Goal: Task Accomplishment & Management: Manage account settings

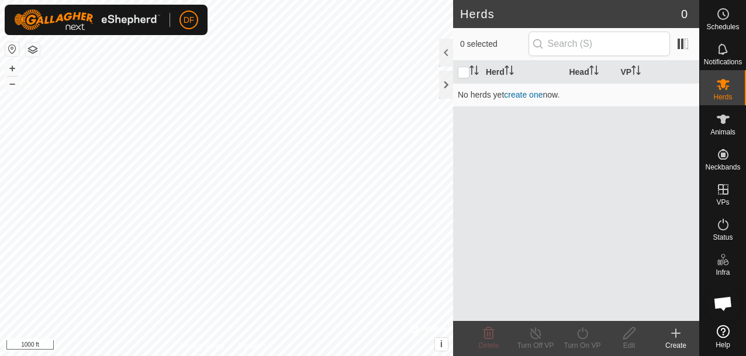
click at [35, 51] on button "button" at bounding box center [33, 50] width 14 height 14
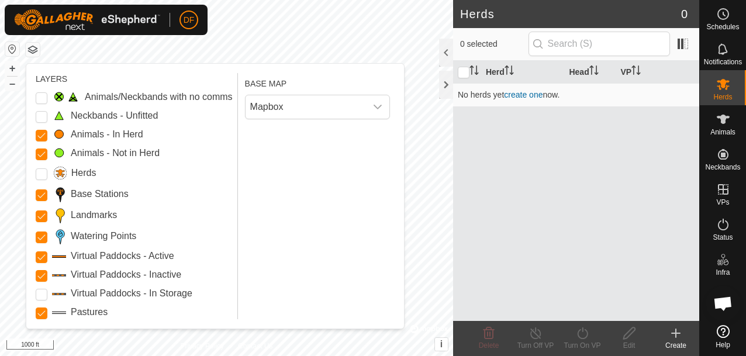
click at [35, 51] on button "button" at bounding box center [33, 50] width 14 height 14
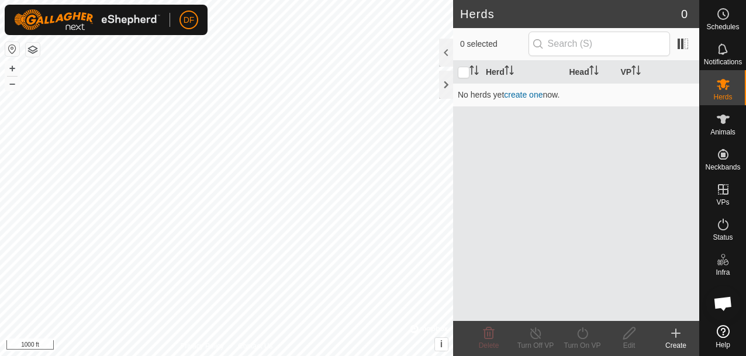
click at [32, 50] on button "button" at bounding box center [33, 50] width 14 height 14
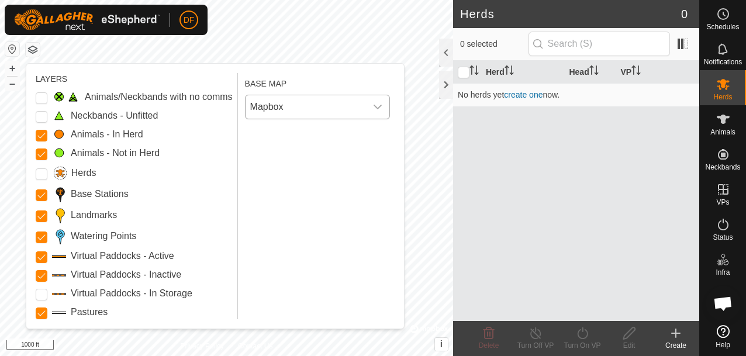
click at [368, 101] on div "dropdown trigger" at bounding box center [377, 106] width 23 height 23
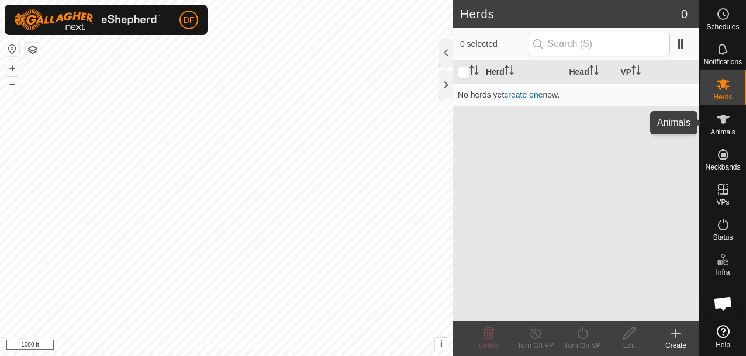
click at [718, 129] on span "Animals" at bounding box center [722, 132] width 25 height 7
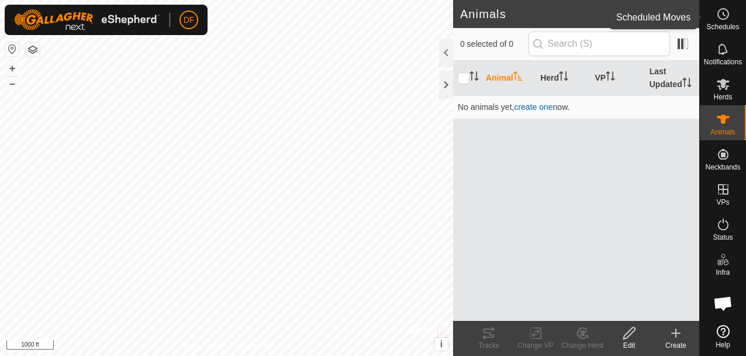
click at [721, 20] on icon at bounding box center [723, 14] width 14 height 14
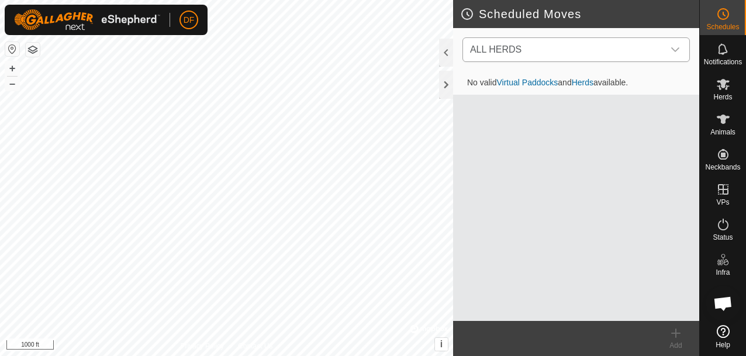
click at [673, 50] on icon "dropdown trigger" at bounding box center [674, 49] width 9 height 9
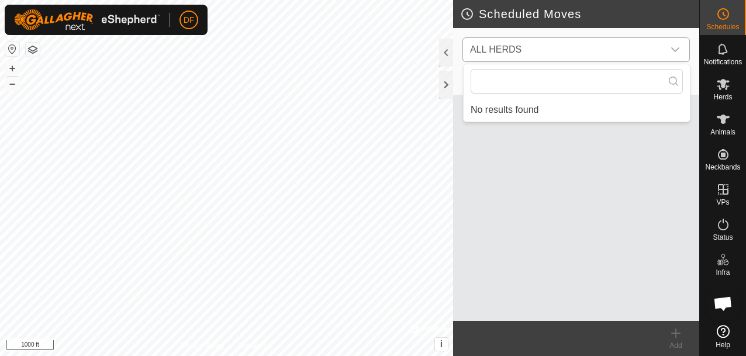
click at [673, 50] on icon "dropdown trigger" at bounding box center [674, 49] width 9 height 9
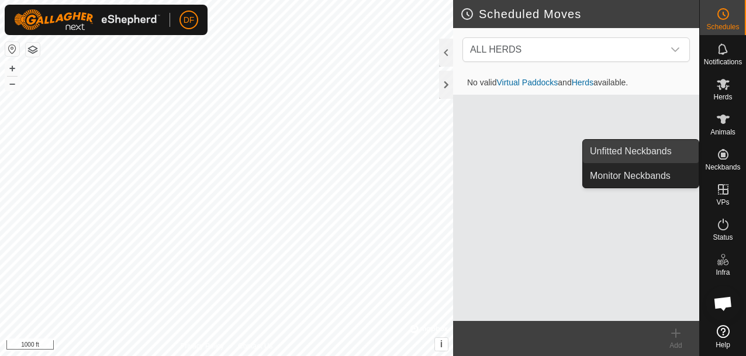
click at [666, 149] on link "Unfitted Neckbands" at bounding box center [641, 151] width 116 height 23
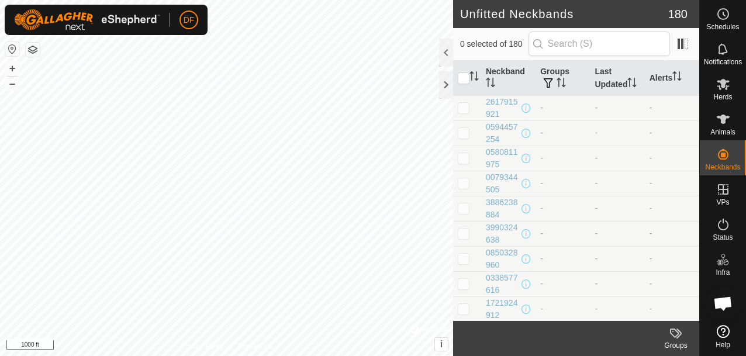
click at [464, 105] on p-checkbox at bounding box center [463, 107] width 12 height 9
click at [464, 104] on p-checkbox at bounding box center [463, 107] width 12 height 9
checkbox input "false"
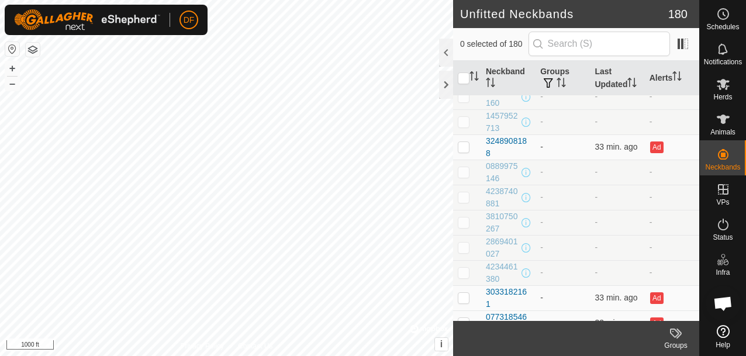
scroll to position [3424, 0]
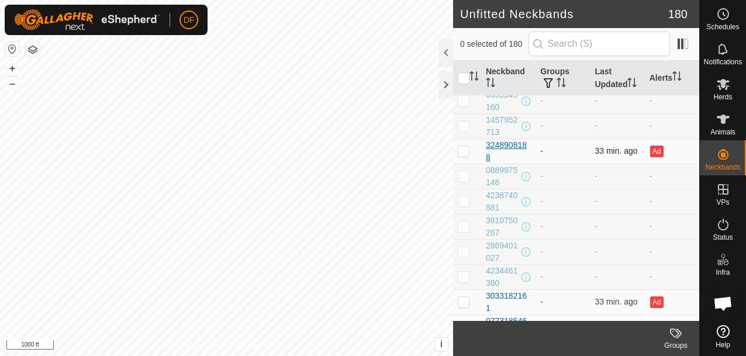
click at [501, 143] on div "3248908188" at bounding box center [508, 151] width 45 height 25
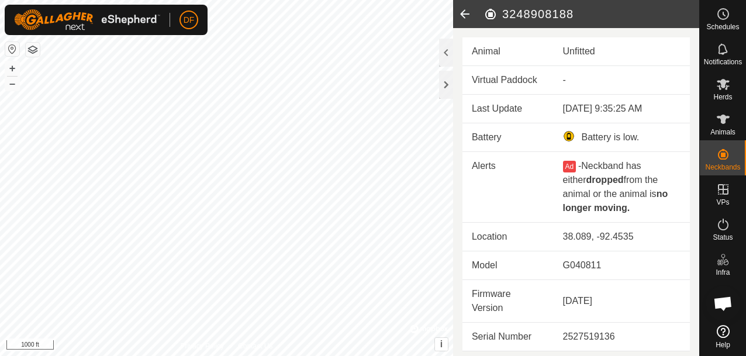
click at [595, 136] on div "Battery is low." at bounding box center [621, 137] width 117 height 14
click at [445, 53] on div at bounding box center [446, 53] width 14 height 28
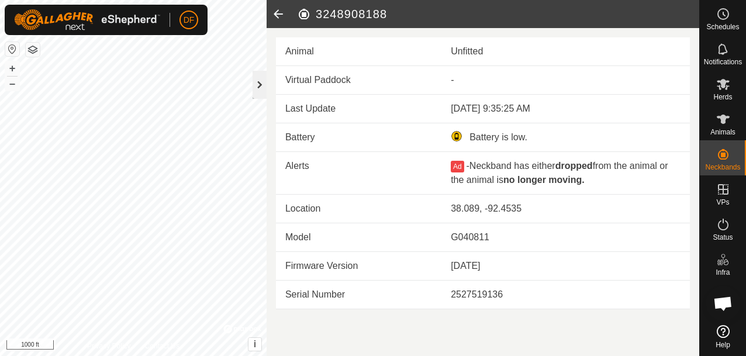
click at [254, 89] on div at bounding box center [259, 85] width 14 height 28
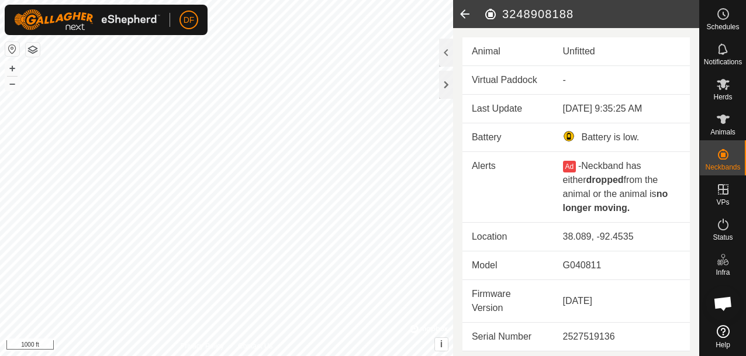
click at [463, 13] on icon at bounding box center [464, 14] width 23 height 28
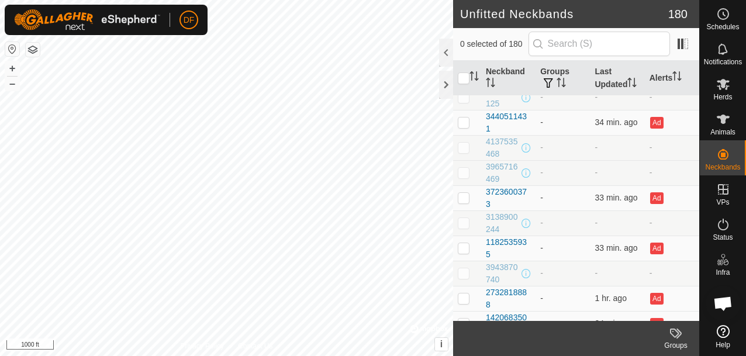
scroll to position [4290, 0]
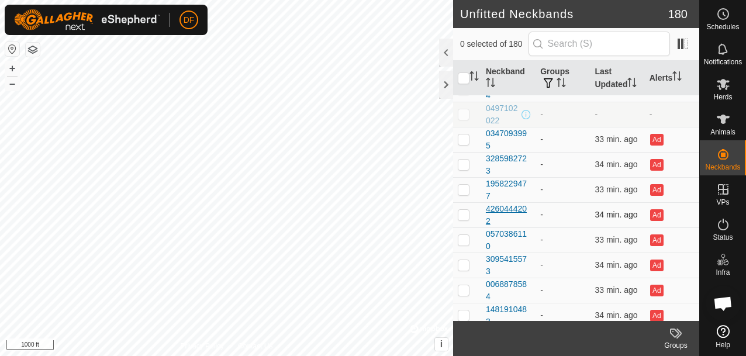
click at [512, 203] on div "4260444202" at bounding box center [508, 215] width 45 height 25
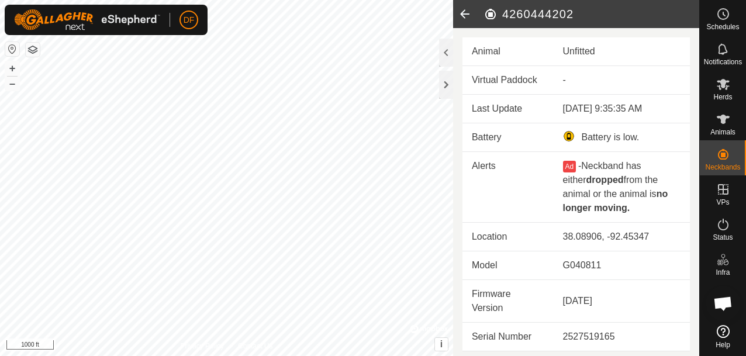
click at [463, 10] on icon at bounding box center [464, 14] width 23 height 28
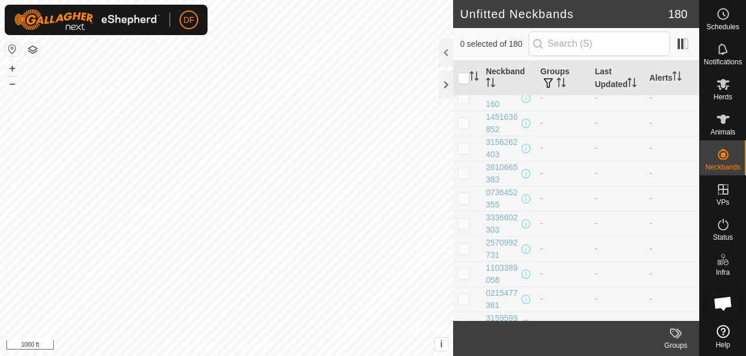
scroll to position [1469, 0]
click at [715, 53] on es-notification-svg-icon at bounding box center [722, 49] width 21 height 19
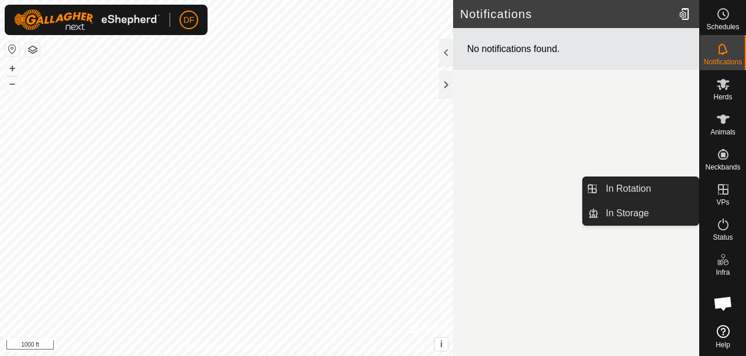
click at [723, 192] on icon at bounding box center [723, 189] width 14 height 14
click at [720, 190] on icon at bounding box center [723, 189] width 14 height 14
click at [635, 209] on link "In Storage" at bounding box center [648, 213] width 100 height 23
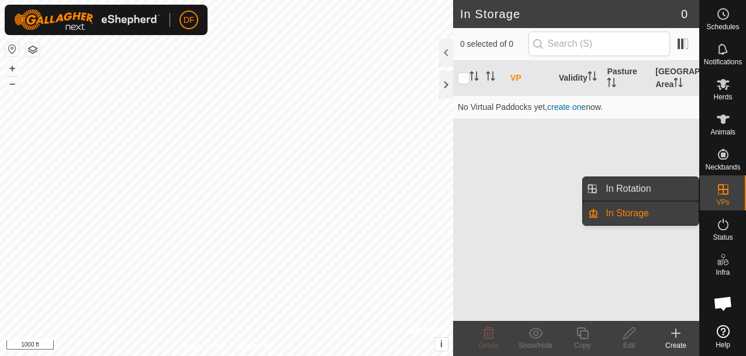
click at [625, 189] on link "In Rotation" at bounding box center [648, 188] width 100 height 23
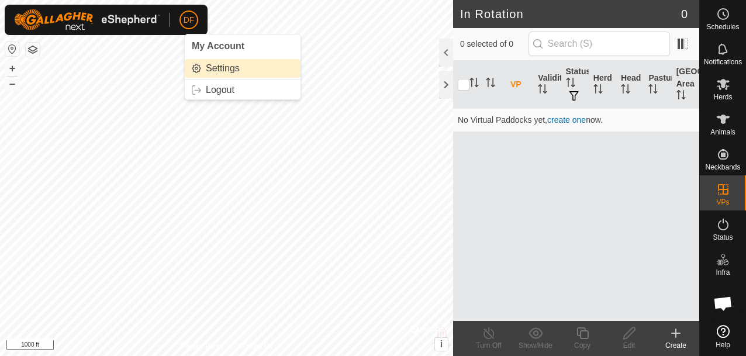
click at [221, 68] on link "Settings" at bounding box center [243, 68] width 116 height 19
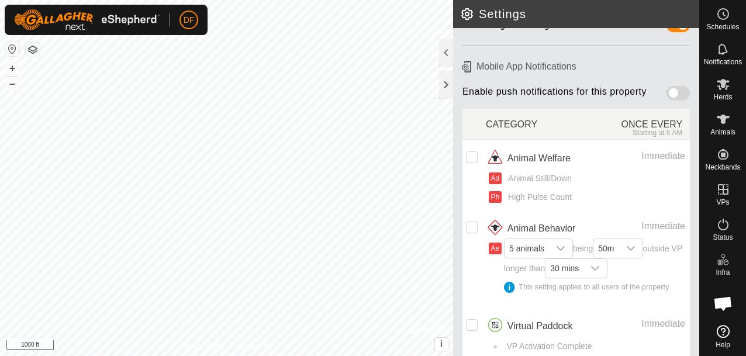
scroll to position [134, 0]
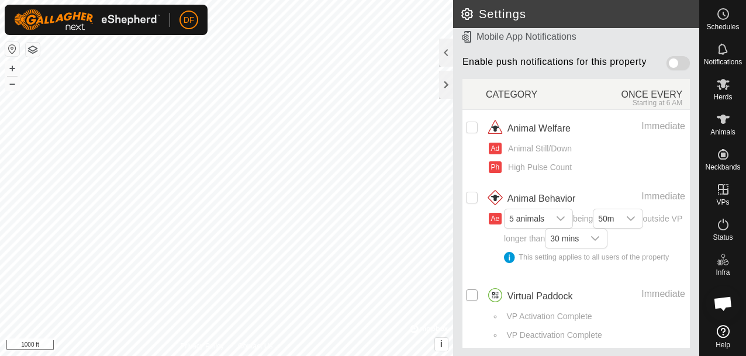
click at [472, 294] on input "checkbox" at bounding box center [472, 295] width 12 height 12
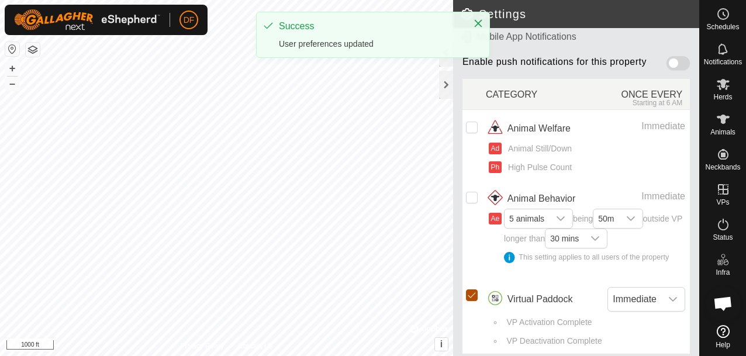
click at [472, 295] on input "Row Selected" at bounding box center [472, 295] width 12 height 12
checkbox input "false"
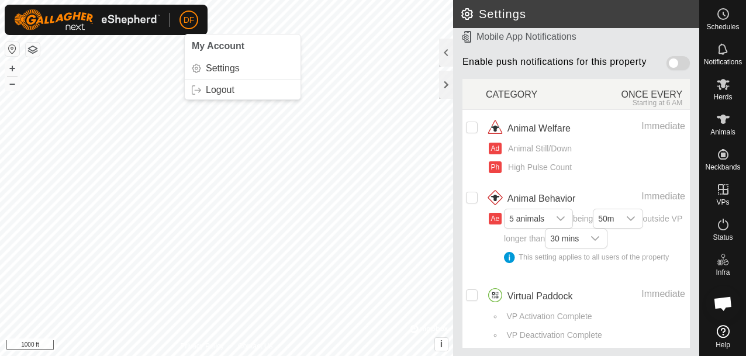
click at [192, 19] on span "DF" at bounding box center [188, 20] width 11 height 12
click at [110, 19] on img at bounding box center [87, 19] width 146 height 21
click at [80, 20] on img at bounding box center [87, 19] width 146 height 21
click at [50, 26] on img at bounding box center [87, 19] width 146 height 21
click at [12, 48] on button "button" at bounding box center [12, 49] width 14 height 14
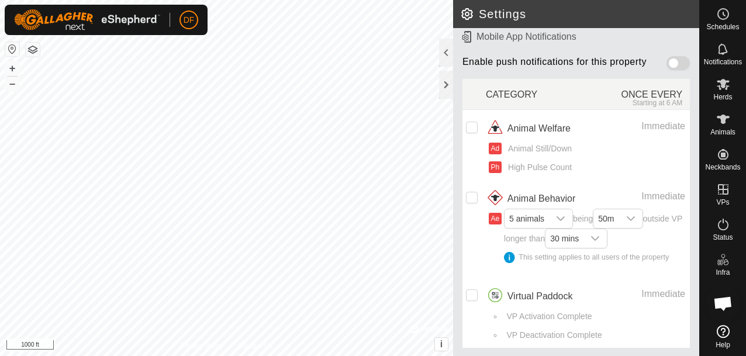
click at [31, 50] on button "button" at bounding box center [33, 50] width 14 height 14
click at [448, 88] on div at bounding box center [446, 85] width 14 height 28
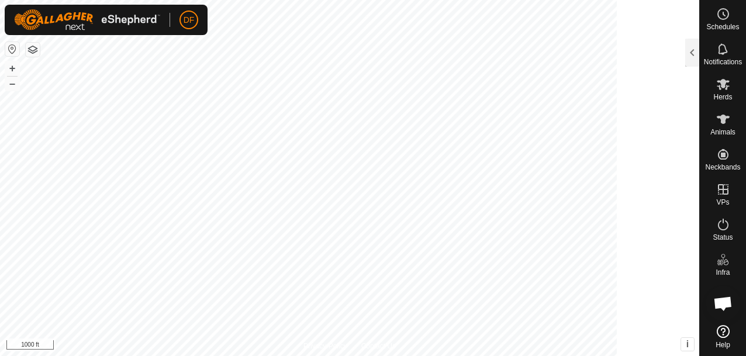
scroll to position [196, 0]
click at [694, 53] on div at bounding box center [692, 53] width 14 height 28
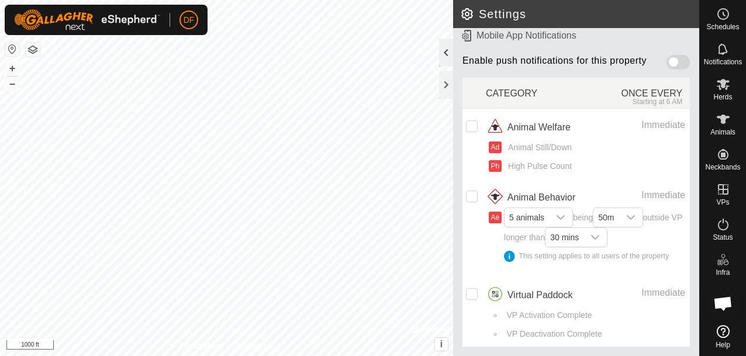
scroll to position [134, 0]
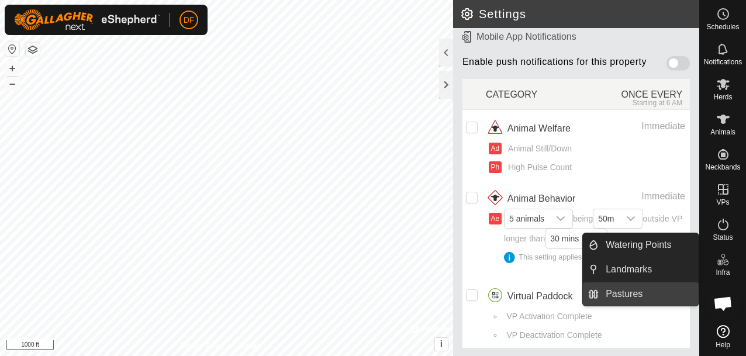
click at [631, 292] on link "Pastures" at bounding box center [648, 293] width 100 height 23
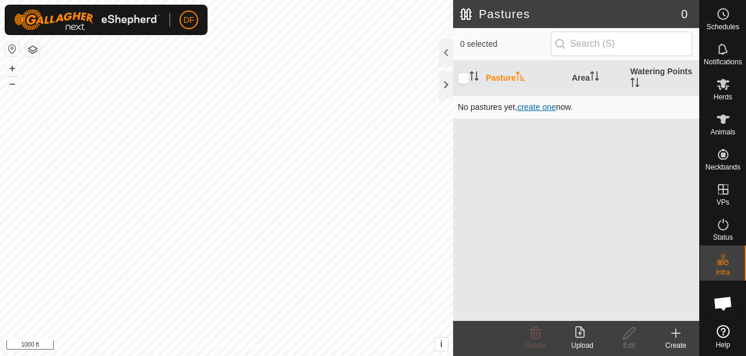
click at [537, 108] on span "create one" at bounding box center [536, 106] width 39 height 9
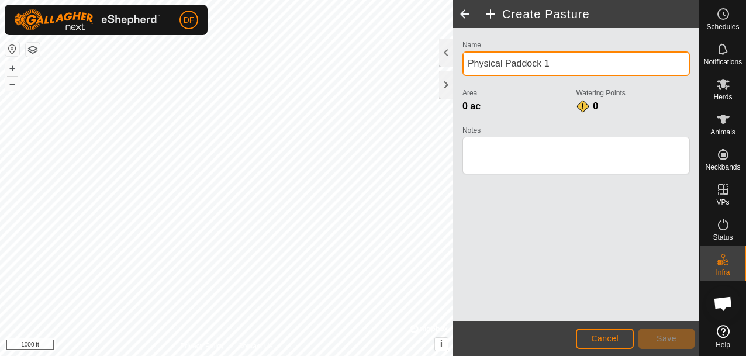
click at [570, 61] on input "Physical Paddock 1" at bounding box center [575, 63] width 227 height 25
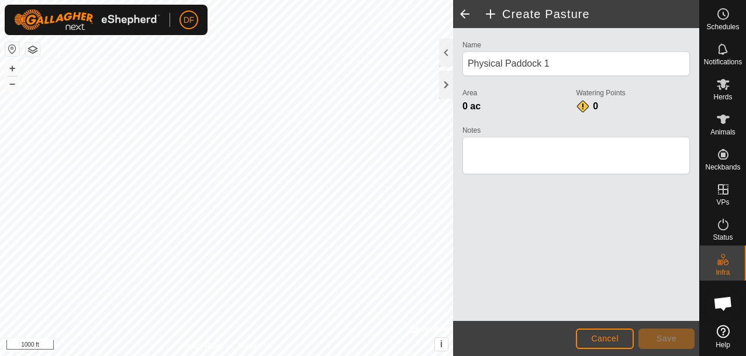
click at [564, 224] on div "Name Physical Paddock 1 Area 0 ac Watering Points 0 Notes" at bounding box center [576, 174] width 246 height 293
click at [487, 13] on h2 "Create Pasture" at bounding box center [591, 14] width 216 height 14
click at [491, 13] on h2 "Create Pasture" at bounding box center [591, 14] width 216 height 14
click at [606, 344] on button "Cancel" at bounding box center [605, 338] width 58 height 20
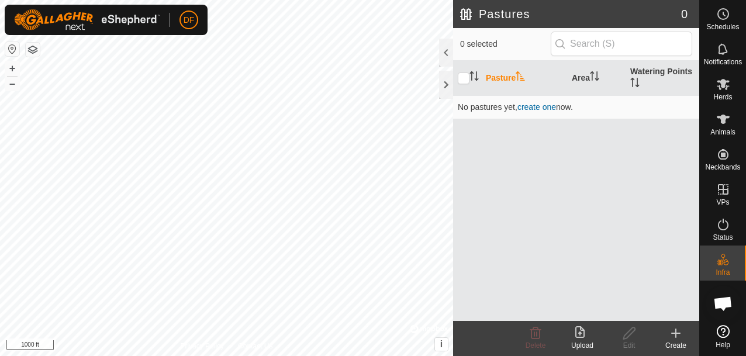
click at [581, 334] on icon at bounding box center [582, 333] width 14 height 14
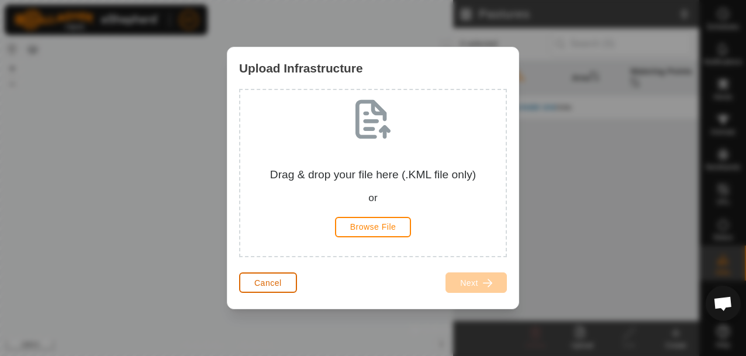
click at [279, 285] on span "Cancel" at bounding box center [267, 282] width 27 height 9
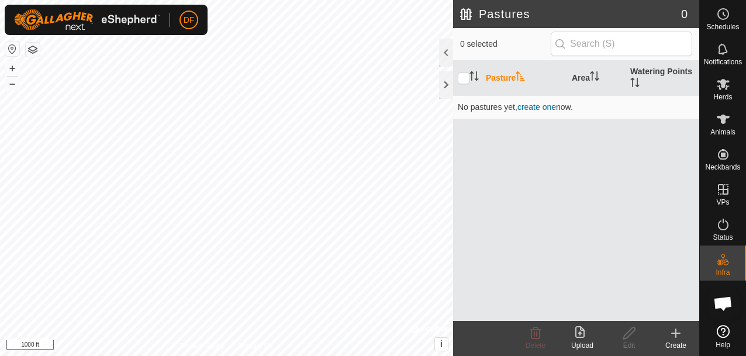
click at [580, 334] on icon at bounding box center [579, 332] width 9 height 12
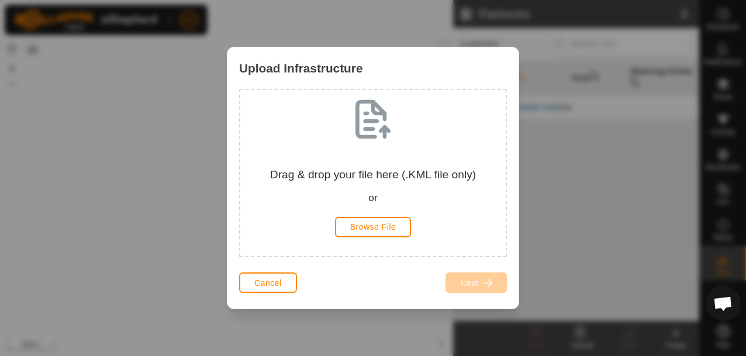
click at [563, 195] on div "Upload Infrastructure Drag & drop your file here (.KML file only) or Browse Fil…" at bounding box center [373, 178] width 746 height 356
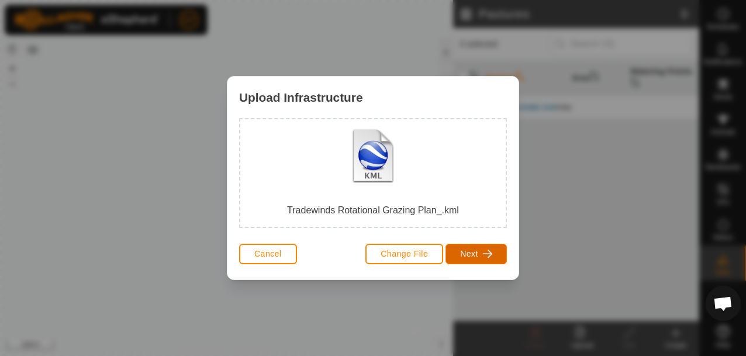
click at [479, 255] on button "Next" at bounding box center [475, 254] width 61 height 20
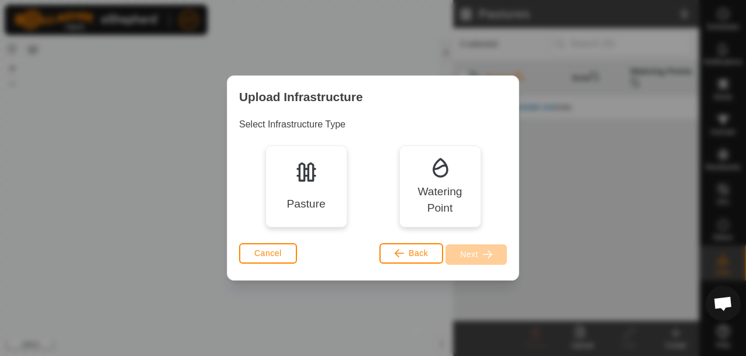
click at [307, 183] on div "Pasture" at bounding box center [306, 186] width 82 height 82
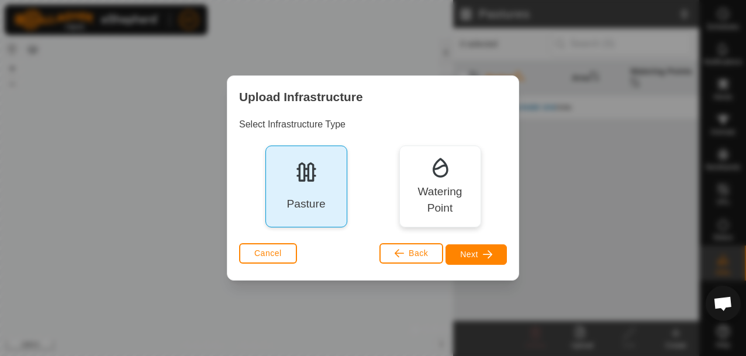
click at [445, 185] on div "Watering Point" at bounding box center [439, 200] width 65 height 34
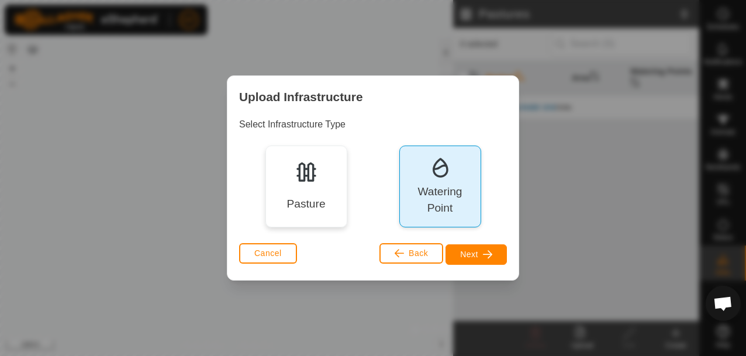
click at [306, 179] on img at bounding box center [305, 171] width 23 height 23
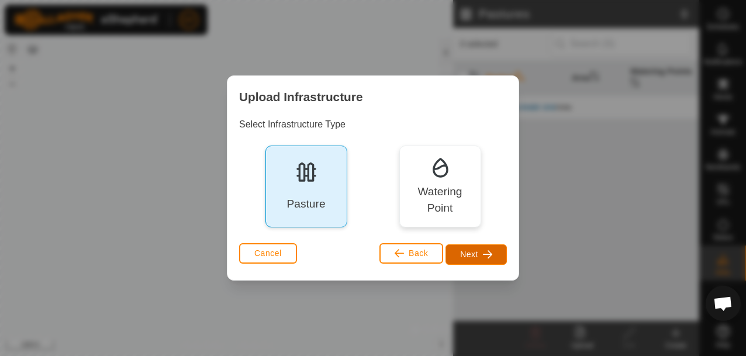
click at [471, 255] on span "Next" at bounding box center [469, 253] width 18 height 9
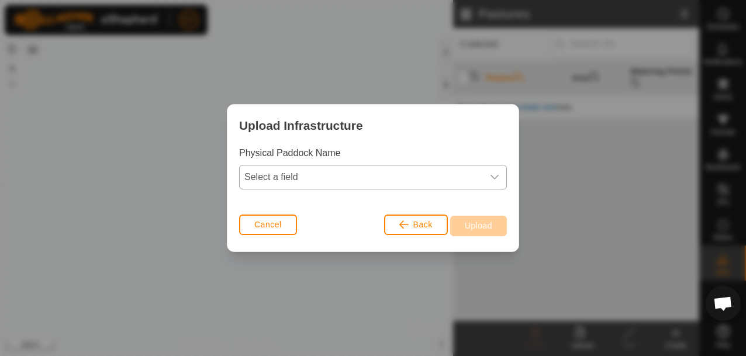
click at [493, 174] on icon "dropdown trigger" at bounding box center [494, 176] width 9 height 9
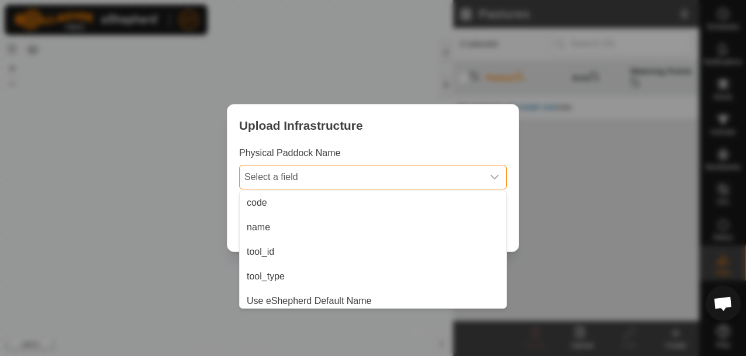
click at [331, 179] on span "Select a field" at bounding box center [361, 176] width 243 height 23
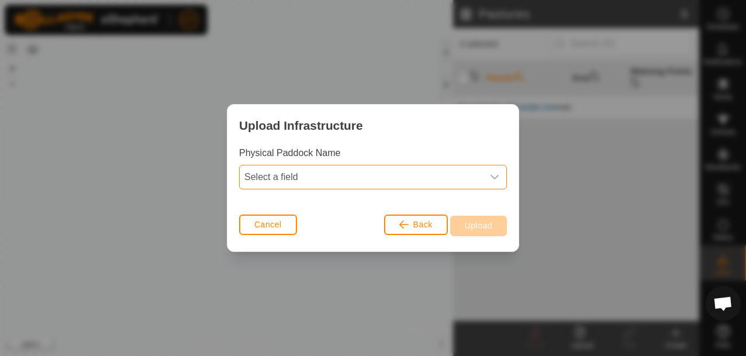
click at [331, 179] on span "Select a field" at bounding box center [361, 176] width 243 height 23
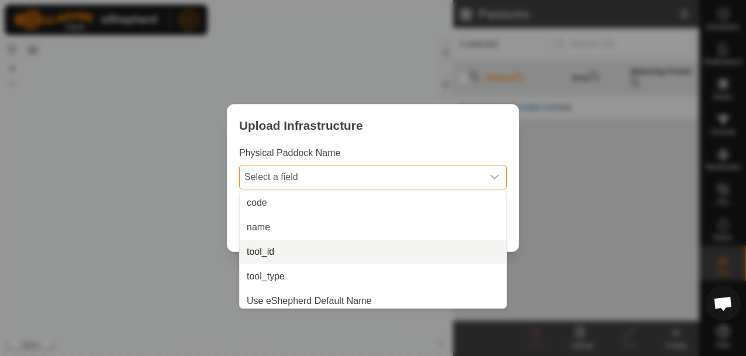
scroll to position [5, 0]
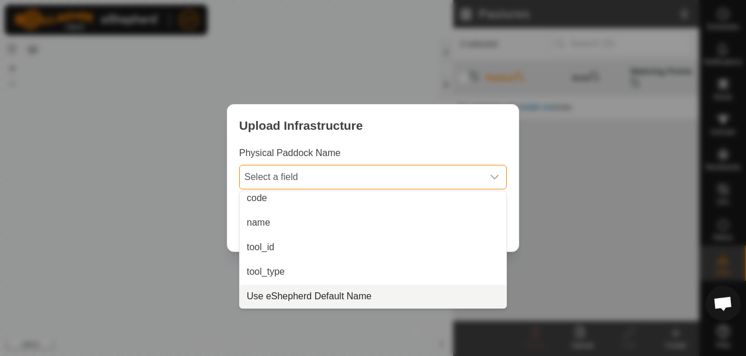
click at [315, 289] on li "Use eShepherd Default Name" at bounding box center [373, 296] width 266 height 23
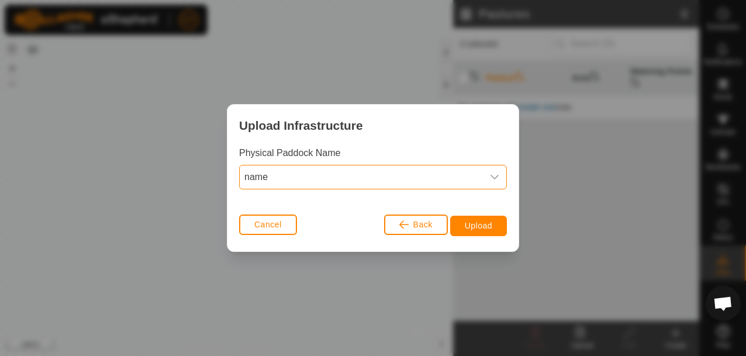
click at [268, 178] on span "name" at bounding box center [361, 176] width 243 height 23
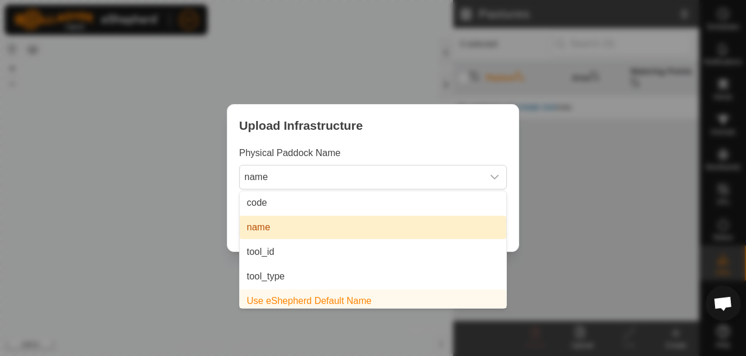
click at [281, 224] on li "name" at bounding box center [373, 227] width 266 height 23
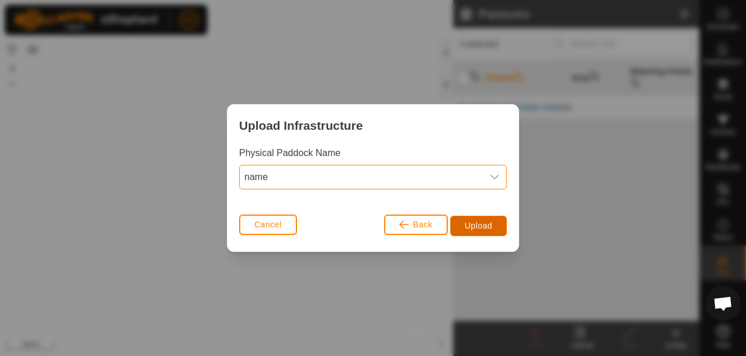
click at [466, 226] on span "Upload" at bounding box center [477, 225] width 27 height 9
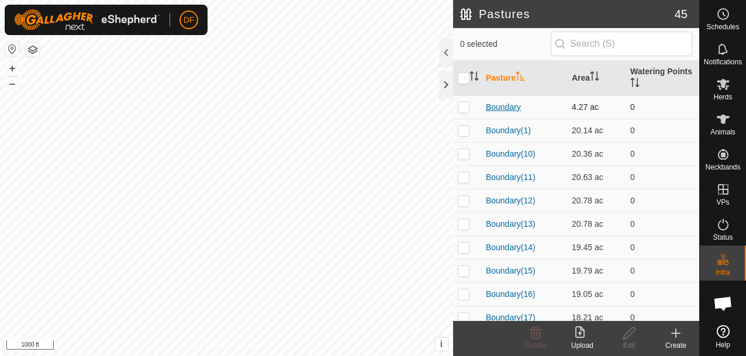
click at [500, 110] on link "Boundary" at bounding box center [503, 106] width 35 height 9
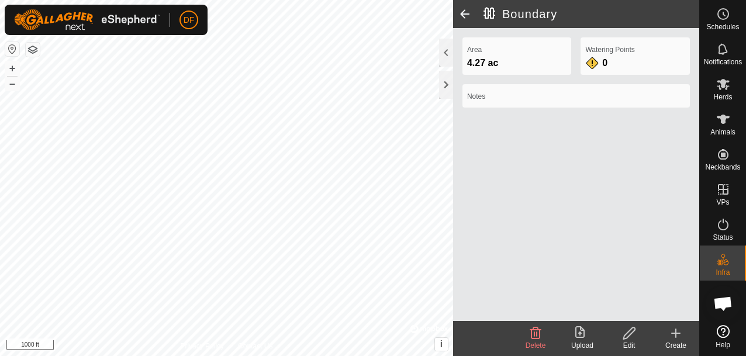
click at [464, 14] on span at bounding box center [464, 14] width 23 height 28
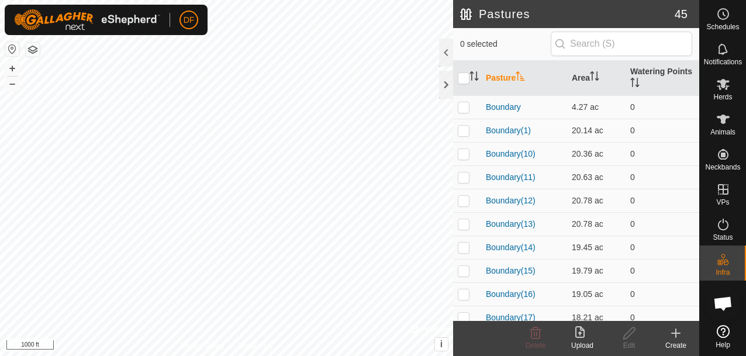
click at [34, 51] on button "button" at bounding box center [33, 50] width 14 height 14
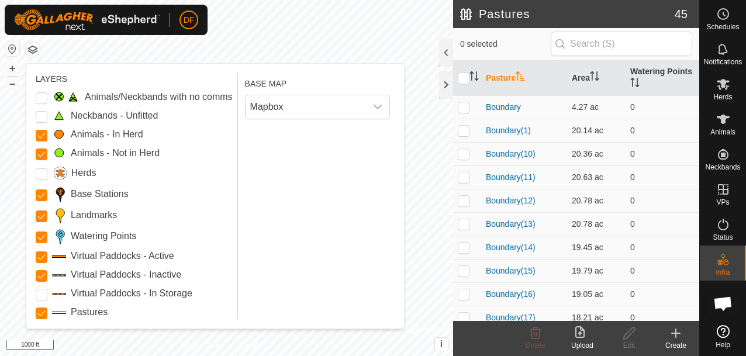
click at [34, 51] on button "button" at bounding box center [33, 50] width 14 height 14
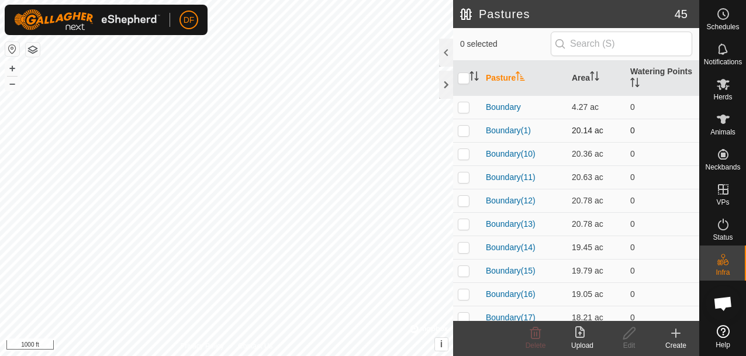
click at [464, 135] on td at bounding box center [467, 130] width 28 height 23
checkbox input "true"
click at [464, 157] on p-checkbox at bounding box center [463, 153] width 12 height 9
checkbox input "true"
click at [466, 180] on p-checkbox at bounding box center [463, 176] width 12 height 9
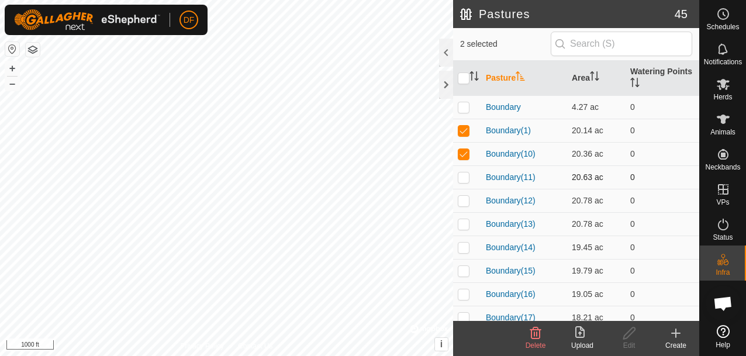
checkbox input "true"
click at [466, 204] on p-checkbox at bounding box center [463, 200] width 12 height 9
checkbox input "true"
click at [463, 230] on td at bounding box center [467, 223] width 28 height 23
checkbox input "true"
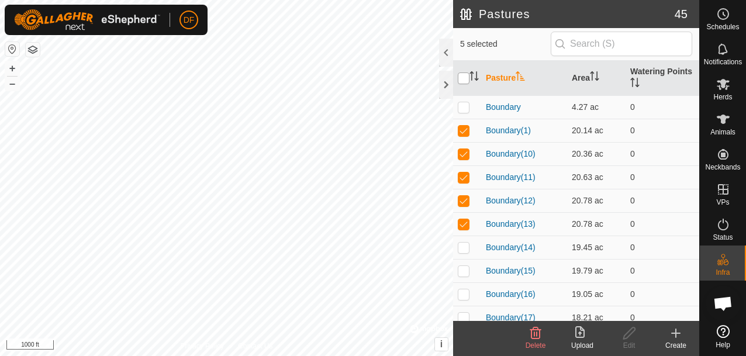
click at [462, 81] on input "checkbox" at bounding box center [463, 78] width 12 height 12
checkbox input "true"
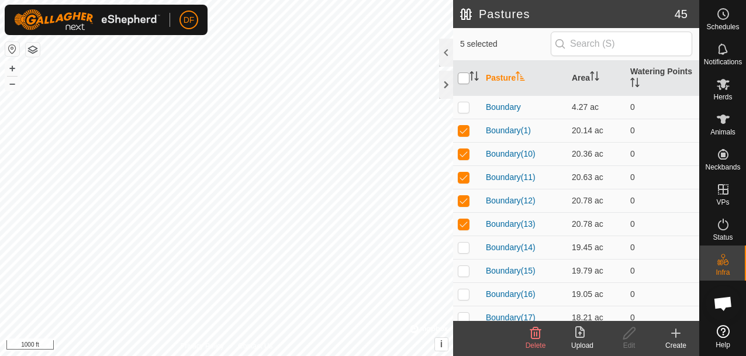
checkbox input "true"
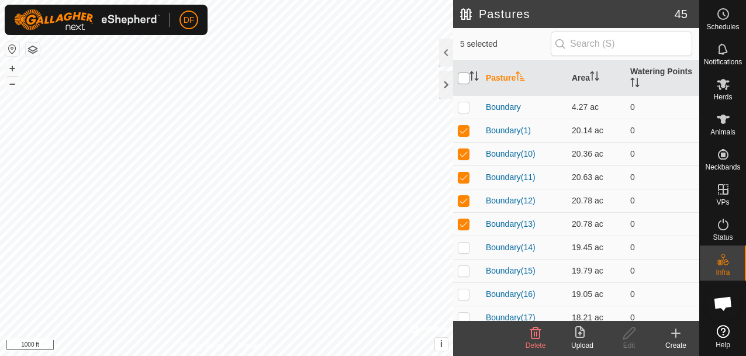
checkbox input "true"
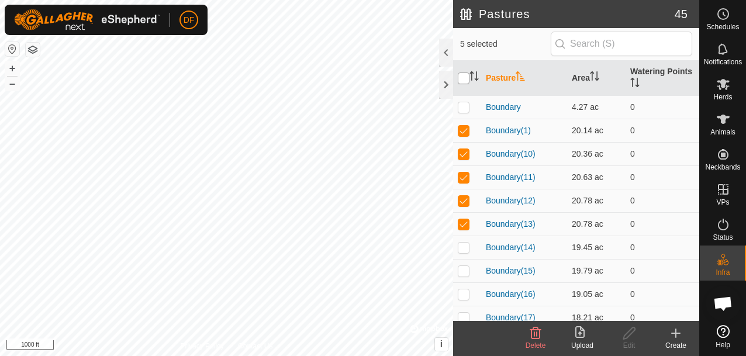
checkbox input "true"
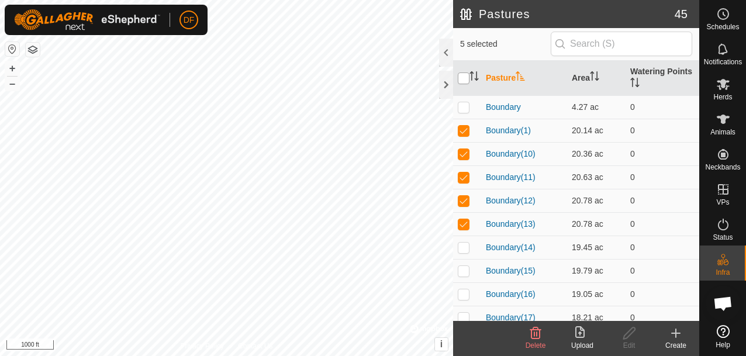
checkbox input "true"
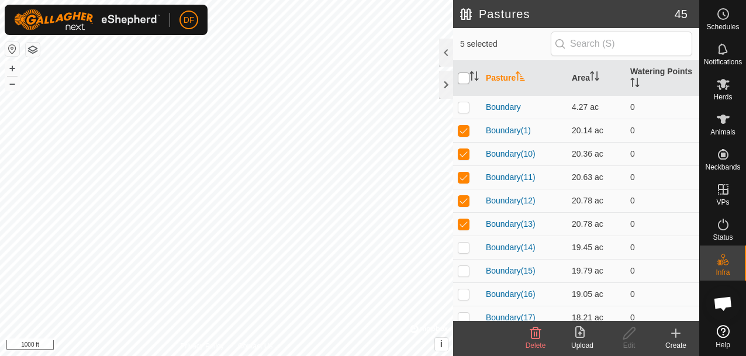
checkbox input "true"
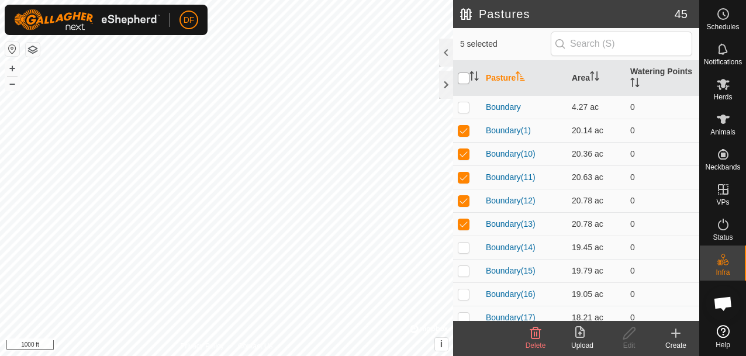
checkbox input "true"
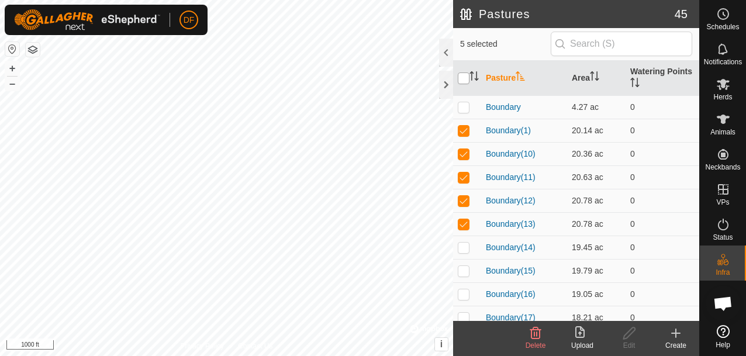
checkbox input "true"
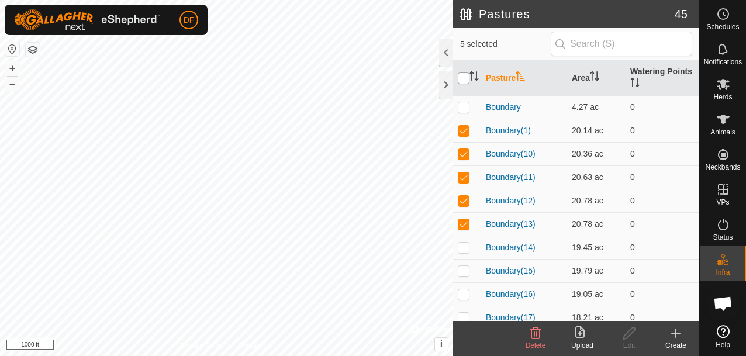
checkbox input "true"
click at [37, 50] on button "button" at bounding box center [33, 50] width 14 height 14
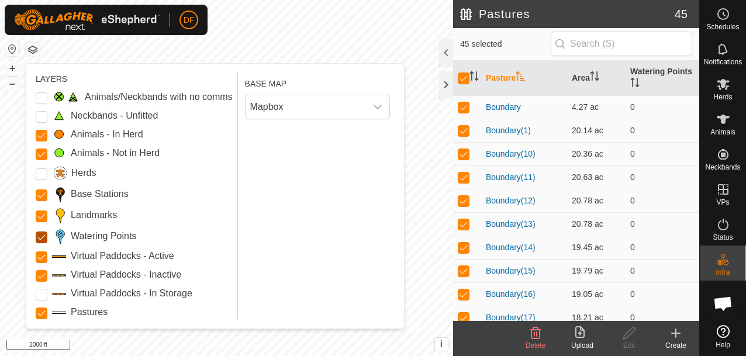
click at [43, 238] on Points "Watering Points" at bounding box center [42, 237] width 12 height 12
click at [370, 108] on div "dropdown trigger" at bounding box center [377, 106] width 23 height 23
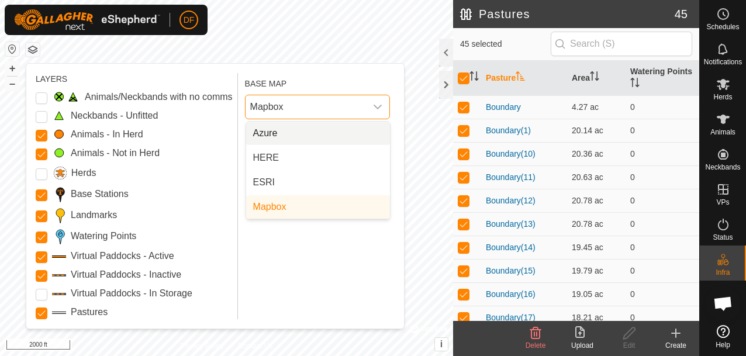
click at [338, 129] on li "Azure" at bounding box center [318, 133] width 144 height 23
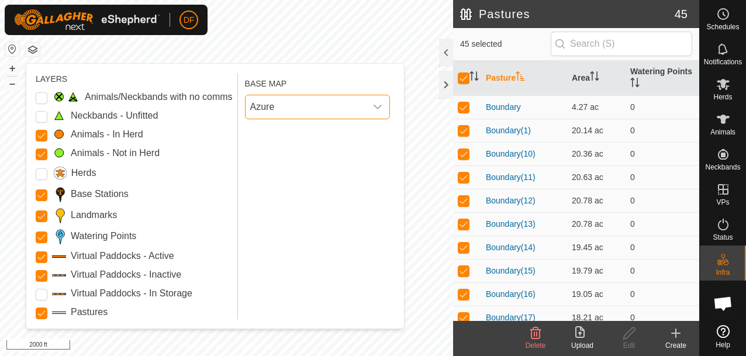
click at [372, 106] on div "dropdown trigger" at bounding box center [377, 106] width 23 height 23
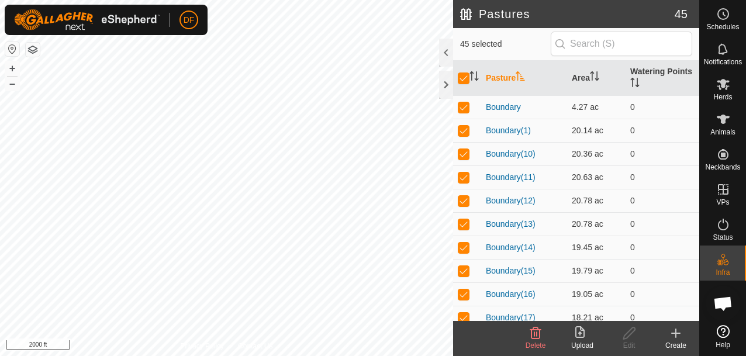
click at [37, 57] on button "button" at bounding box center [33, 50] width 14 height 14
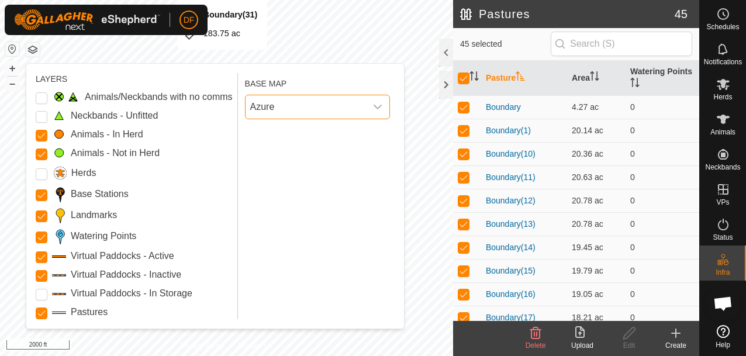
click at [347, 109] on span "Azure" at bounding box center [305, 106] width 120 height 23
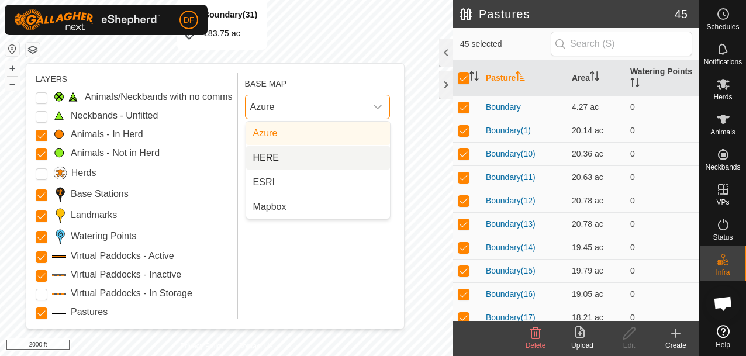
click at [302, 156] on li "HERE" at bounding box center [318, 157] width 144 height 23
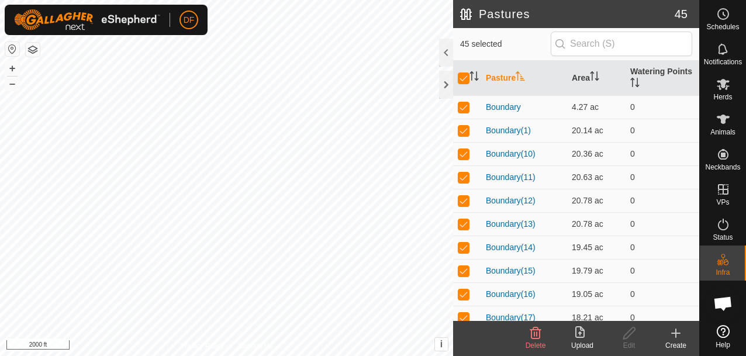
click at [36, 51] on button "button" at bounding box center [33, 50] width 14 height 14
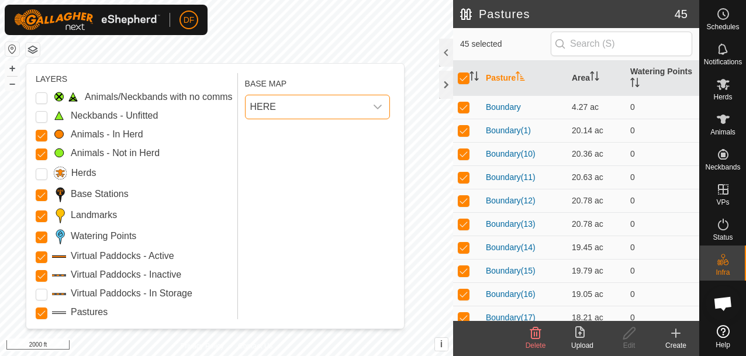
click at [297, 113] on span "HERE" at bounding box center [305, 106] width 120 height 23
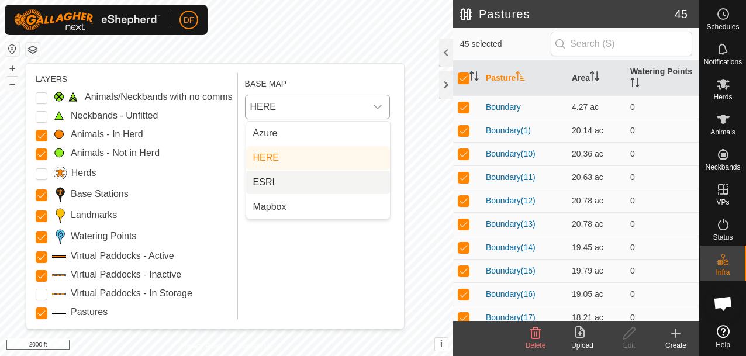
click at [287, 184] on li "ESRI" at bounding box center [318, 182] width 144 height 23
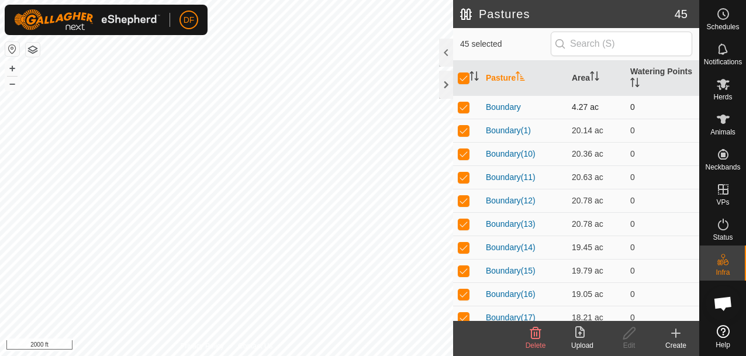
click at [633, 106] on td "0" at bounding box center [662, 106] width 74 height 23
click at [580, 334] on icon at bounding box center [579, 332] width 9 height 12
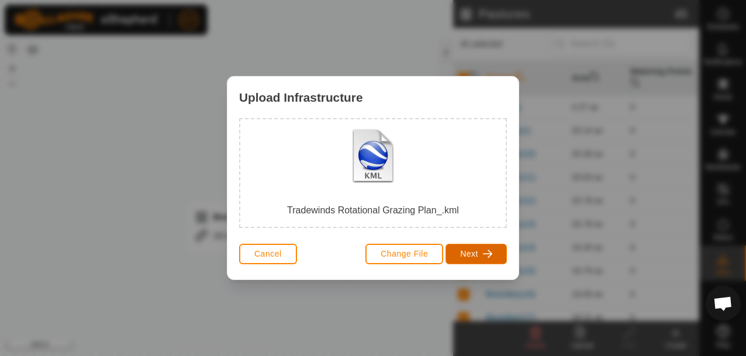
click at [472, 251] on span "Next" at bounding box center [469, 253] width 18 height 9
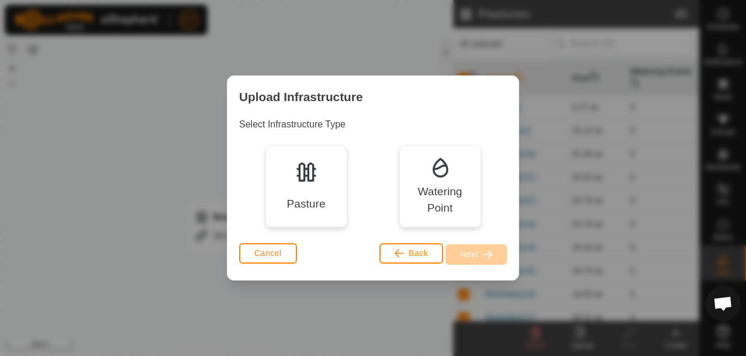
click at [422, 181] on div "Watering Point" at bounding box center [440, 186] width 82 height 82
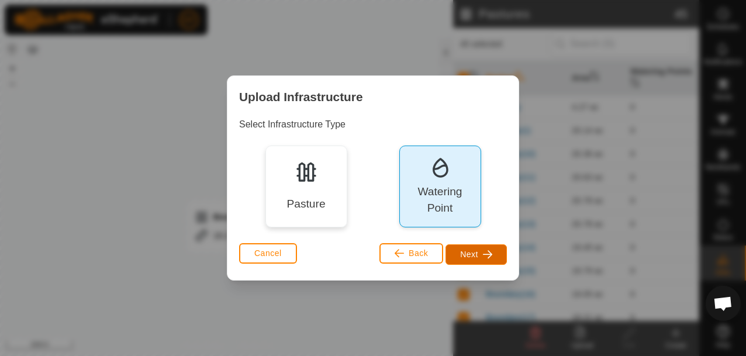
click at [472, 255] on span "Next" at bounding box center [469, 253] width 18 height 9
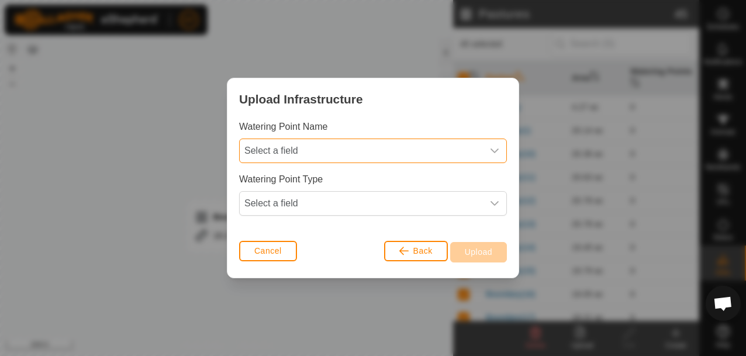
click at [415, 152] on span "Select a field" at bounding box center [361, 150] width 243 height 23
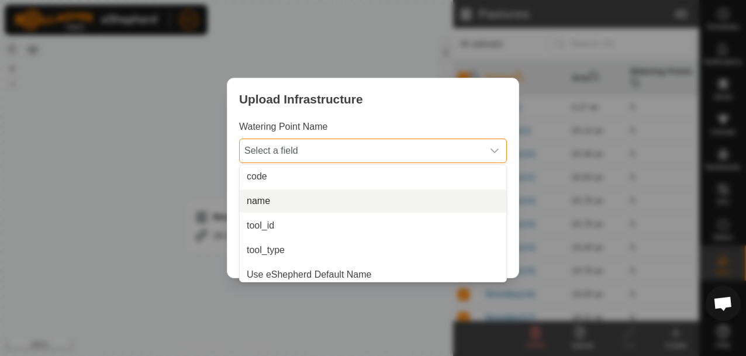
scroll to position [5, 0]
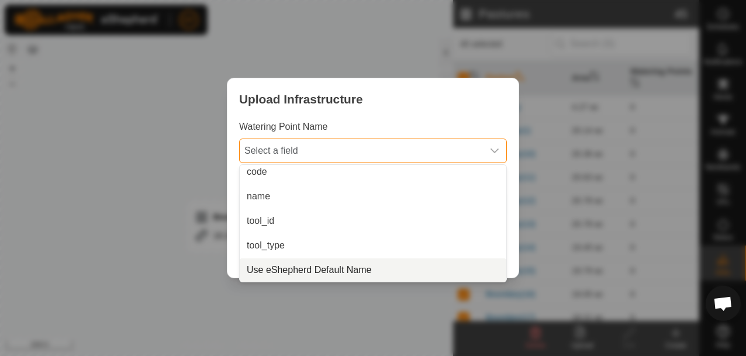
click at [360, 269] on li "Use eShepherd Default Name" at bounding box center [373, 269] width 266 height 23
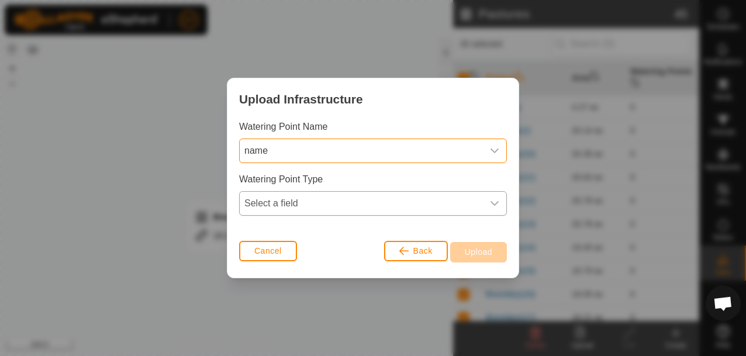
click at [335, 202] on span "Select a field" at bounding box center [361, 203] width 243 height 23
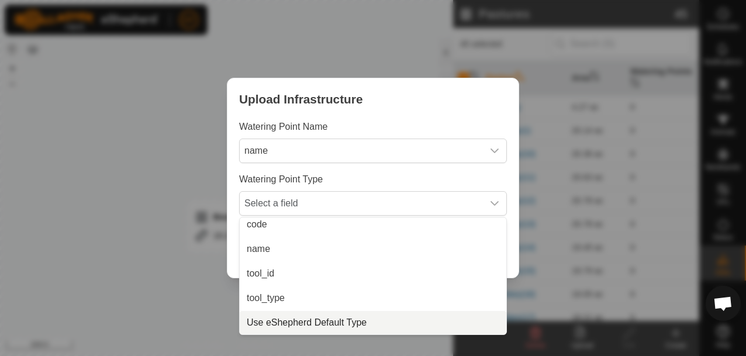
click at [331, 323] on li "Use eShepherd Default Type" at bounding box center [373, 322] width 266 height 23
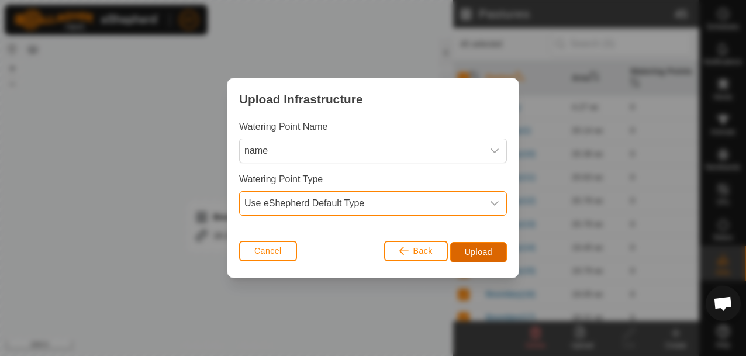
click at [479, 251] on span "Upload" at bounding box center [477, 251] width 27 height 9
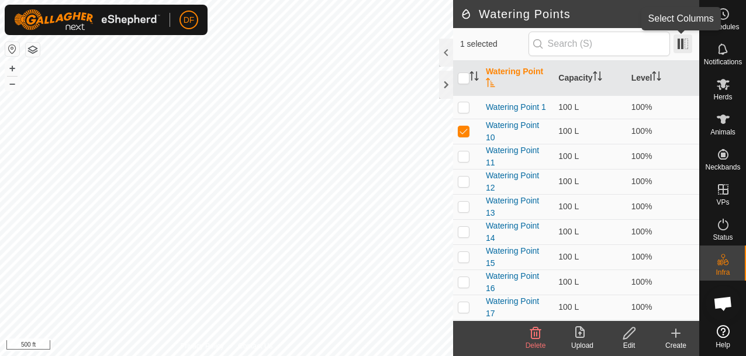
click at [682, 43] on span at bounding box center [682, 43] width 19 height 19
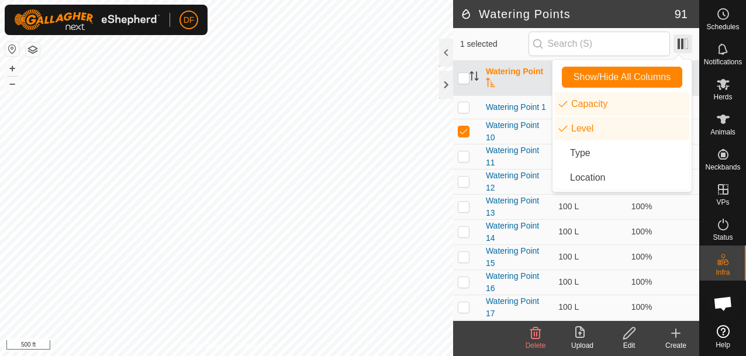
click at [682, 43] on span at bounding box center [682, 43] width 19 height 19
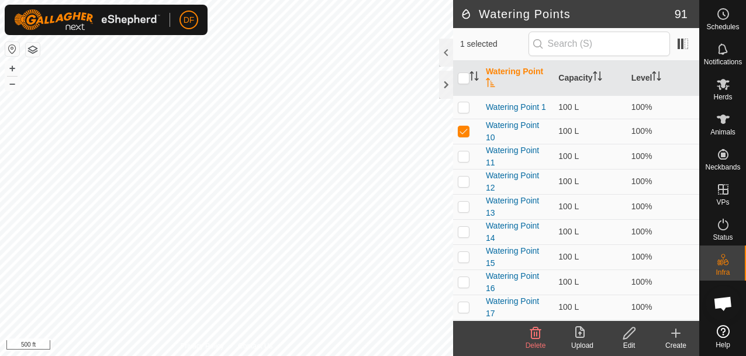
click at [629, 331] on icon at bounding box center [629, 333] width 15 height 14
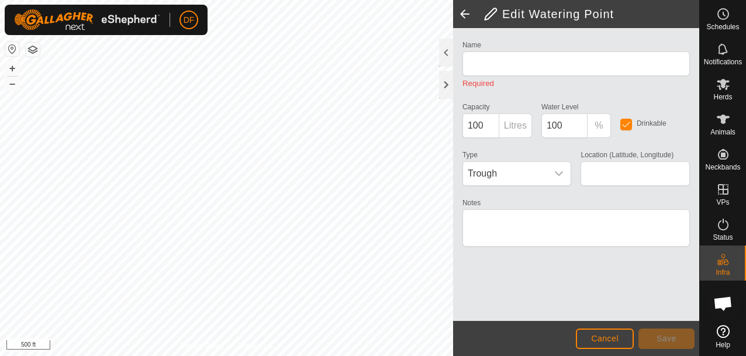
type input "Watering Point 10"
type input "38.079352, -92.445324"
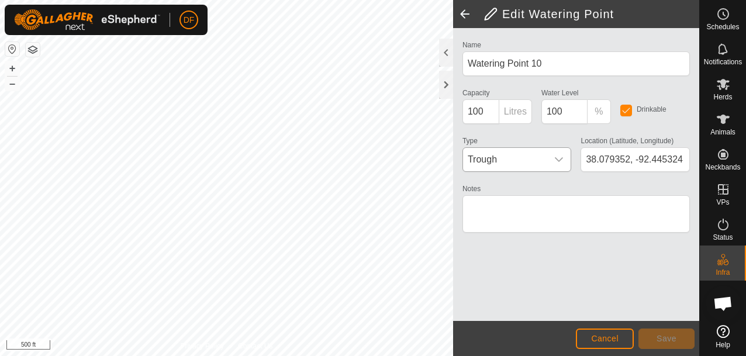
click at [561, 162] on icon "dropdown trigger" at bounding box center [558, 159] width 9 height 9
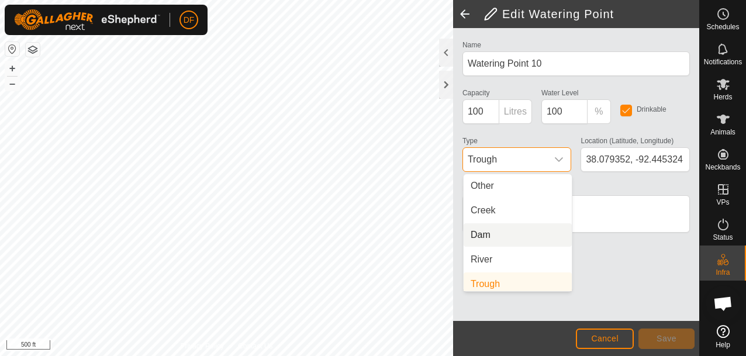
click at [623, 260] on div "Name Watering Point 10 Capacity 100 Litres Water Level 100 % Drinkable Type Tro…" at bounding box center [576, 174] width 246 height 293
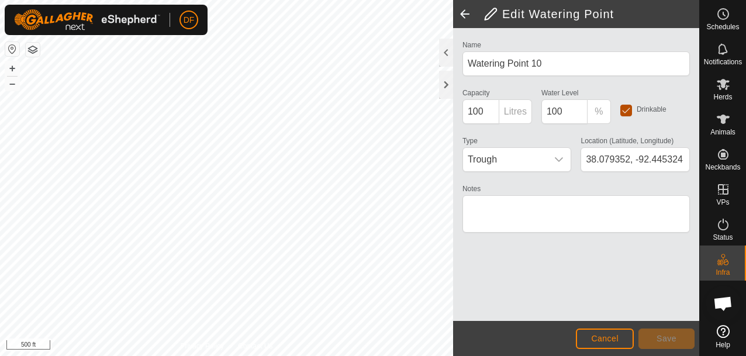
click at [622, 112] on input "checkbox" at bounding box center [626, 111] width 12 height 12
checkbox input "false"
click at [668, 338] on span "Save" at bounding box center [666, 338] width 20 height 9
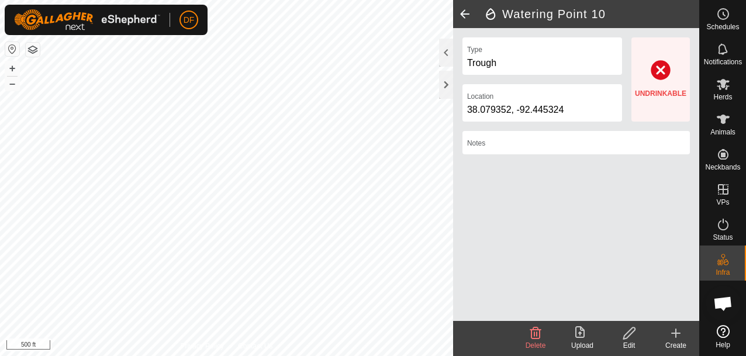
click at [660, 77] on div "UNDRINKABLE" at bounding box center [660, 79] width 51 height 39
click at [628, 337] on icon at bounding box center [629, 333] width 15 height 14
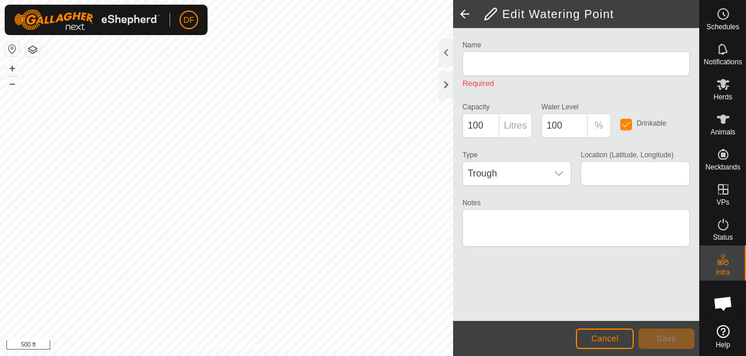
type input "Watering Point 10"
checkbox input "false"
type input "38.079352, -92.445324"
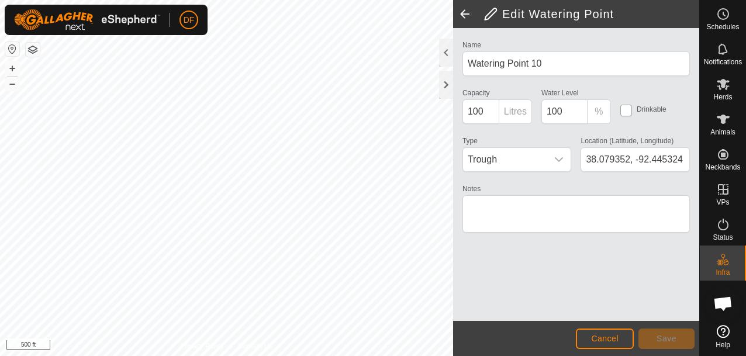
click at [626, 112] on input "checkbox" at bounding box center [626, 111] width 12 height 12
checkbox input "true"
click at [561, 161] on icon "dropdown trigger" at bounding box center [558, 159] width 9 height 9
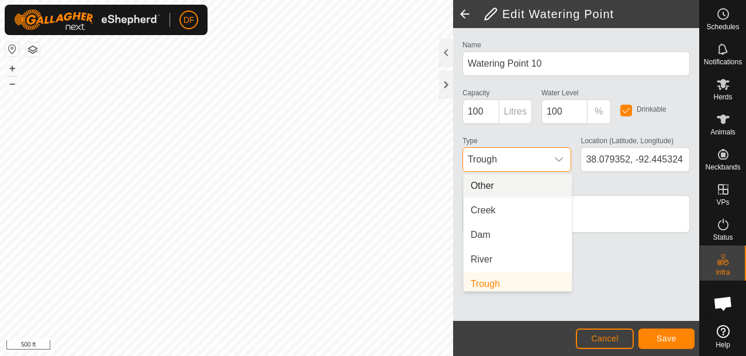
scroll to position [5, 0]
click at [500, 183] on li "Other" at bounding box center [517, 180] width 108 height 23
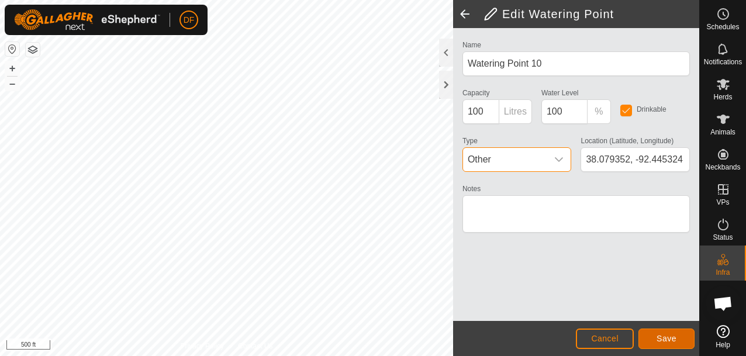
click at [664, 337] on span "Save" at bounding box center [666, 338] width 20 height 9
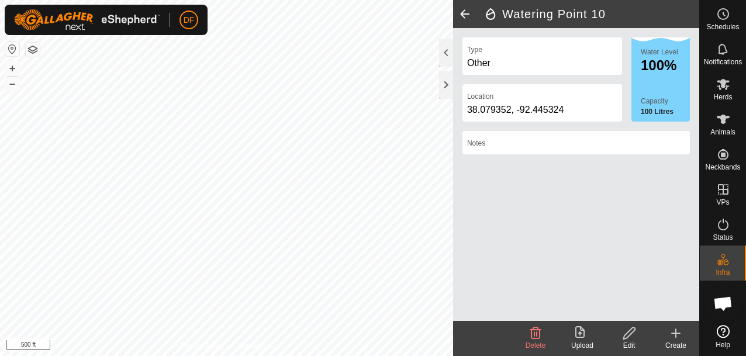
click at [623, 336] on icon at bounding box center [629, 333] width 12 height 12
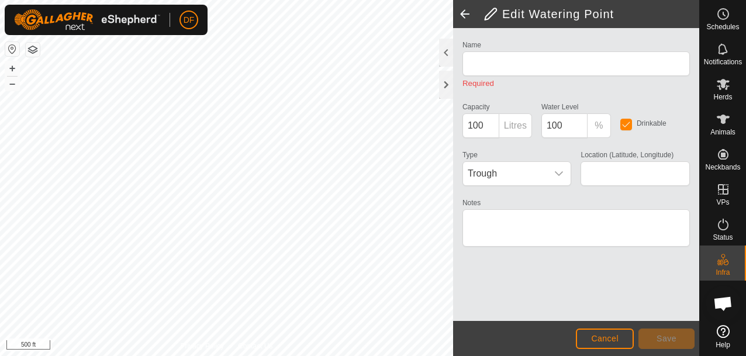
type input "Watering Point 10"
type input "38.079352, -92.445324"
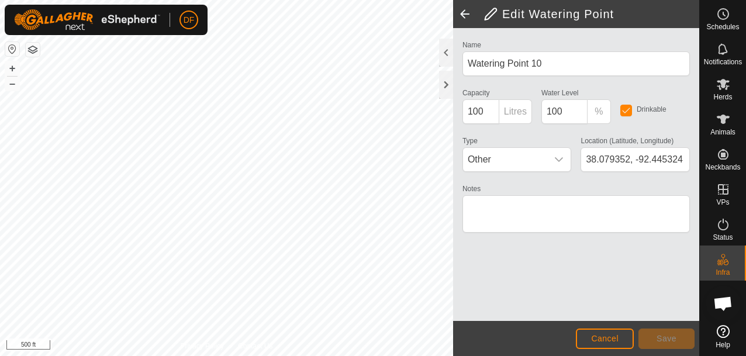
click at [467, 12] on span at bounding box center [464, 14] width 23 height 28
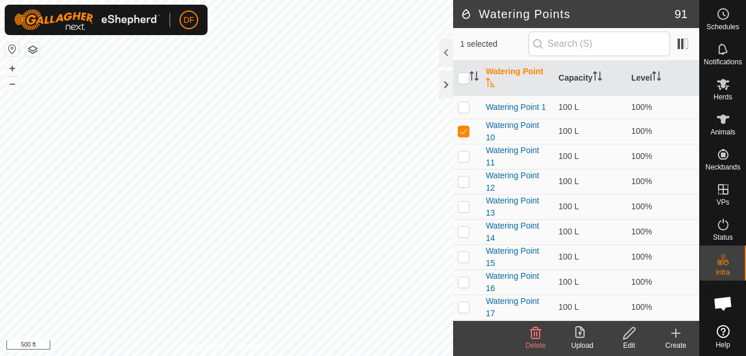
click at [466, 13] on h2 "Watering Points" at bounding box center [567, 14] width 214 height 14
click at [535, 335] on icon at bounding box center [535, 333] width 14 height 14
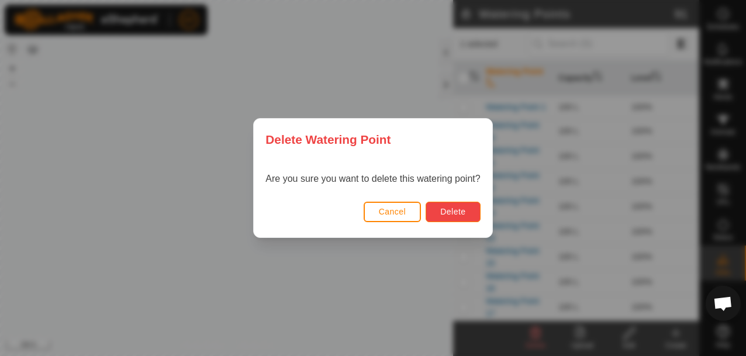
click at [453, 211] on span "Delete" at bounding box center [452, 211] width 25 height 9
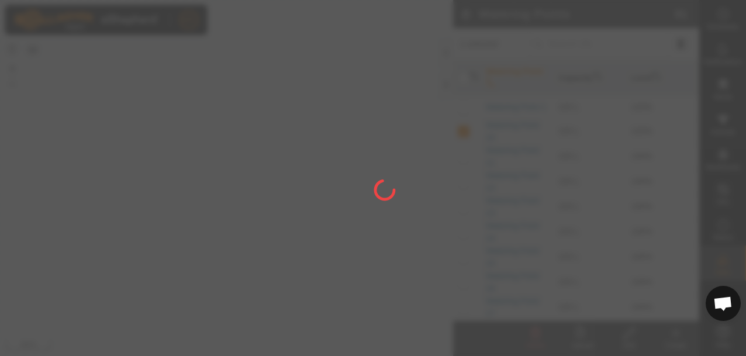
checkbox input "false"
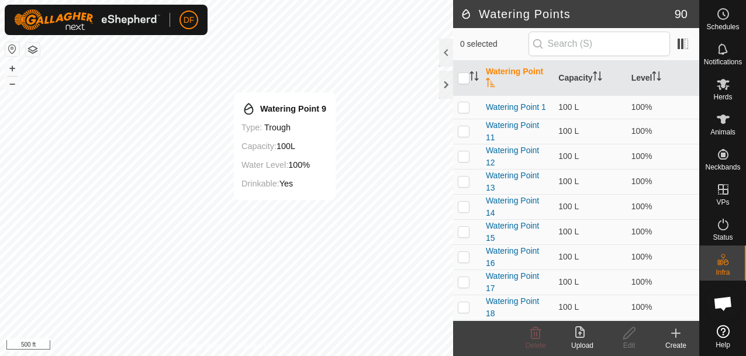
checkbox input "true"
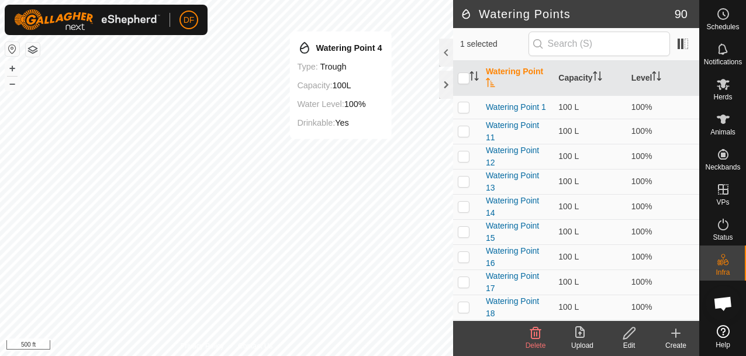
checkbox input "true"
checkbox input "false"
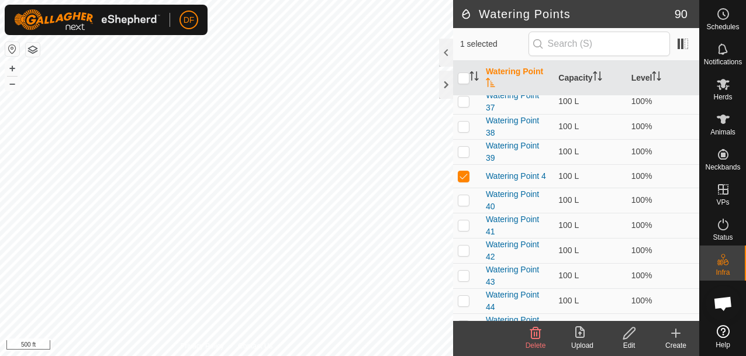
scroll to position [709, 0]
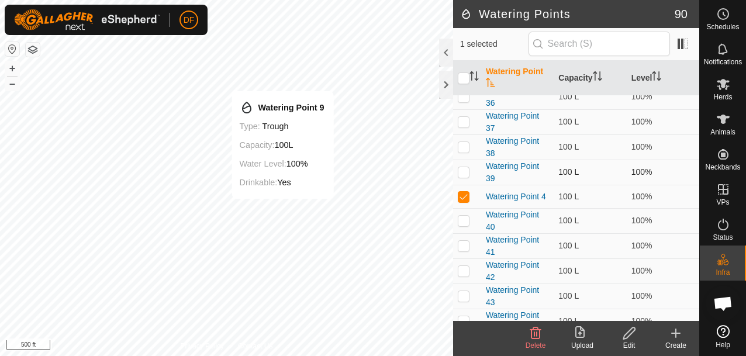
click at [282, 210] on div "Watering Point 9 Type: trough Capacity: 100L Water Level: 100% Drinkable: Yes +…" at bounding box center [226, 178] width 453 height 356
checkbox input "false"
click at [539, 337] on icon at bounding box center [535, 333] width 11 height 12
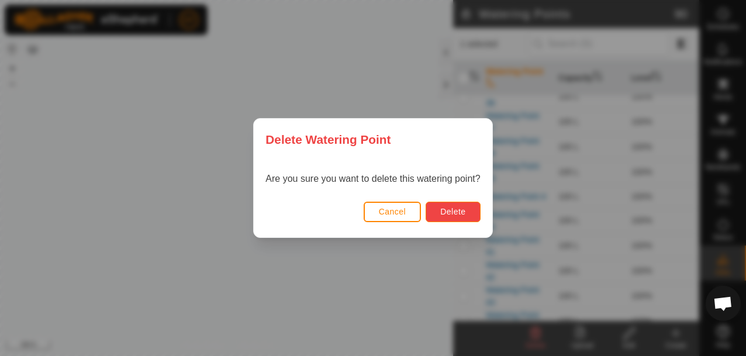
click at [453, 213] on span "Delete" at bounding box center [452, 211] width 25 height 9
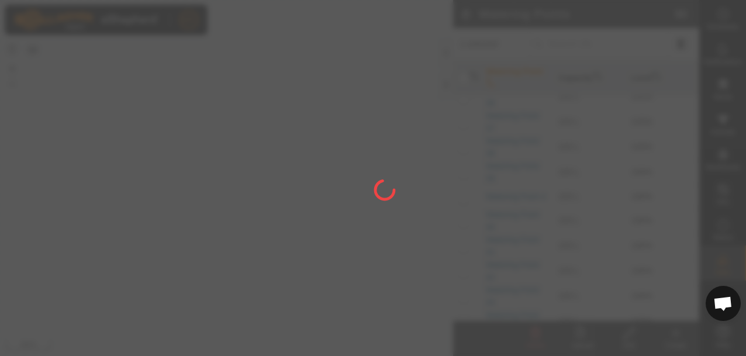
checkbox input "false"
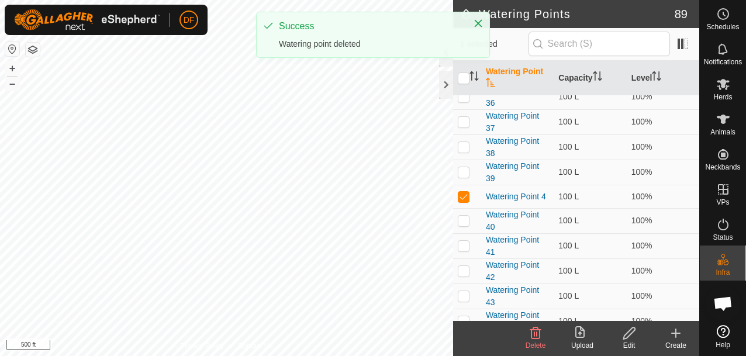
click at [535, 338] on icon at bounding box center [535, 333] width 11 height 12
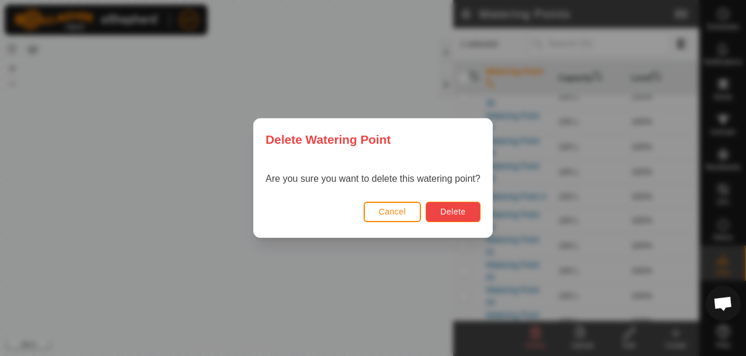
click at [450, 210] on span "Delete" at bounding box center [452, 211] width 25 height 9
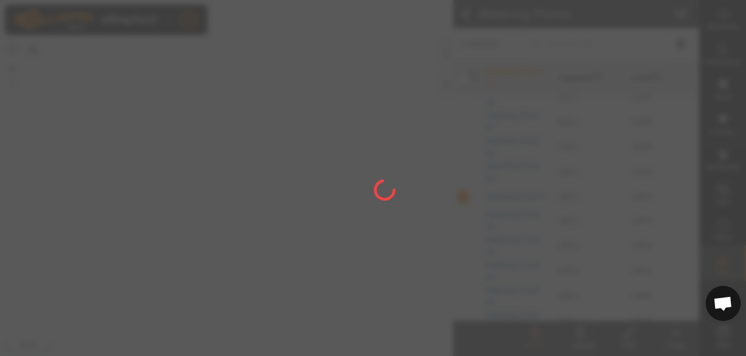
checkbox input "false"
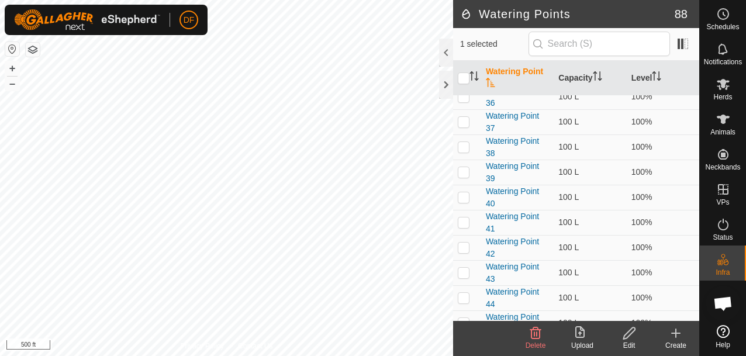
click at [533, 334] on icon at bounding box center [535, 333] width 14 height 14
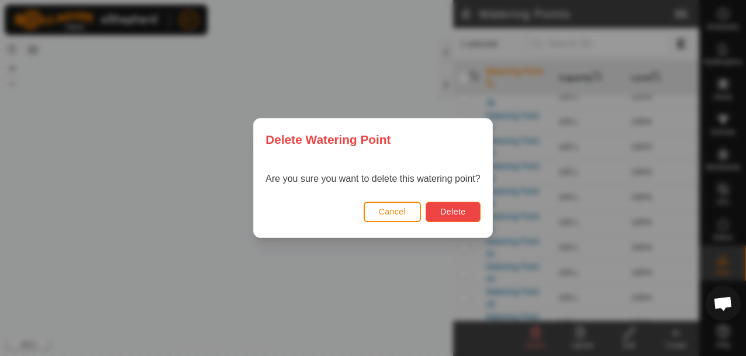
click at [447, 207] on span "Delete" at bounding box center [452, 211] width 25 height 9
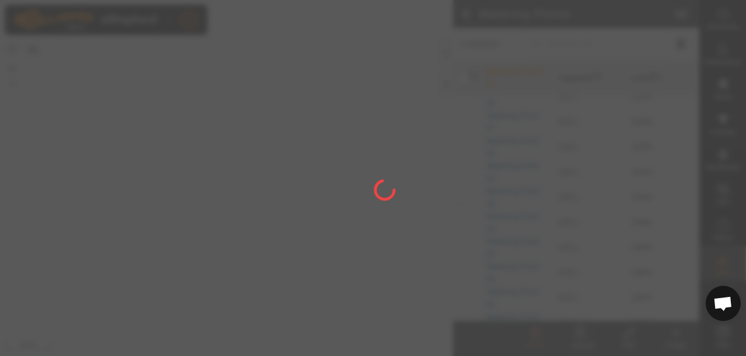
checkbox input "false"
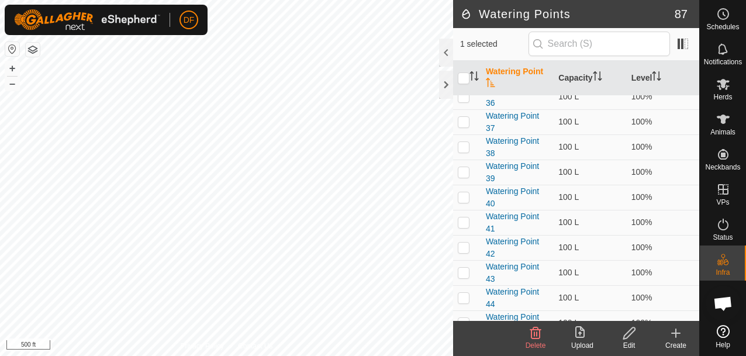
click at [535, 334] on icon at bounding box center [535, 333] width 14 height 14
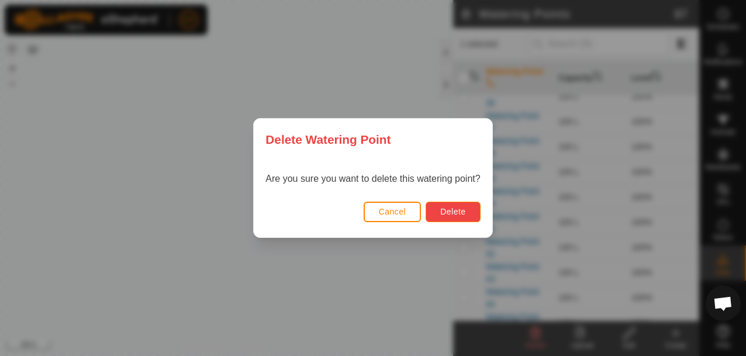
click at [440, 208] on span "Delete" at bounding box center [452, 211] width 25 height 9
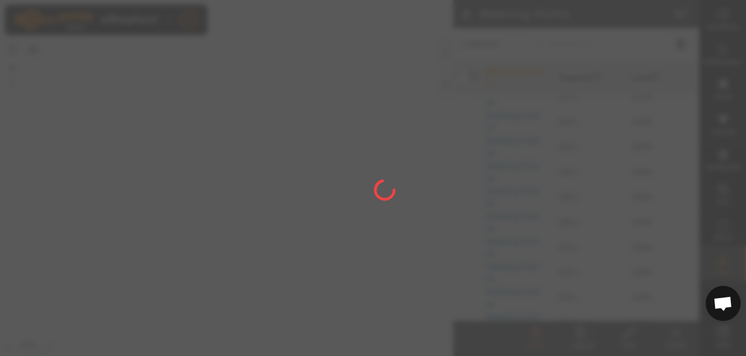
checkbox input "false"
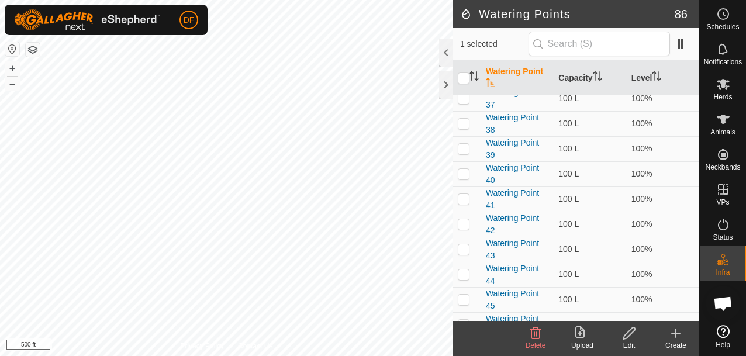
click at [536, 335] on icon at bounding box center [535, 333] width 11 height 12
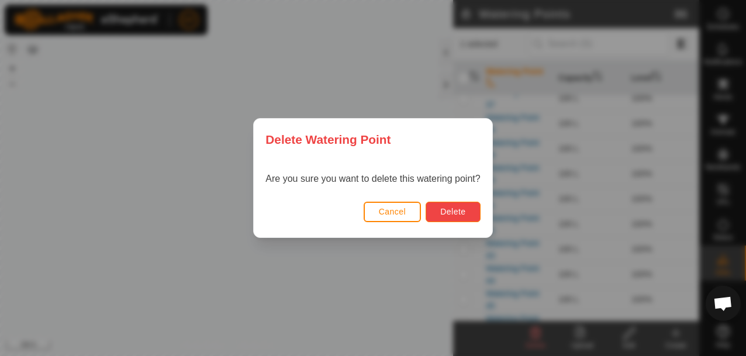
click at [452, 214] on span "Delete" at bounding box center [452, 211] width 25 height 9
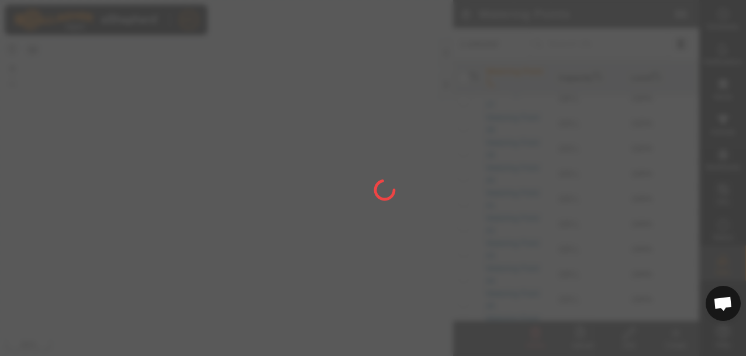
checkbox input "false"
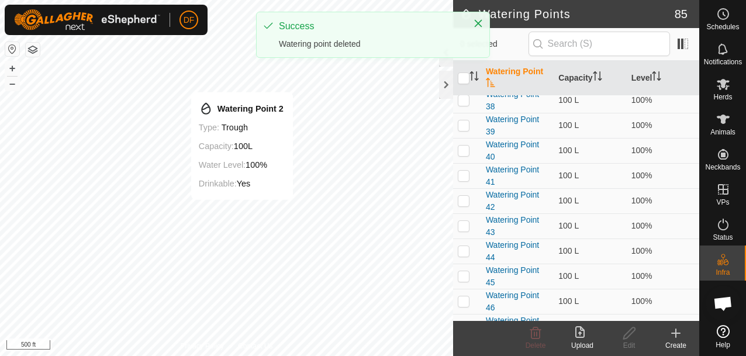
checkbox input "true"
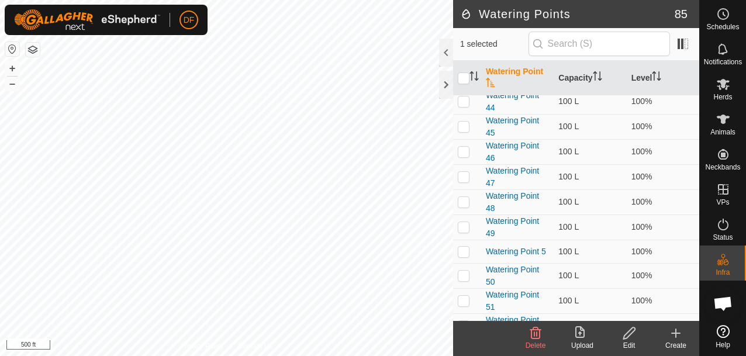
scroll to position [538, 0]
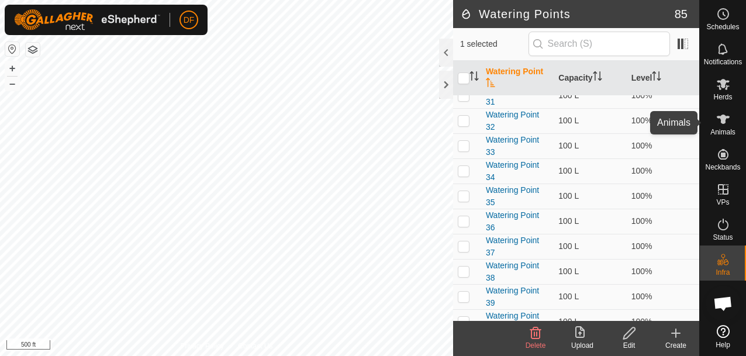
click at [720, 130] on span "Animals" at bounding box center [722, 132] width 25 height 7
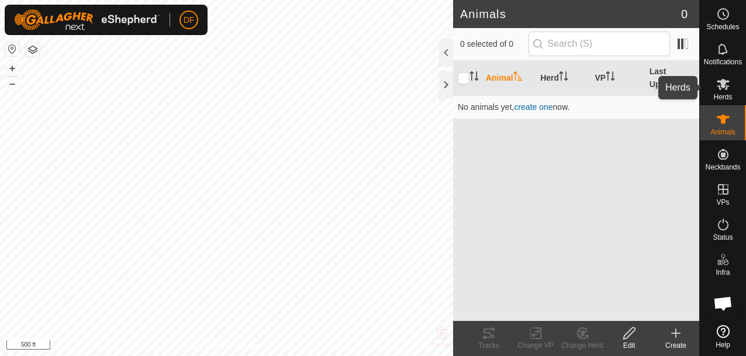
click at [723, 88] on icon at bounding box center [722, 84] width 13 height 11
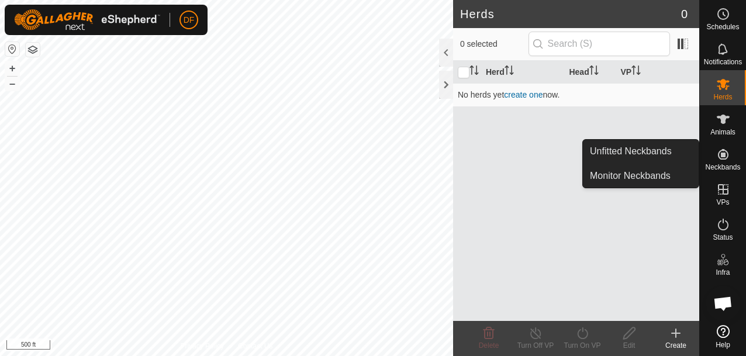
click at [723, 152] on icon at bounding box center [722, 154] width 11 height 11
click at [649, 151] on link "Unfitted Neckbands" at bounding box center [641, 151] width 116 height 23
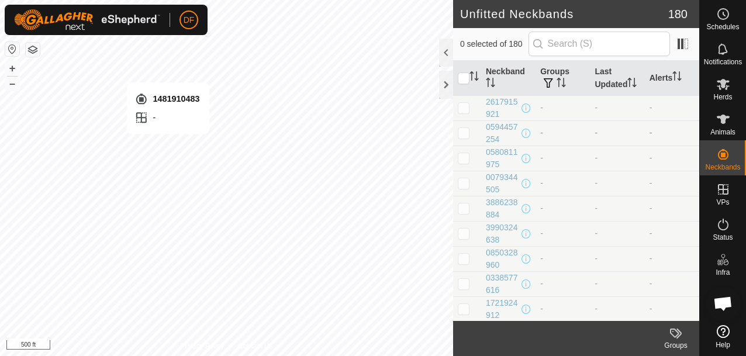
checkbox input "true"
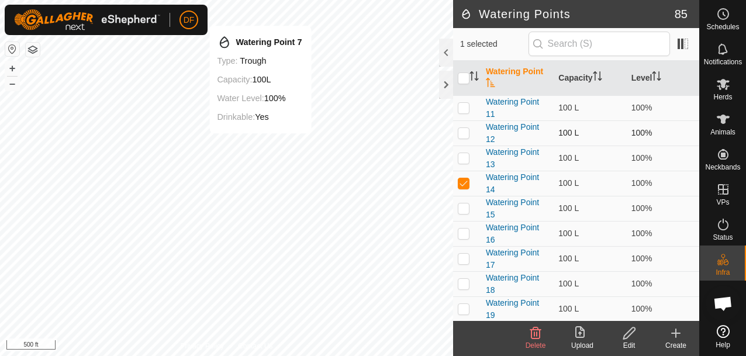
checkbox input "false"
click at [533, 335] on icon at bounding box center [535, 333] width 11 height 12
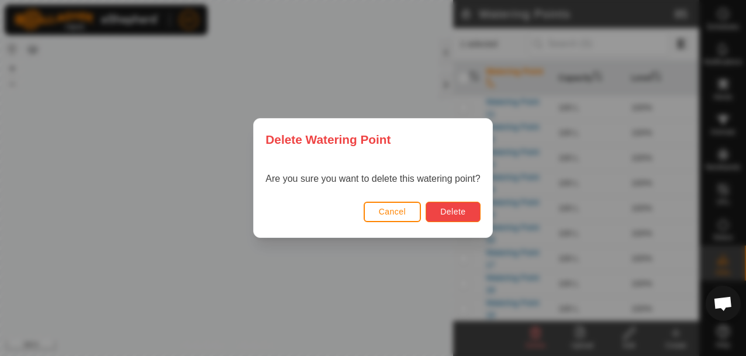
click at [442, 206] on button "Delete" at bounding box center [452, 212] width 54 height 20
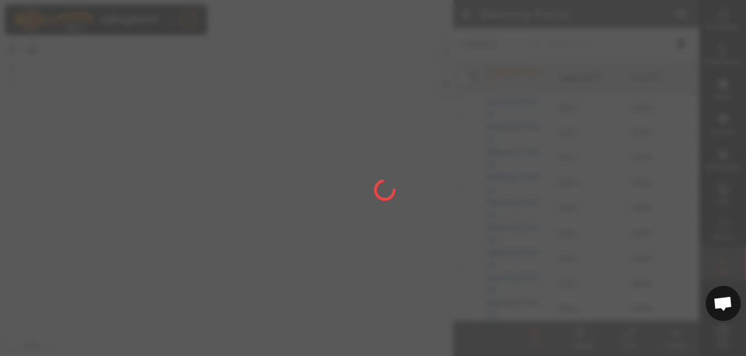
checkbox input "false"
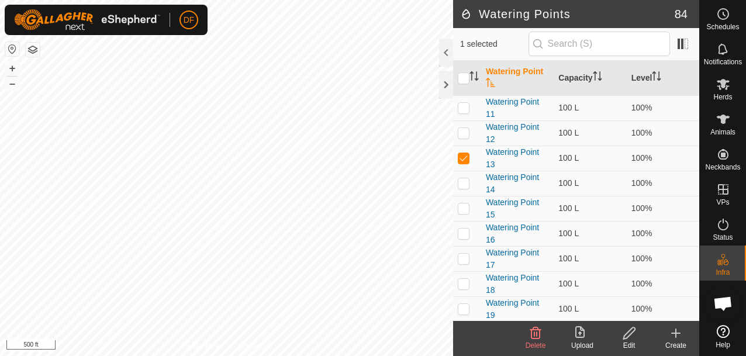
click at [539, 335] on icon at bounding box center [535, 333] width 11 height 12
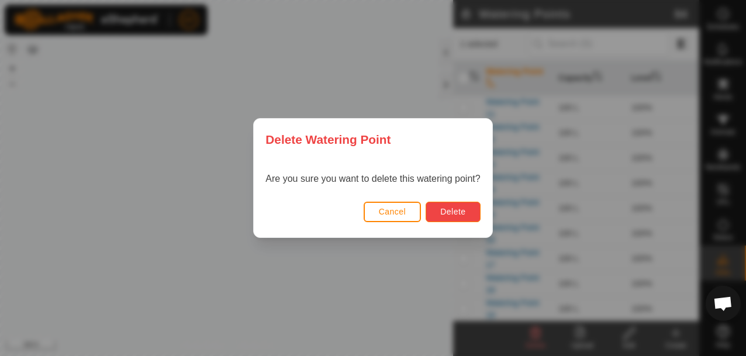
click at [460, 214] on span "Delete" at bounding box center [452, 211] width 25 height 9
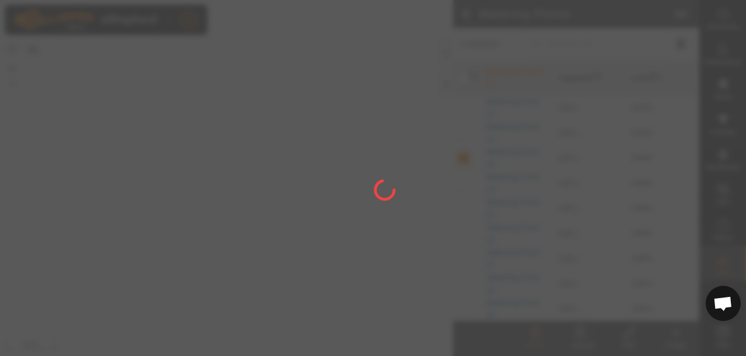
checkbox input "false"
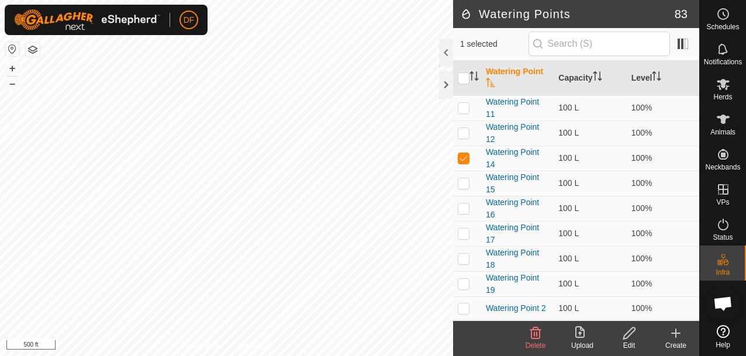
click at [537, 332] on icon at bounding box center [535, 333] width 14 height 14
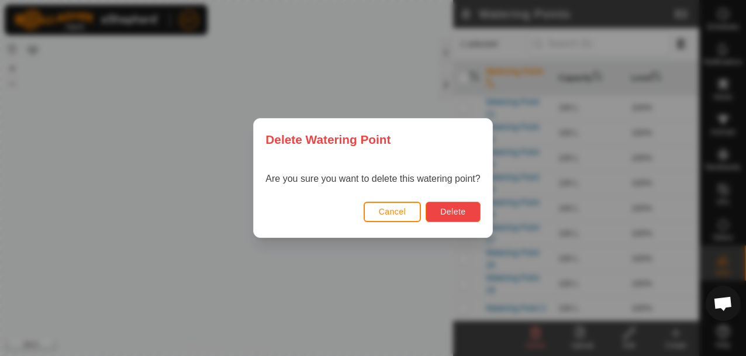
click at [445, 209] on span "Delete" at bounding box center [452, 211] width 25 height 9
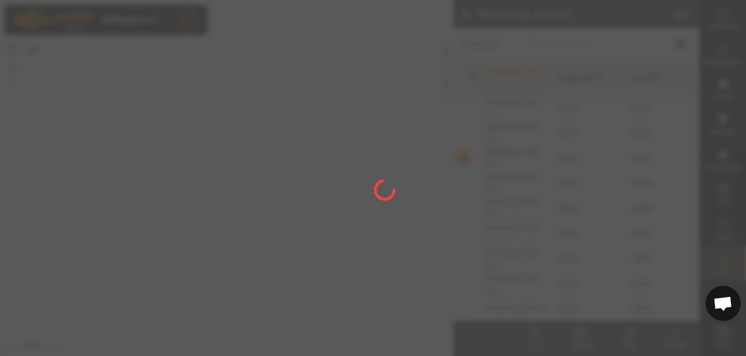
checkbox input "false"
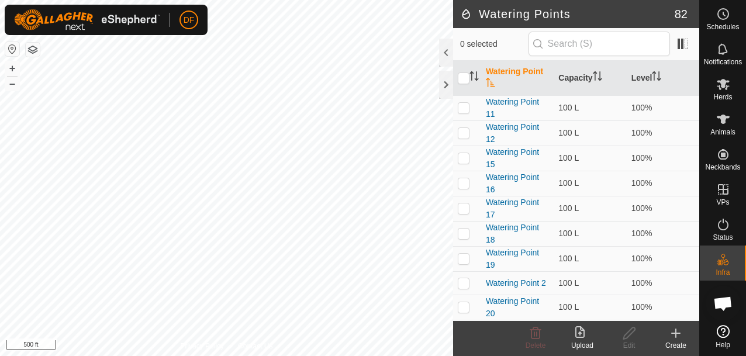
click at [677, 333] on icon at bounding box center [675, 333] width 8 height 0
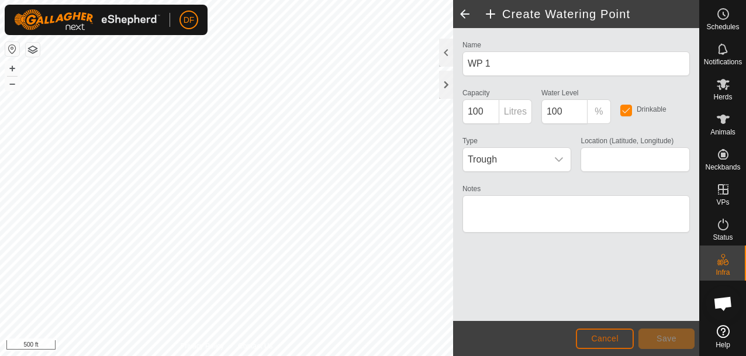
click at [607, 337] on span "Cancel" at bounding box center [604, 338] width 27 height 9
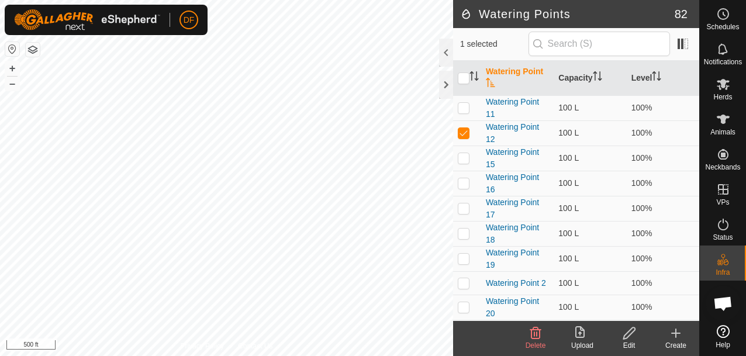
click at [537, 332] on icon at bounding box center [535, 333] width 14 height 14
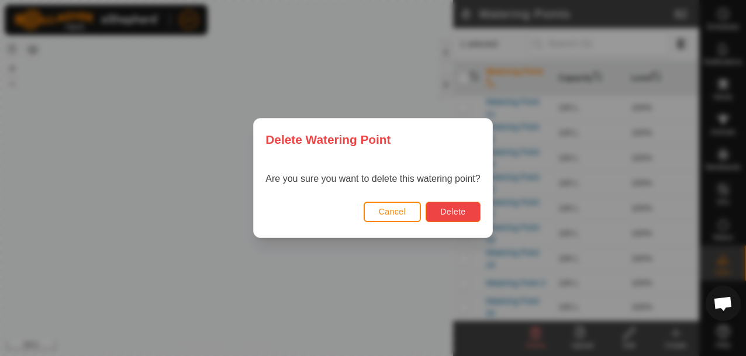
click at [449, 214] on span "Delete" at bounding box center [452, 211] width 25 height 9
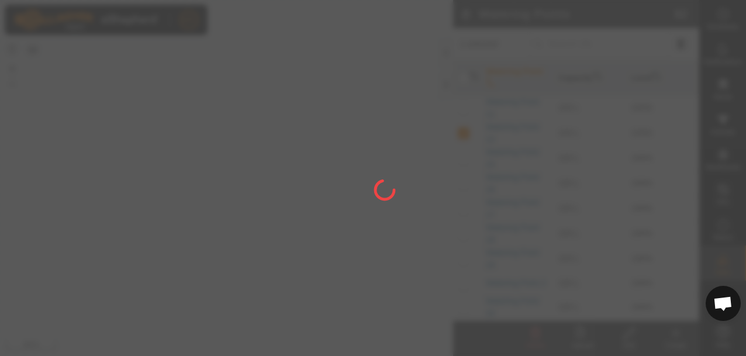
checkbox input "false"
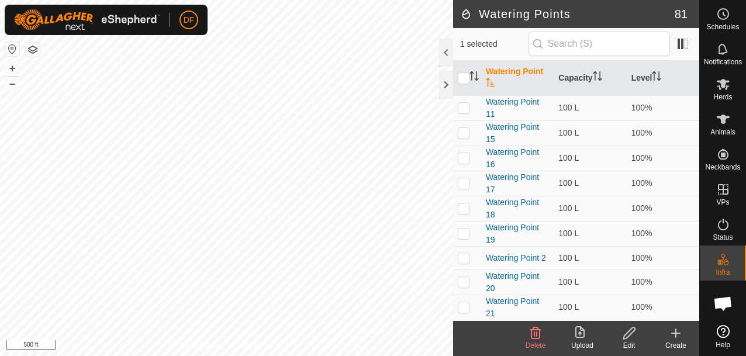
click at [534, 337] on icon at bounding box center [535, 333] width 14 height 14
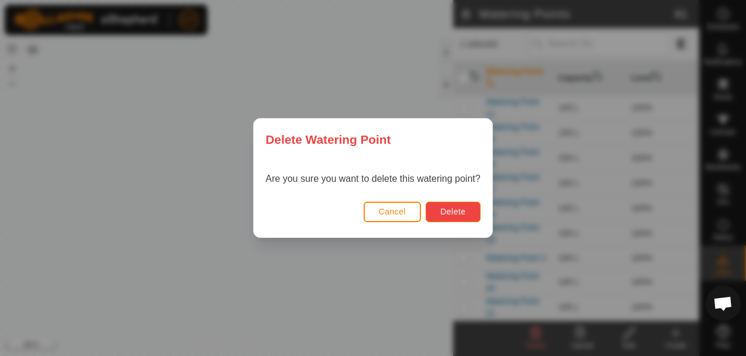
click at [444, 207] on span "Delete" at bounding box center [452, 211] width 25 height 9
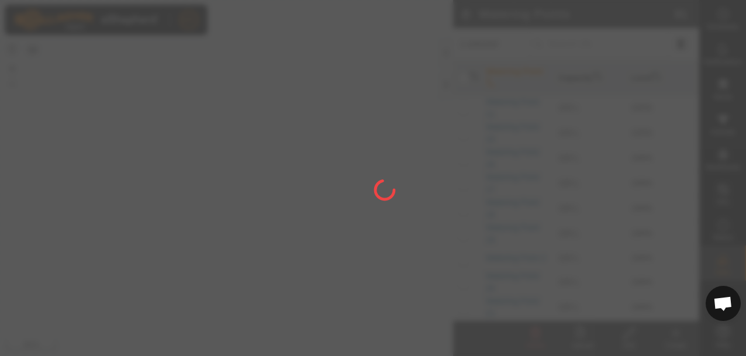
checkbox input "false"
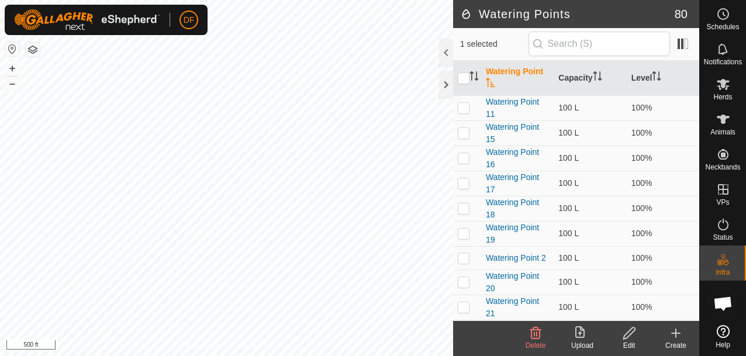
click at [537, 332] on icon at bounding box center [535, 333] width 14 height 14
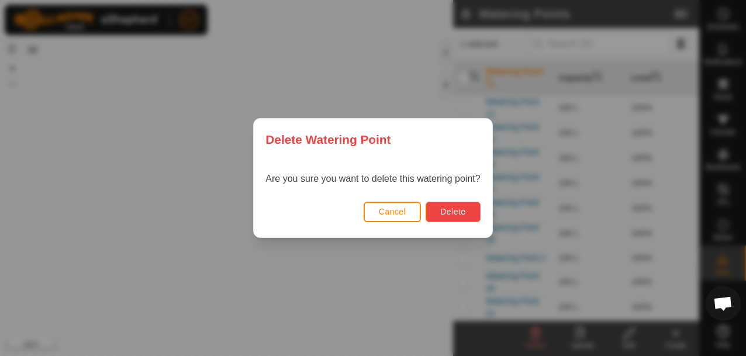
click at [452, 212] on span "Delete" at bounding box center [452, 211] width 25 height 9
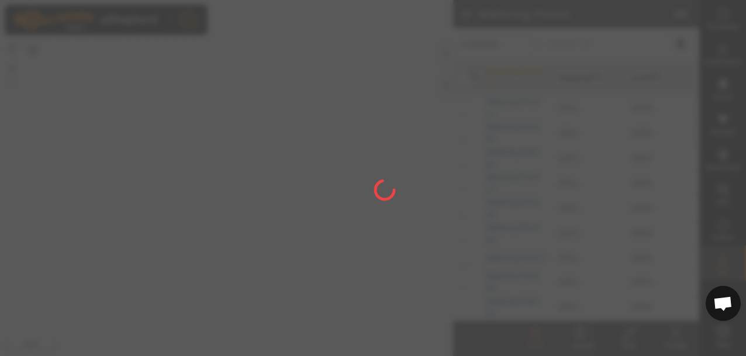
checkbox input "false"
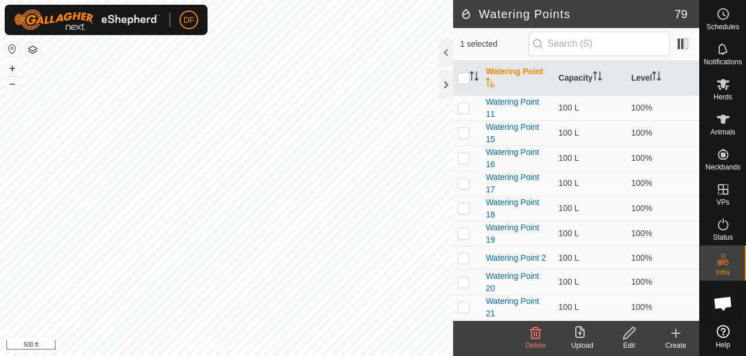
click at [539, 336] on icon at bounding box center [535, 333] width 11 height 12
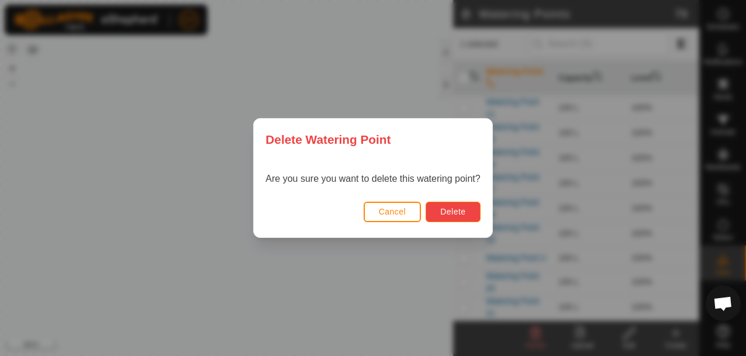
click at [452, 213] on span "Delete" at bounding box center [452, 211] width 25 height 9
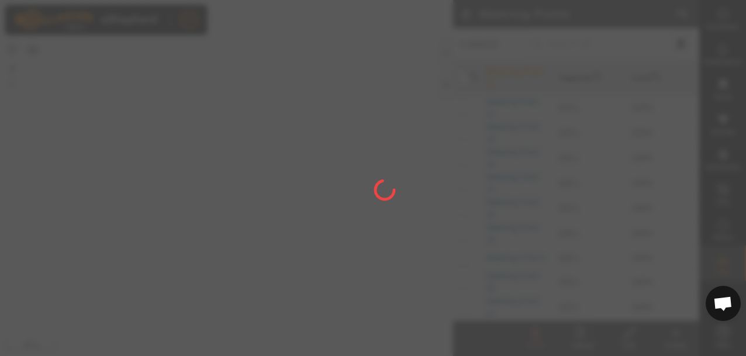
checkbox input "false"
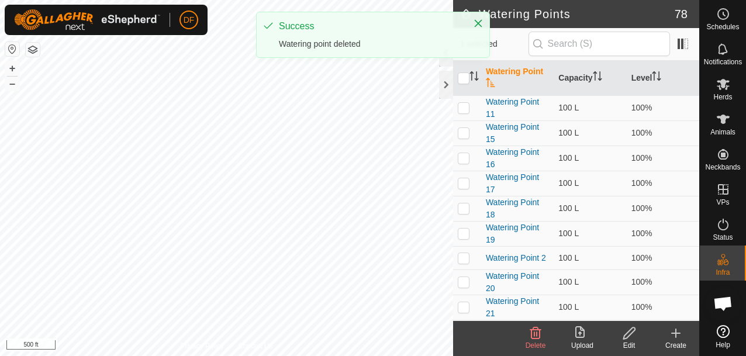
click at [534, 334] on icon at bounding box center [535, 333] width 11 height 12
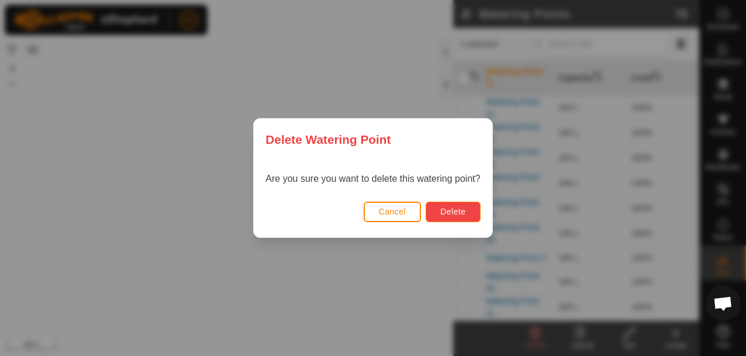
click at [444, 208] on span "Delete" at bounding box center [452, 211] width 25 height 9
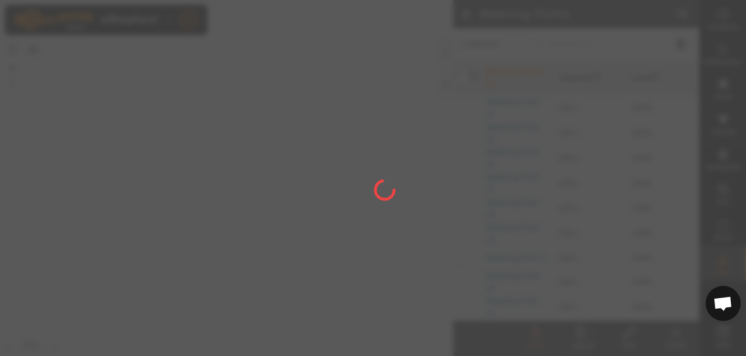
checkbox input "false"
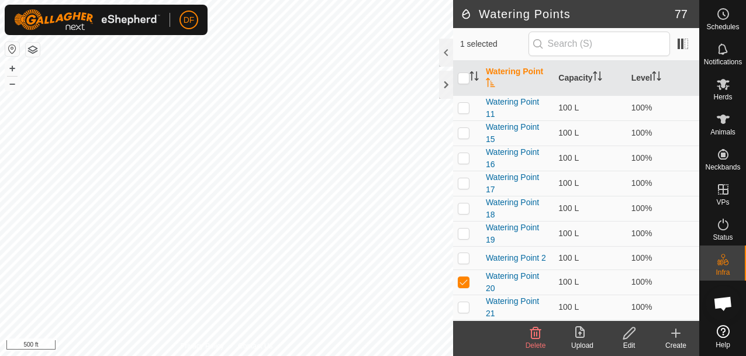
click at [532, 328] on icon at bounding box center [535, 333] width 11 height 12
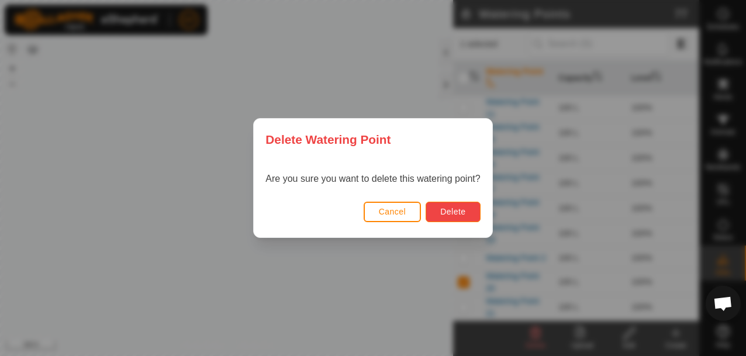
click at [445, 209] on span "Delete" at bounding box center [452, 211] width 25 height 9
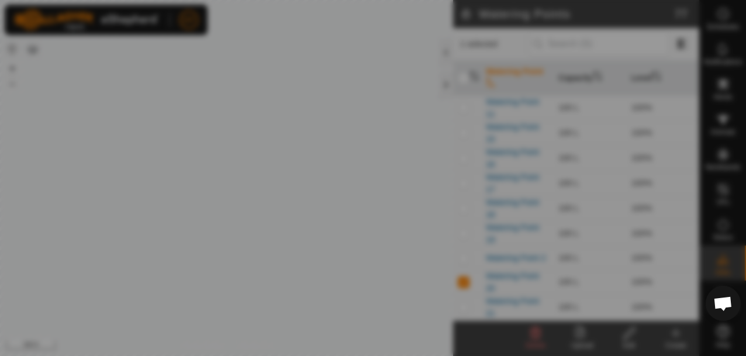
checkbox input "false"
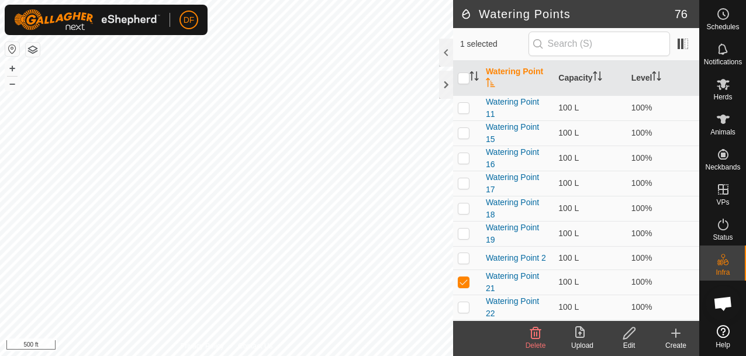
click at [533, 332] on icon at bounding box center [535, 333] width 11 height 12
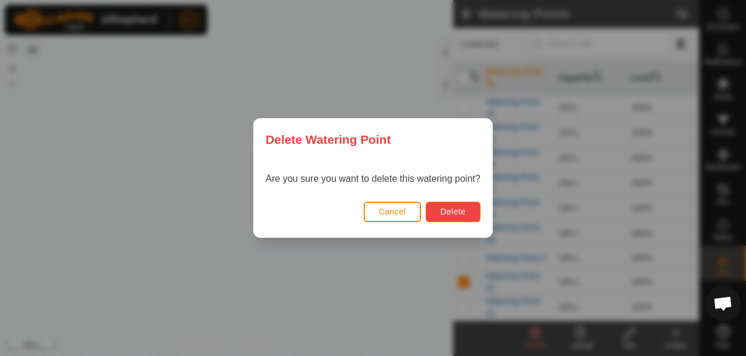
click at [443, 211] on span "Delete" at bounding box center [452, 211] width 25 height 9
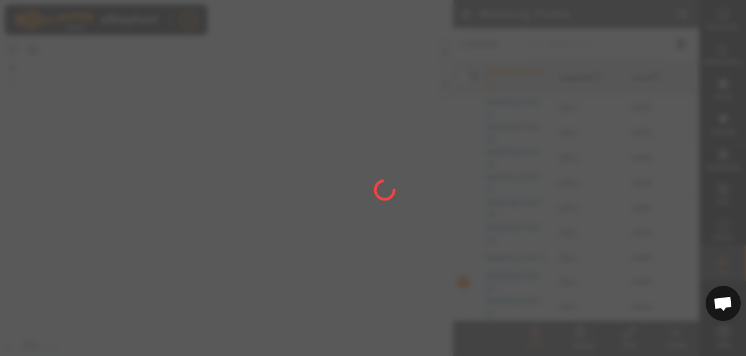
checkbox input "false"
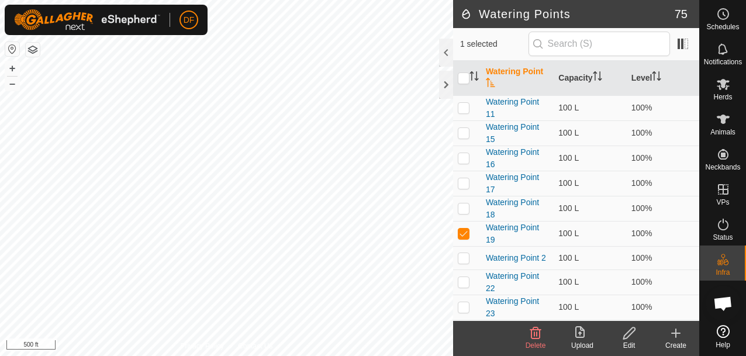
click at [533, 334] on icon at bounding box center [535, 333] width 11 height 12
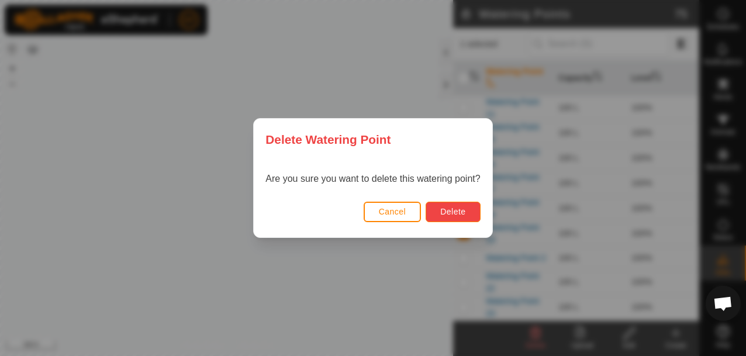
click at [445, 213] on span "Delete" at bounding box center [452, 211] width 25 height 9
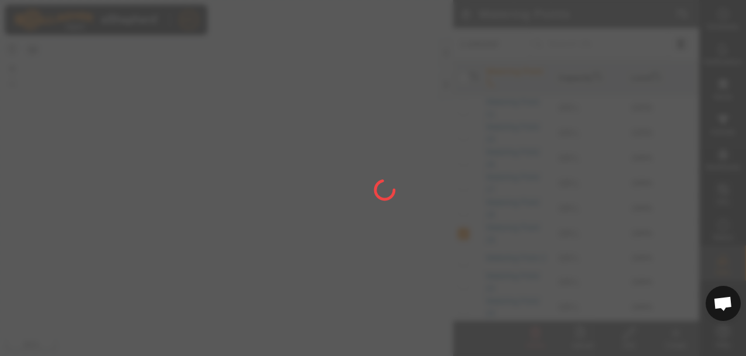
checkbox input "false"
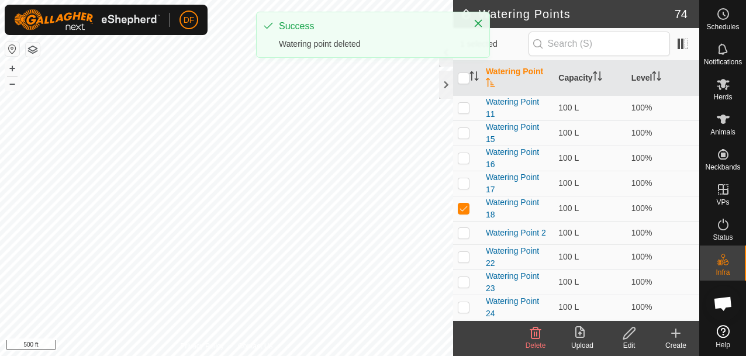
click at [536, 338] on icon at bounding box center [535, 333] width 11 height 12
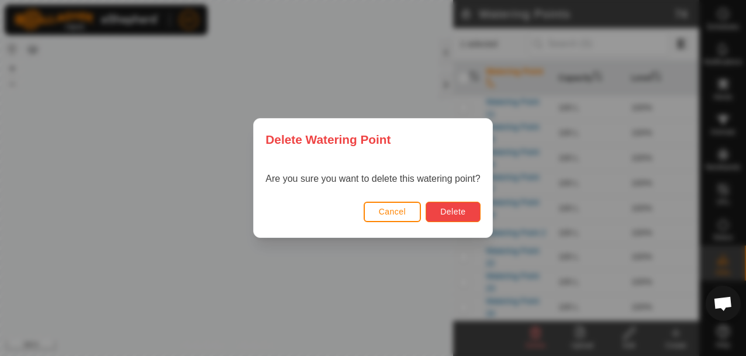
click at [447, 210] on span "Delete" at bounding box center [452, 211] width 25 height 9
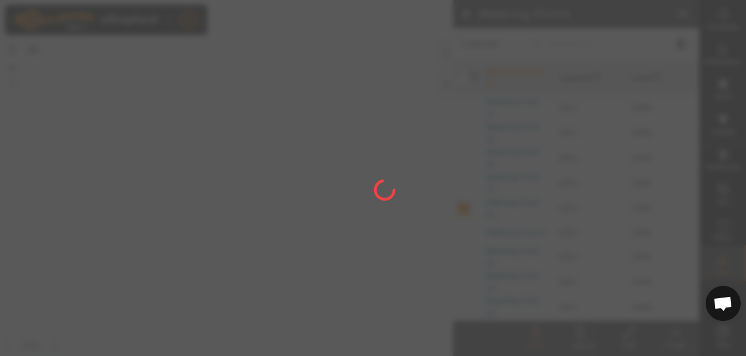
checkbox input "false"
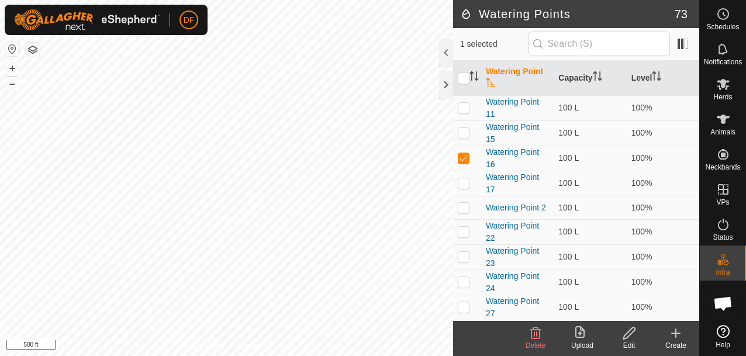
click at [533, 332] on icon at bounding box center [535, 333] width 11 height 12
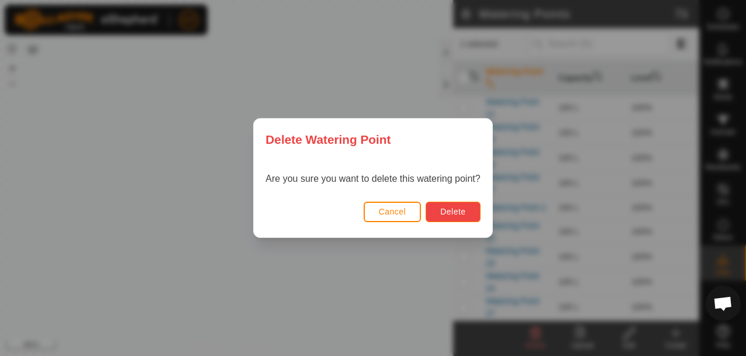
click at [450, 204] on button "Delete" at bounding box center [452, 212] width 54 height 20
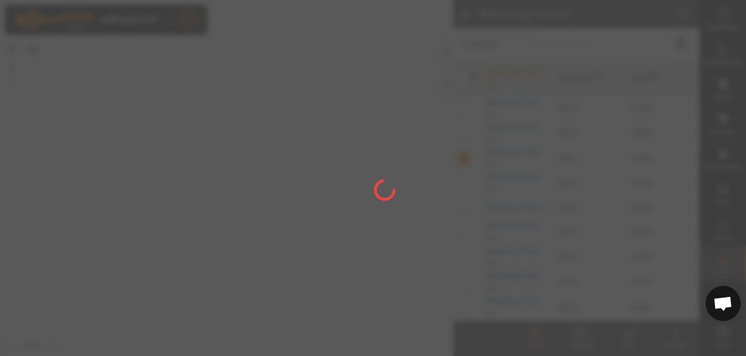
checkbox input "false"
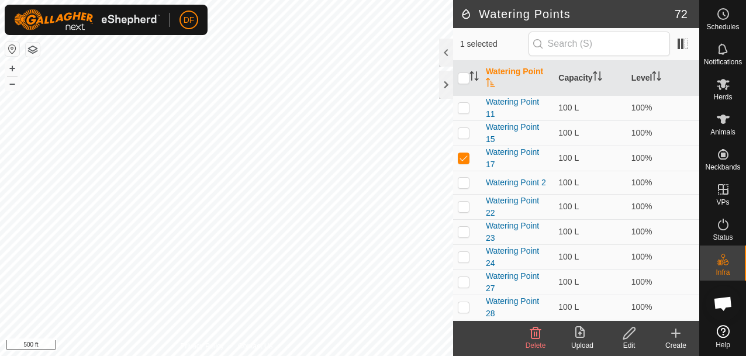
click at [535, 333] on icon at bounding box center [535, 333] width 14 height 14
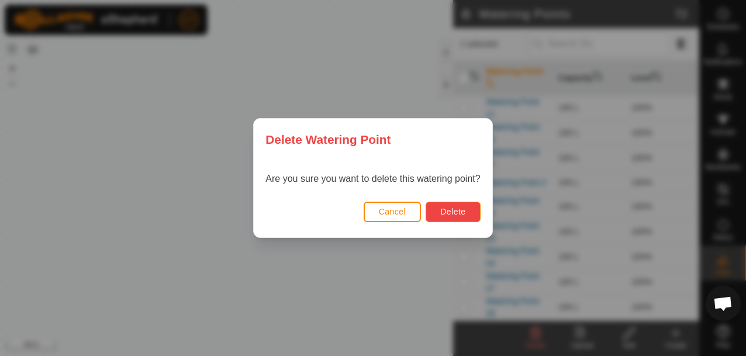
click at [442, 214] on span "Delete" at bounding box center [452, 211] width 25 height 9
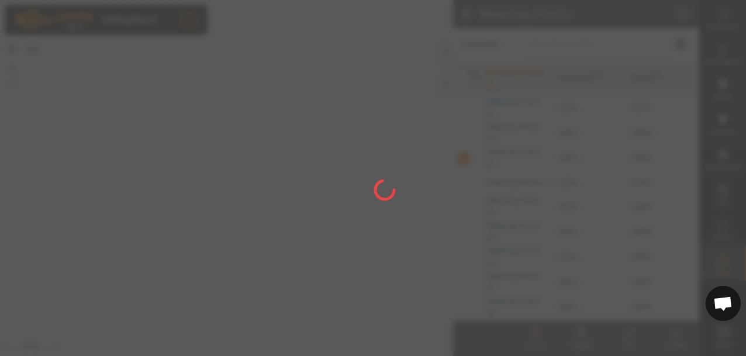
checkbox input "false"
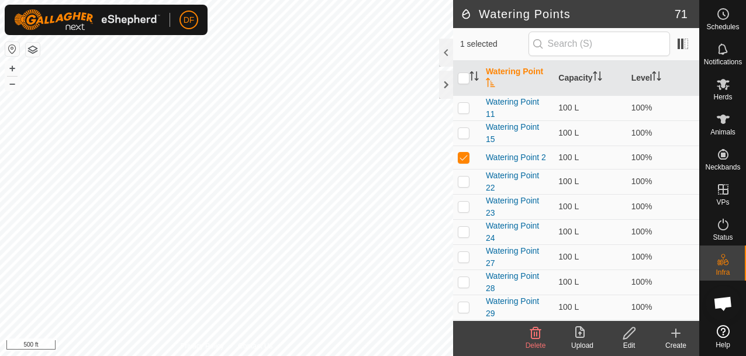
click at [534, 331] on icon at bounding box center [535, 333] width 14 height 14
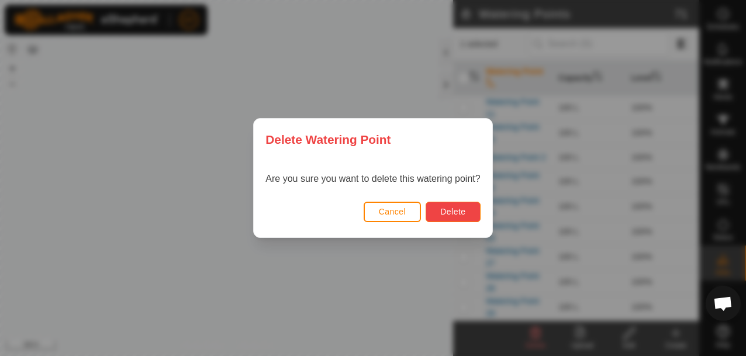
click at [455, 217] on button "Delete" at bounding box center [452, 212] width 54 height 20
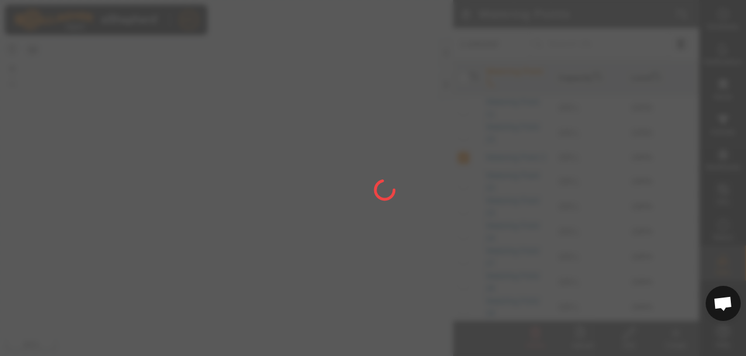
checkbox input "false"
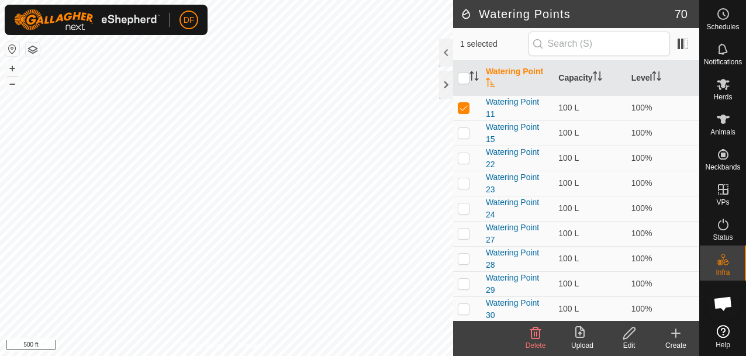
click at [533, 325] on div "Delete" at bounding box center [535, 338] width 47 height 35
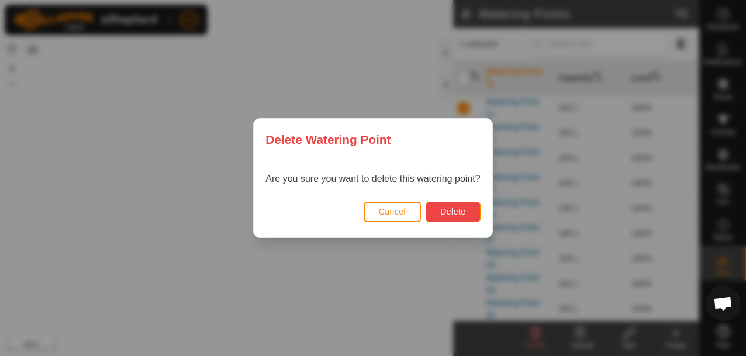
click at [447, 207] on span "Delete" at bounding box center [452, 211] width 25 height 9
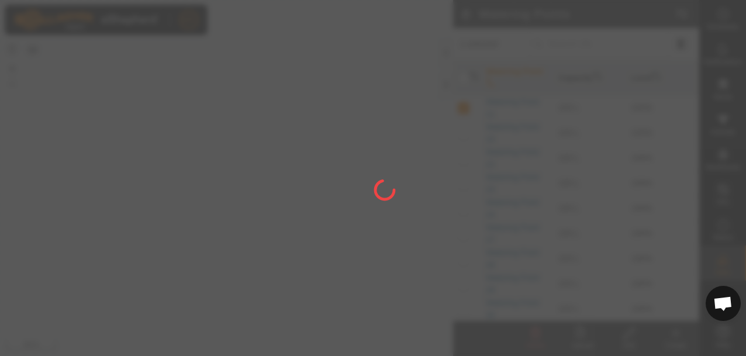
checkbox input "false"
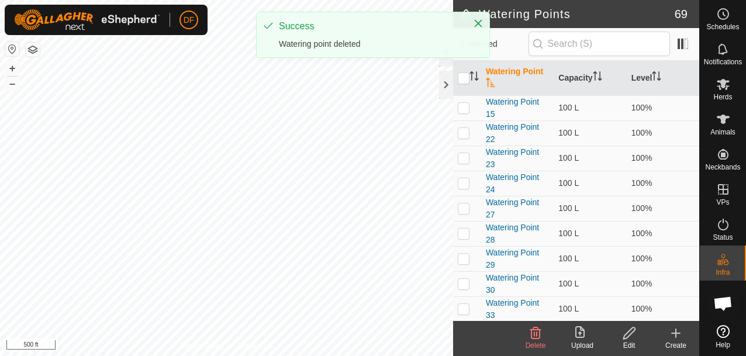
click at [536, 335] on icon at bounding box center [535, 333] width 11 height 12
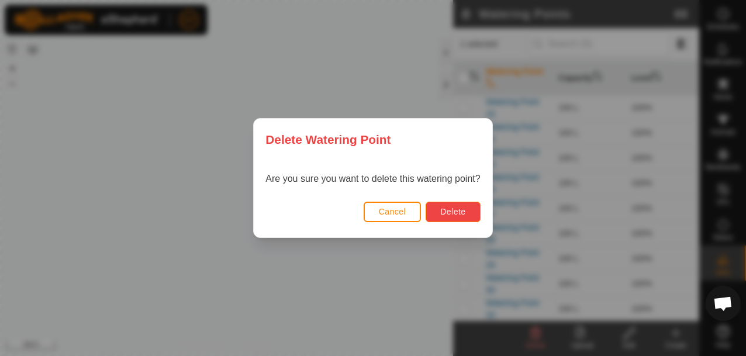
click at [456, 210] on span "Delete" at bounding box center [452, 211] width 25 height 9
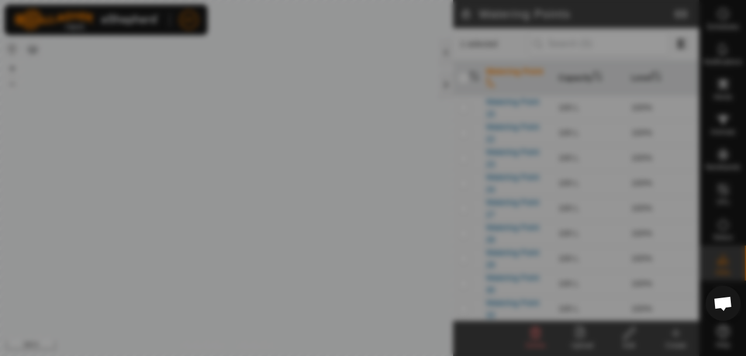
checkbox input "false"
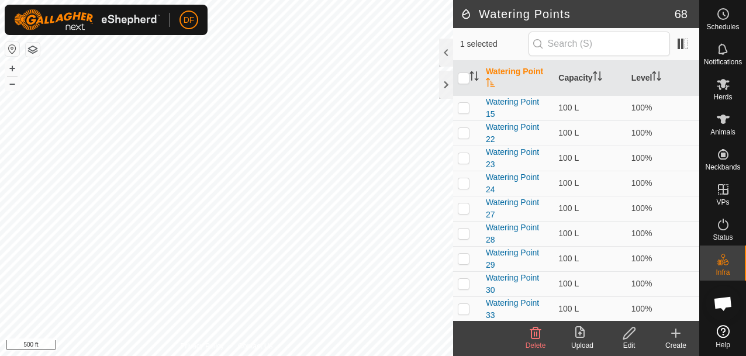
click at [536, 336] on icon at bounding box center [535, 333] width 11 height 12
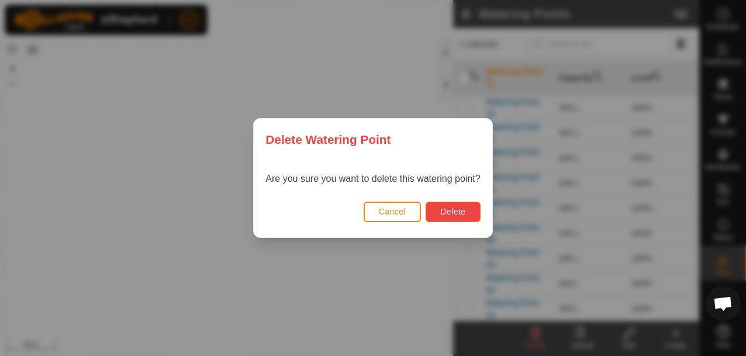
click at [449, 208] on span "Delete" at bounding box center [452, 211] width 25 height 9
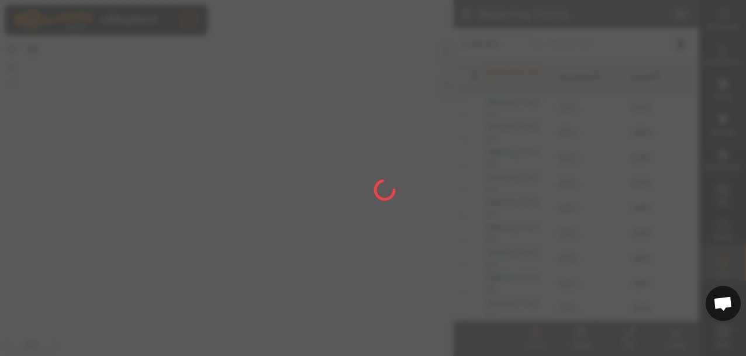
checkbox input "false"
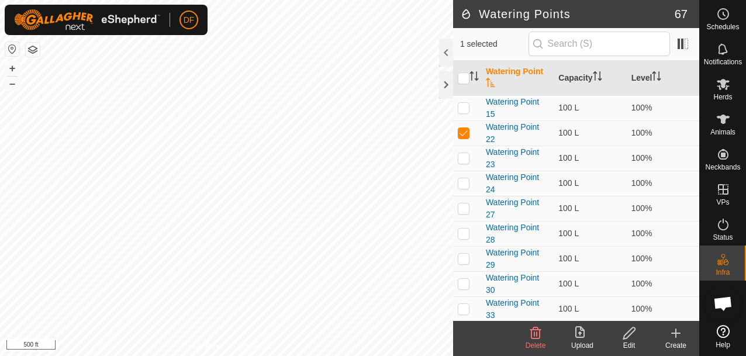
click at [533, 335] on icon at bounding box center [535, 333] width 11 height 12
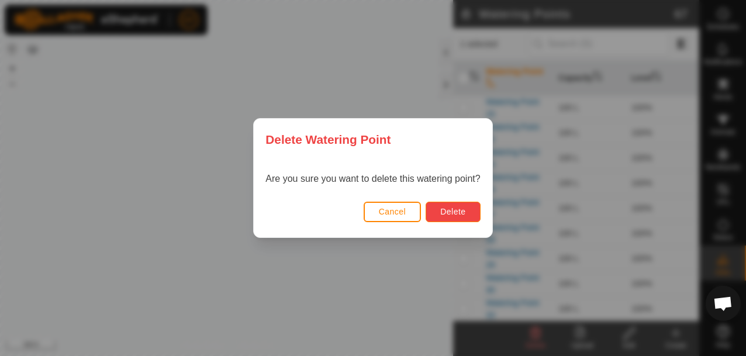
click at [447, 212] on span "Delete" at bounding box center [452, 211] width 25 height 9
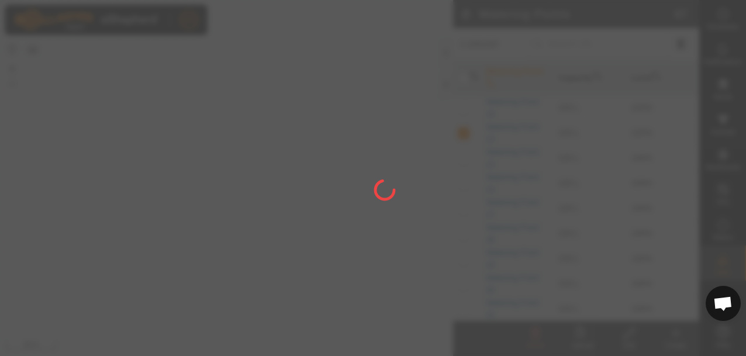
checkbox input "false"
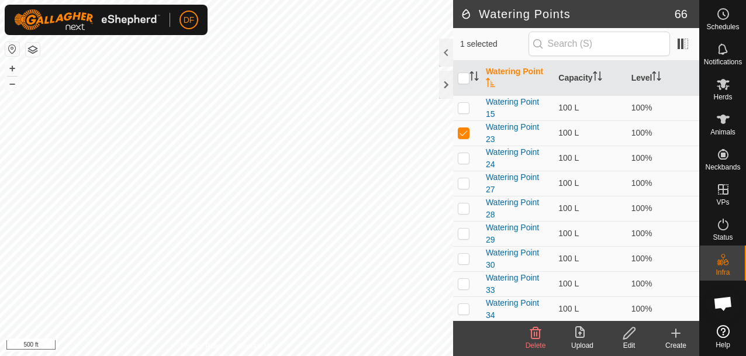
click at [533, 332] on icon at bounding box center [535, 333] width 11 height 12
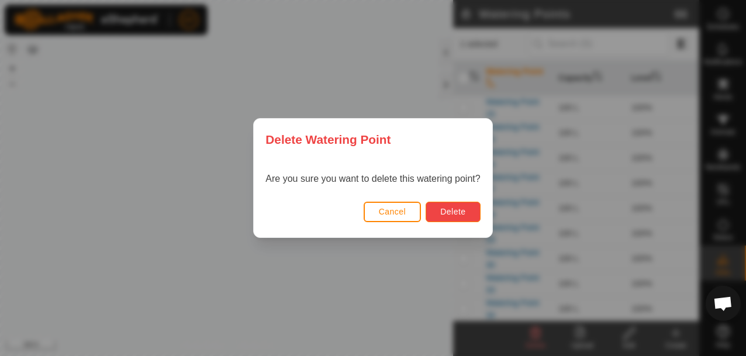
click at [455, 216] on span "Delete" at bounding box center [452, 211] width 25 height 9
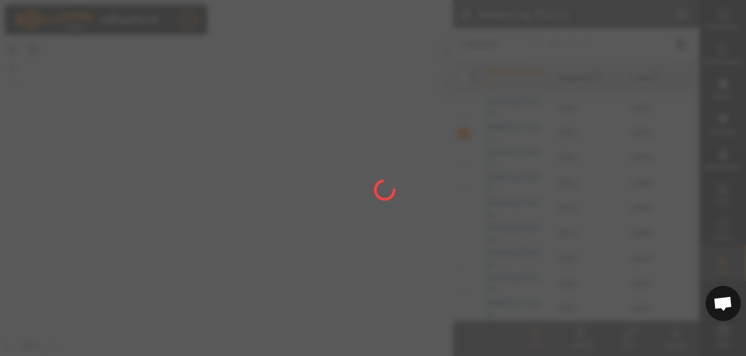
checkbox input "false"
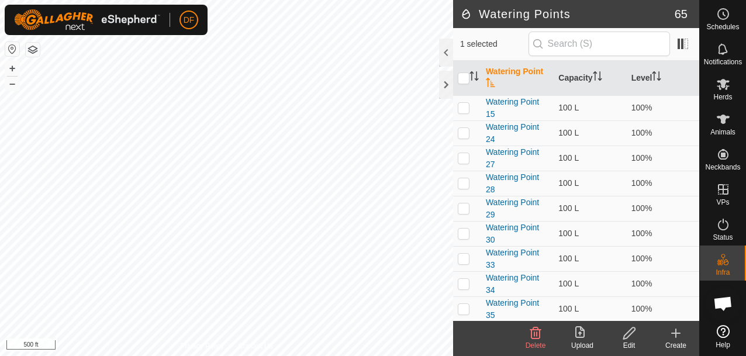
click at [534, 332] on icon at bounding box center [535, 333] width 11 height 12
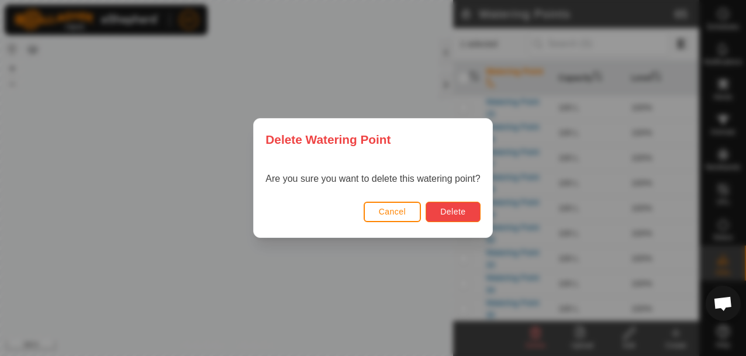
click at [448, 212] on span "Delete" at bounding box center [452, 211] width 25 height 9
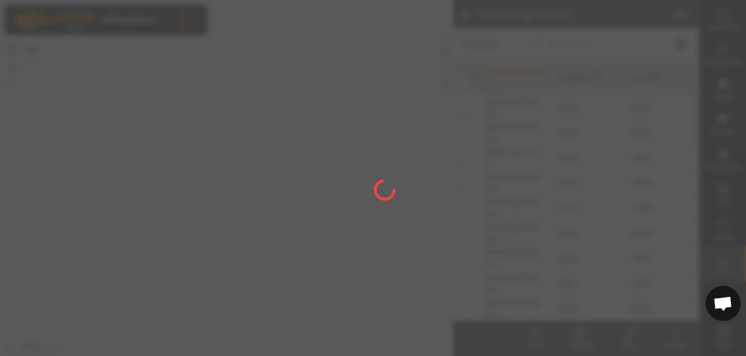
checkbox input "false"
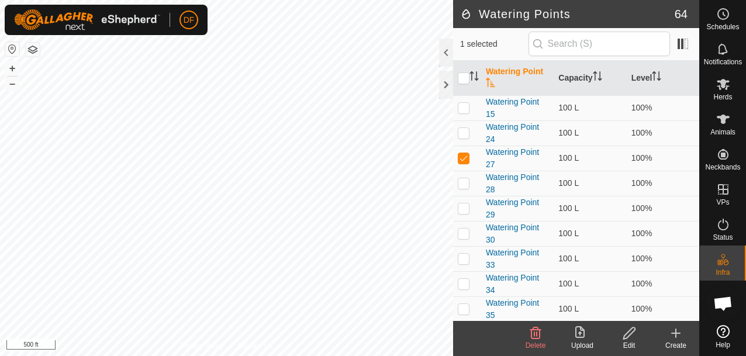
click at [535, 332] on icon at bounding box center [535, 333] width 14 height 14
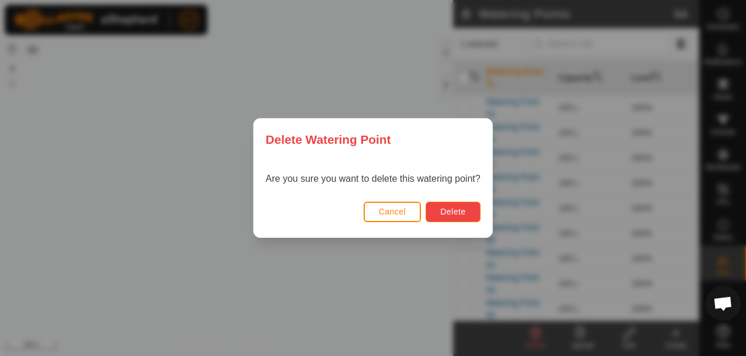
click at [449, 211] on span "Delete" at bounding box center [452, 211] width 25 height 9
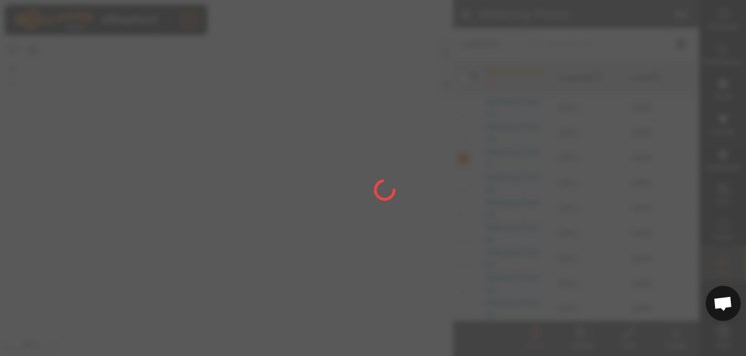
checkbox input "false"
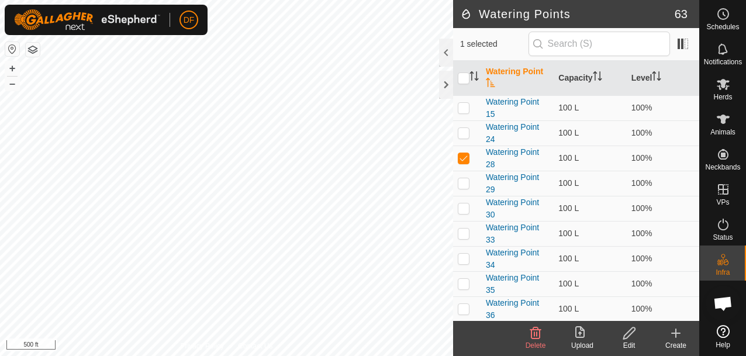
click at [538, 340] on div "Delete" at bounding box center [535, 345] width 47 height 11
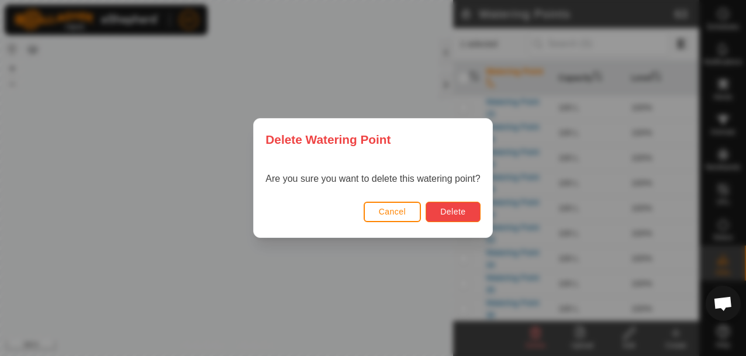
click at [449, 215] on span "Delete" at bounding box center [452, 211] width 25 height 9
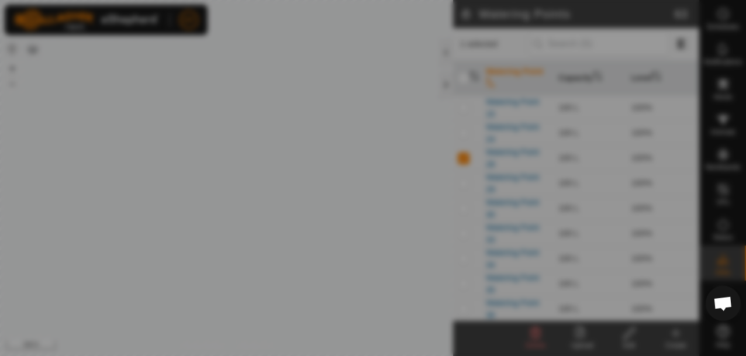
checkbox input "false"
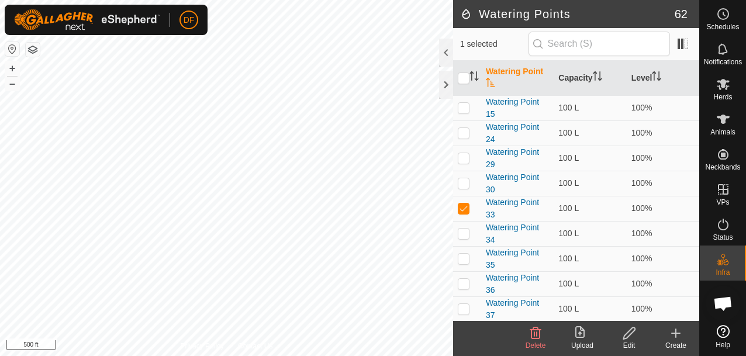
click at [533, 341] on span "Delete" at bounding box center [535, 345] width 20 height 8
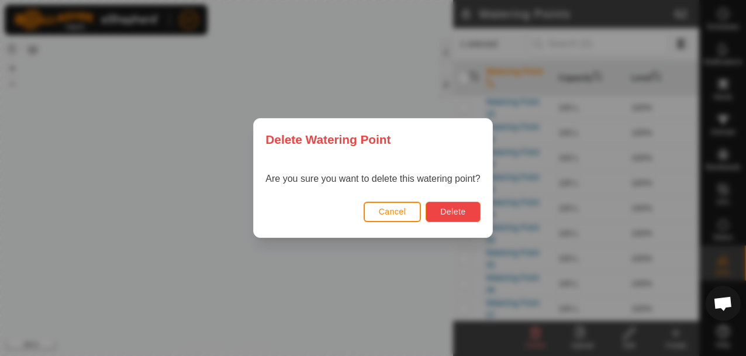
click at [452, 214] on span "Delete" at bounding box center [452, 211] width 25 height 9
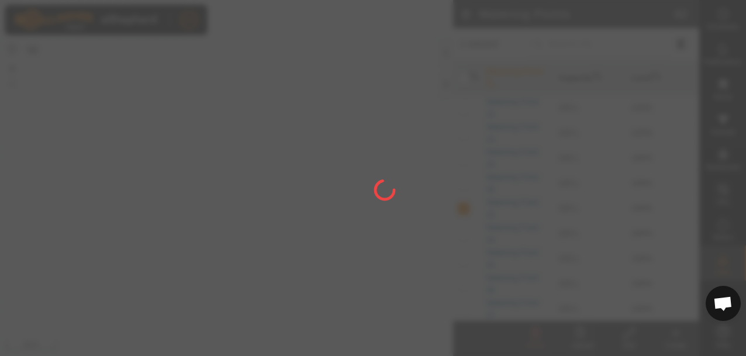
checkbox input "false"
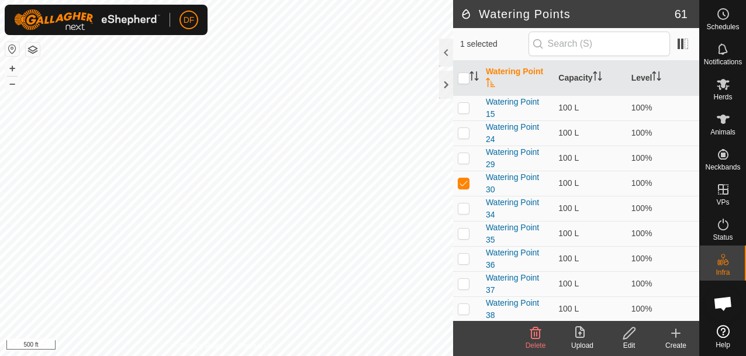
click at [533, 331] on icon at bounding box center [535, 333] width 14 height 14
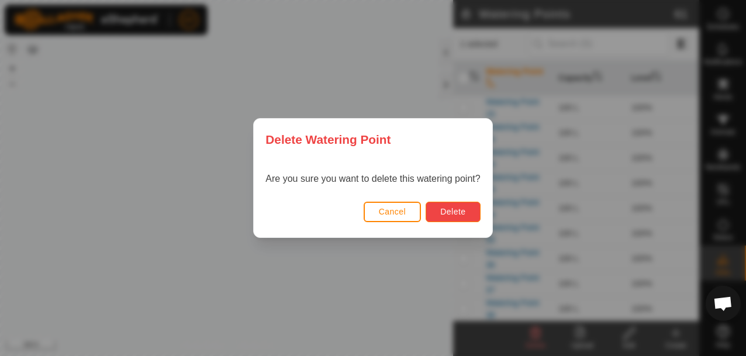
click at [450, 213] on span "Delete" at bounding box center [452, 211] width 25 height 9
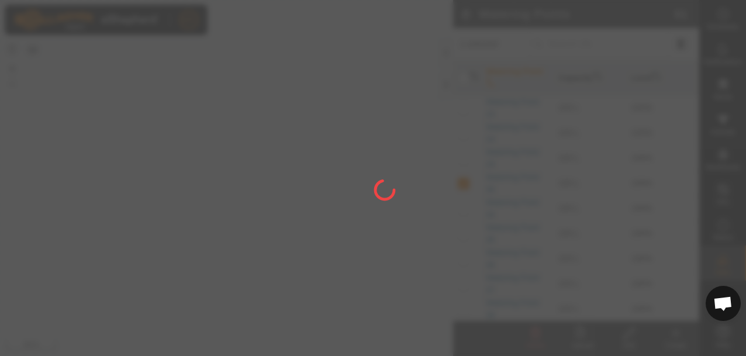
checkbox input "false"
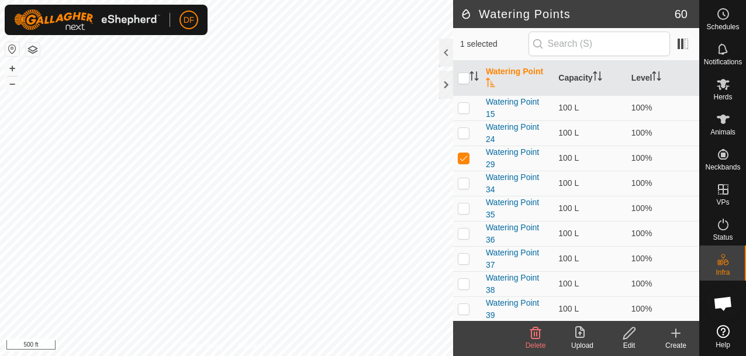
click at [536, 337] on icon at bounding box center [535, 333] width 14 height 14
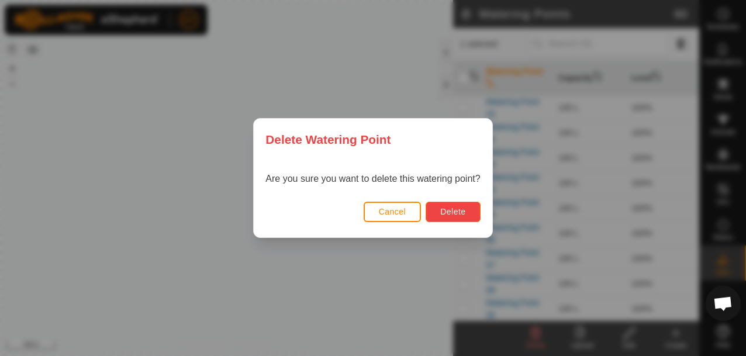
click at [443, 213] on span "Delete" at bounding box center [452, 211] width 25 height 9
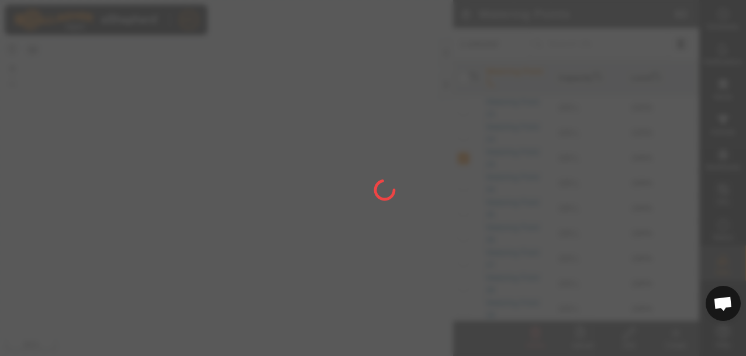
checkbox input "false"
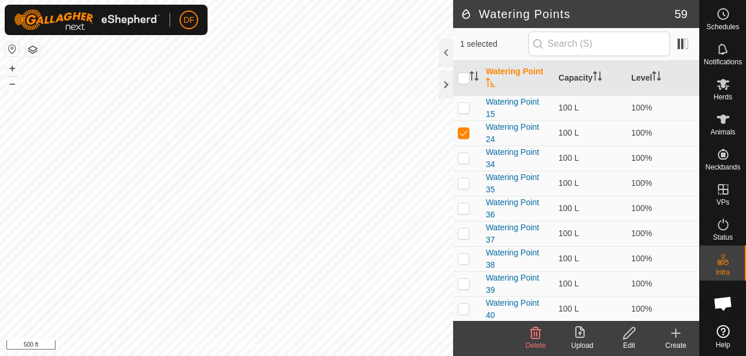
click at [535, 334] on icon at bounding box center [535, 333] width 14 height 14
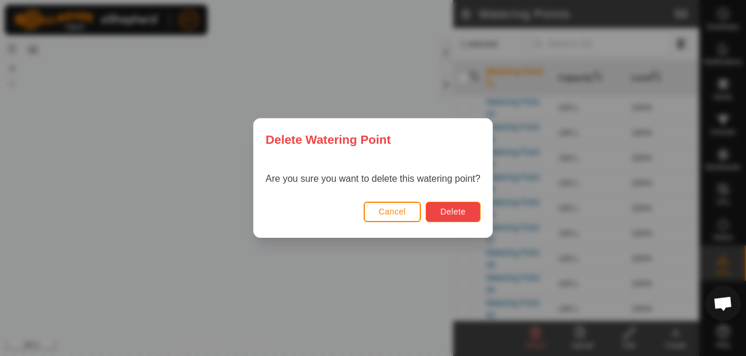
click at [456, 205] on button "Delete" at bounding box center [452, 212] width 54 height 20
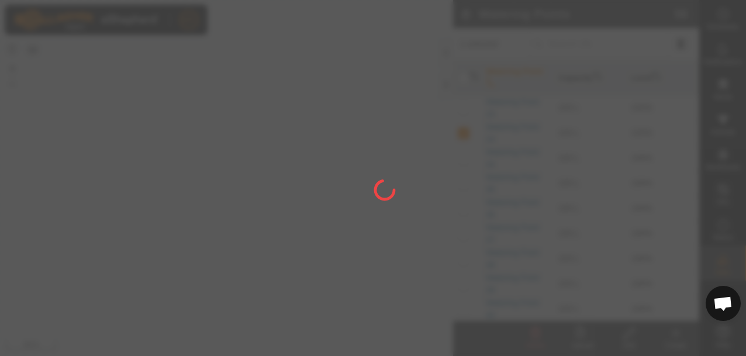
checkbox input "false"
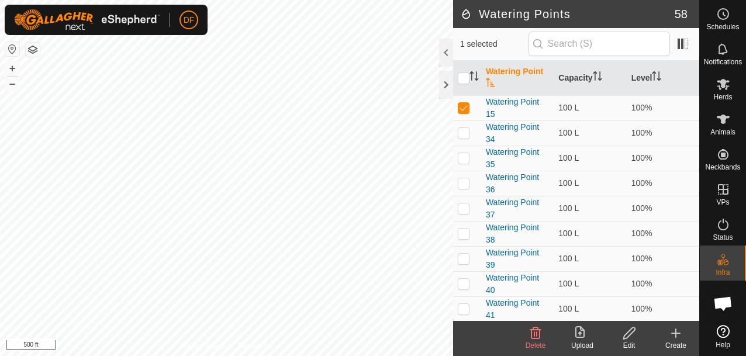
click at [536, 329] on icon at bounding box center [535, 333] width 11 height 12
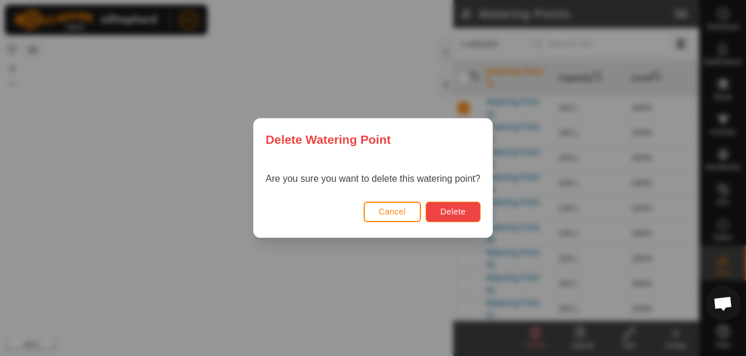
click at [446, 211] on span "Delete" at bounding box center [452, 211] width 25 height 9
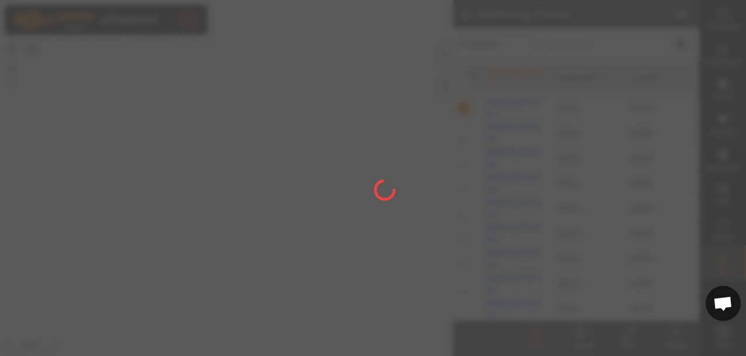
checkbox input "false"
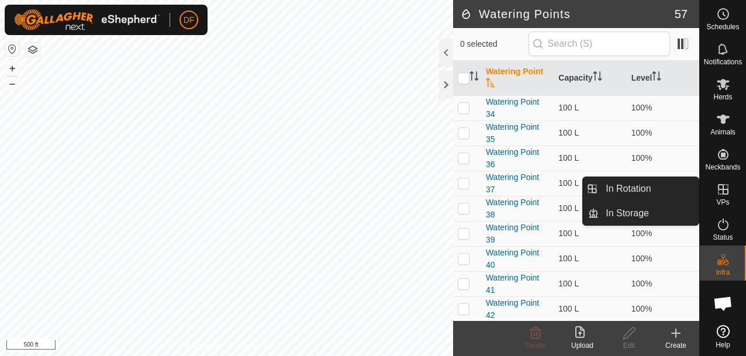
click at [723, 193] on icon at bounding box center [722, 189] width 11 height 11
click at [723, 193] on icon at bounding box center [723, 189] width 14 height 14
click at [621, 189] on link "In Rotation" at bounding box center [648, 188] width 100 height 23
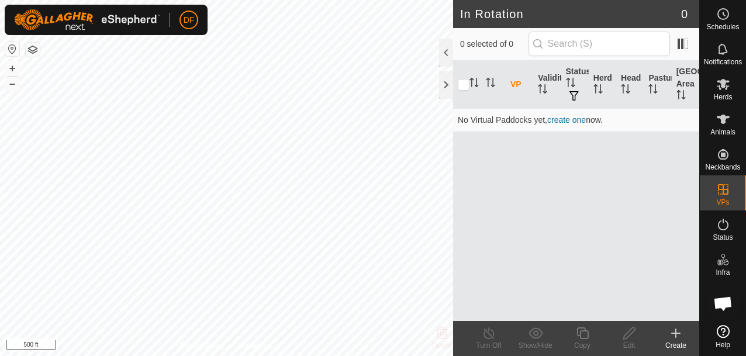
click at [677, 335] on icon at bounding box center [675, 333] width 14 height 14
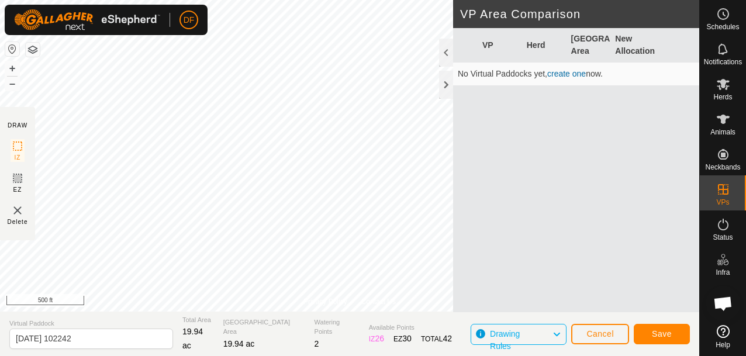
click at [100, 352] on section "Virtual Paddock [DATE] 102242 Total Area 19.94 ac Grazing Area 19.94 ac Waterin…" at bounding box center [349, 333] width 699 height 44
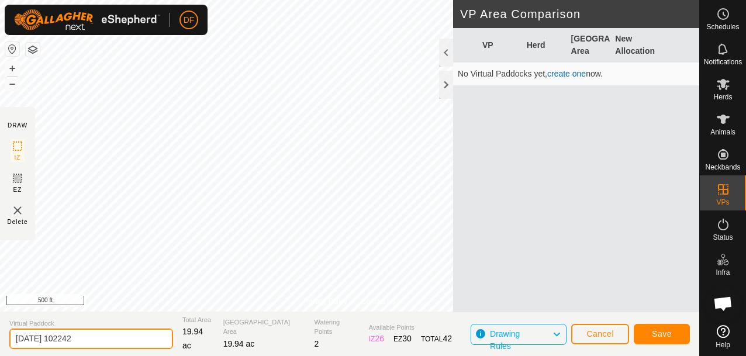
click at [96, 339] on input "[DATE] 102242" at bounding box center [91, 338] width 164 height 20
click at [100, 338] on input "[DATE] 102242" at bounding box center [91, 338] width 164 height 20
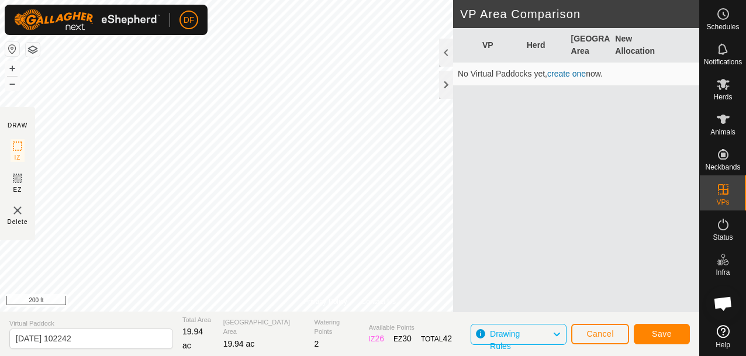
click at [34, 46] on button "button" at bounding box center [33, 50] width 14 height 14
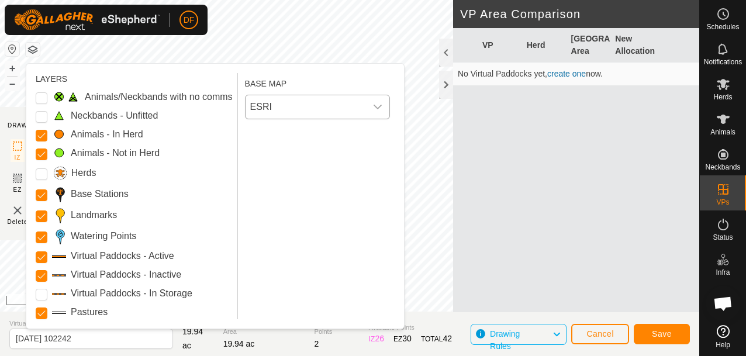
click at [343, 108] on span "ESRI" at bounding box center [305, 106] width 120 height 23
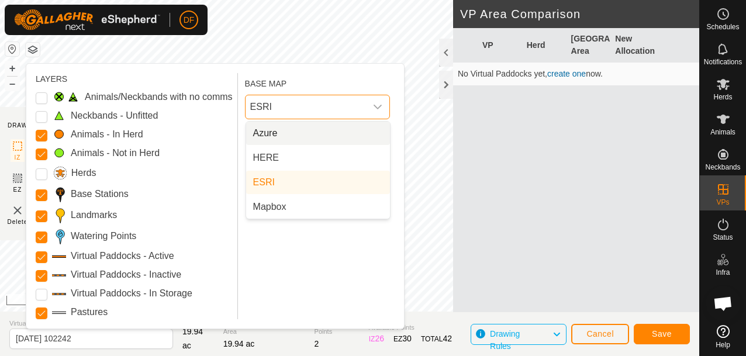
click at [315, 130] on li "Azure" at bounding box center [318, 133] width 144 height 23
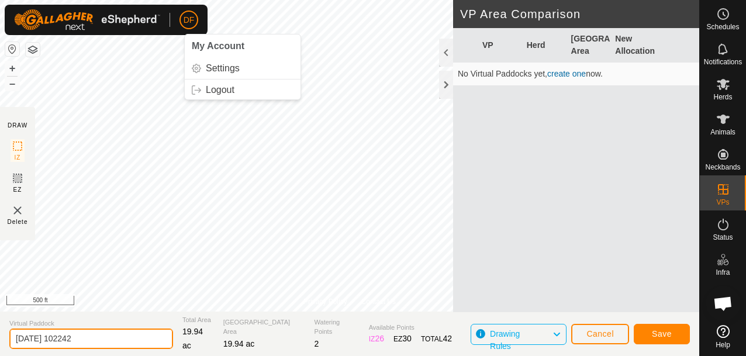
click at [95, 338] on input "[DATE] 102242" at bounding box center [91, 338] width 164 height 20
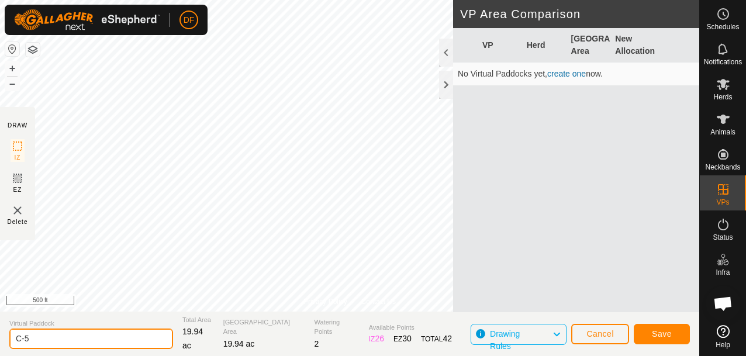
type input "C-5"
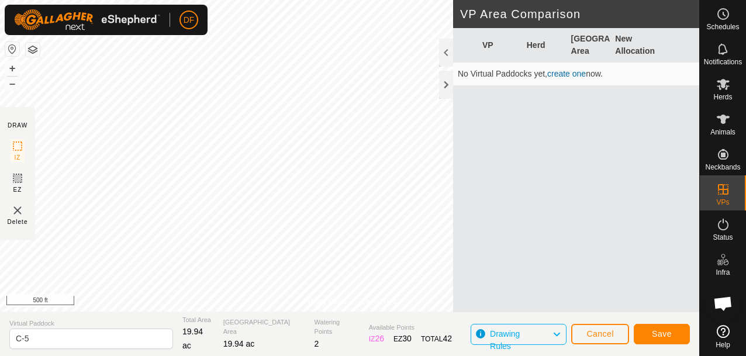
click at [553, 331] on icon at bounding box center [556, 334] width 9 height 15
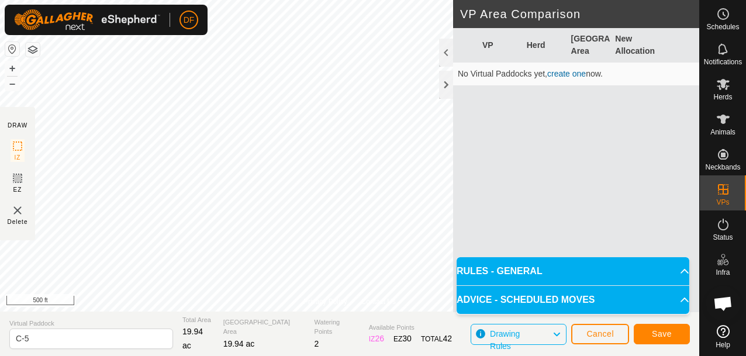
click at [553, 331] on icon at bounding box center [556, 334] width 9 height 15
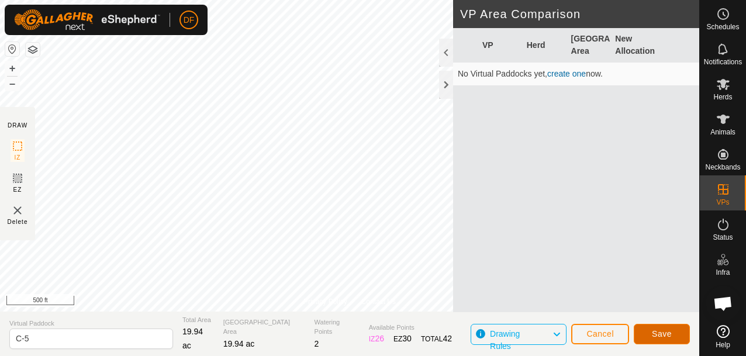
click at [661, 334] on span "Save" at bounding box center [661, 333] width 20 height 9
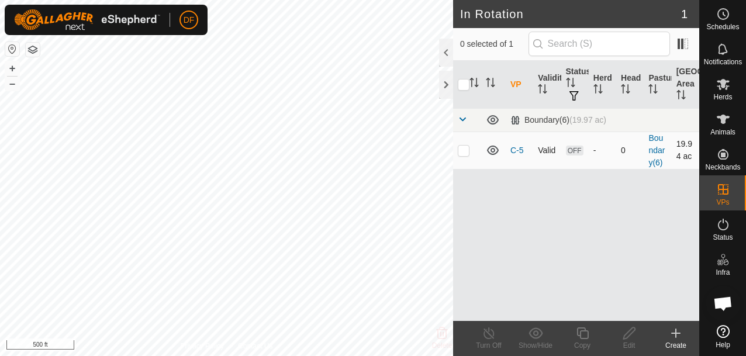
click at [491, 149] on icon at bounding box center [493, 149] width 12 height 9
click at [491, 149] on icon at bounding box center [493, 150] width 14 height 14
click at [465, 152] on p-checkbox at bounding box center [463, 149] width 12 height 9
checkbox input "true"
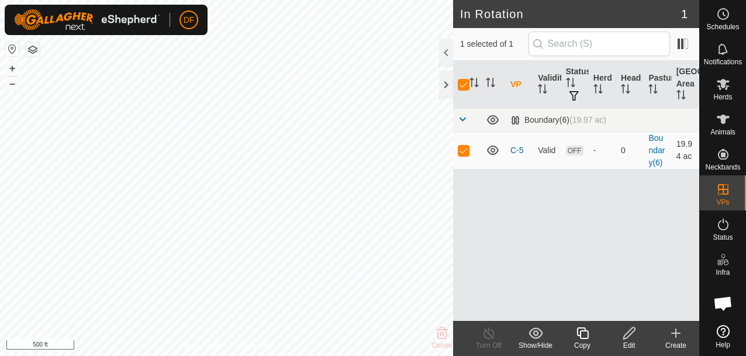
click at [465, 152] on p-checkbox at bounding box center [463, 149] width 12 height 9
checkbox input "false"
click at [677, 333] on icon at bounding box center [675, 333] width 8 height 0
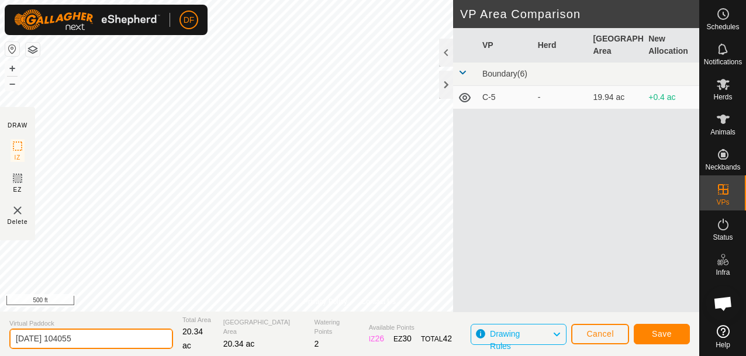
click at [106, 338] on input "[DATE] 104055" at bounding box center [91, 338] width 164 height 20
type input "C-6"
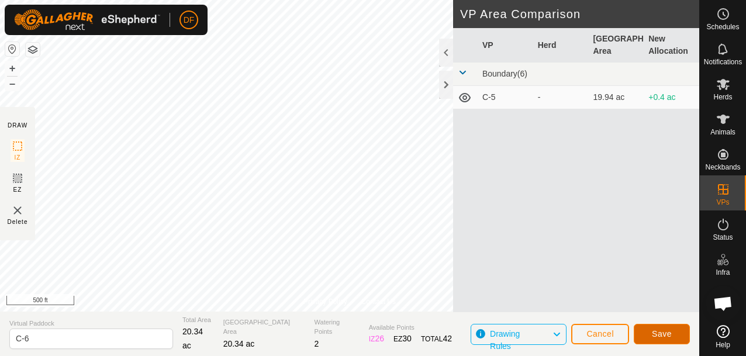
click at [661, 332] on span "Save" at bounding box center [661, 333] width 20 height 9
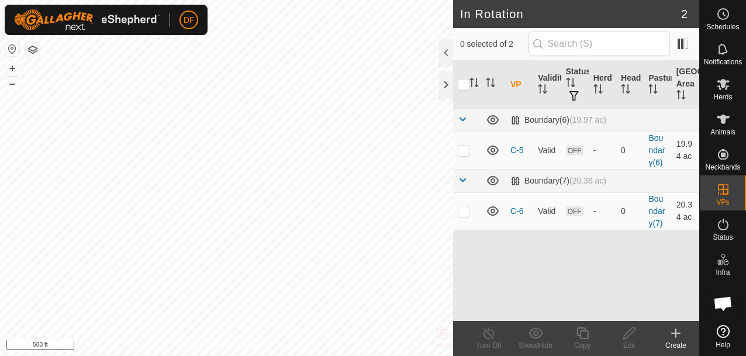
click at [674, 334] on icon at bounding box center [675, 333] width 14 height 14
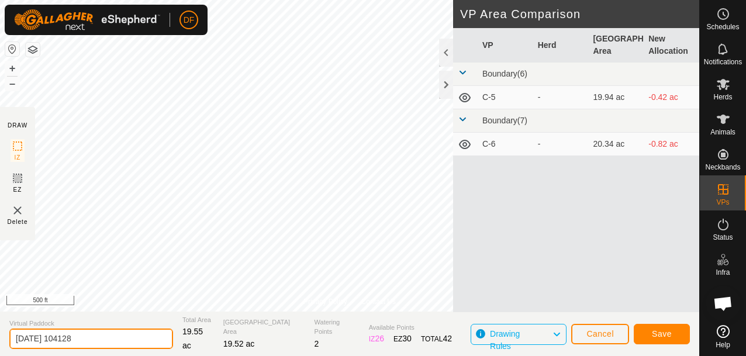
click at [90, 338] on input "[DATE] 104128" at bounding box center [91, 338] width 164 height 20
type input "C-4"
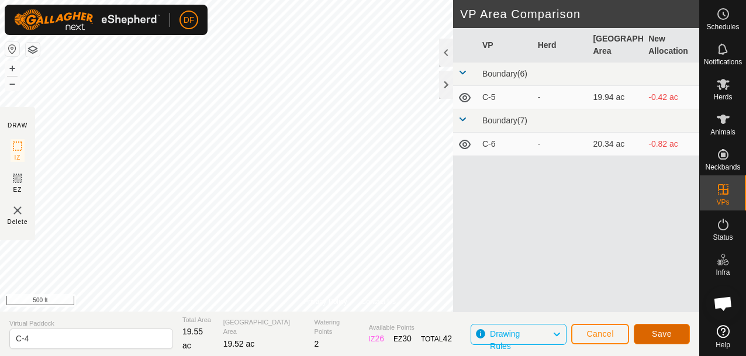
click at [660, 333] on span "Save" at bounding box center [661, 333] width 20 height 9
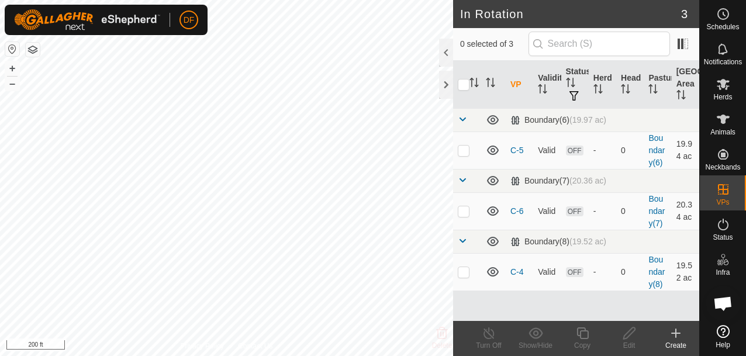
click at [675, 331] on icon at bounding box center [675, 333] width 0 height 8
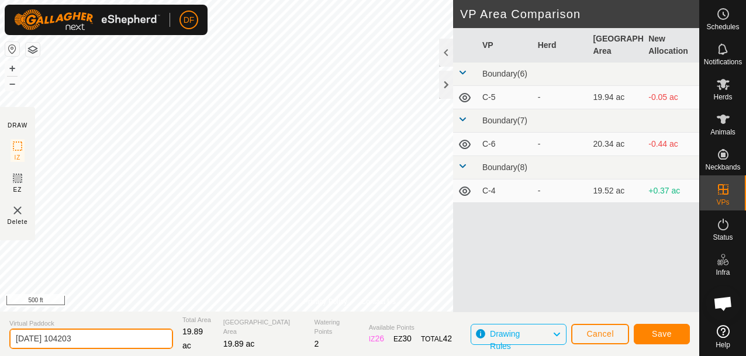
click at [94, 340] on input "[DATE] 104203" at bounding box center [91, 338] width 164 height 20
type input "C-9"
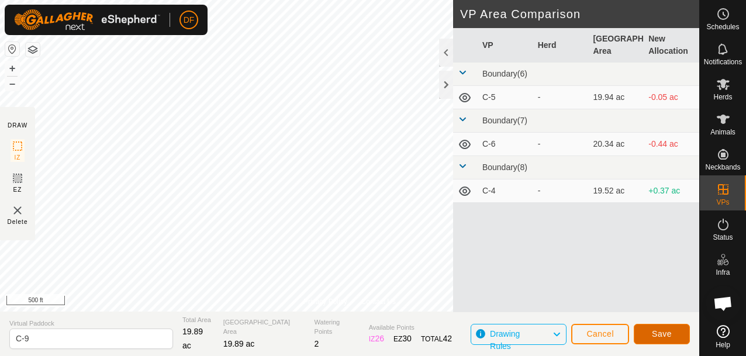
click at [660, 334] on span "Save" at bounding box center [661, 333] width 20 height 9
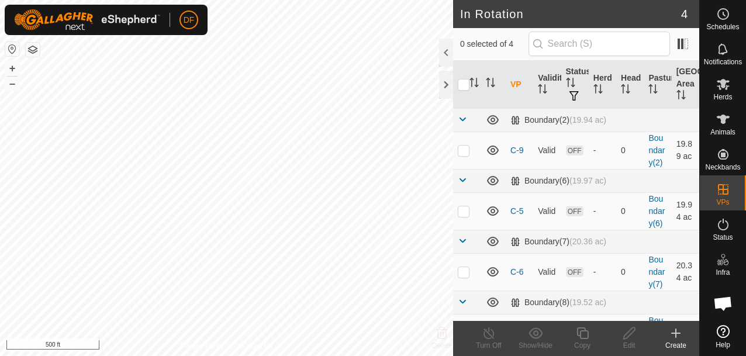
click at [675, 335] on icon at bounding box center [675, 333] width 0 height 8
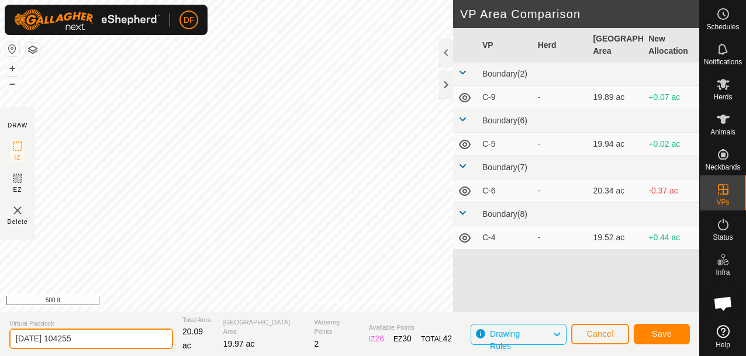
click at [91, 338] on input "[DATE] 104255" at bounding box center [91, 338] width 164 height 20
type input "C-8"
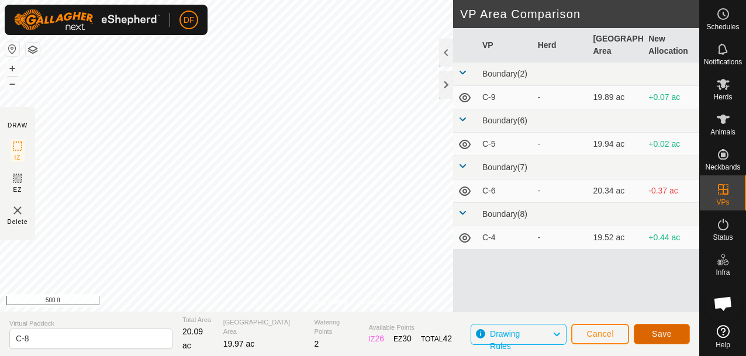
click at [656, 329] on span "Save" at bounding box center [661, 333] width 20 height 9
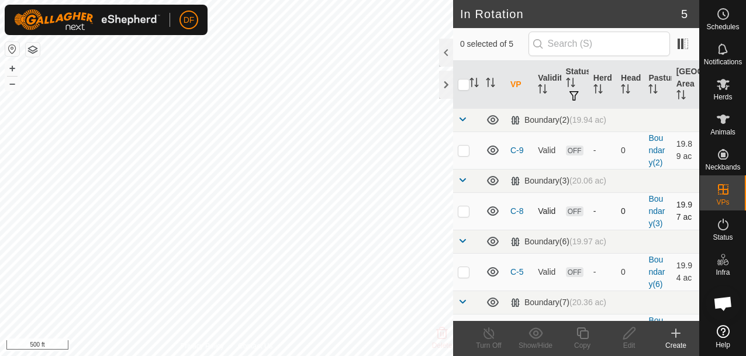
click at [466, 213] on p-checkbox at bounding box center [463, 210] width 12 height 9
checkbox input "false"
click at [673, 335] on icon at bounding box center [675, 333] width 14 height 14
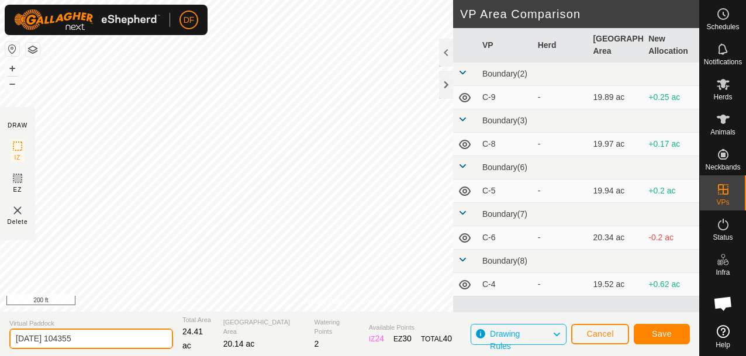
click at [96, 338] on input "[DATE] 104355" at bounding box center [91, 338] width 164 height 20
type input "W-7"
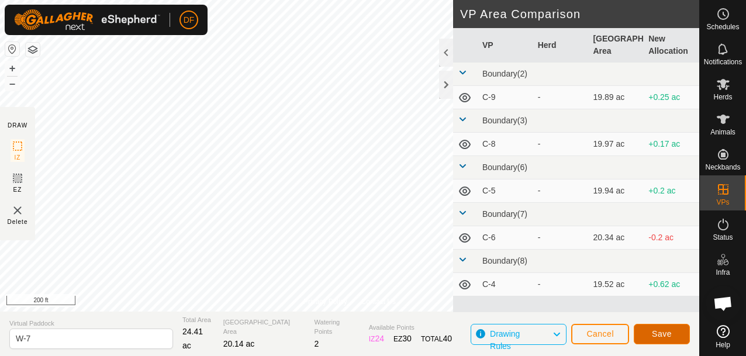
click at [656, 335] on span "Save" at bounding box center [661, 333] width 20 height 9
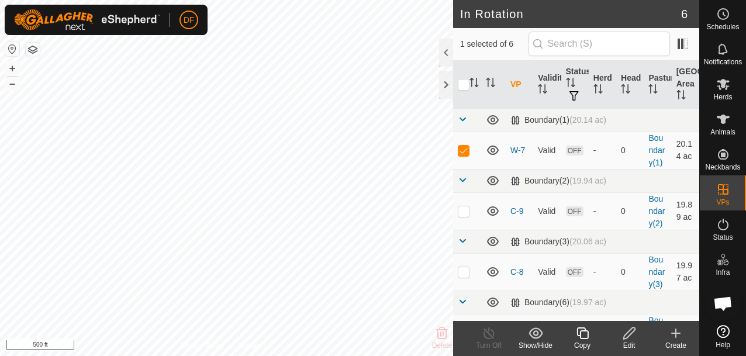
checkbox input "false"
checkbox input "true"
checkbox input "false"
checkbox input "true"
click at [493, 272] on icon at bounding box center [493, 272] width 14 height 14
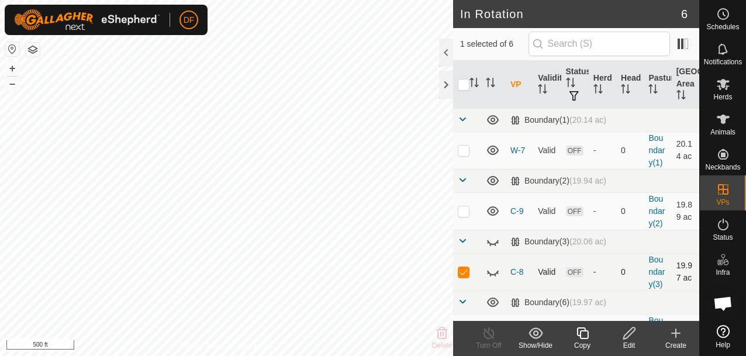
click at [493, 272] on icon at bounding box center [493, 272] width 14 height 14
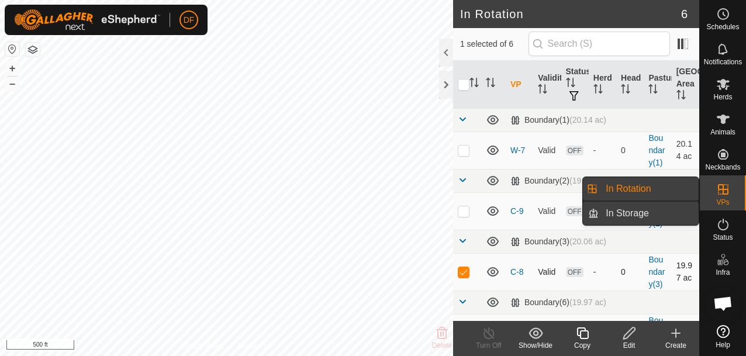
click at [633, 219] on link "In Storage" at bounding box center [648, 213] width 100 height 23
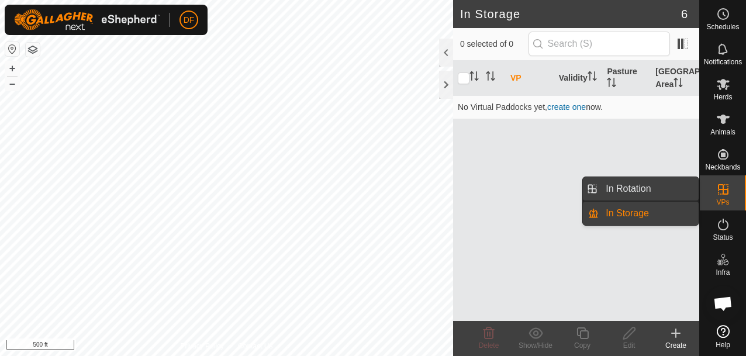
click at [626, 187] on link "In Rotation" at bounding box center [648, 188] width 100 height 23
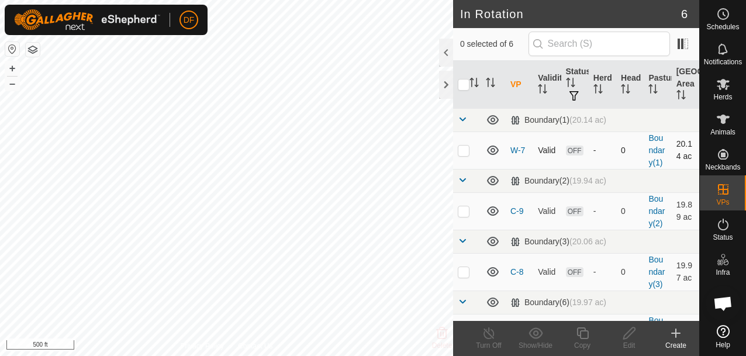
click at [464, 153] on p-checkbox at bounding box center [463, 149] width 12 height 9
checkbox input "true"
click at [629, 333] on icon at bounding box center [629, 333] width 15 height 14
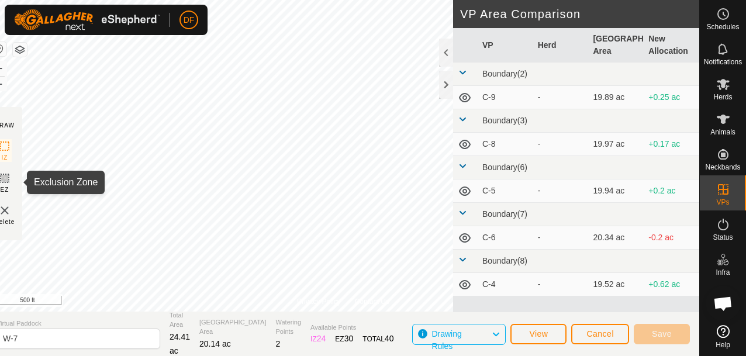
click at [8, 181] on icon at bounding box center [4, 178] width 7 height 7
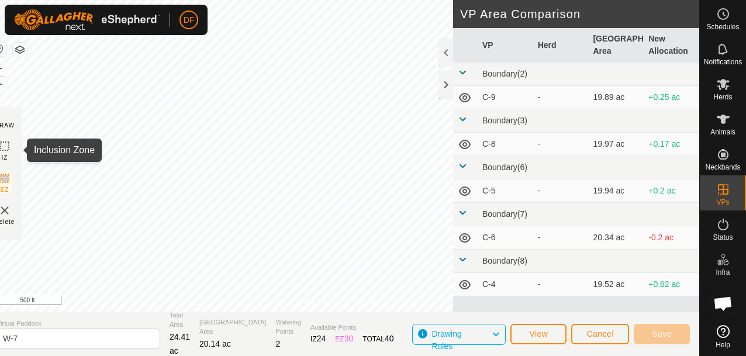
click at [12, 143] on icon at bounding box center [5, 146] width 14 height 14
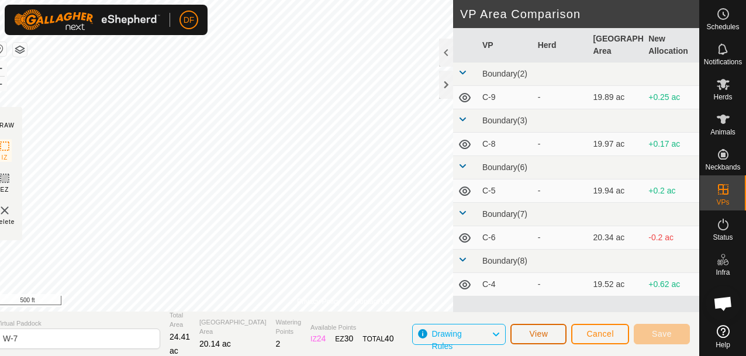
click at [549, 334] on button "View" at bounding box center [538, 334] width 56 height 20
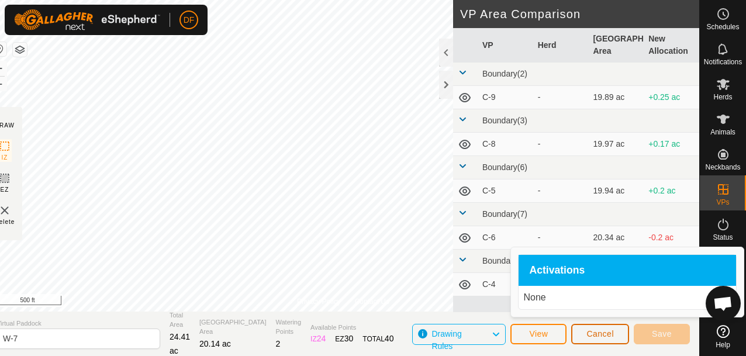
click at [597, 335] on span "Cancel" at bounding box center [599, 333] width 27 height 9
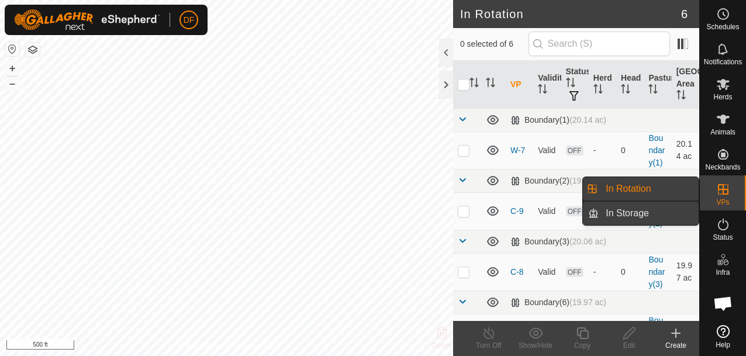
click at [630, 217] on link "In Storage" at bounding box center [648, 213] width 100 height 23
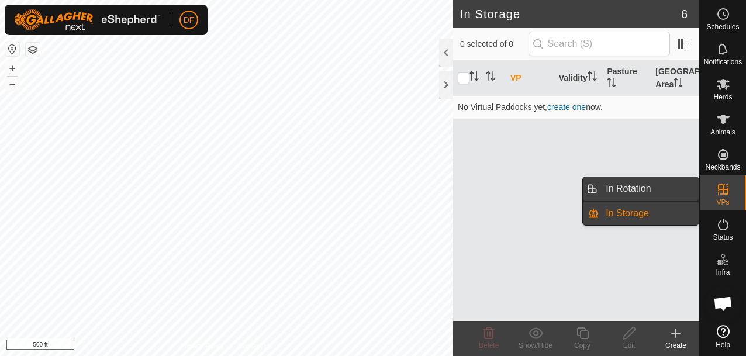
click at [632, 188] on link "In Rotation" at bounding box center [648, 188] width 100 height 23
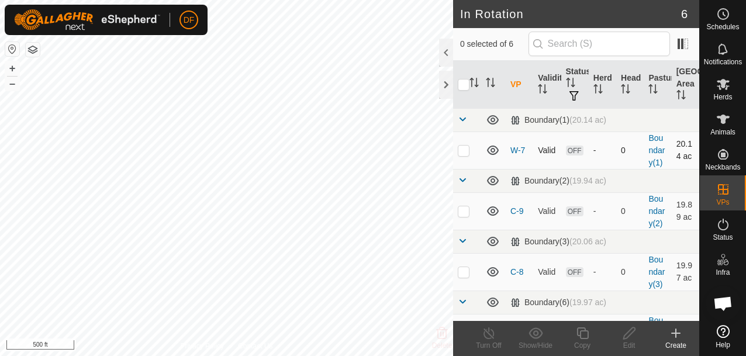
click at [576, 150] on span "OFF" at bounding box center [575, 150] width 18 height 10
click at [464, 149] on p-checkbox at bounding box center [463, 149] width 12 height 9
click at [463, 152] on p-checkbox at bounding box center [463, 149] width 12 height 9
checkbox input "false"
click at [463, 88] on input "checkbox" at bounding box center [463, 85] width 12 height 12
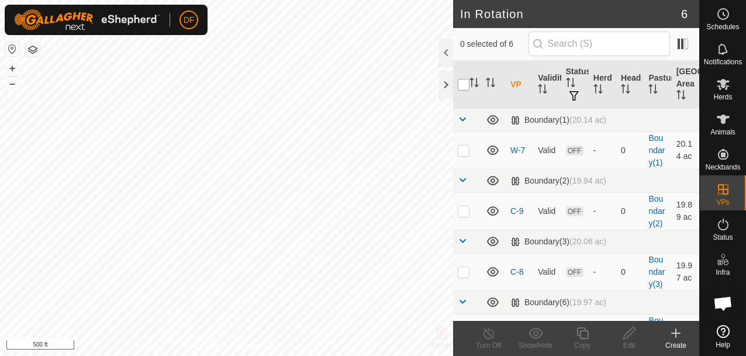
checkbox input "true"
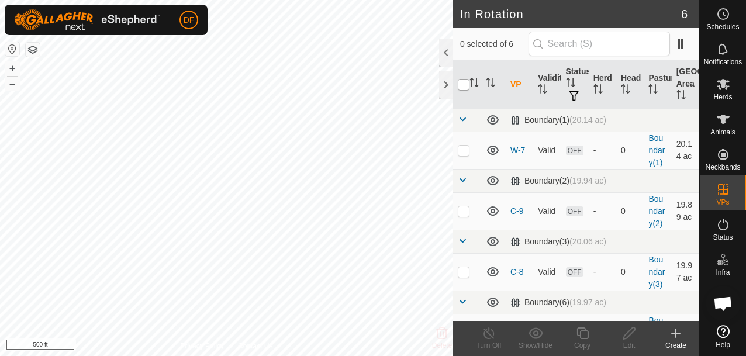
checkbox input "true"
click at [463, 86] on input "checkbox" at bounding box center [463, 85] width 12 height 12
checkbox input "false"
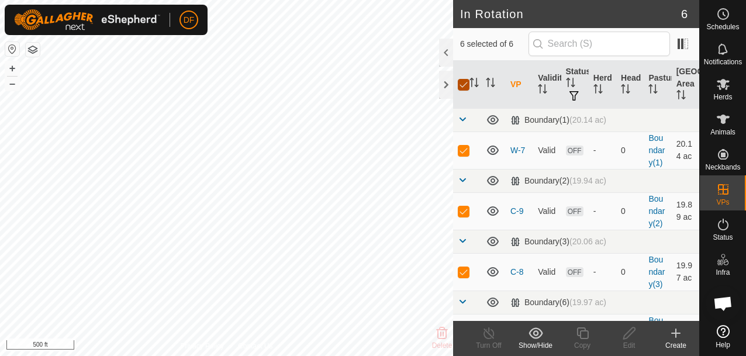
checkbox input "false"
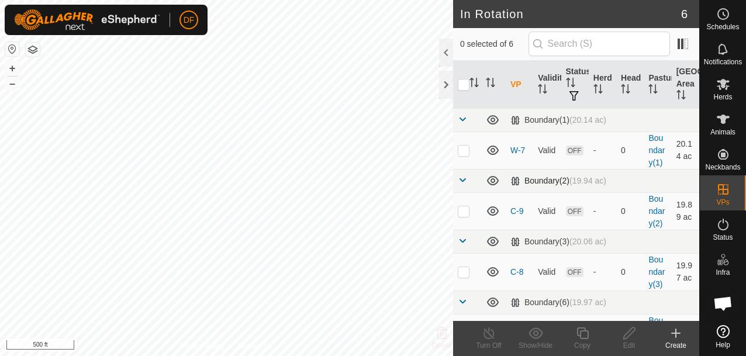
click at [547, 181] on div "Boundary(2) (19.94 ac)" at bounding box center [558, 181] width 96 height 10
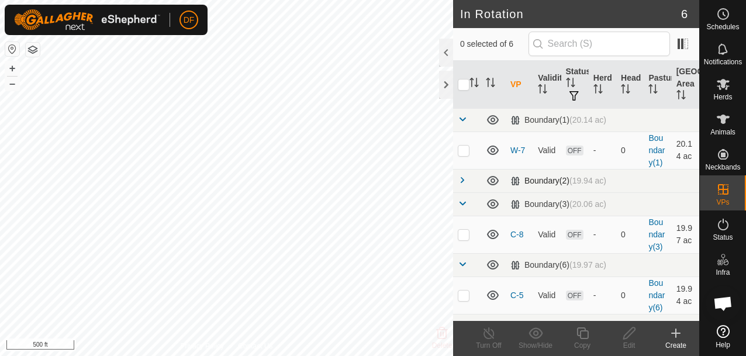
click at [518, 179] on div "Boundary(2) (19.94 ac)" at bounding box center [558, 181] width 96 height 10
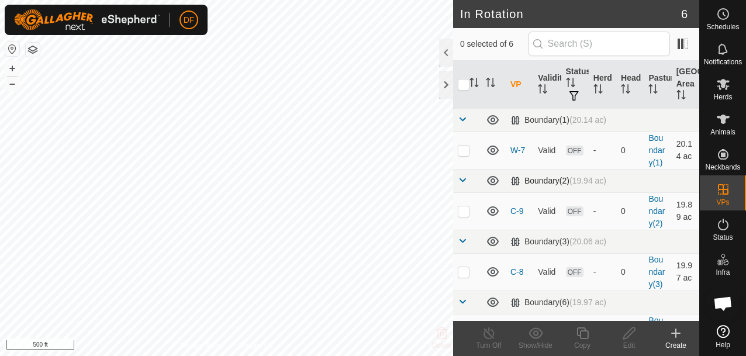
click at [518, 179] on div "Boundary(2) (19.94 ac)" at bounding box center [558, 181] width 96 height 10
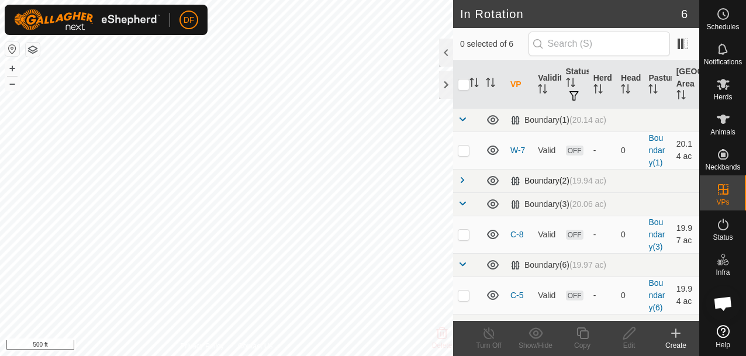
click at [518, 179] on div "Boundary(2) (19.94 ac)" at bounding box center [558, 181] width 96 height 10
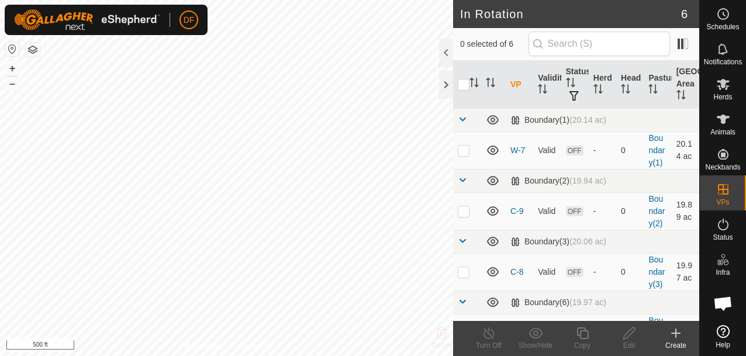
click at [678, 334] on icon at bounding box center [675, 333] width 14 height 14
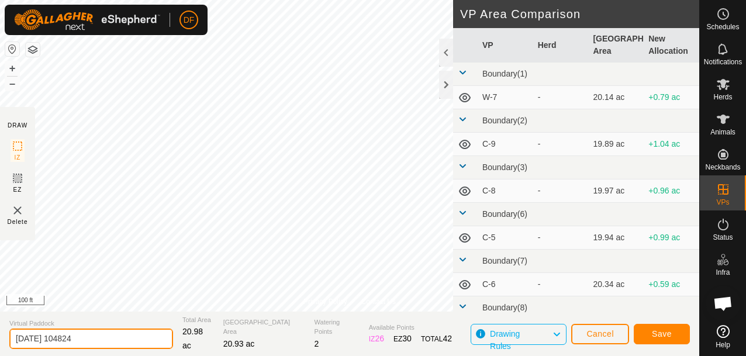
click at [100, 341] on input "[DATE] 104824" at bounding box center [91, 338] width 164 height 20
type input "C-7"
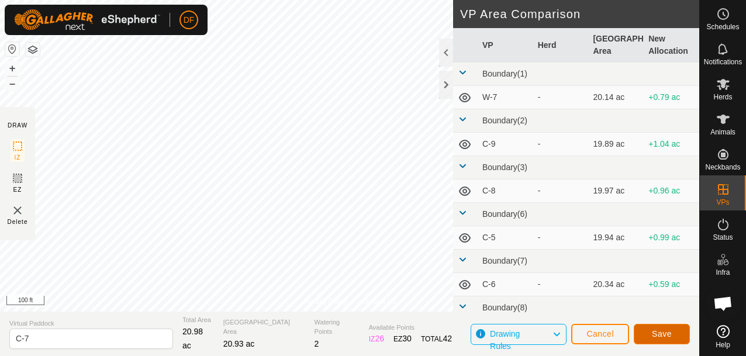
click at [658, 330] on span "Save" at bounding box center [661, 333] width 20 height 9
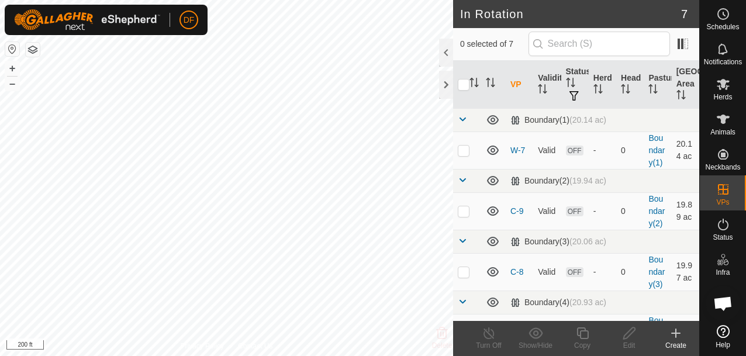
click at [674, 338] on icon at bounding box center [675, 333] width 14 height 14
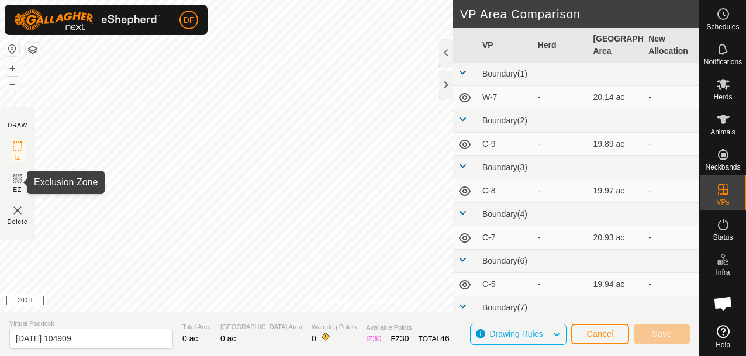
click at [18, 182] on rect at bounding box center [17, 178] width 9 height 9
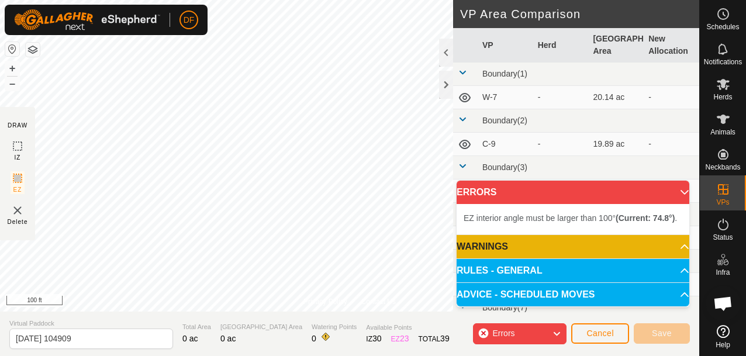
click at [580, 271] on p-accordion-header "RULES - GENERAL" at bounding box center [572, 270] width 233 height 23
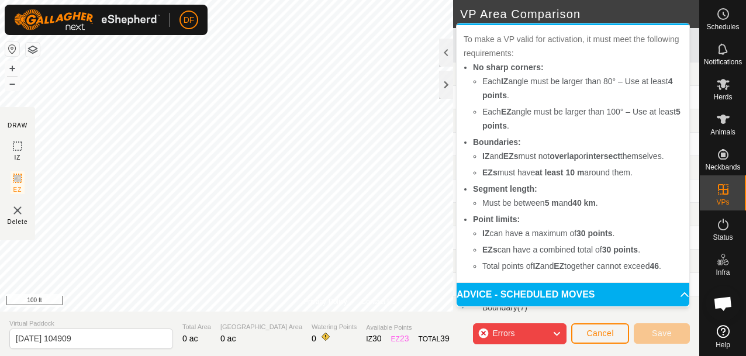
scroll to position [99, 0]
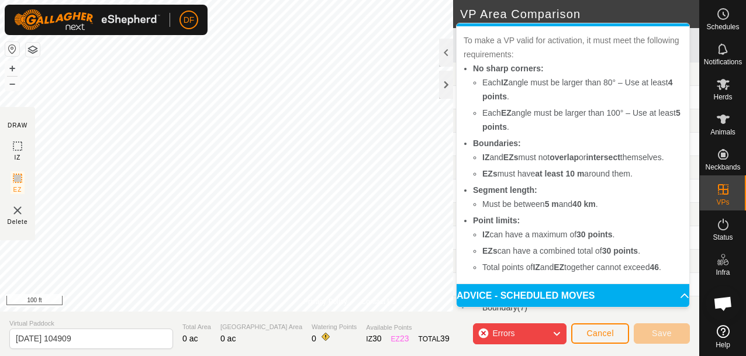
click at [553, 290] on p-accordion-header "ADVICE - SCHEDULED MOVES" at bounding box center [572, 295] width 233 height 23
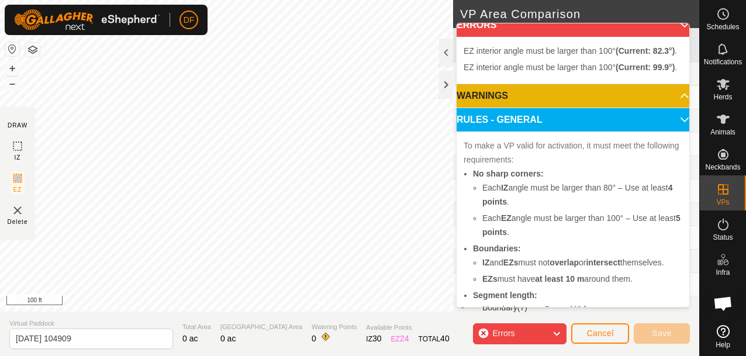
scroll to position [0, 0]
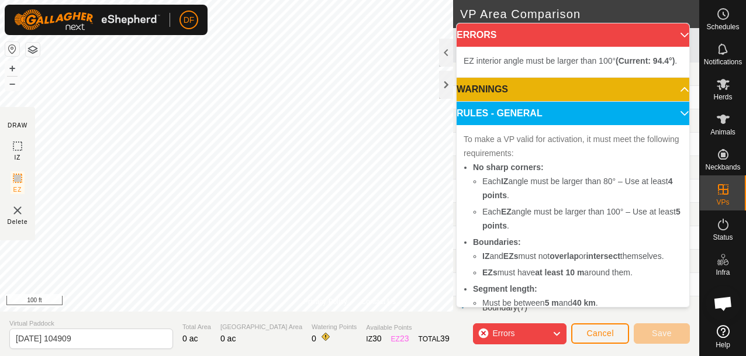
click at [15, 209] on img at bounding box center [18, 210] width 14 height 14
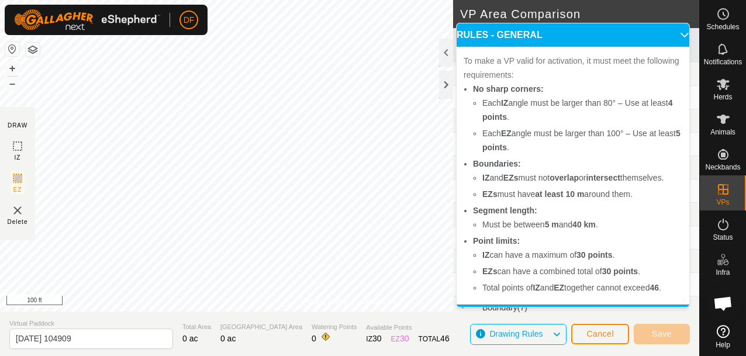
click at [678, 33] on p-accordion-header "RULES - GENERAL" at bounding box center [572, 34] width 233 height 23
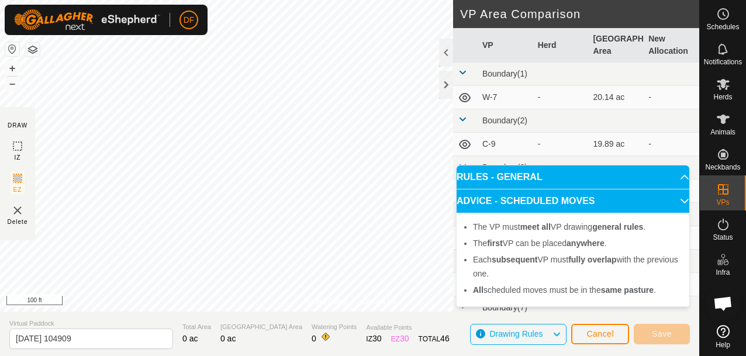
click at [675, 196] on p-accordion-header "ADVICE - SCHEDULED MOVES" at bounding box center [572, 200] width 233 height 23
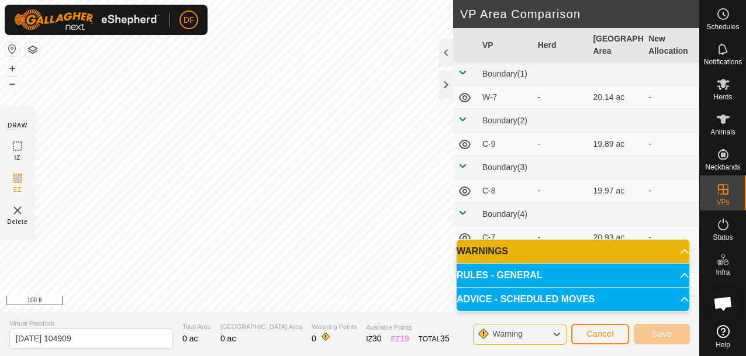
click at [542, 248] on p-accordion-header "WARNINGS" at bounding box center [572, 251] width 233 height 23
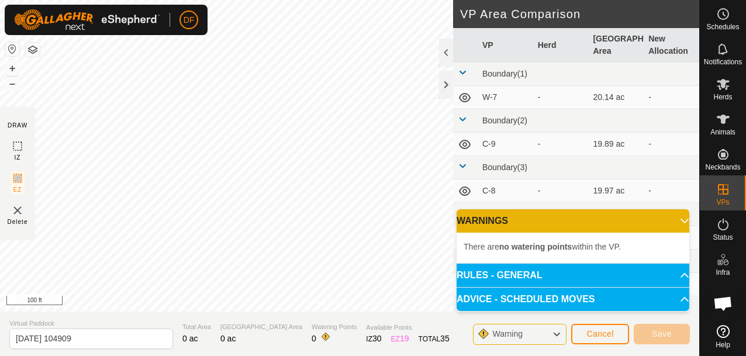
click at [548, 227] on p-accordion-header "WARNINGS" at bounding box center [572, 220] width 233 height 23
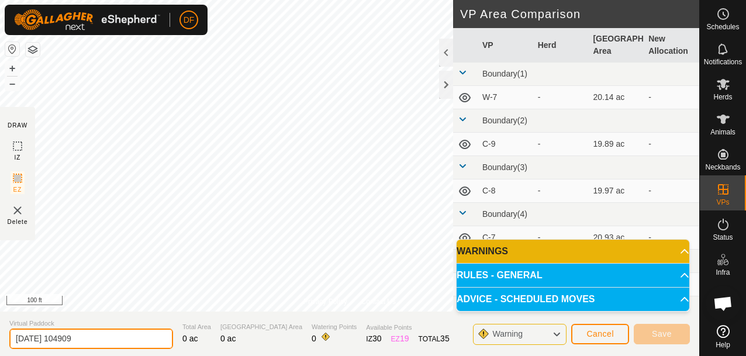
click at [101, 340] on input "[DATE] 104909" at bounding box center [91, 338] width 164 height 20
click at [101, 335] on input "[DATE] 104909" at bounding box center [91, 338] width 164 height 20
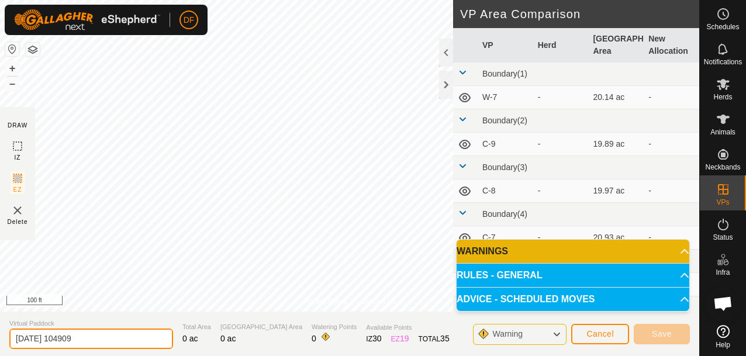
click at [101, 335] on input "[DATE] 104909" at bounding box center [91, 338] width 164 height 20
type input "Exclusion C-7"
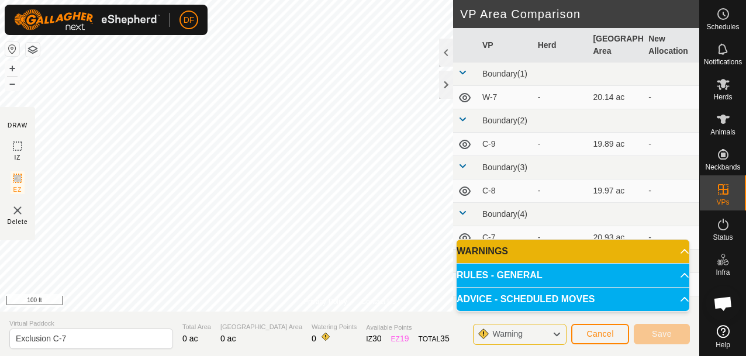
click at [19, 212] on img at bounding box center [18, 210] width 14 height 14
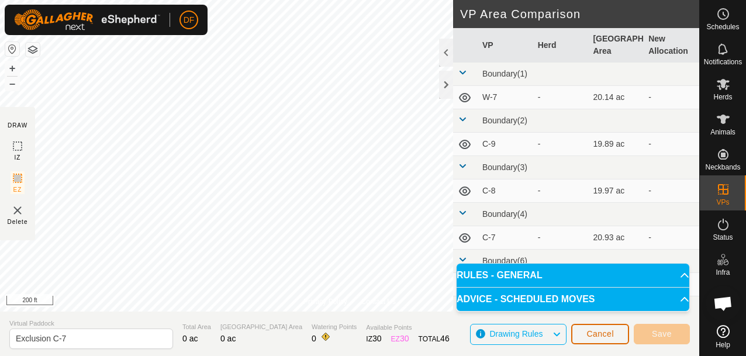
click at [603, 337] on span "Cancel" at bounding box center [599, 333] width 27 height 9
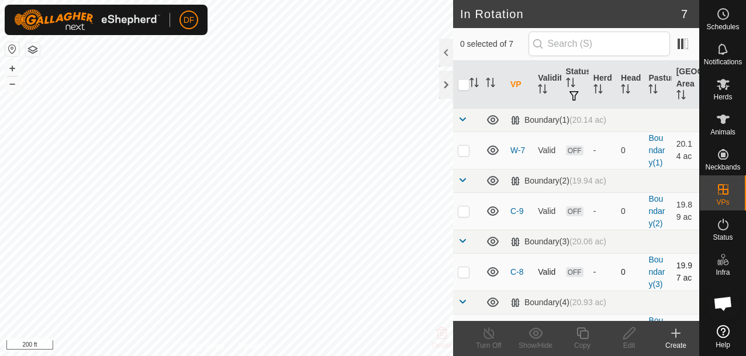
checkbox input "true"
click at [633, 335] on icon at bounding box center [629, 333] width 15 height 14
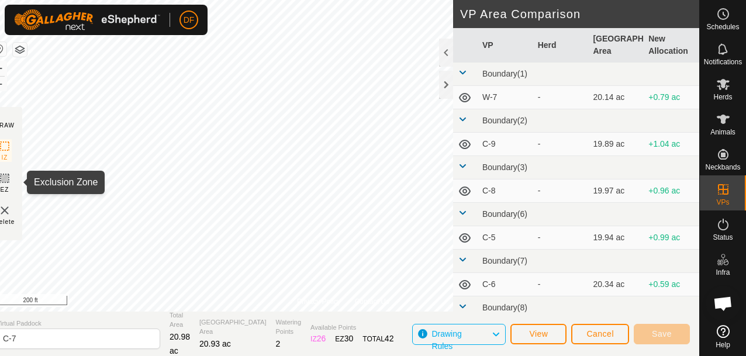
click at [9, 186] on span "EZ" at bounding box center [5, 189] width 9 height 9
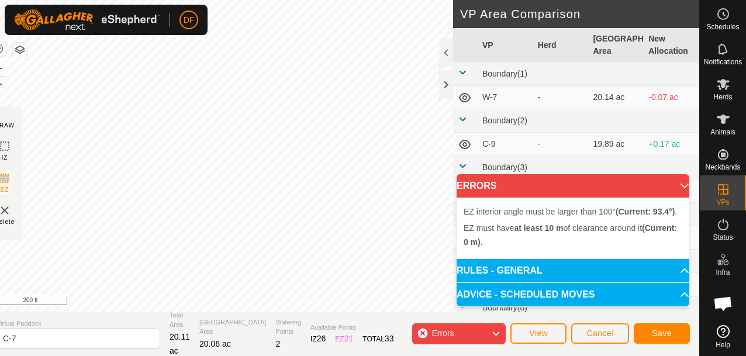
click at [12, 209] on img at bounding box center [5, 210] width 14 height 14
click at [12, 212] on img at bounding box center [5, 210] width 14 height 14
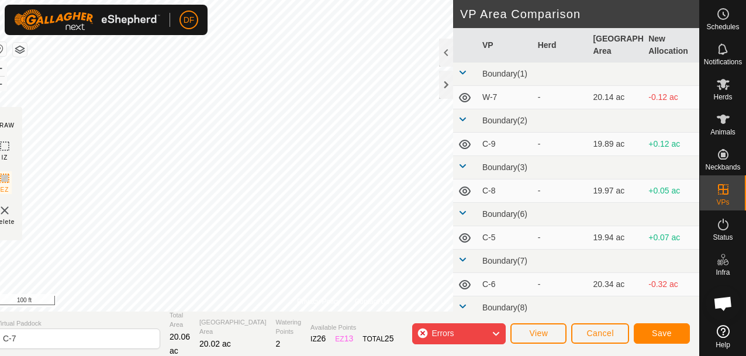
click at [12, 212] on img at bounding box center [5, 210] width 14 height 14
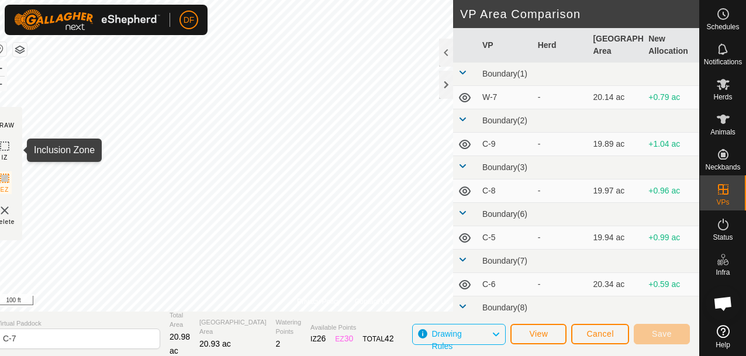
click at [12, 148] on icon at bounding box center [5, 146] width 14 height 14
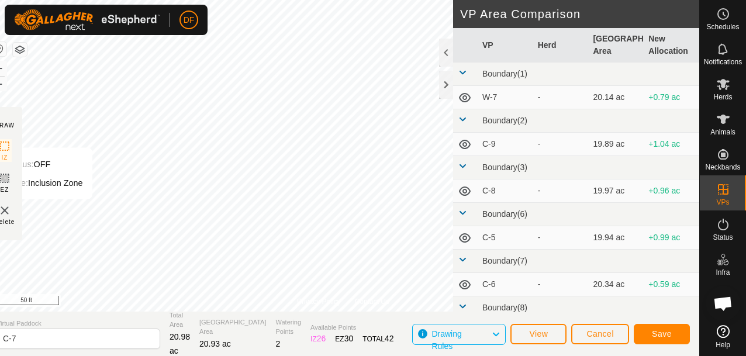
click at [12, 210] on img at bounding box center [5, 210] width 14 height 14
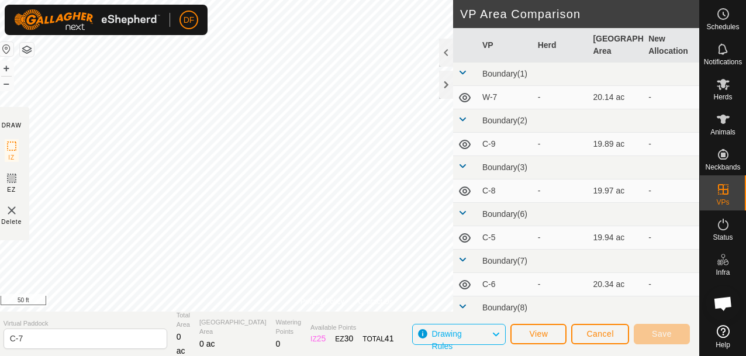
click at [19, 206] on img at bounding box center [12, 210] width 14 height 14
click at [16, 209] on img at bounding box center [12, 210] width 14 height 14
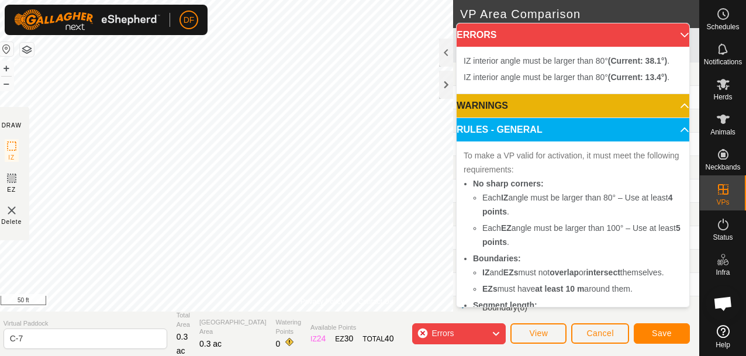
click at [16, 213] on img at bounding box center [12, 210] width 14 height 14
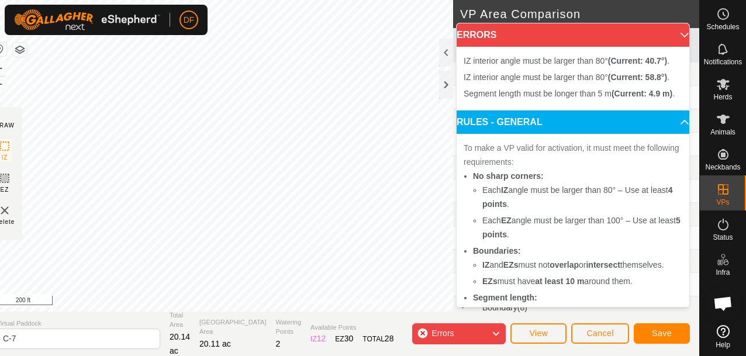
click at [12, 212] on img at bounding box center [5, 210] width 14 height 14
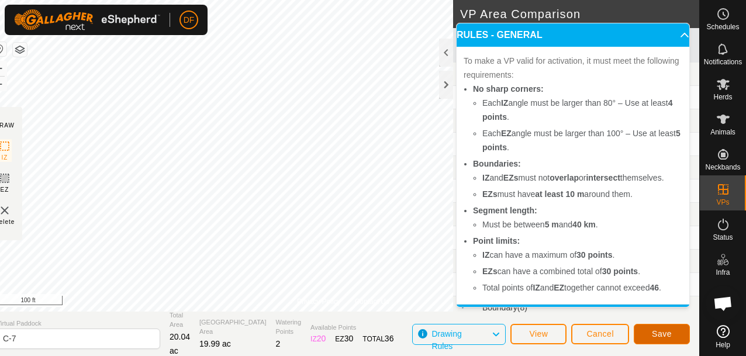
click at [660, 331] on span "Save" at bounding box center [661, 333] width 20 height 9
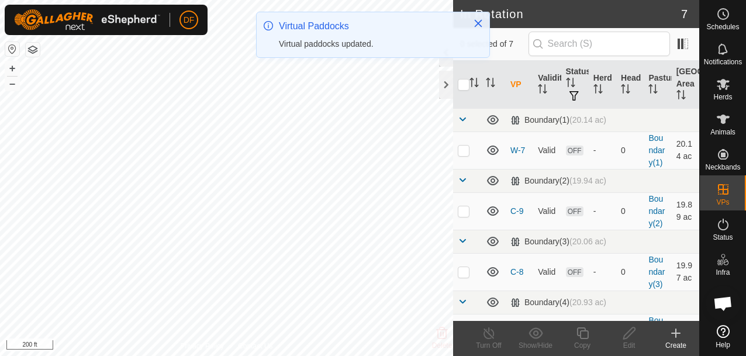
checkbox input "true"
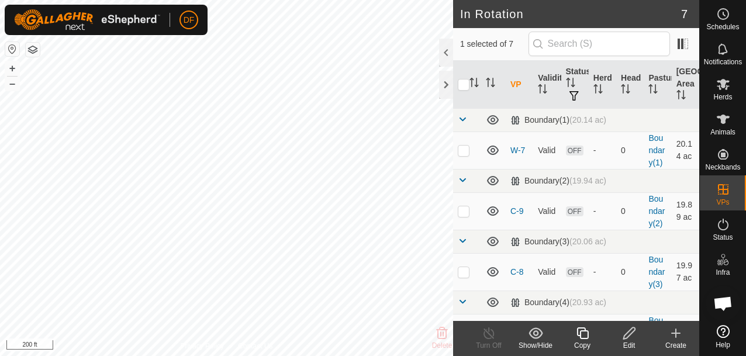
click at [674, 334] on icon at bounding box center [675, 333] width 14 height 14
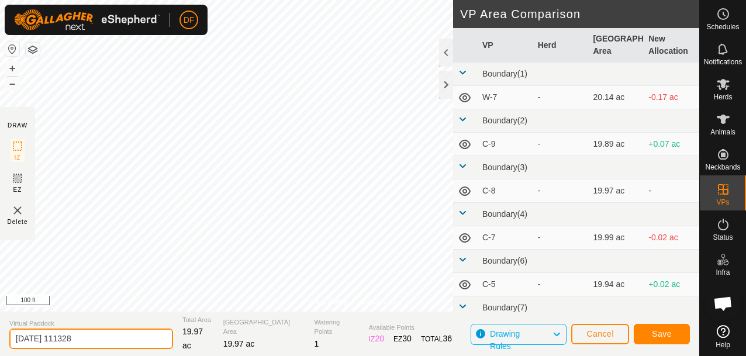
click at [92, 341] on input "[DATE] 111328" at bounding box center [91, 338] width 164 height 20
type input "C-3"
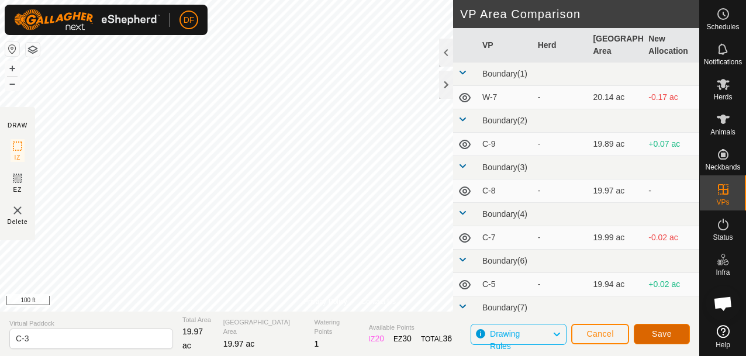
click at [660, 331] on span "Save" at bounding box center [661, 333] width 20 height 9
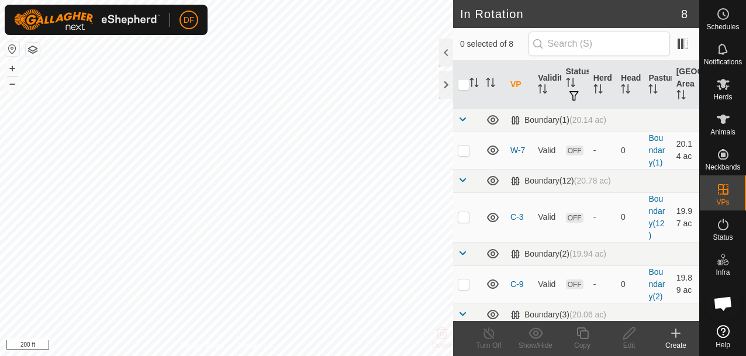
checkbox input "true"
click at [627, 334] on icon at bounding box center [629, 333] width 15 height 14
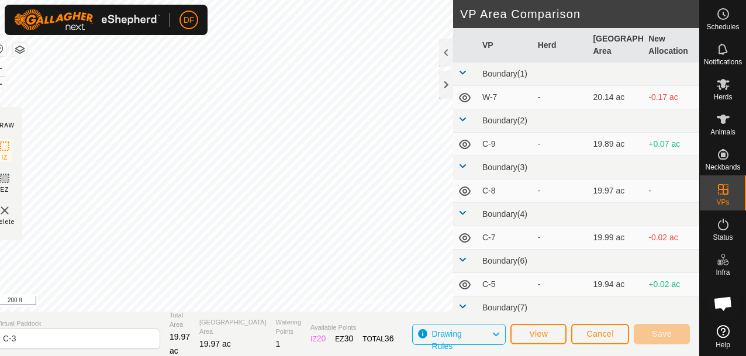
click at [12, 210] on img at bounding box center [5, 210] width 14 height 14
click at [665, 329] on span "Save" at bounding box center [661, 333] width 20 height 9
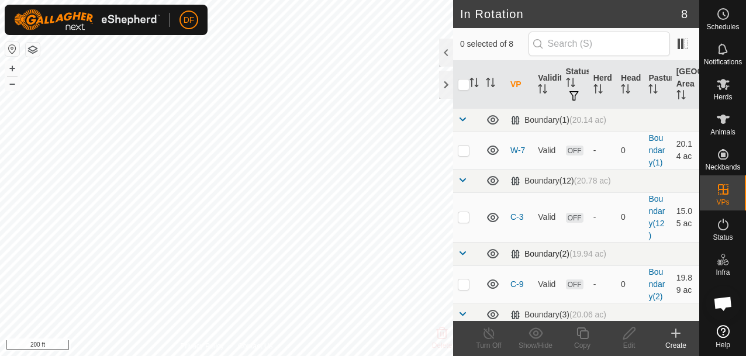
checkbox input "true"
click at [623, 332] on icon at bounding box center [629, 333] width 15 height 14
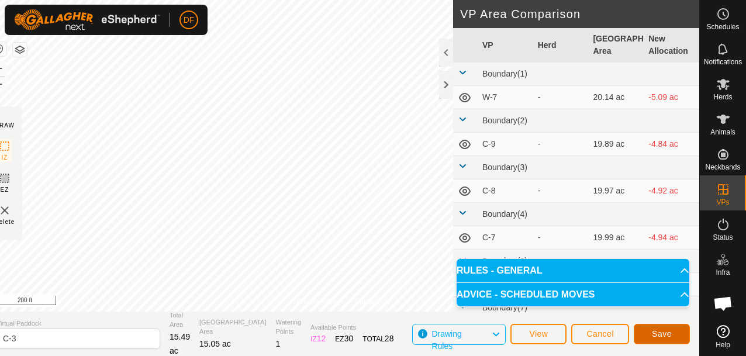
click at [657, 332] on span "Save" at bounding box center [661, 333] width 20 height 9
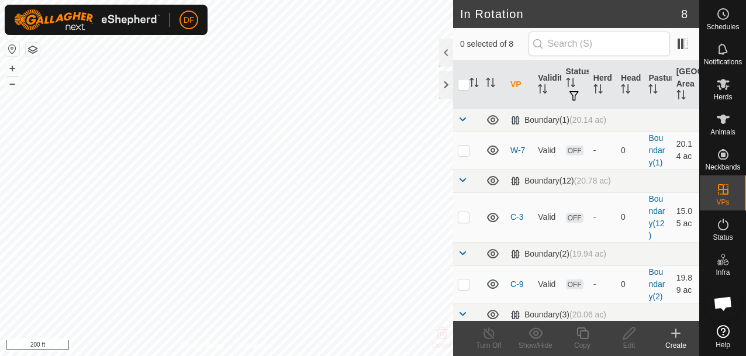
click at [677, 335] on icon at bounding box center [675, 333] width 14 height 14
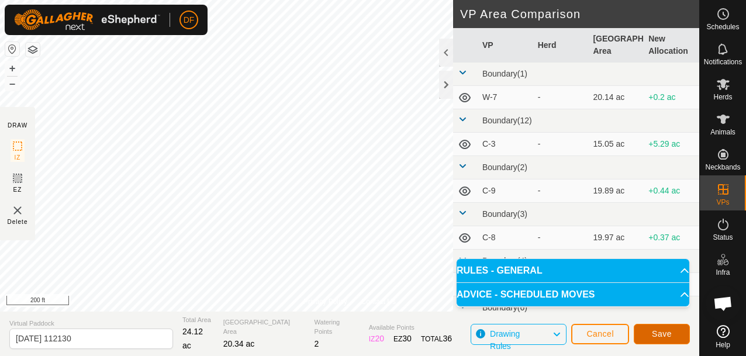
click at [653, 331] on span "Save" at bounding box center [661, 333] width 20 height 9
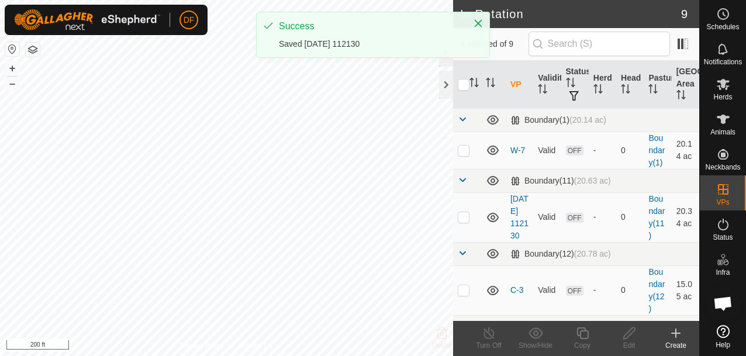
checkbox input "true"
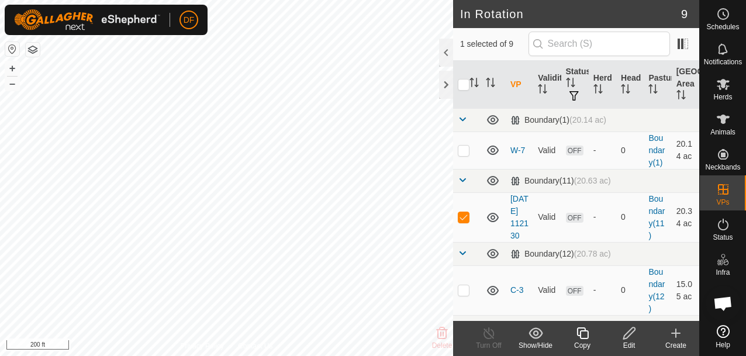
click at [628, 334] on icon at bounding box center [629, 333] width 15 height 14
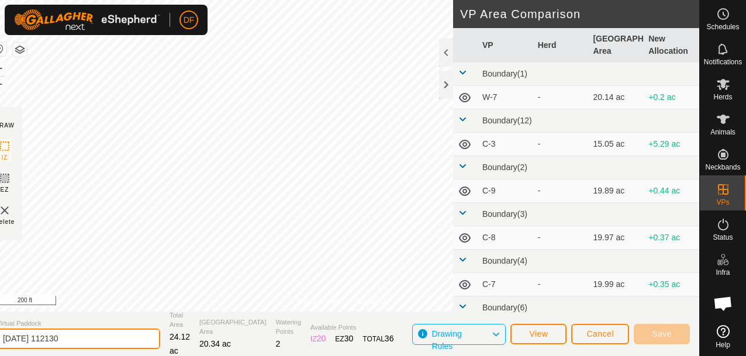
click at [86, 339] on input "[DATE] 112130" at bounding box center [78, 338] width 164 height 20
type input "W-4"
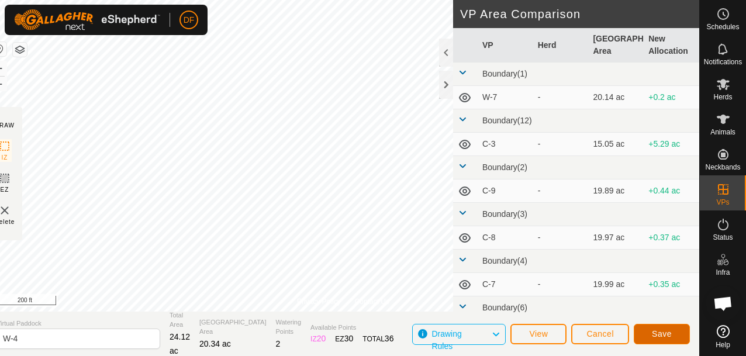
click at [658, 334] on span "Save" at bounding box center [661, 333] width 20 height 9
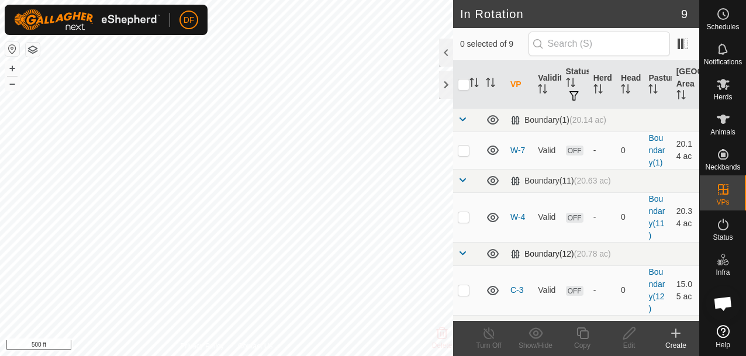
checkbox input "true"
click at [467, 212] on p-checkbox at bounding box center [463, 216] width 12 height 9
click at [495, 210] on icon at bounding box center [493, 217] width 14 height 14
checkbox input "false"
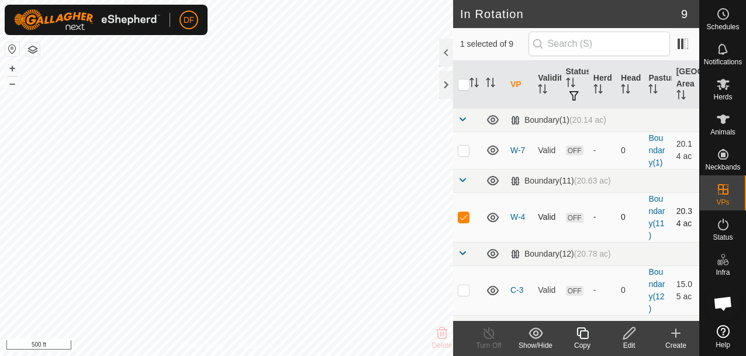
checkbox input "true"
click at [675, 333] on icon at bounding box center [675, 333] width 8 height 0
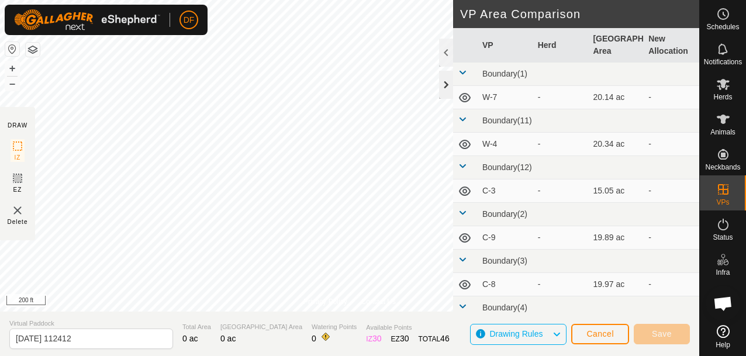
click at [446, 85] on div at bounding box center [446, 85] width 14 height 28
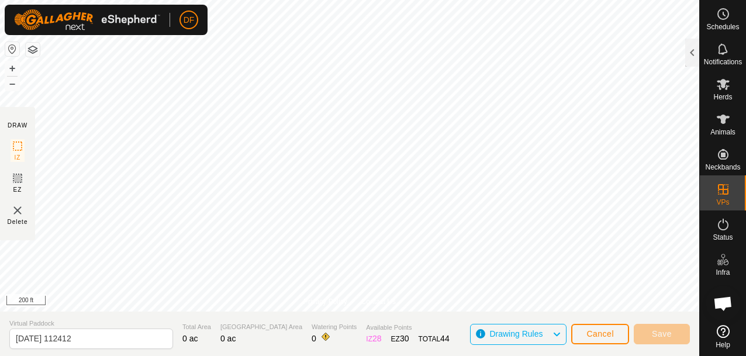
click at [16, 214] on img at bounding box center [18, 210] width 14 height 14
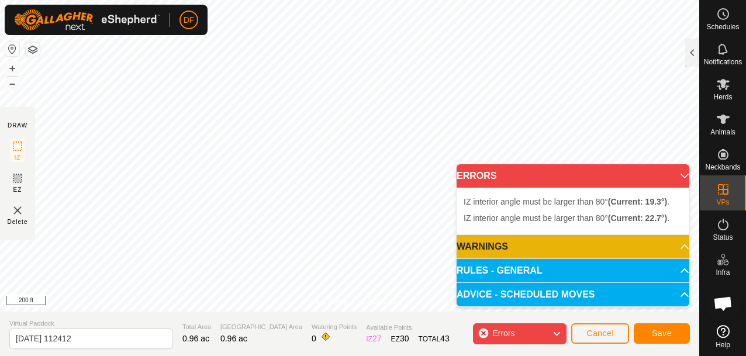
click at [20, 215] on img at bounding box center [18, 210] width 14 height 14
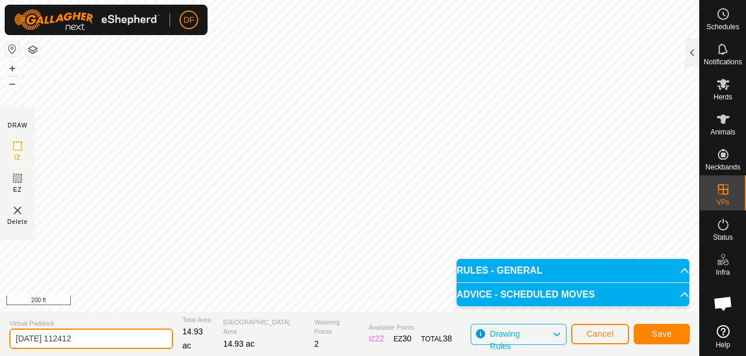
click at [79, 342] on input "[DATE] 112412" at bounding box center [91, 338] width 164 height 20
type input "W-1"
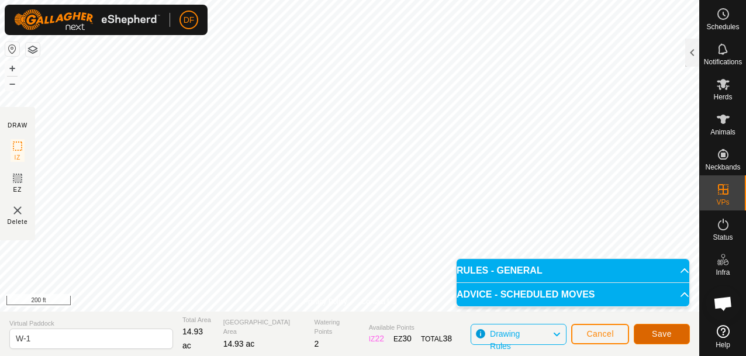
click at [653, 337] on span "Save" at bounding box center [661, 333] width 20 height 9
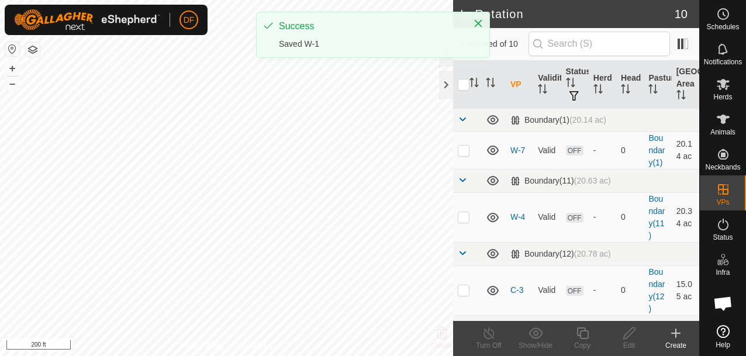
checkbox input "true"
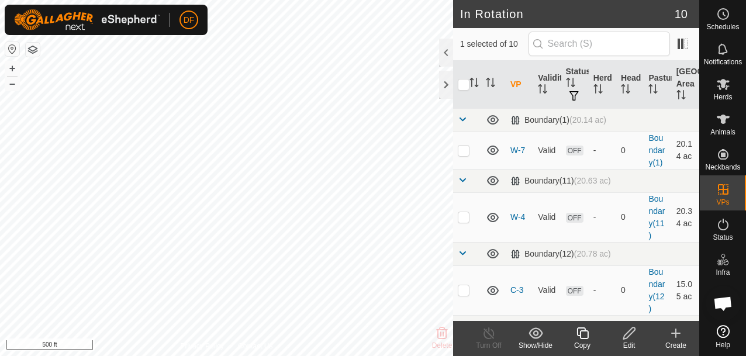
click at [670, 332] on icon at bounding box center [675, 333] width 14 height 14
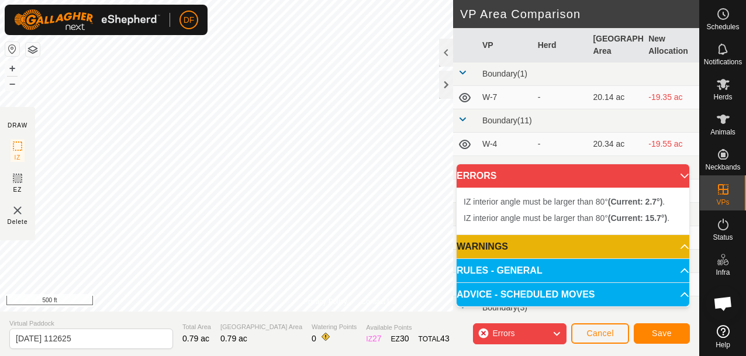
click at [14, 211] on img at bounding box center [18, 210] width 14 height 14
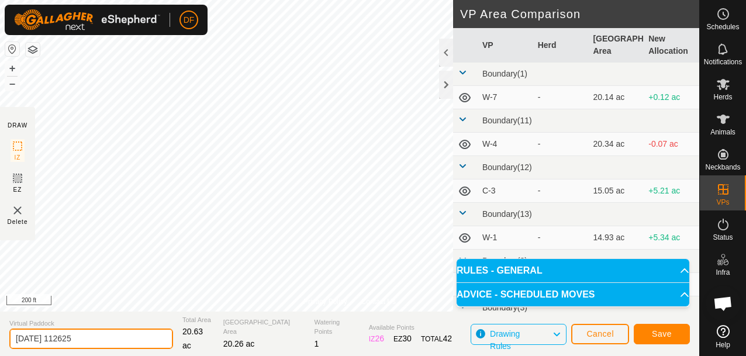
click at [112, 342] on input "[DATE] 112625" at bounding box center [91, 338] width 164 height 20
type input "W-5"
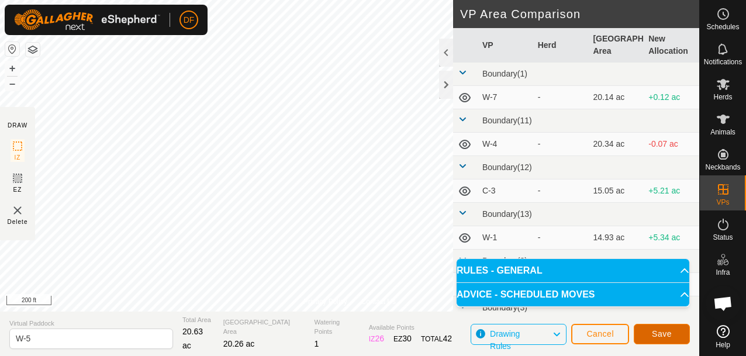
click at [656, 333] on span "Save" at bounding box center [661, 333] width 20 height 9
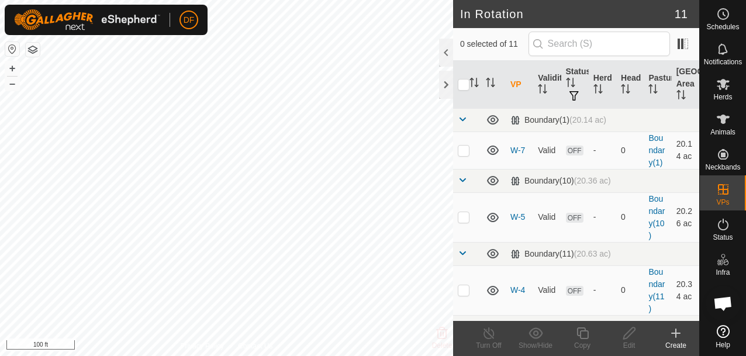
click at [34, 50] on button "button" at bounding box center [33, 50] width 14 height 14
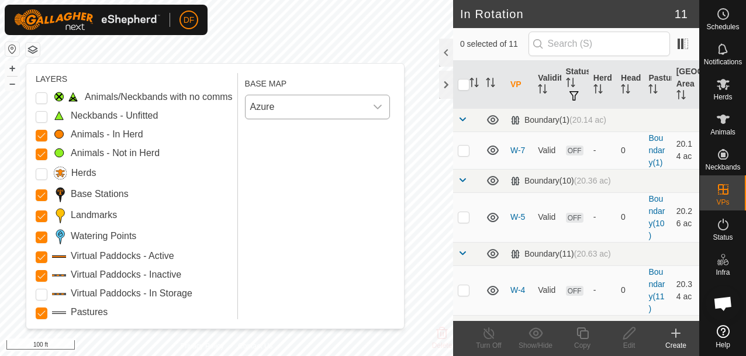
click at [296, 105] on span "Azure" at bounding box center [305, 106] width 120 height 23
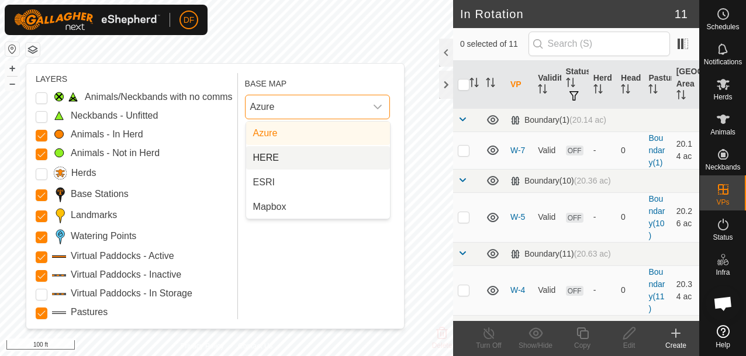
click at [277, 155] on li "HERE" at bounding box center [318, 157] width 144 height 23
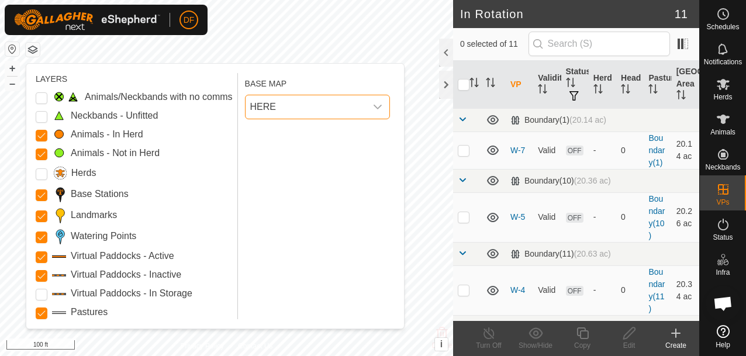
click at [318, 106] on span "HERE" at bounding box center [305, 106] width 120 height 23
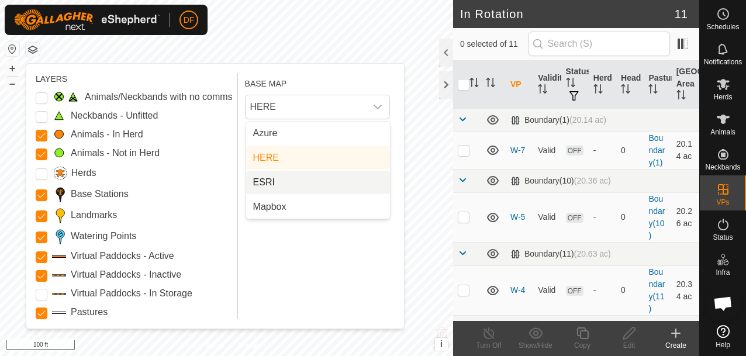
click at [265, 183] on li "ESRI" at bounding box center [318, 182] width 144 height 23
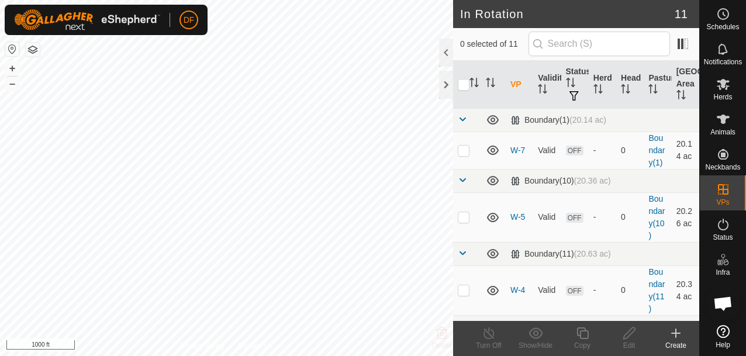
checkbox input "true"
click at [675, 332] on icon at bounding box center [675, 333] width 0 height 8
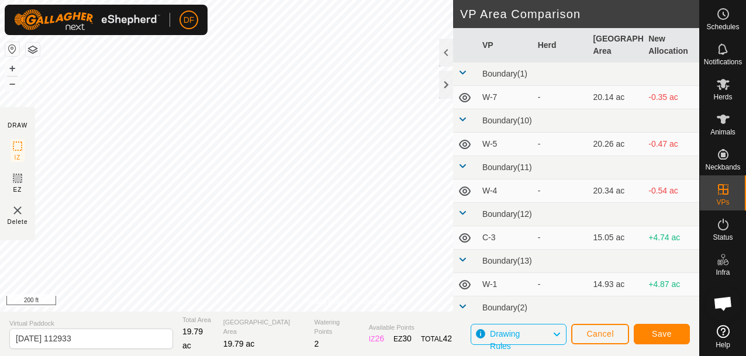
click at [15, 209] on img at bounding box center [18, 210] width 14 height 14
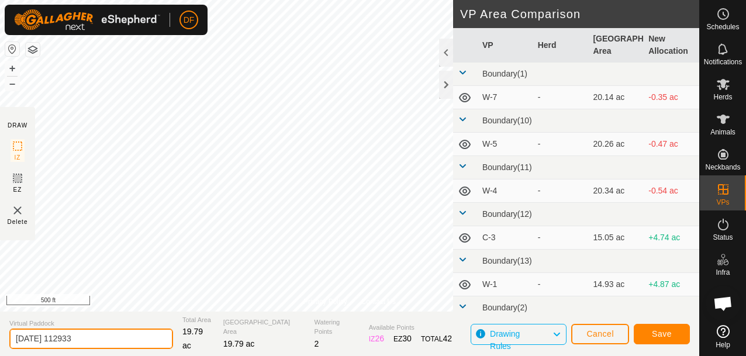
click at [110, 343] on input "[DATE] 112933" at bounding box center [91, 338] width 164 height 20
type input "W-2"
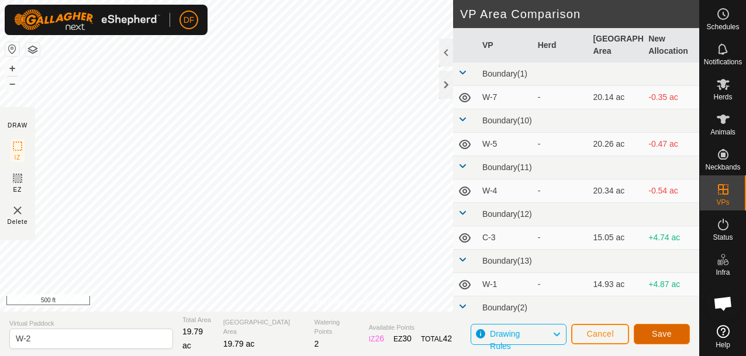
click at [661, 336] on span "Save" at bounding box center [661, 333] width 20 height 9
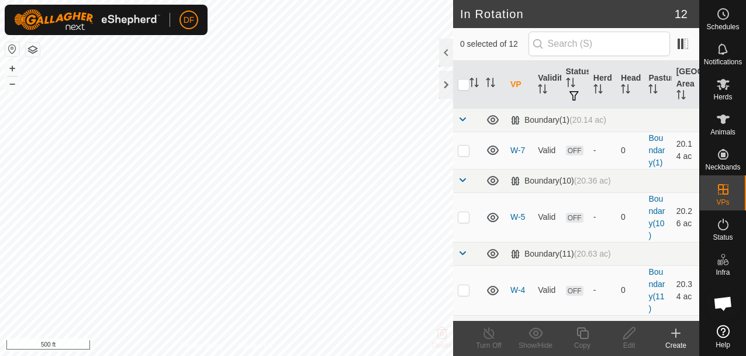
click at [675, 332] on icon at bounding box center [675, 333] width 0 height 8
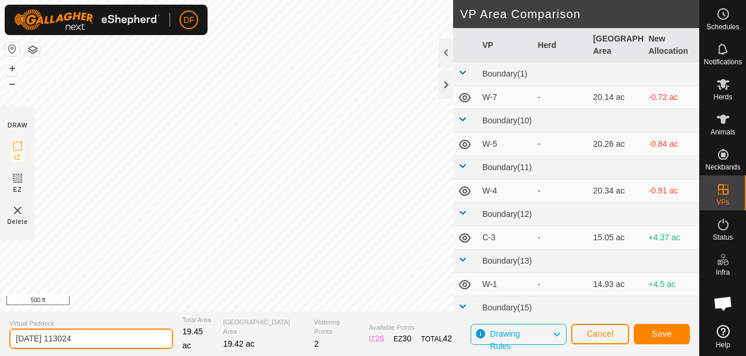
click at [85, 337] on input "[DATE] 113024" at bounding box center [91, 338] width 164 height 20
type input "W-3"
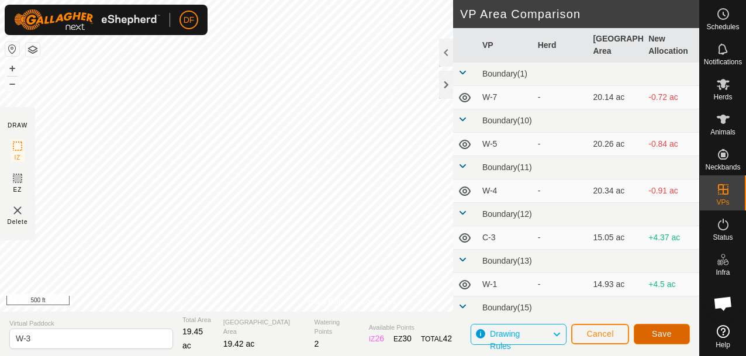
click at [652, 337] on span "Save" at bounding box center [661, 333] width 20 height 9
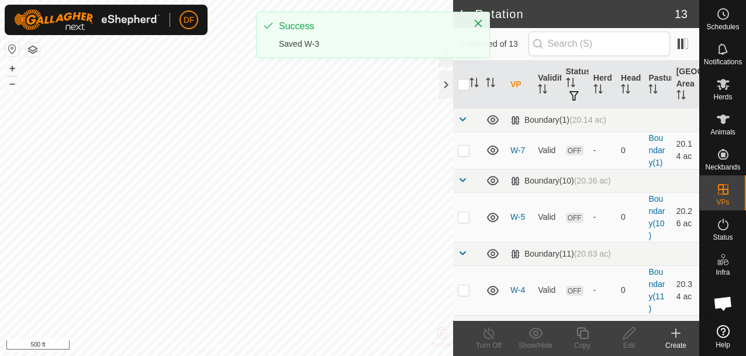
checkbox input "true"
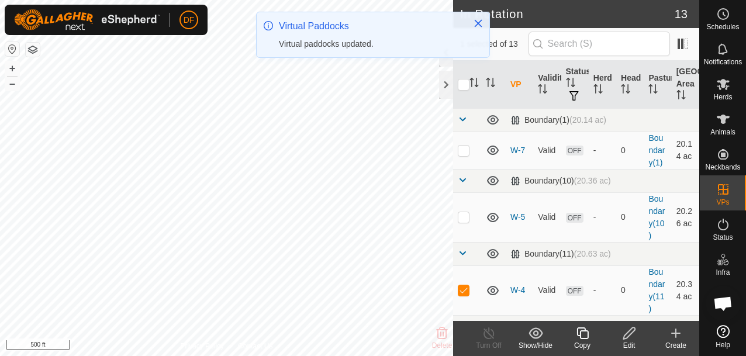
checkbox input "true"
checkbox input "false"
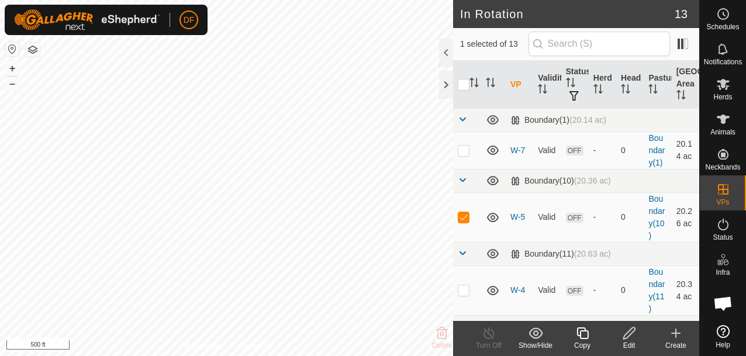
click at [676, 333] on icon at bounding box center [675, 333] width 8 height 0
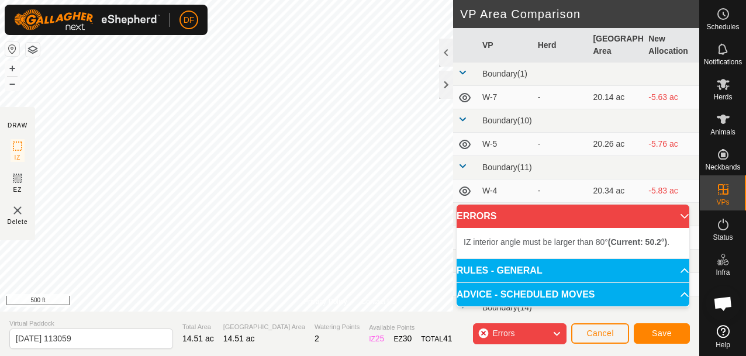
click at [20, 216] on img at bounding box center [18, 210] width 14 height 14
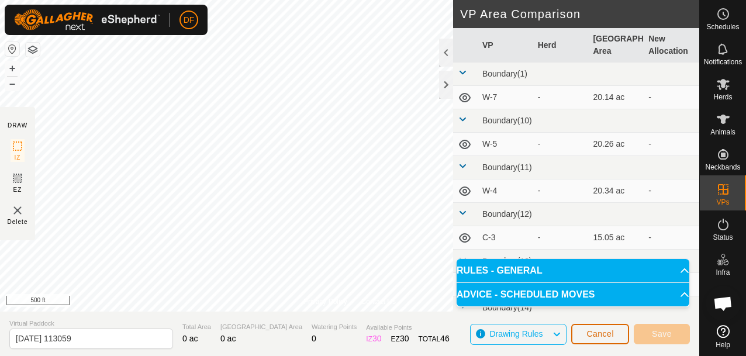
click at [593, 333] on span "Cancel" at bounding box center [599, 333] width 27 height 9
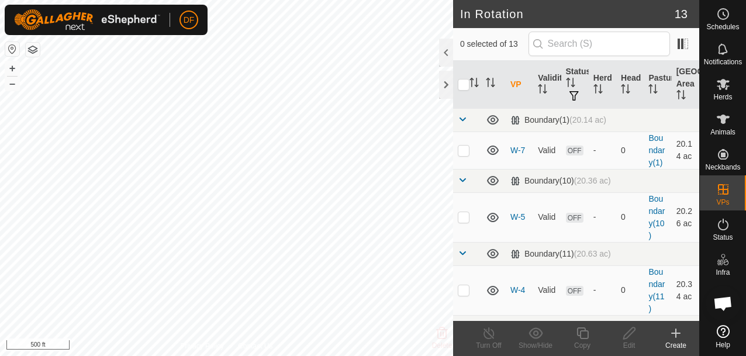
checkbox input "true"
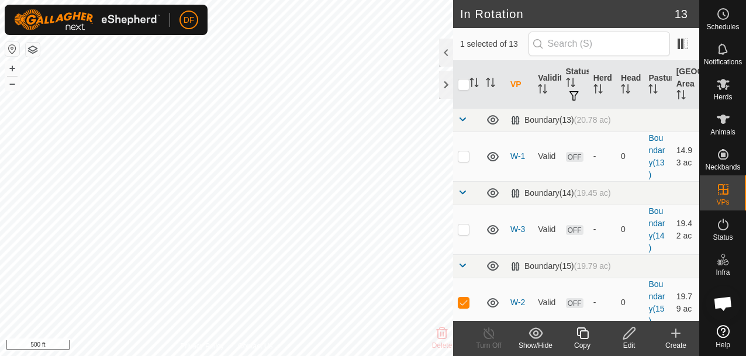
scroll to position [307, 0]
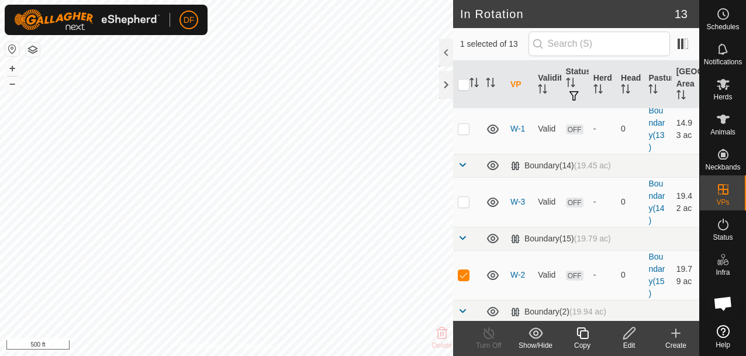
click at [675, 334] on icon at bounding box center [675, 333] width 0 height 8
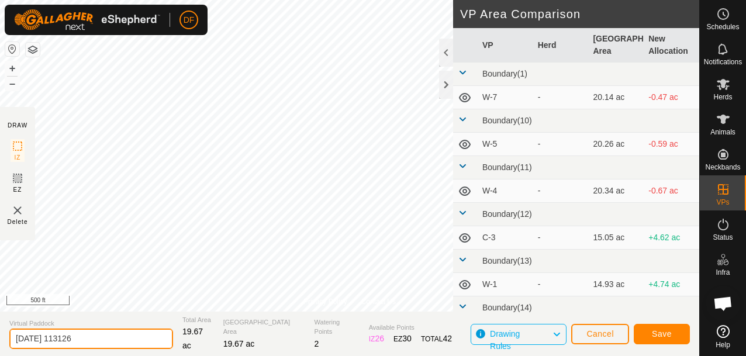
click at [93, 341] on input "[DATE] 113126" at bounding box center [91, 338] width 164 height 20
click at [105, 343] on input "[DATE] 113126" at bounding box center [91, 338] width 164 height 20
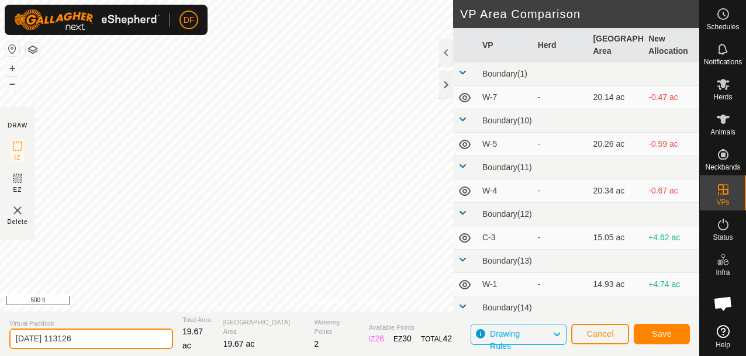
click at [105, 343] on input "[DATE] 113126" at bounding box center [91, 338] width 164 height 20
type input "W-6"
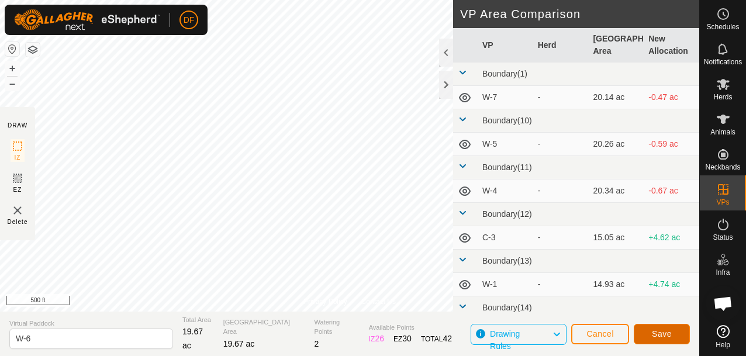
click at [662, 329] on span "Save" at bounding box center [661, 333] width 20 height 9
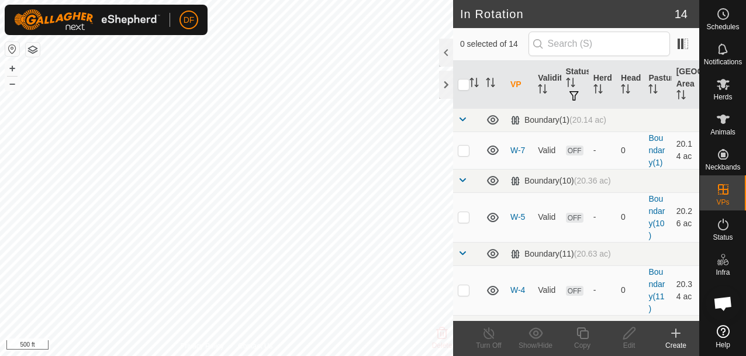
checkbox input "true"
checkbox input "false"
checkbox input "true"
checkbox input "false"
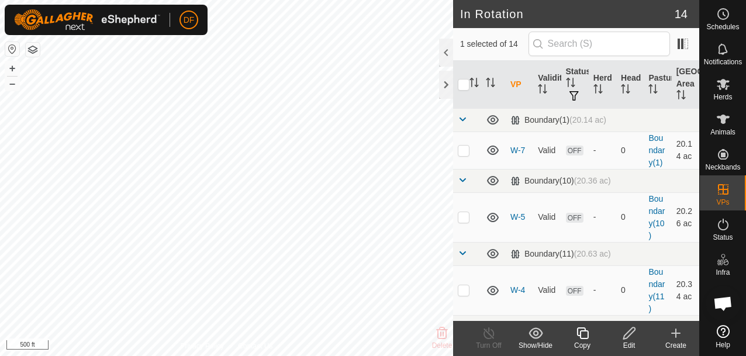
checkbox input "true"
checkbox input "false"
checkbox input "true"
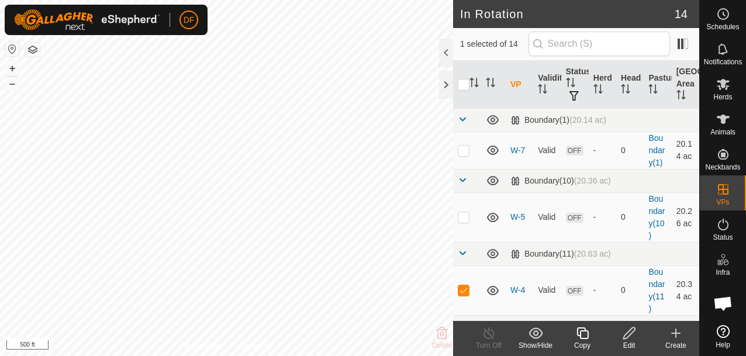
checkbox input "false"
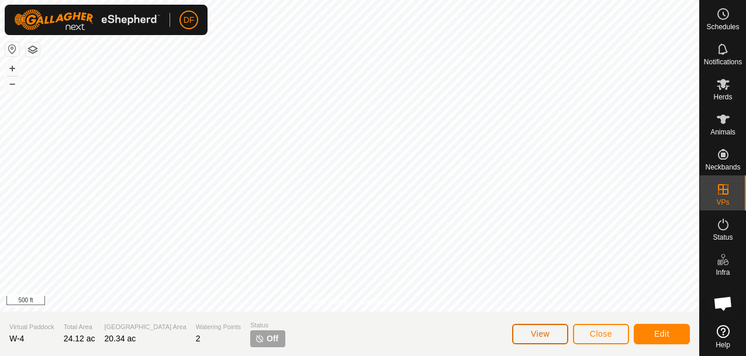
click at [558, 337] on button "View" at bounding box center [540, 334] width 56 height 20
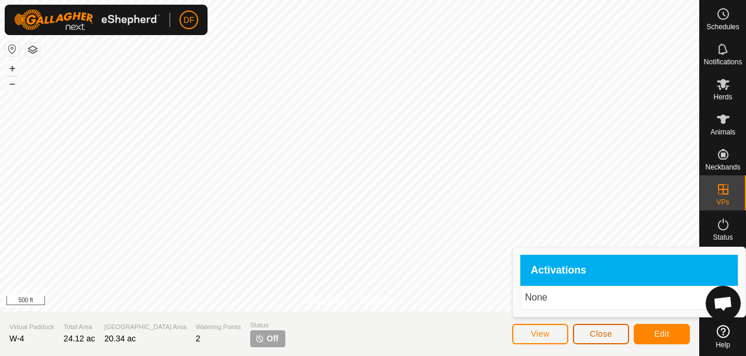
click at [599, 338] on button "Close" at bounding box center [601, 334] width 56 height 20
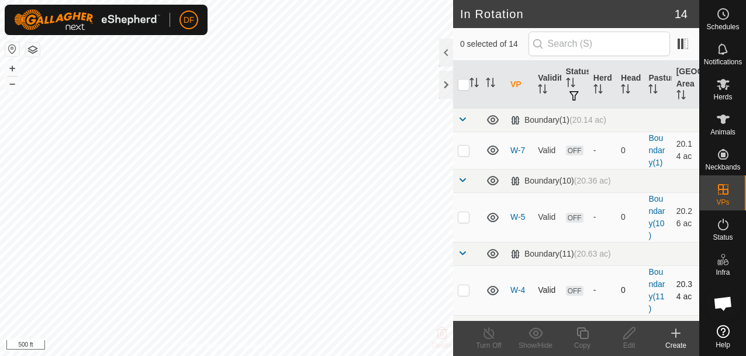
checkbox input "true"
checkbox input "false"
checkbox input "true"
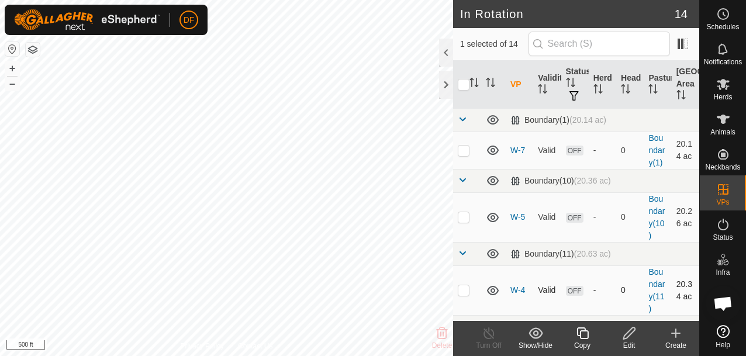
checkbox input "true"
checkbox input "false"
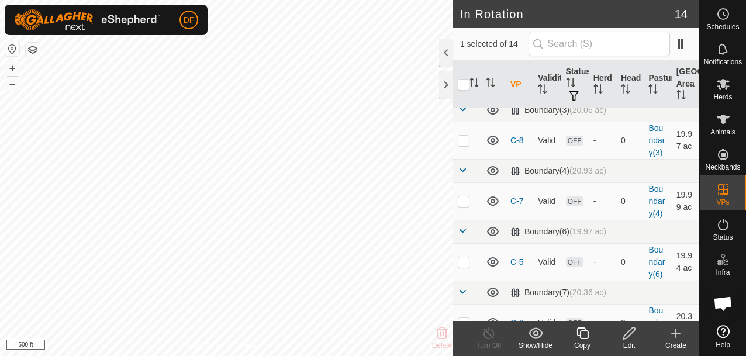
scroll to position [699, 0]
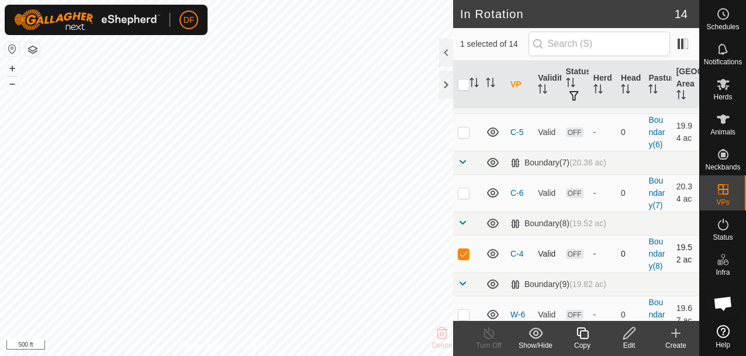
checkbox input "false"
checkbox input "true"
checkbox input "false"
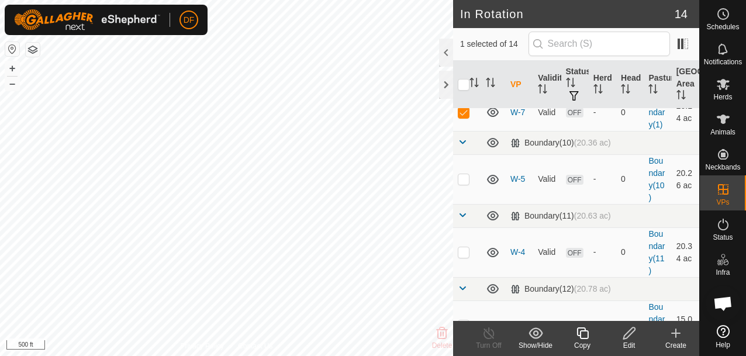
scroll to position [0, 0]
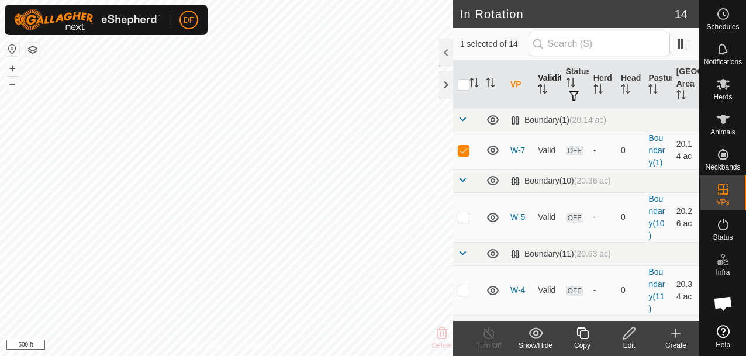
click at [541, 84] on icon "Activate to sort" at bounding box center [542, 88] width 9 height 9
click at [512, 79] on th "VP" at bounding box center [518, 85] width 27 height 48
click at [513, 79] on th "VP" at bounding box center [518, 85] width 27 height 48
click at [487, 78] on icon "Activate to sort" at bounding box center [490, 82] width 9 height 9
click at [518, 79] on th "VP" at bounding box center [518, 85] width 27 height 48
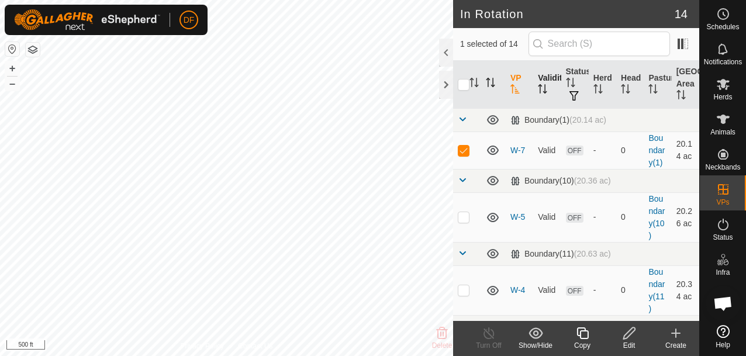
click at [518, 79] on th "VP" at bounding box center [518, 85] width 27 height 48
click at [577, 70] on th "Status" at bounding box center [574, 85] width 27 height 48
click at [552, 76] on th "Validity" at bounding box center [546, 85] width 27 height 48
click at [515, 79] on th "VP" at bounding box center [518, 85] width 27 height 48
drag, startPoint x: 533, startPoint y: 152, endPoint x: 533, endPoint y: 131, distance: 21.0
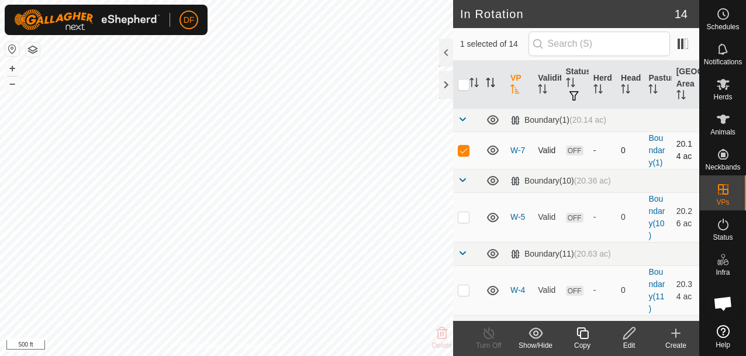
click at [533, 131] on td "Valid" at bounding box center [546, 149] width 27 height 37
checkbox input "false"
checkbox input "true"
click at [683, 41] on span at bounding box center [682, 43] width 19 height 19
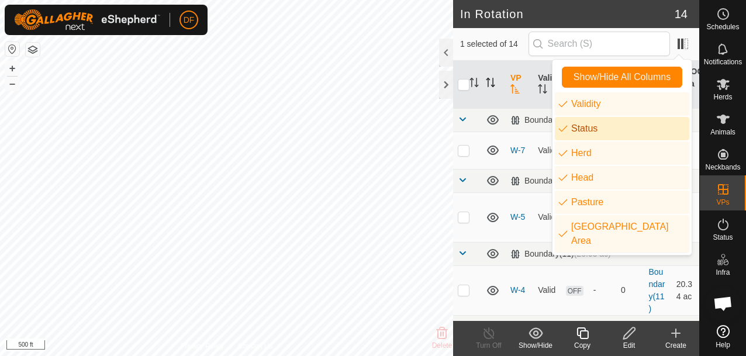
click at [585, 133] on li "Status" at bounding box center [621, 128] width 134 height 23
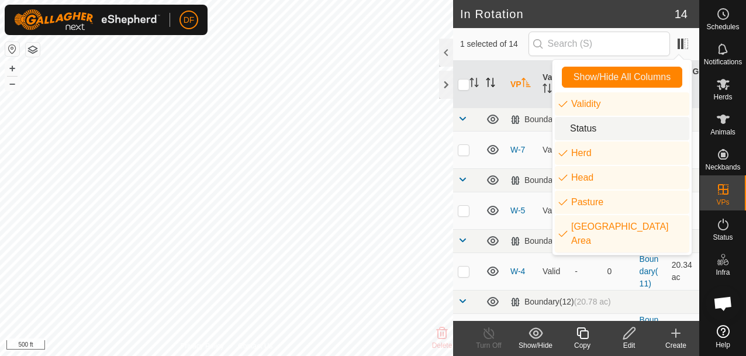
click at [585, 133] on li "Status" at bounding box center [621, 128] width 134 height 23
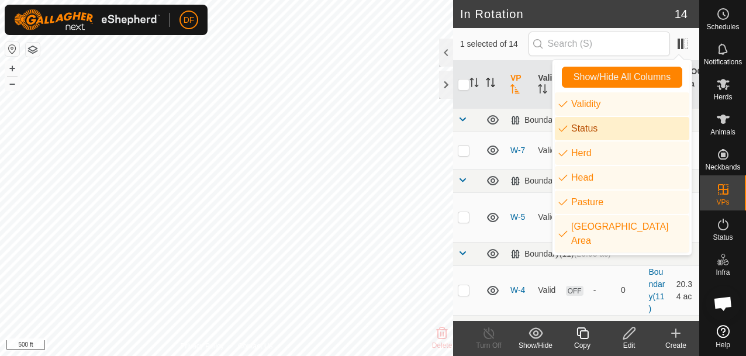
click at [585, 133] on li "Status" at bounding box center [621, 128] width 134 height 23
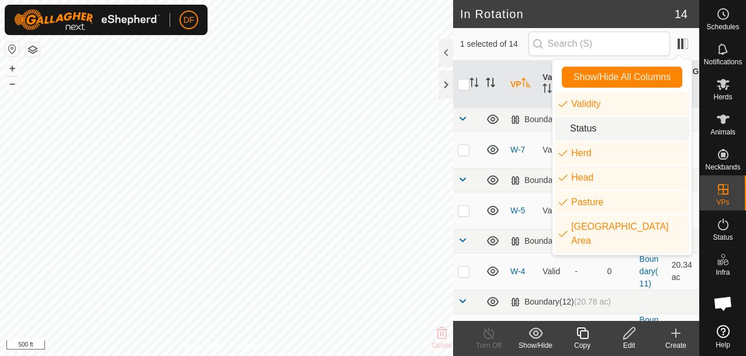
click at [585, 133] on li "Status" at bounding box center [621, 128] width 134 height 23
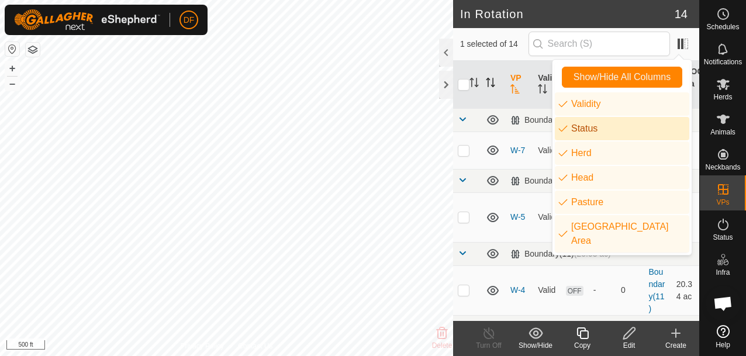
click at [585, 133] on li "Status" at bounding box center [621, 128] width 134 height 23
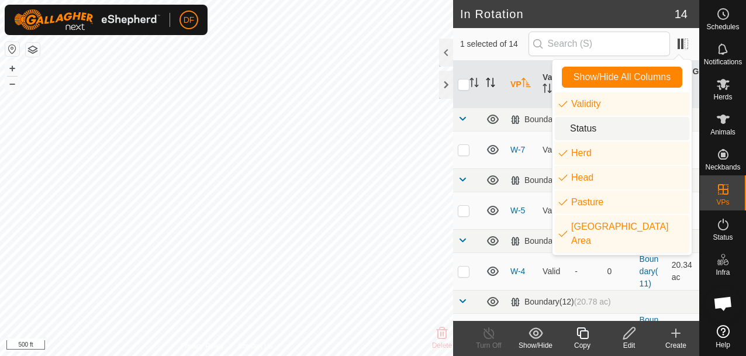
click at [585, 133] on li "Status" at bounding box center [621, 128] width 134 height 23
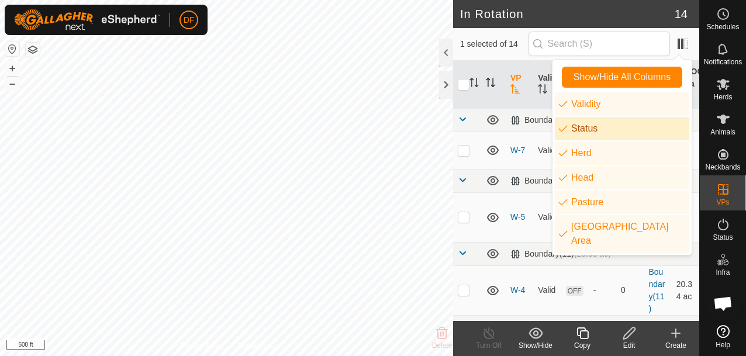
click at [585, 133] on li "Status" at bounding box center [621, 128] width 134 height 23
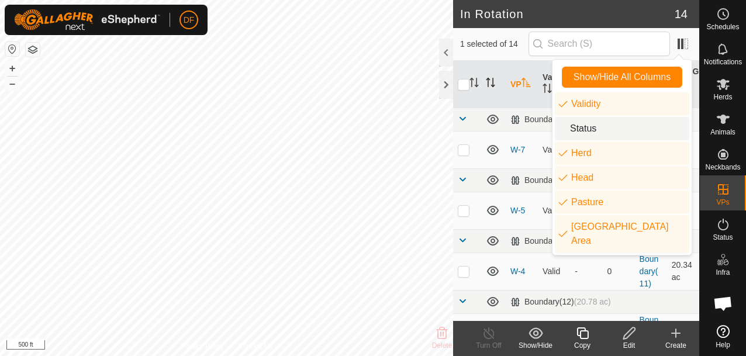
click at [585, 133] on li "Status" at bounding box center [621, 128] width 134 height 23
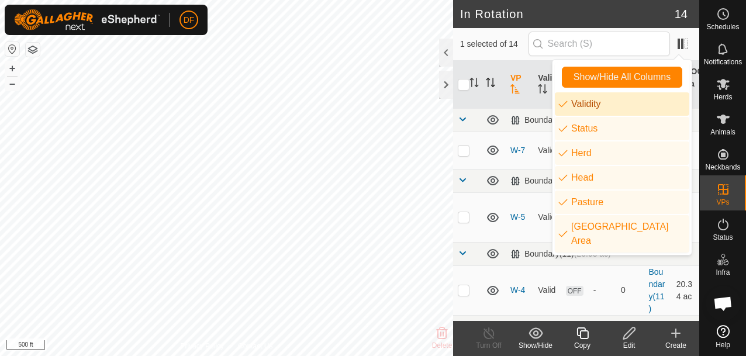
click at [528, 48] on span "1 selected of 14" at bounding box center [494, 44] width 68 height 12
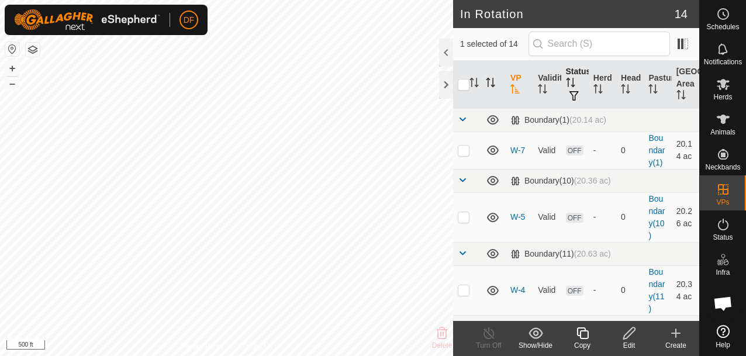
click at [571, 78] on icon "Activate to sort" at bounding box center [570, 82] width 9 height 9
click at [510, 81] on th "VP" at bounding box center [518, 85] width 27 height 48
click at [465, 85] on input "checkbox" at bounding box center [463, 85] width 12 height 12
checkbox input "true"
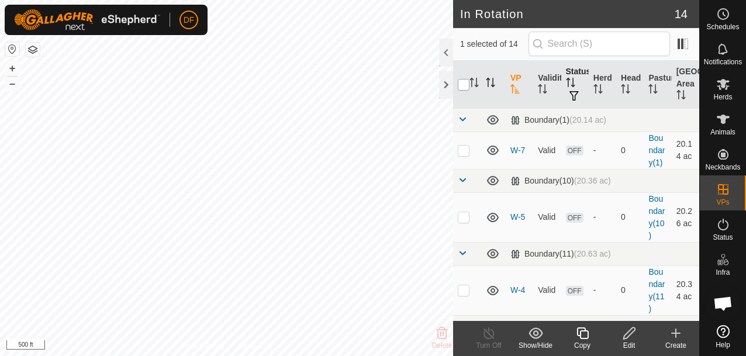
checkbox input "true"
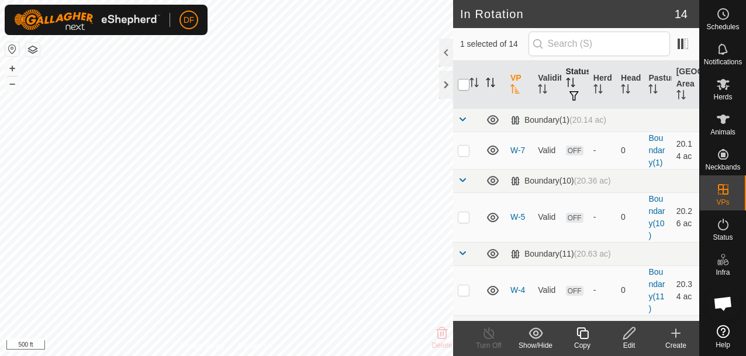
checkbox input "true"
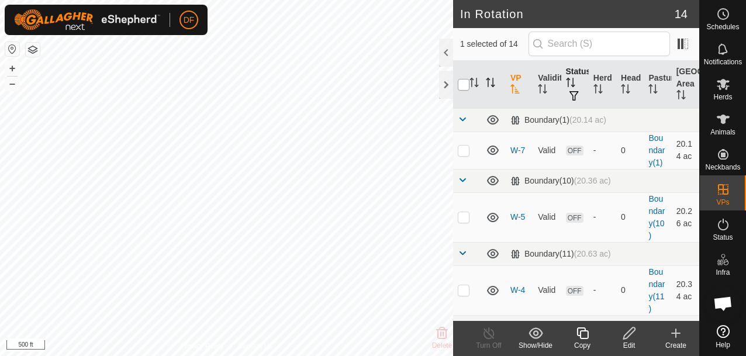
checkbox input "true"
click at [513, 87] on icon "Activate to sort" at bounding box center [514, 88] width 9 height 9
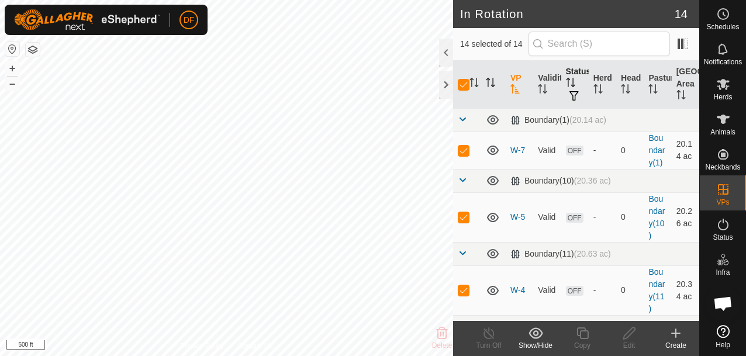
click at [490, 82] on icon "Activate to sort" at bounding box center [490, 82] width 9 height 9
click at [512, 85] on icon "Activate to sort" at bounding box center [512, 85] width 4 height 2
click at [461, 117] on span at bounding box center [461, 119] width 9 height 9
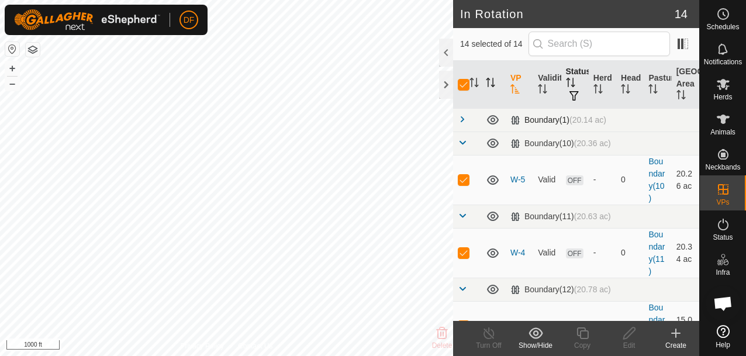
click at [461, 117] on span at bounding box center [461, 119] width 9 height 9
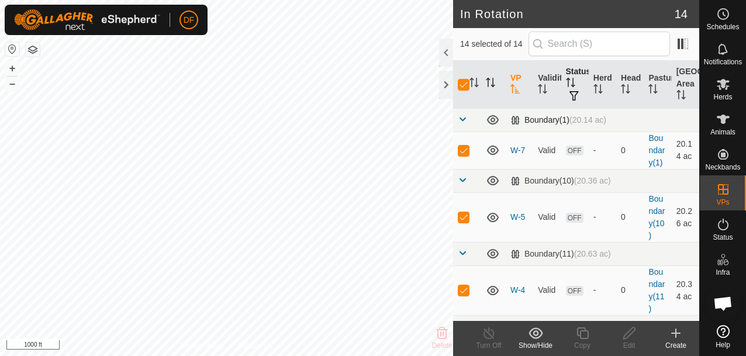
click at [547, 122] on div "Boundary(1) (20.14 ac)" at bounding box center [558, 120] width 96 height 10
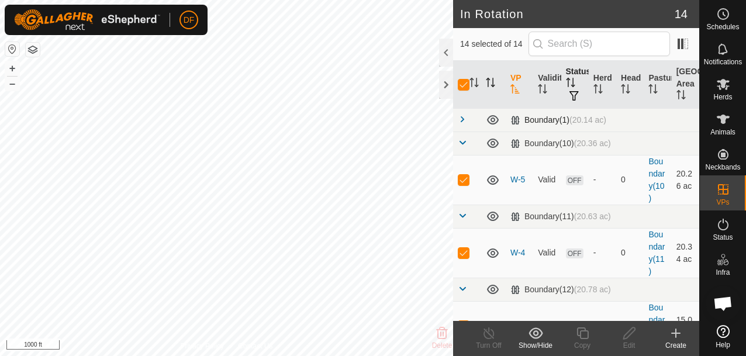
click at [547, 122] on div "Boundary(1) (20.14 ac)" at bounding box center [558, 120] width 96 height 10
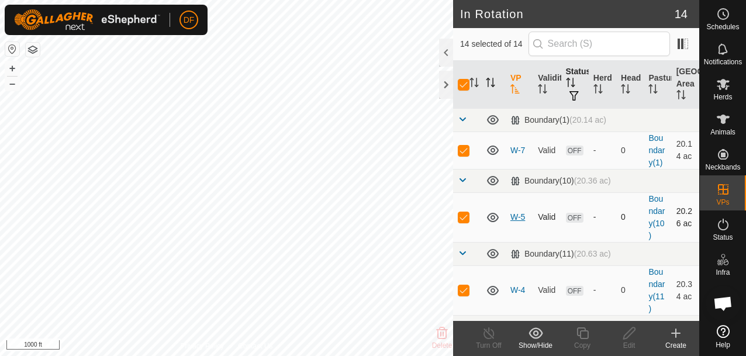
click at [515, 214] on link "W-5" at bounding box center [517, 216] width 15 height 9
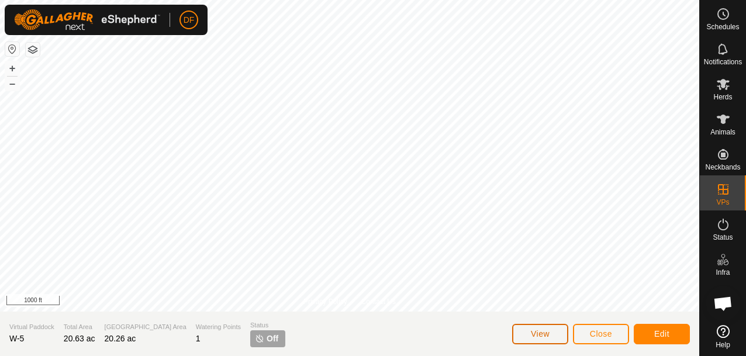
click at [535, 334] on span "View" at bounding box center [540, 333] width 19 height 9
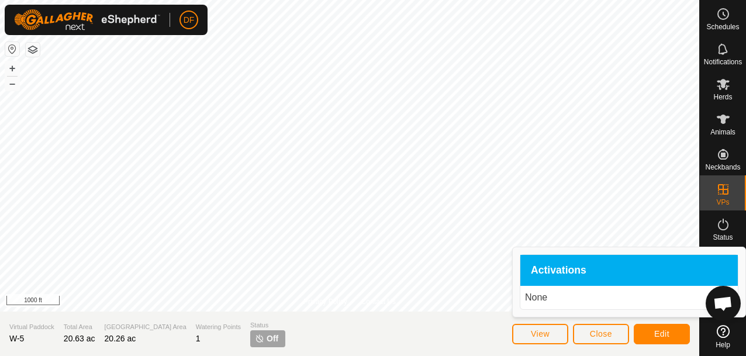
click at [539, 297] on p "None" at bounding box center [629, 297] width 208 height 14
click at [598, 332] on span "Close" at bounding box center [601, 333] width 22 height 9
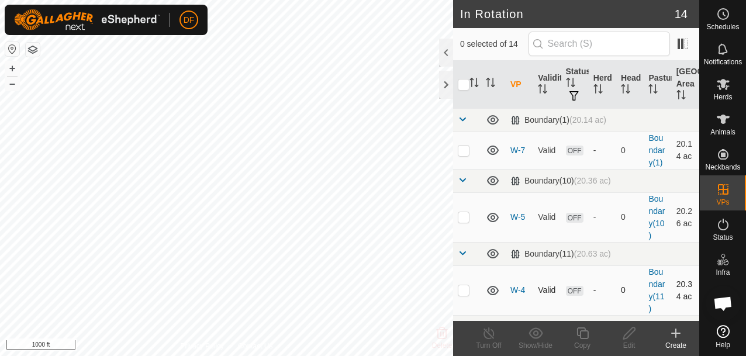
checkbox input "true"
checkbox input "false"
checkbox input "true"
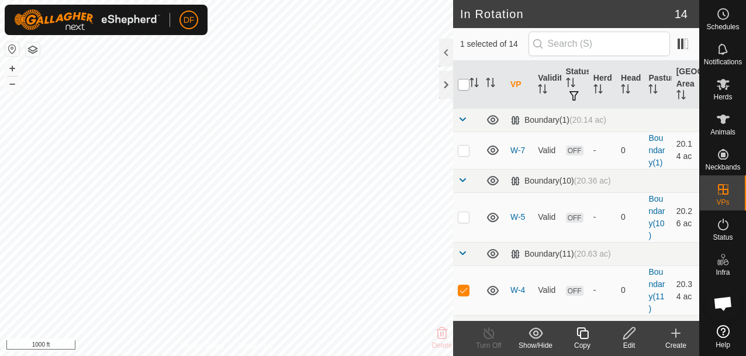
click at [464, 82] on input "checkbox" at bounding box center [463, 85] width 12 height 12
checkbox input "true"
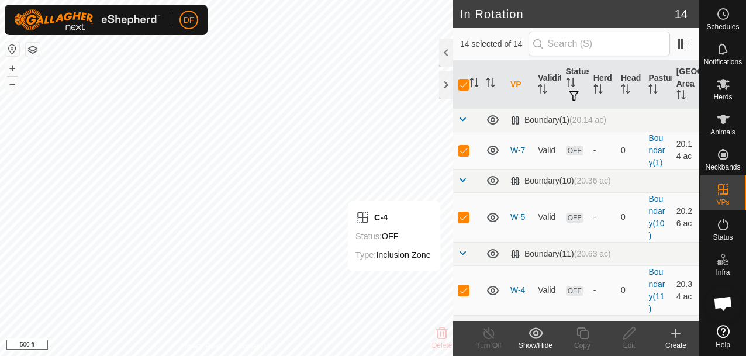
click at [675, 333] on icon at bounding box center [675, 333] width 8 height 0
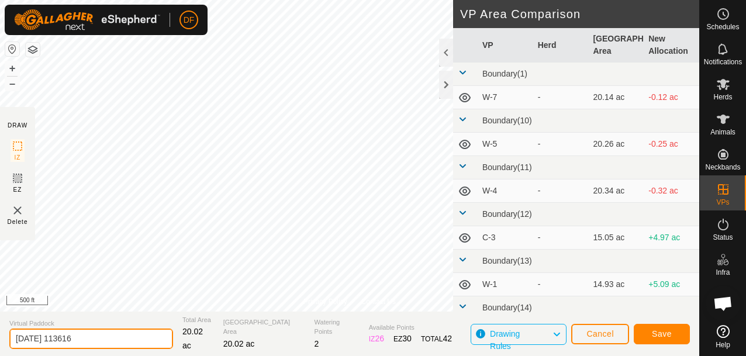
click at [89, 340] on input "[DATE] 113616" at bounding box center [91, 338] width 164 height 20
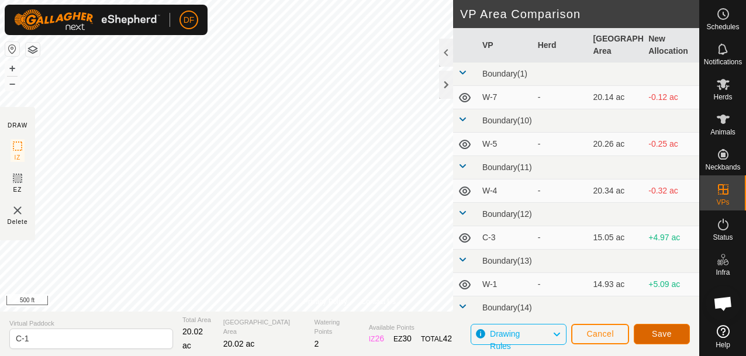
click at [663, 332] on span "Save" at bounding box center [661, 333] width 20 height 9
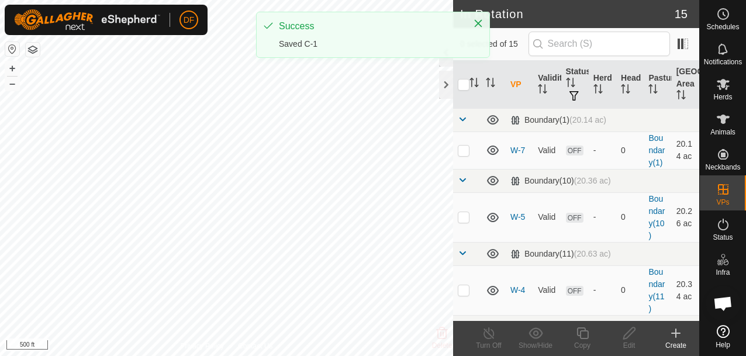
click at [675, 335] on icon at bounding box center [675, 333] width 0 height 8
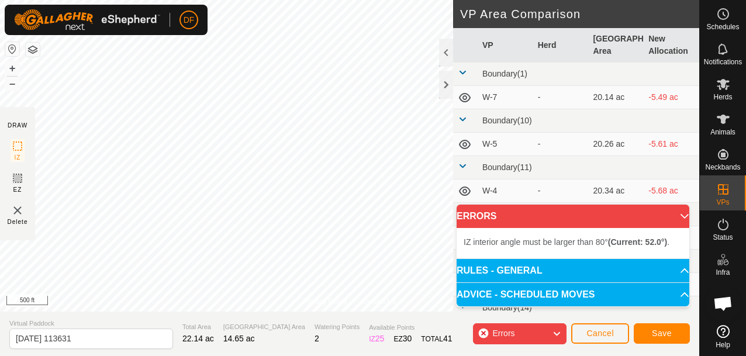
click at [16, 206] on img at bounding box center [18, 210] width 14 height 14
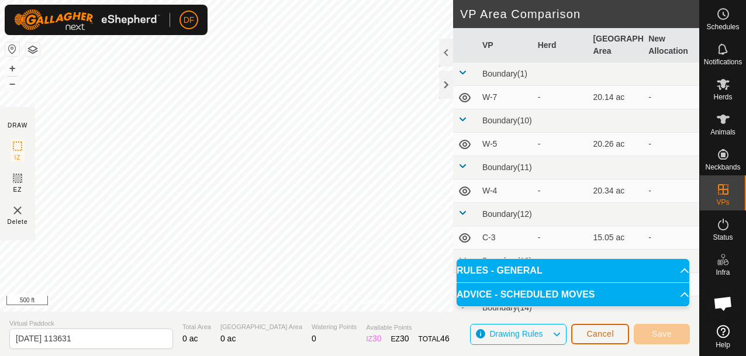
click at [602, 329] on span "Cancel" at bounding box center [599, 333] width 27 height 9
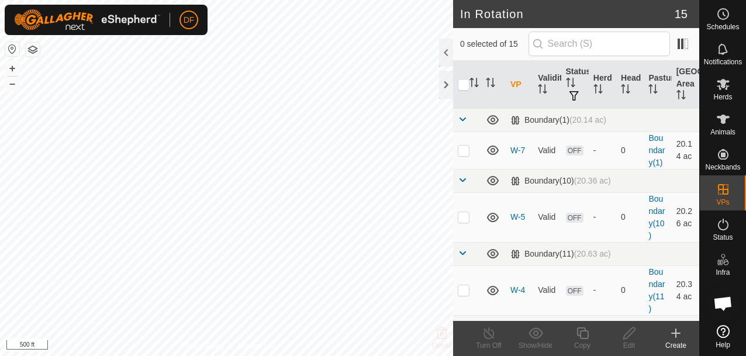
click at [673, 333] on icon at bounding box center [675, 333] width 8 height 0
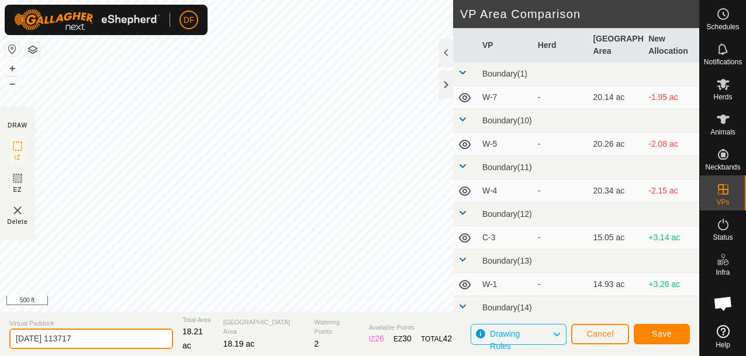
click at [103, 341] on input "[DATE] 113717" at bounding box center [91, 338] width 164 height 20
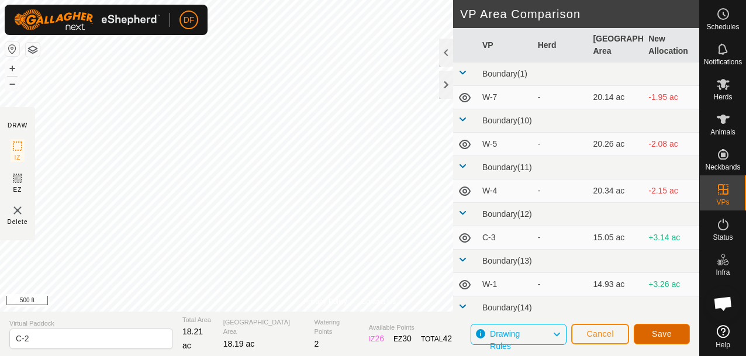
click at [657, 332] on span "Save" at bounding box center [661, 333] width 20 height 9
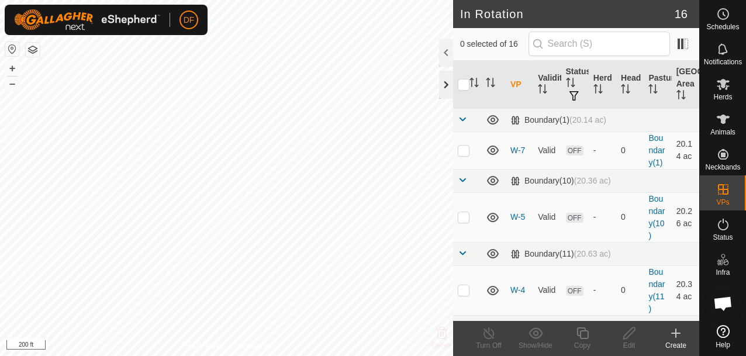
click at [444, 85] on div at bounding box center [446, 85] width 14 height 28
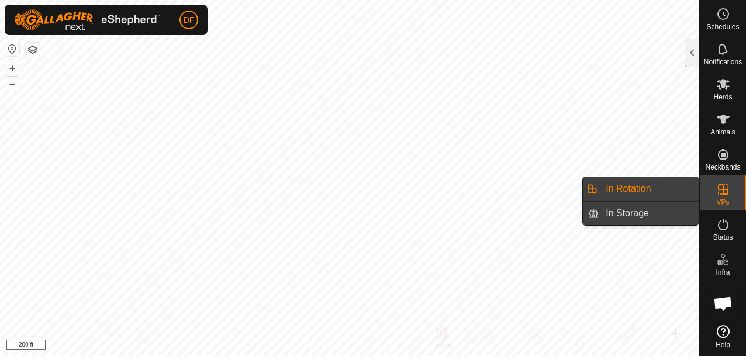
click at [638, 213] on link "In Storage" at bounding box center [648, 213] width 100 height 23
click at [632, 192] on link "In Rotation" at bounding box center [648, 188] width 100 height 23
click at [632, 213] on link "In Storage" at bounding box center [648, 213] width 100 height 23
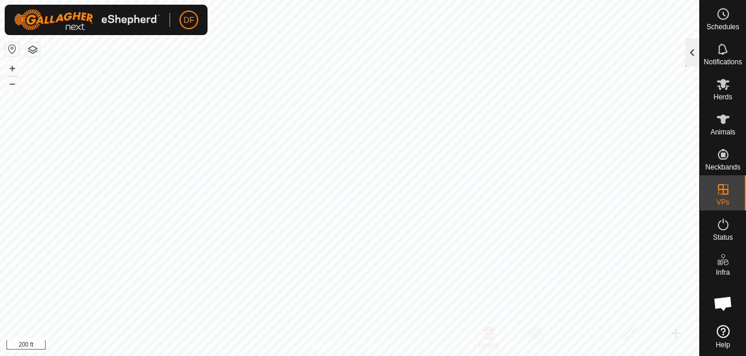
click at [691, 48] on div at bounding box center [692, 53] width 14 height 28
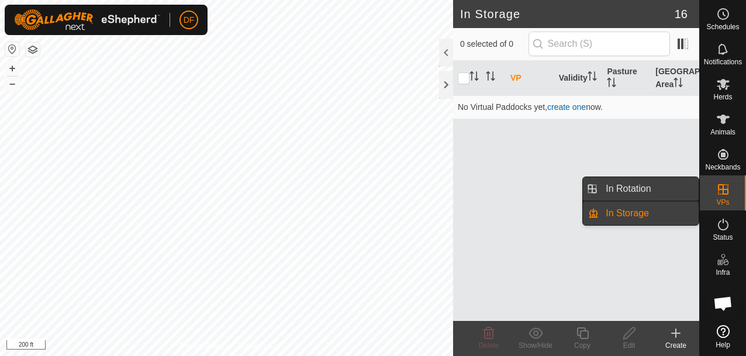
click at [647, 187] on link "In Rotation" at bounding box center [648, 188] width 100 height 23
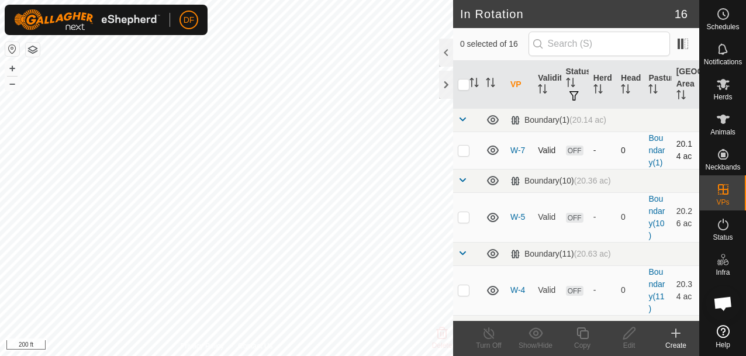
click at [466, 151] on p-checkbox at bounding box center [463, 149] width 12 height 9
click at [553, 142] on td "Valid" at bounding box center [546, 149] width 27 height 37
click at [628, 332] on icon at bounding box center [629, 333] width 15 height 14
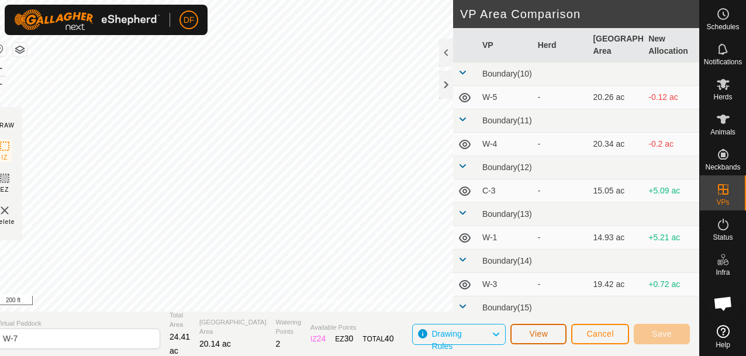
click at [545, 328] on button "View" at bounding box center [538, 334] width 56 height 20
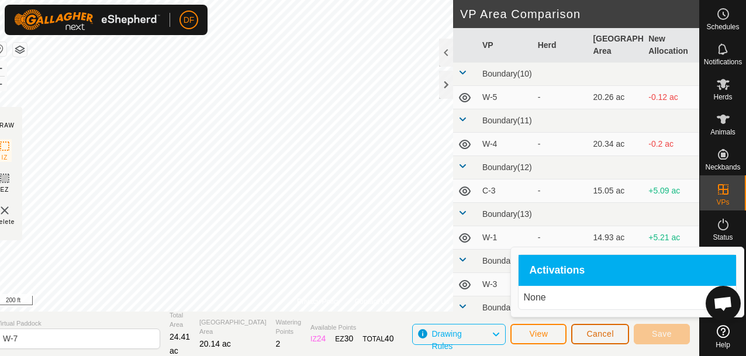
click at [601, 331] on span "Cancel" at bounding box center [599, 333] width 27 height 9
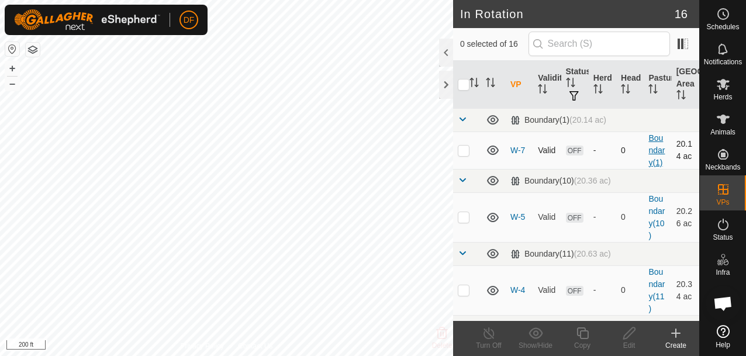
click at [656, 137] on link "Boundary(1)" at bounding box center [656, 150] width 16 height 34
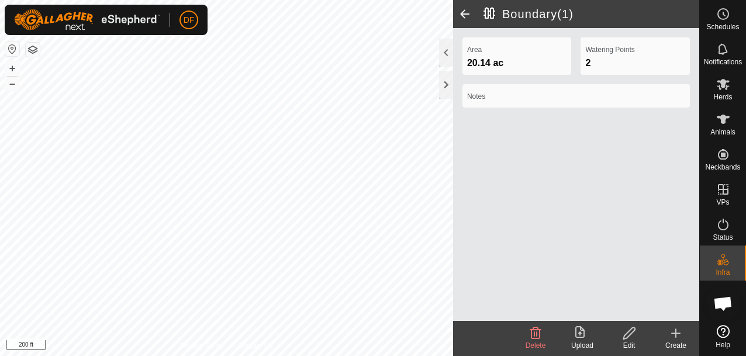
click at [518, 97] on label "Notes" at bounding box center [576, 96] width 218 height 11
click at [465, 13] on span at bounding box center [464, 14] width 23 height 28
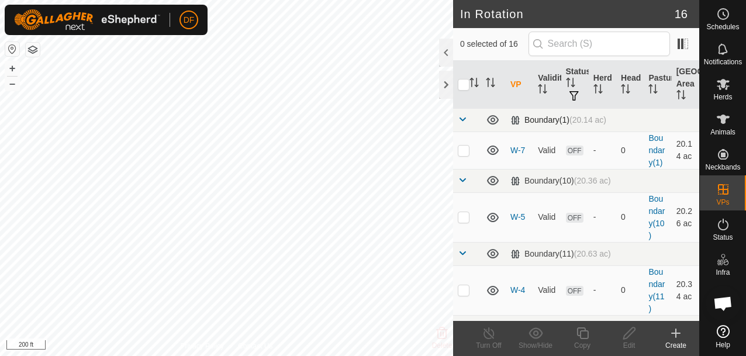
click at [462, 120] on span at bounding box center [461, 119] width 9 height 9
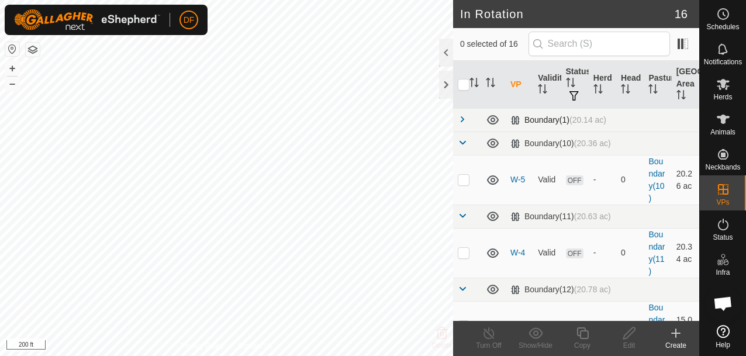
click at [462, 120] on span at bounding box center [461, 119] width 9 height 9
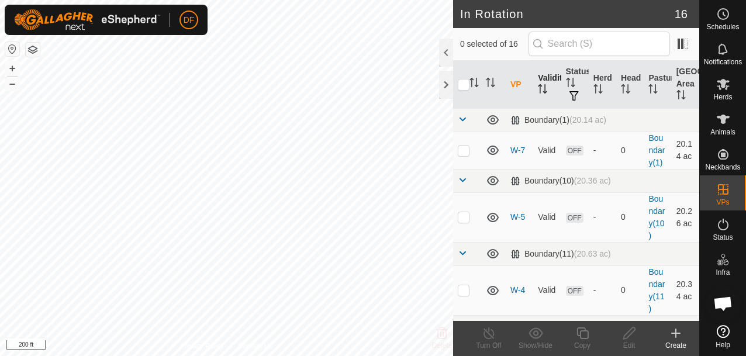
click at [547, 83] on th "Validity" at bounding box center [546, 85] width 27 height 48
click at [572, 80] on icon "Activate to sort" at bounding box center [572, 82] width 1 height 9
click at [572, 80] on icon "Activate to sort" at bounding box center [570, 82] width 9 height 9
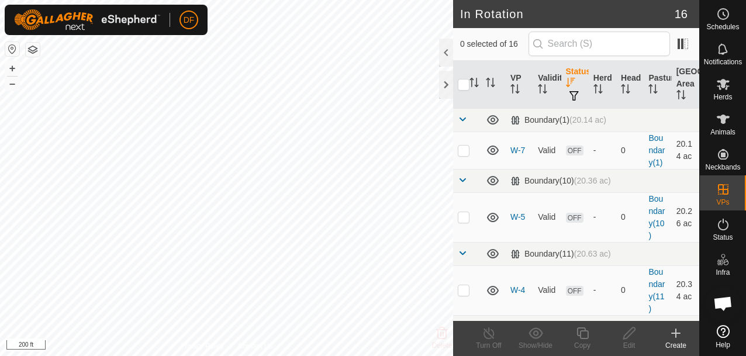
click at [571, 79] on icon "Activate to sort" at bounding box center [570, 82] width 9 height 9
click at [495, 122] on icon at bounding box center [493, 120] width 14 height 14
click at [494, 120] on icon at bounding box center [493, 120] width 14 height 14
click at [494, 120] on icon at bounding box center [493, 119] width 12 height 9
click at [494, 120] on icon at bounding box center [493, 120] width 14 height 14
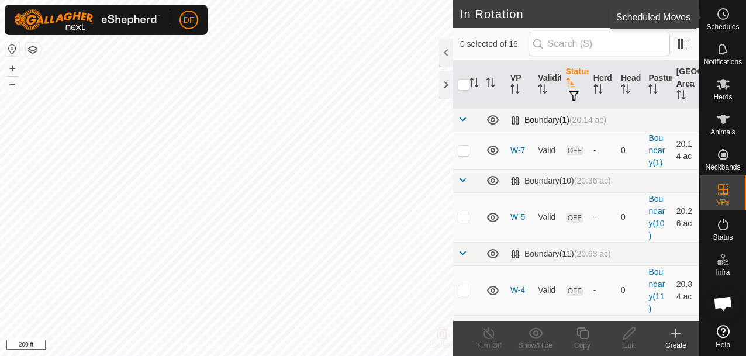
click at [723, 18] on icon at bounding box center [723, 14] width 14 height 14
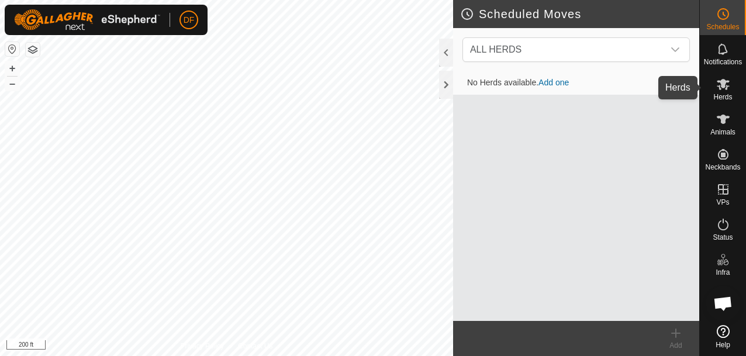
click at [720, 88] on icon at bounding box center [722, 84] width 13 height 11
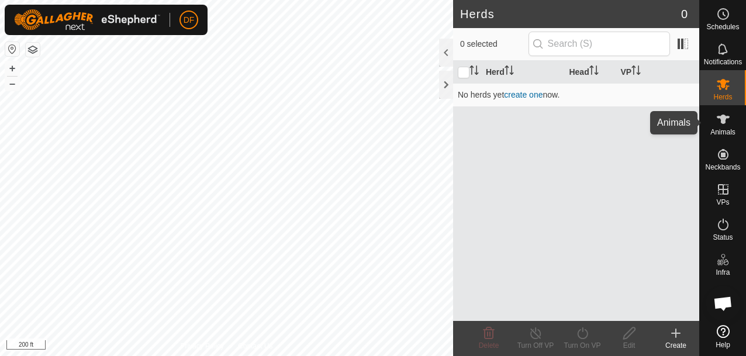
click at [720, 126] on icon at bounding box center [723, 119] width 14 height 14
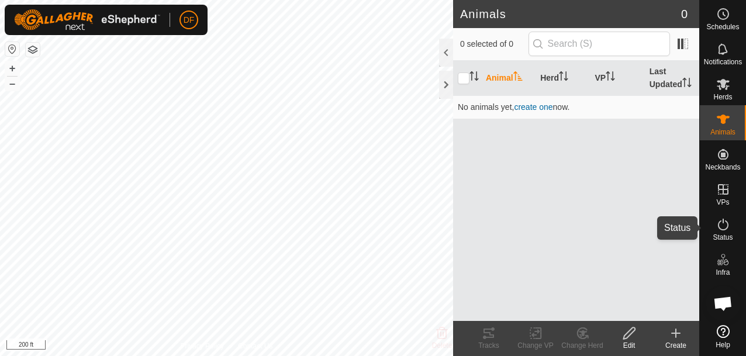
click at [722, 223] on icon at bounding box center [723, 224] width 14 height 14
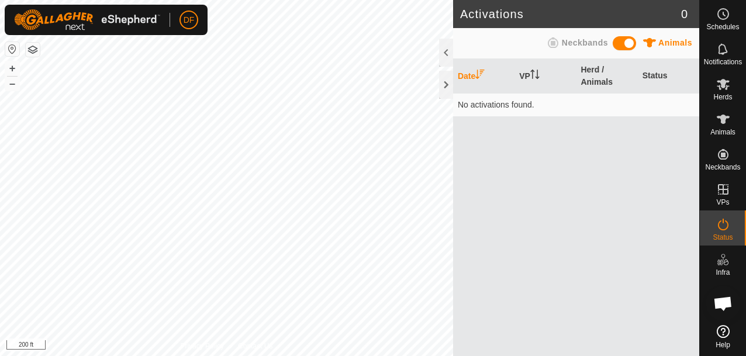
click at [622, 41] on span at bounding box center [623, 43] width 23 height 14
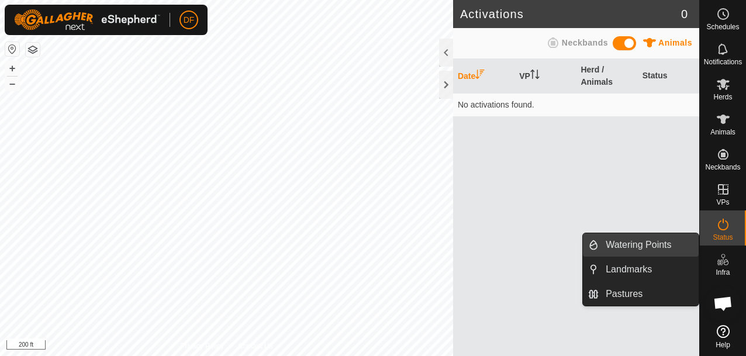
click at [646, 243] on link "Watering Points" at bounding box center [648, 244] width 100 height 23
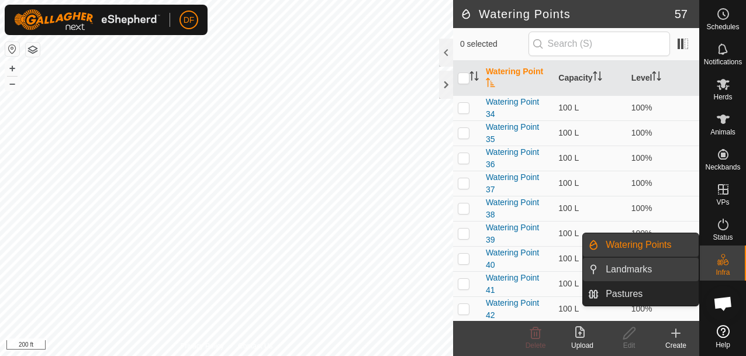
click at [633, 267] on link "Landmarks" at bounding box center [648, 269] width 100 height 23
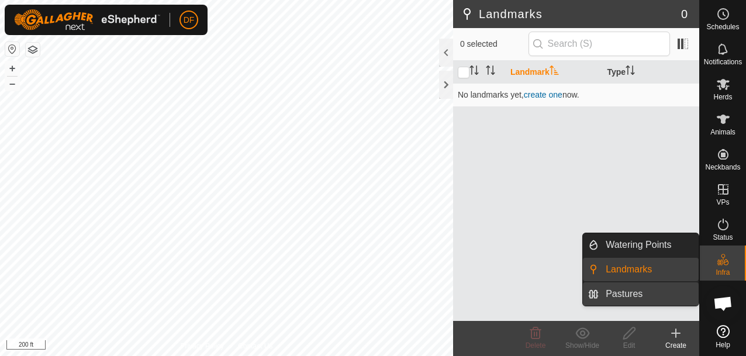
click at [626, 293] on link "Pastures" at bounding box center [648, 293] width 100 height 23
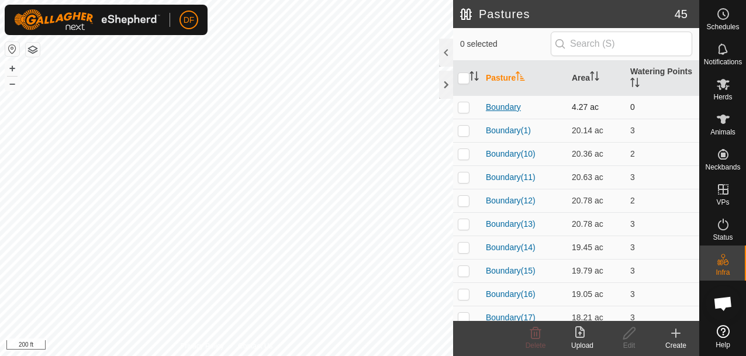
click at [496, 106] on link "Boundary" at bounding box center [503, 106] width 35 height 9
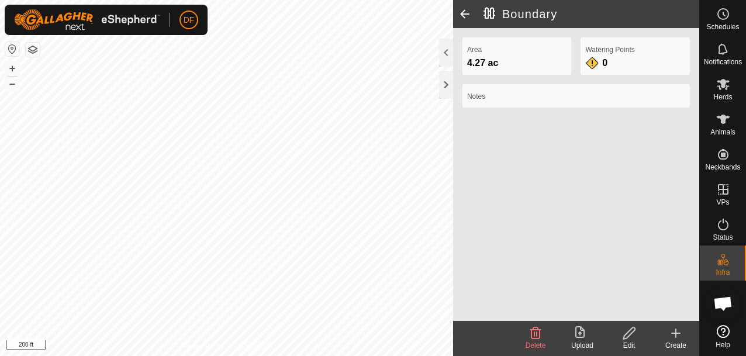
click at [462, 11] on span at bounding box center [464, 14] width 23 height 28
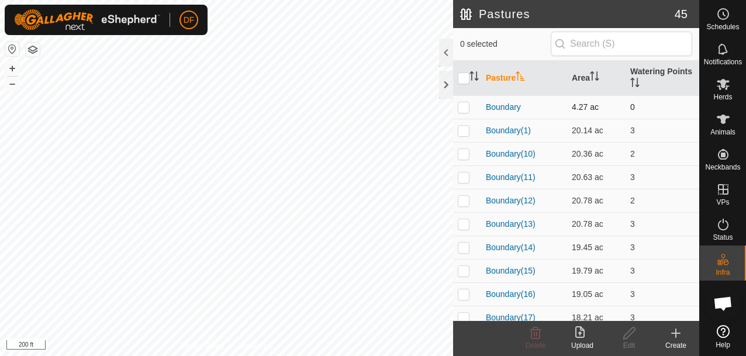
click at [467, 106] on p-checkbox at bounding box center [463, 106] width 12 height 9
checkbox input "true"
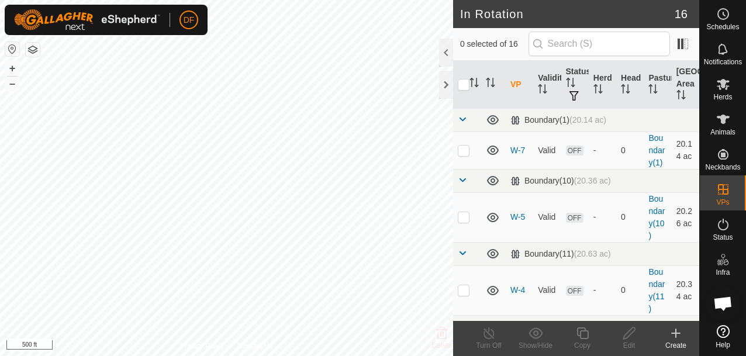
checkbox input "true"
click at [722, 303] on span "Open chat" at bounding box center [722, 304] width 19 height 16
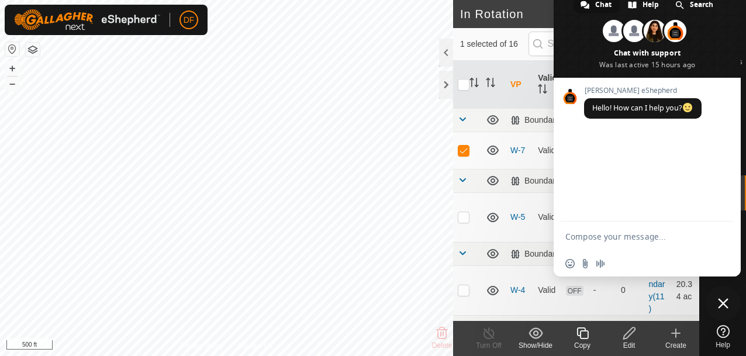
click at [566, 10] on span at bounding box center [646, 34] width 187 height 88
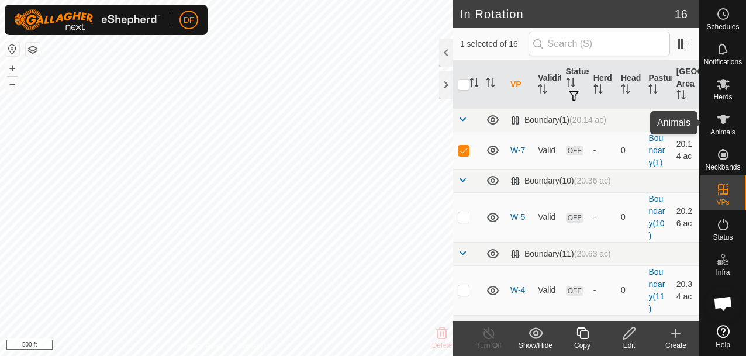
click at [717, 120] on icon at bounding box center [723, 119] width 14 height 14
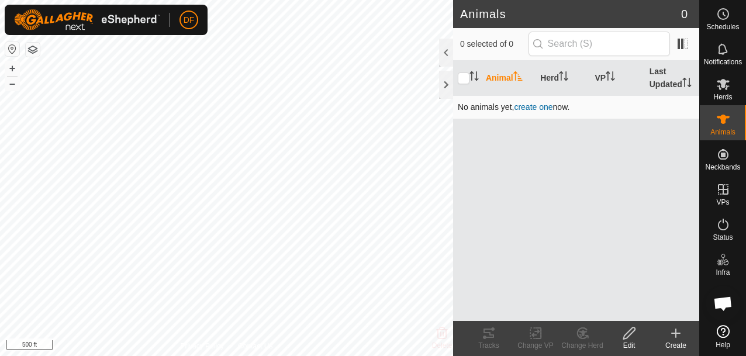
click at [539, 112] on td "No animals yet, create one now." at bounding box center [576, 106] width 246 height 23
click at [535, 103] on span "create one" at bounding box center [533, 106] width 39 height 9
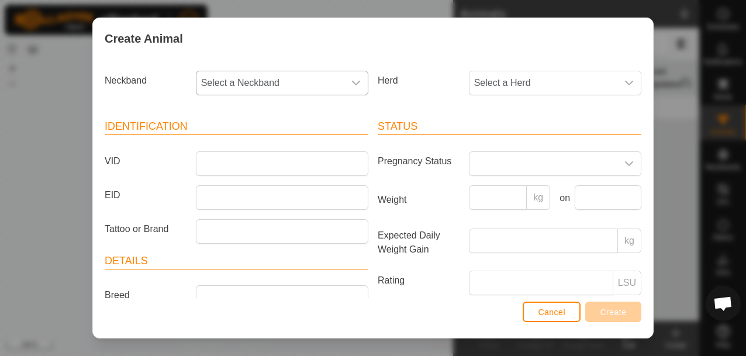
click at [357, 81] on icon "dropdown trigger" at bounding box center [355, 82] width 9 height 9
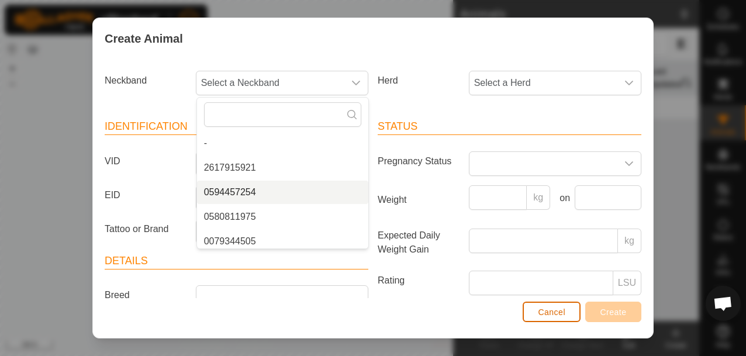
click at [555, 313] on span "Cancel" at bounding box center [551, 311] width 27 height 9
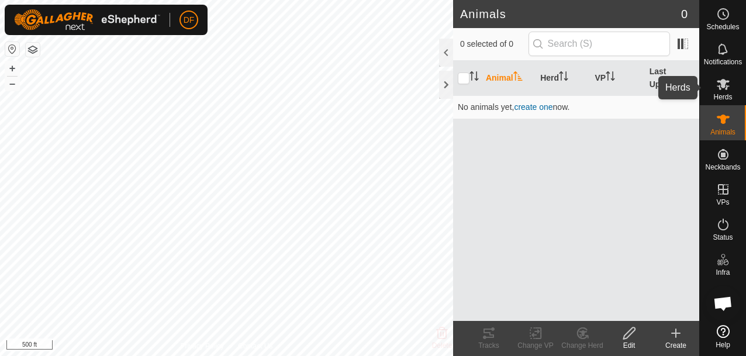
click at [722, 93] on span "Herds" at bounding box center [722, 96] width 19 height 7
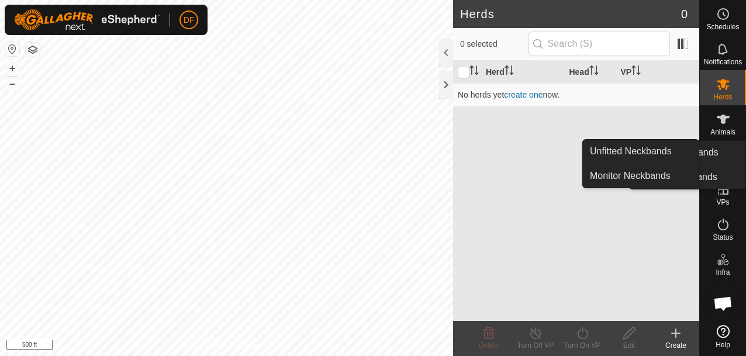
click at [721, 161] on es-neckbands-svg-icon at bounding box center [722, 154] width 21 height 19
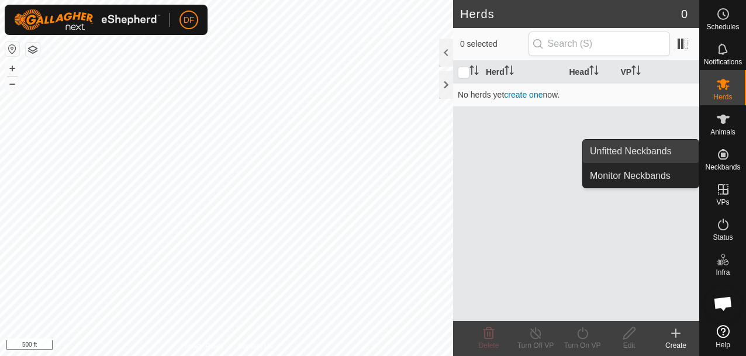
click at [658, 150] on link "Unfitted Neckbands" at bounding box center [641, 151] width 116 height 23
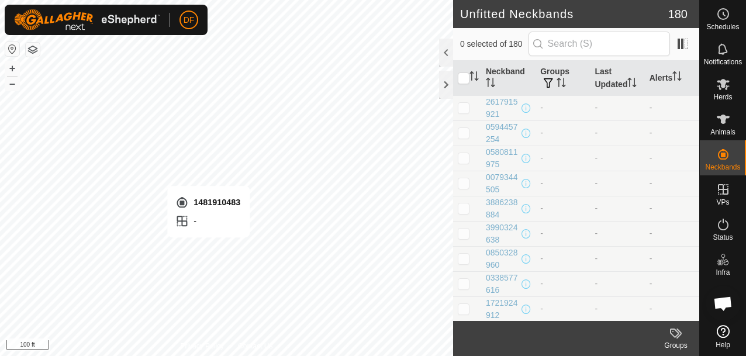
checkbox input "true"
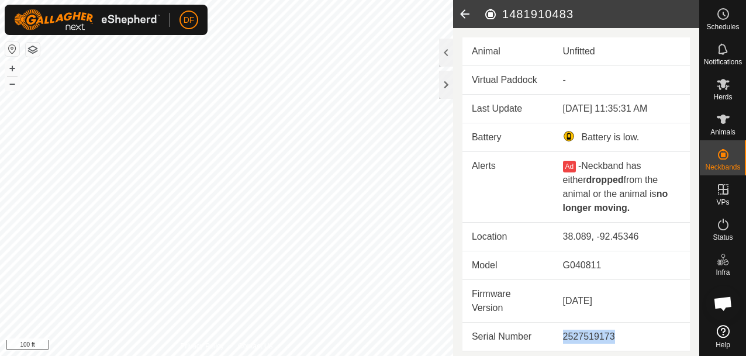
drag, startPoint x: 615, startPoint y: 336, endPoint x: 559, endPoint y: 337, distance: 55.5
click at [559, 337] on td "2527519173" at bounding box center [621, 337] width 136 height 29
copy div "2527519173"
click at [466, 15] on icon at bounding box center [464, 14] width 23 height 28
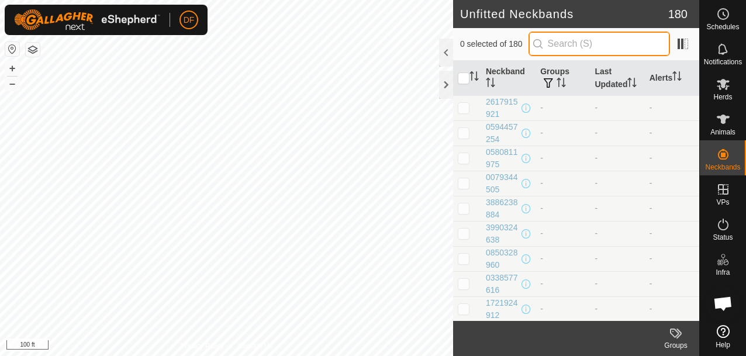
click at [576, 41] on input "text" at bounding box center [598, 44] width 141 height 25
paste input "2527519173"
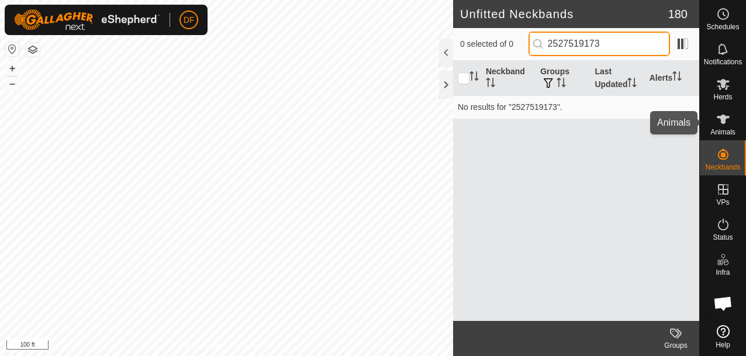
type input "2527519173"
click at [714, 123] on es-animals-svg-icon at bounding box center [722, 119] width 21 height 19
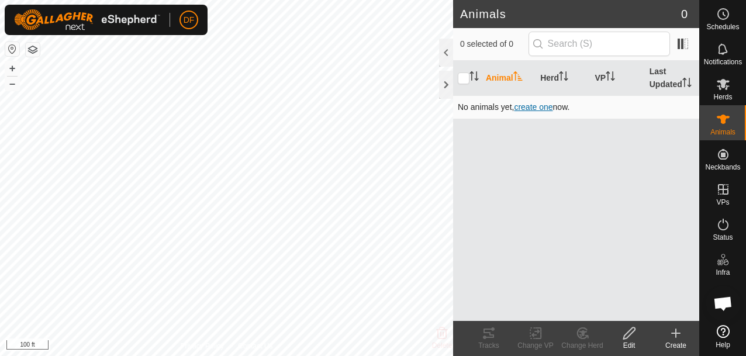
click at [543, 109] on span "create one" at bounding box center [533, 106] width 39 height 9
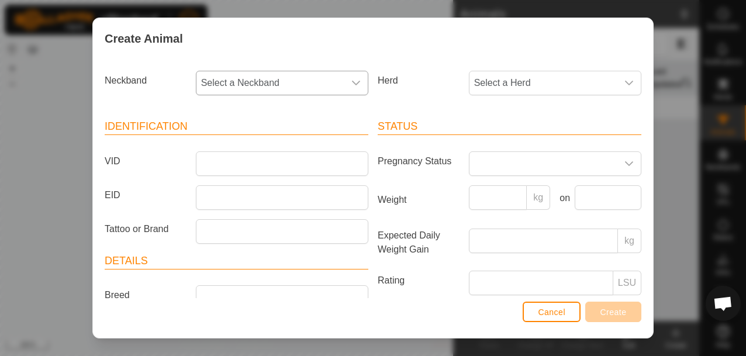
click at [352, 81] on icon "dropdown trigger" at bounding box center [356, 83] width 8 height 5
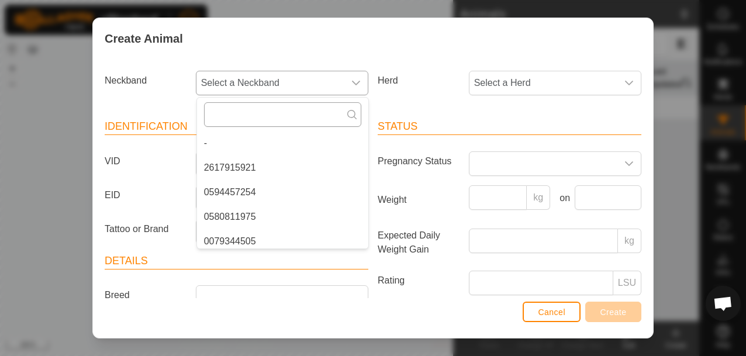
type input "2527519173"
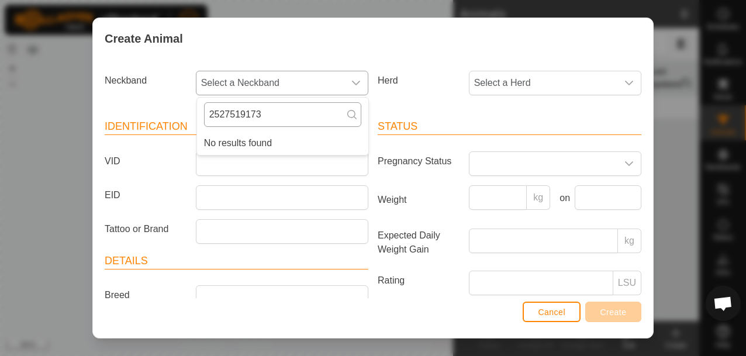
drag, startPoint x: 296, startPoint y: 116, endPoint x: 204, endPoint y: 105, distance: 93.1
click at [204, 105] on input "2527519173" at bounding box center [282, 114] width 157 height 25
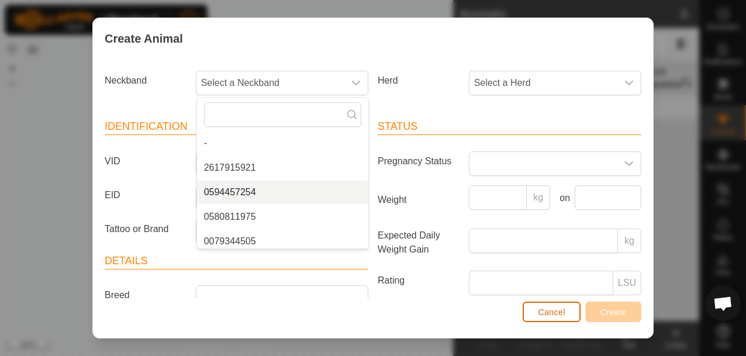
click at [555, 310] on span "Cancel" at bounding box center [551, 311] width 27 height 9
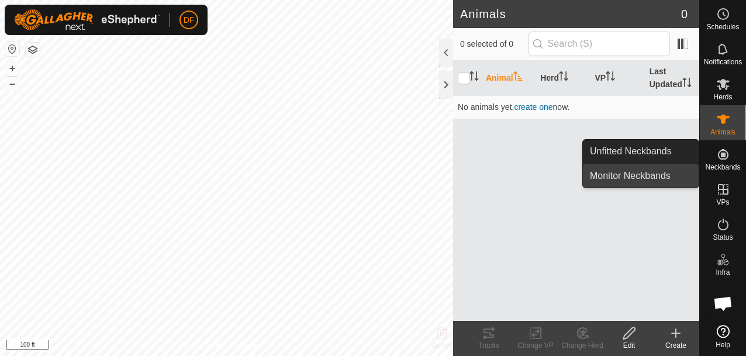
click at [648, 179] on link "Monitor Neckbands" at bounding box center [641, 175] width 116 height 23
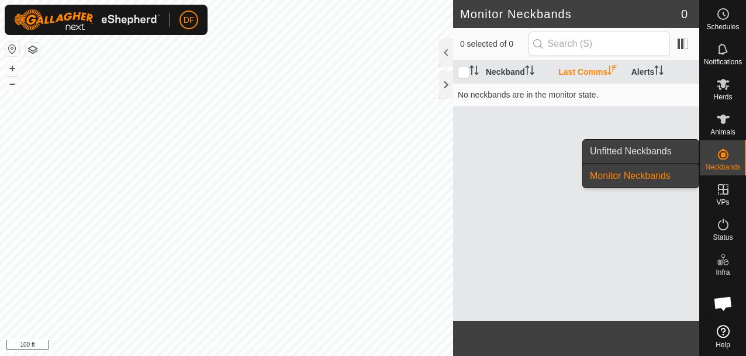
click at [647, 151] on link "Unfitted Neckbands" at bounding box center [641, 151] width 116 height 23
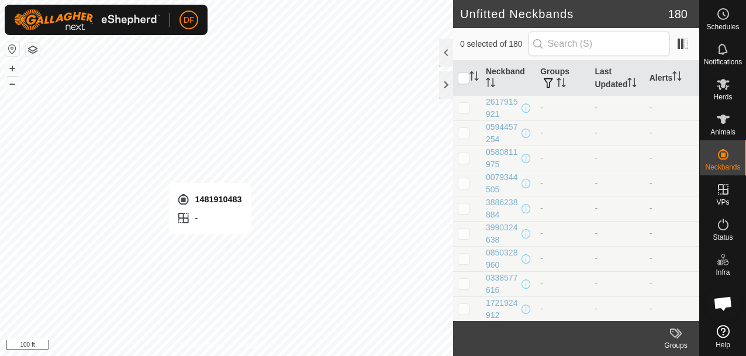
checkbox input "true"
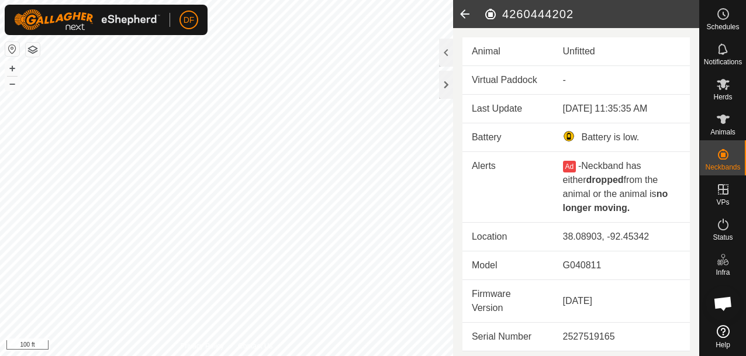
click at [580, 46] on div "Unfitted" at bounding box center [621, 51] width 117 height 14
drag, startPoint x: 620, startPoint y: 335, endPoint x: 561, endPoint y: 337, distance: 59.6
click at [561, 337] on td "2527519155" at bounding box center [621, 337] width 136 height 29
copy div "2527519155"
click at [726, 122] on icon at bounding box center [723, 119] width 14 height 14
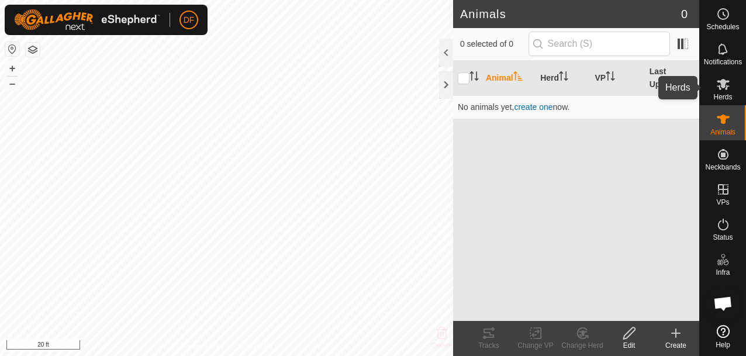
click at [723, 92] on es-mob-svg-icon at bounding box center [722, 84] width 21 height 19
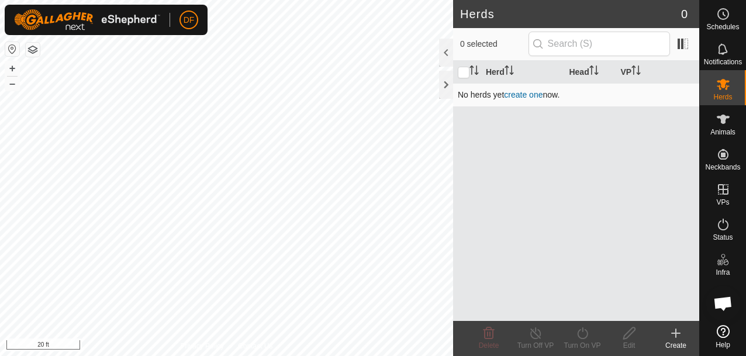
click at [525, 95] on link "create one" at bounding box center [523, 94] width 39 height 9
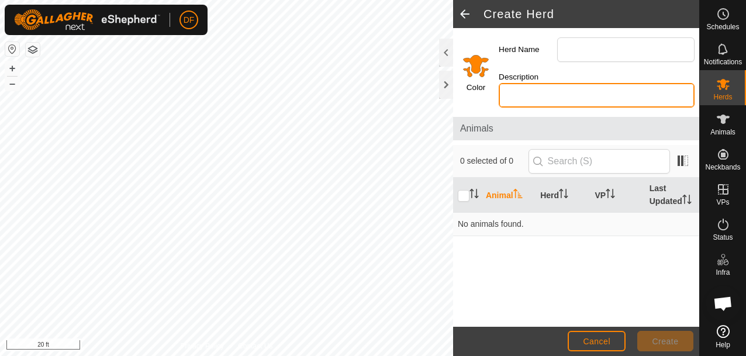
click at [522, 99] on input "Description" at bounding box center [596, 95] width 196 height 25
type input "Angus"
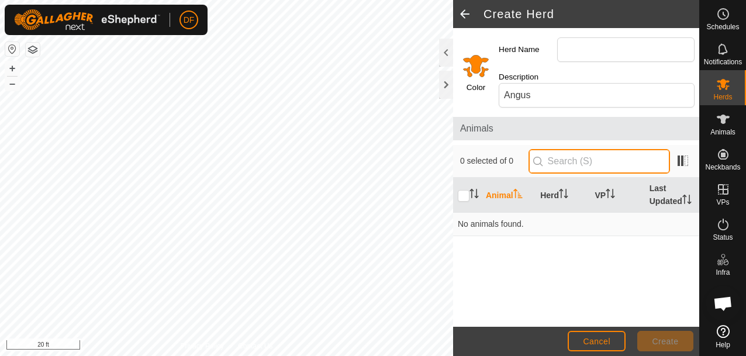
click at [566, 162] on input "text" at bounding box center [598, 161] width 141 height 25
paste input "2527519155"
type input "2527519155"
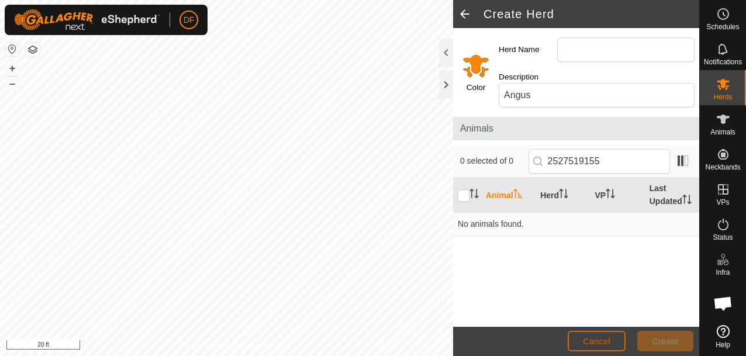
click at [606, 340] on span "Cancel" at bounding box center [596, 341] width 27 height 9
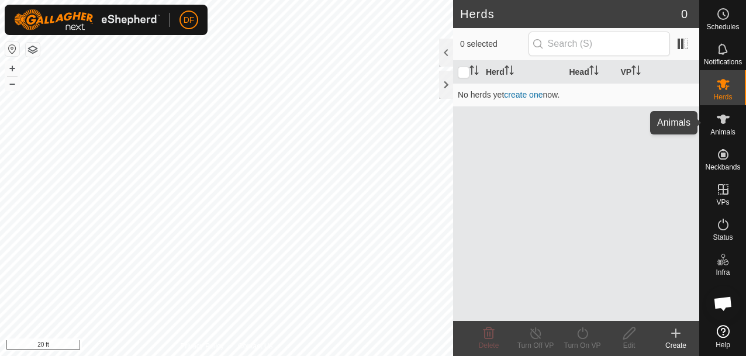
click at [725, 129] on span "Animals" at bounding box center [722, 132] width 25 height 7
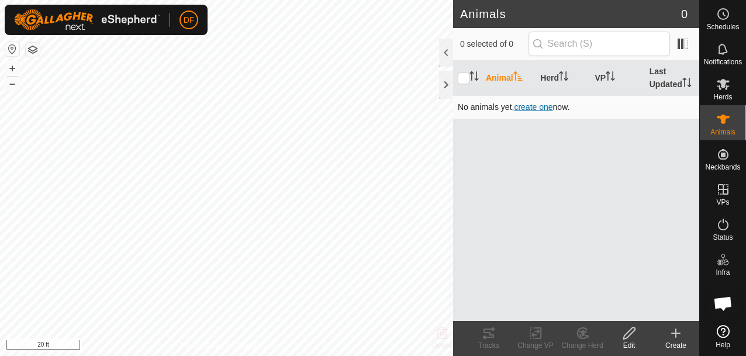
click at [535, 108] on span "create one" at bounding box center [533, 106] width 39 height 9
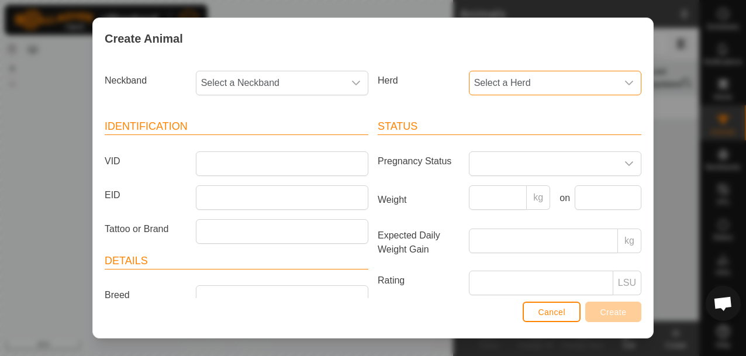
click at [533, 83] on span "Select a Herd" at bounding box center [543, 82] width 148 height 23
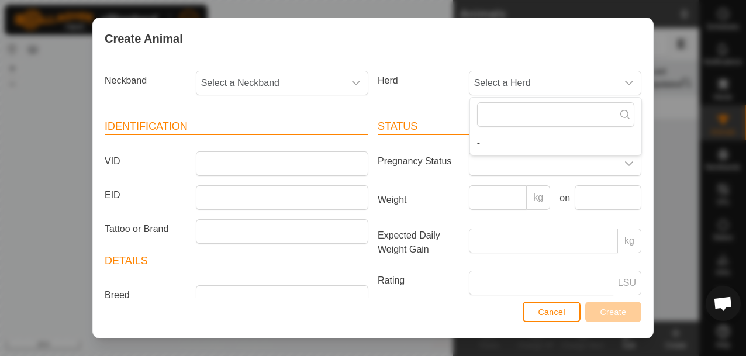
click at [480, 51] on div "Create Animal" at bounding box center [373, 38] width 560 height 41
click at [296, 85] on span "Select a Neckband" at bounding box center [270, 82] width 148 height 23
type input "2"
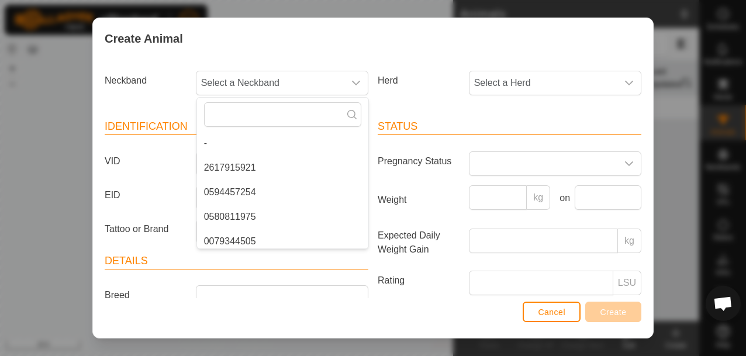
click at [501, 96] on div "Herd Select a Herd" at bounding box center [509, 87] width 273 height 43
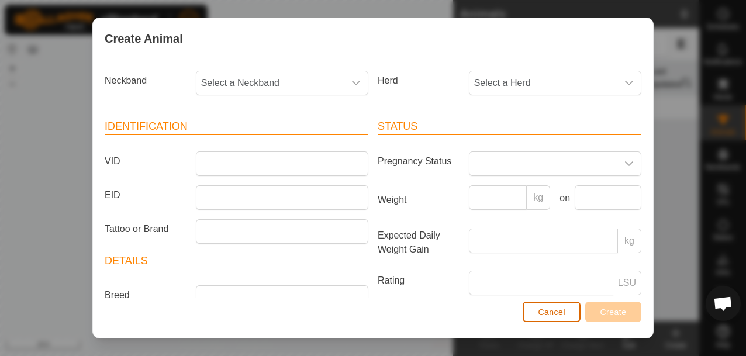
click at [552, 313] on span "Cancel" at bounding box center [551, 311] width 27 height 9
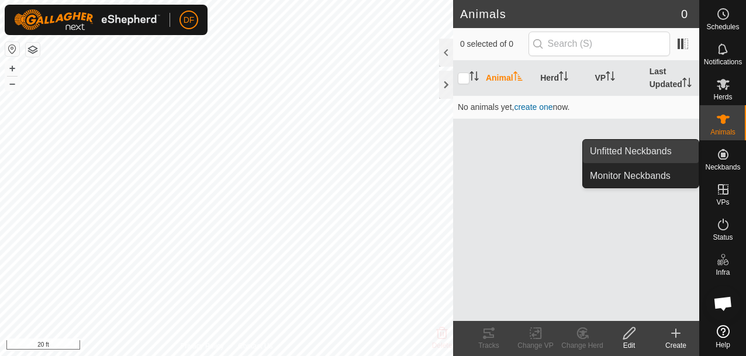
click at [642, 157] on link "Unfitted Neckbands" at bounding box center [641, 151] width 116 height 23
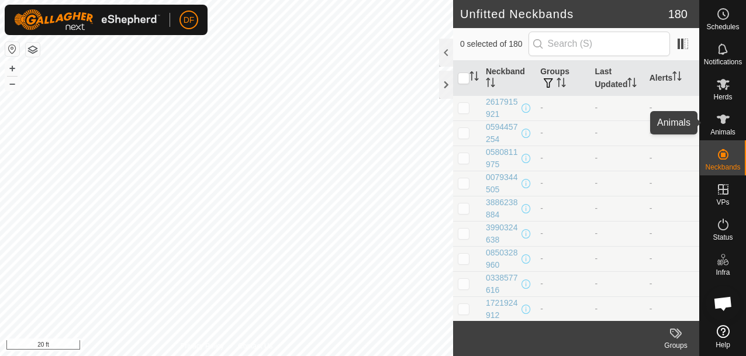
click at [723, 126] on icon at bounding box center [723, 119] width 14 height 14
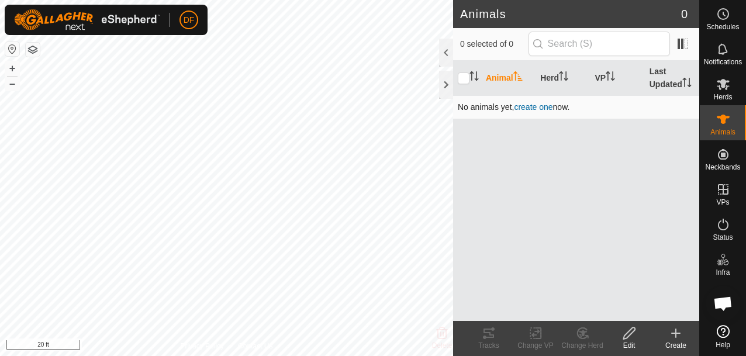
click at [533, 112] on td "No animals yet, create one now." at bounding box center [576, 106] width 246 height 23
click at [534, 109] on span "create one" at bounding box center [533, 106] width 39 height 9
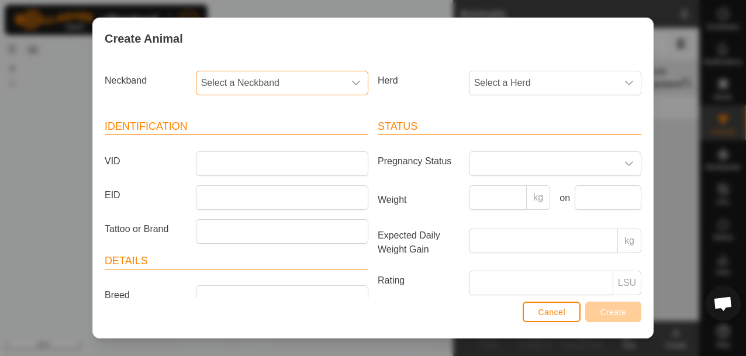
click at [312, 76] on span "Select a Neckband" at bounding box center [270, 82] width 148 height 23
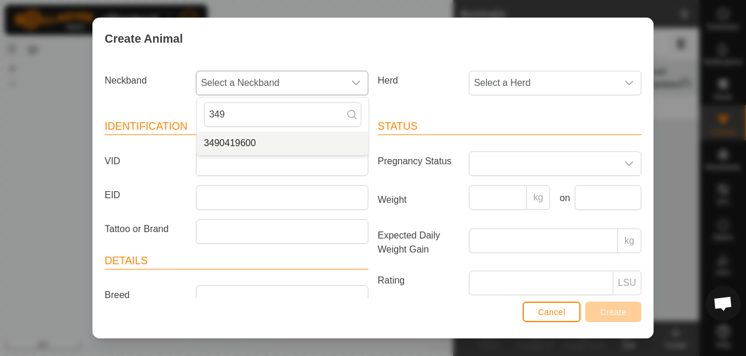
type input "349"
click at [238, 144] on li "3490419600" at bounding box center [282, 142] width 171 height 23
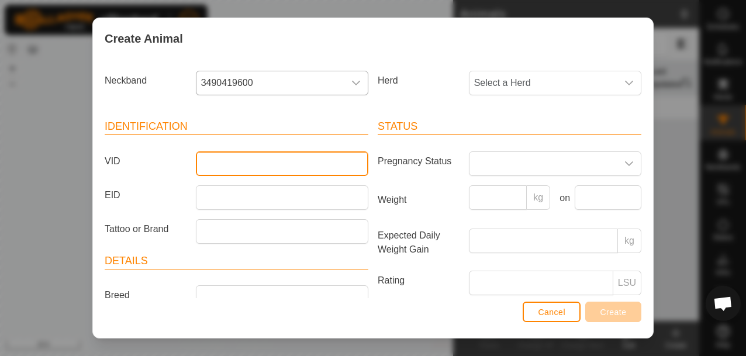
click at [235, 164] on input "VID" at bounding box center [282, 163] width 172 height 25
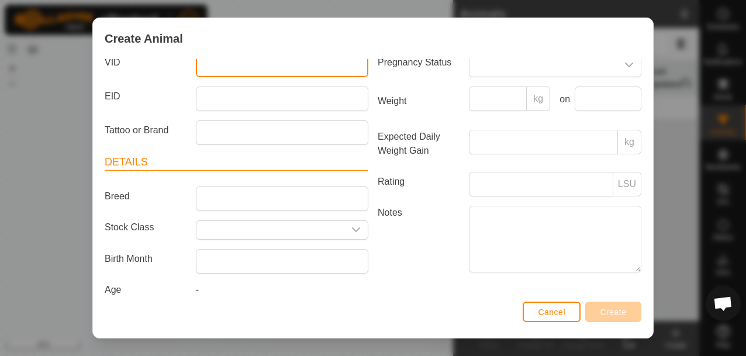
scroll to position [117, 0]
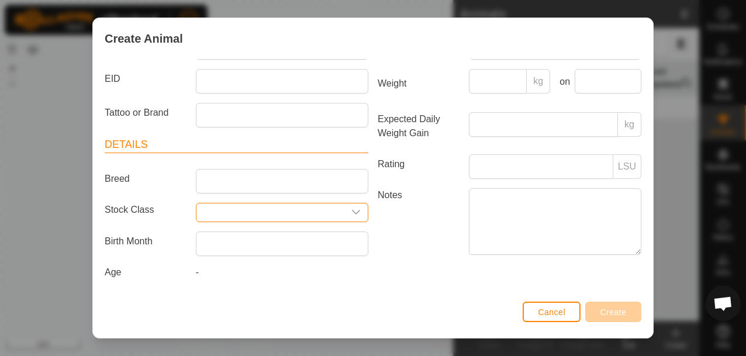
click at [252, 214] on input "Select or enter a Stock Class" at bounding box center [270, 212] width 148 height 18
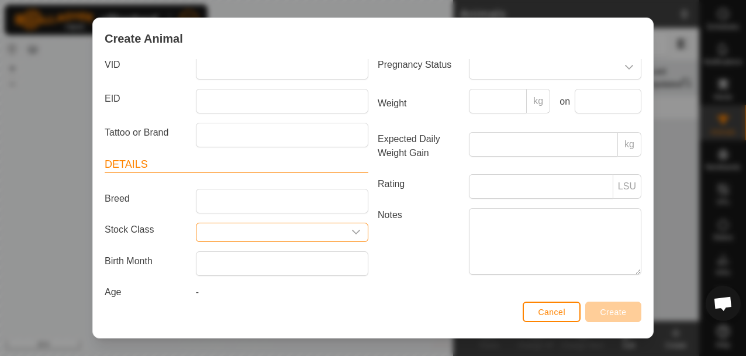
scroll to position [96, 0]
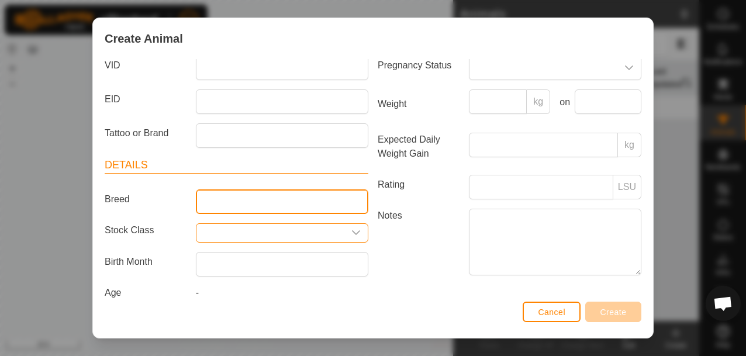
click at [239, 206] on input "Breed" at bounding box center [282, 201] width 172 height 25
type input "Angus"
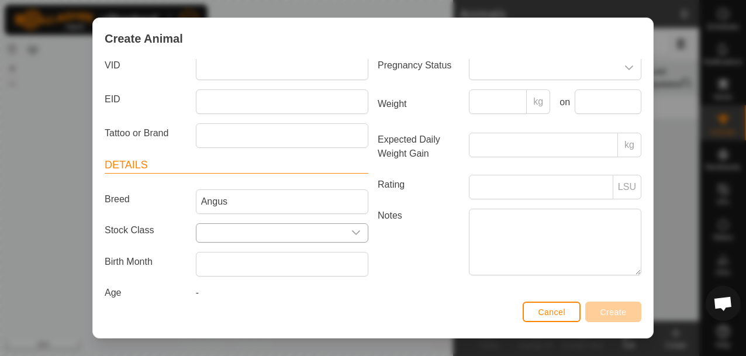
click at [245, 235] on input "Select or enter a Stock Class" at bounding box center [270, 233] width 148 height 18
click at [354, 230] on icon "dropdown trigger" at bounding box center [355, 232] width 9 height 9
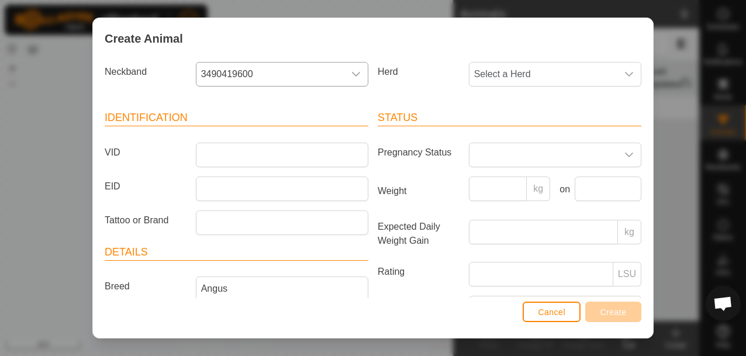
scroll to position [0, 0]
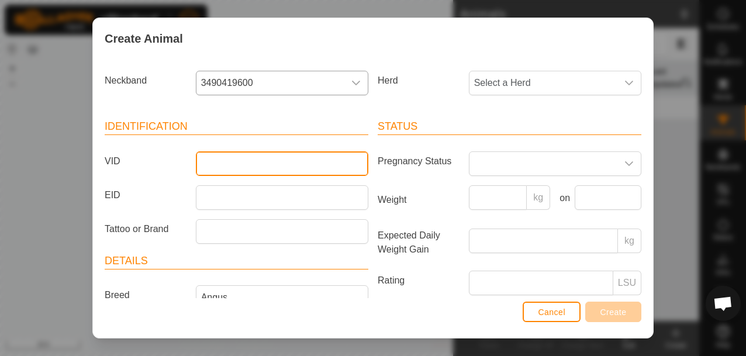
click at [238, 166] on input "VID" at bounding box center [282, 163] width 172 height 25
type input "135"
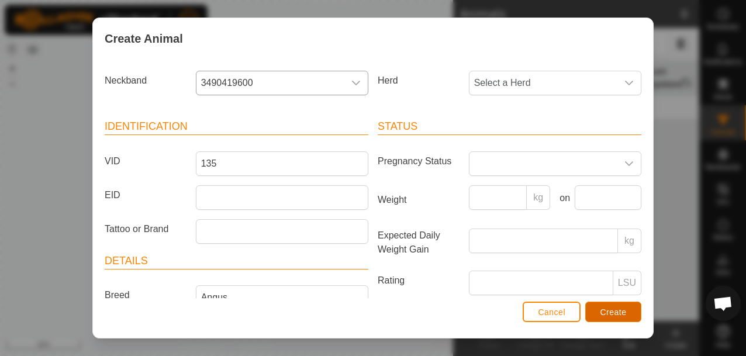
click at [614, 313] on span "Create" at bounding box center [613, 311] width 26 height 9
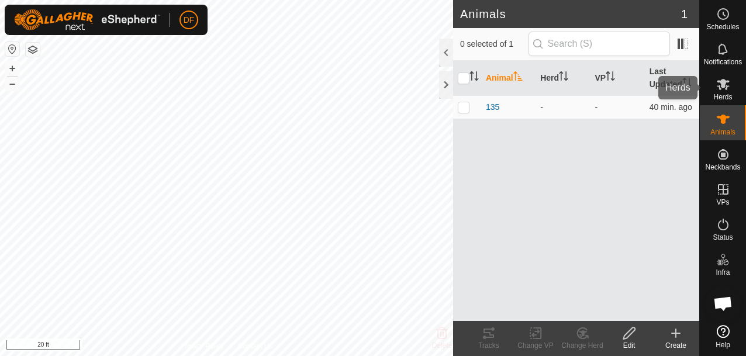
click at [718, 89] on icon at bounding box center [723, 84] width 14 height 14
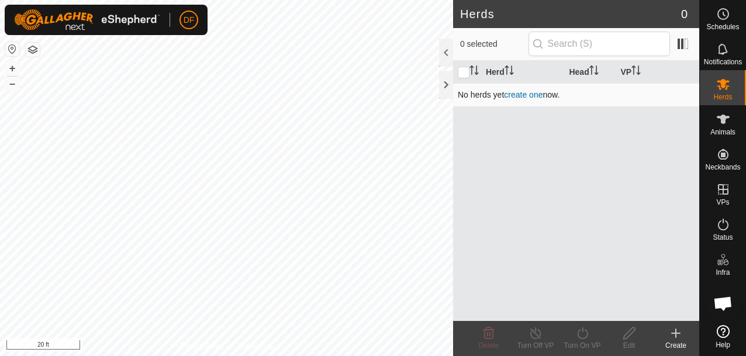
click at [521, 96] on link "create one" at bounding box center [523, 94] width 39 height 9
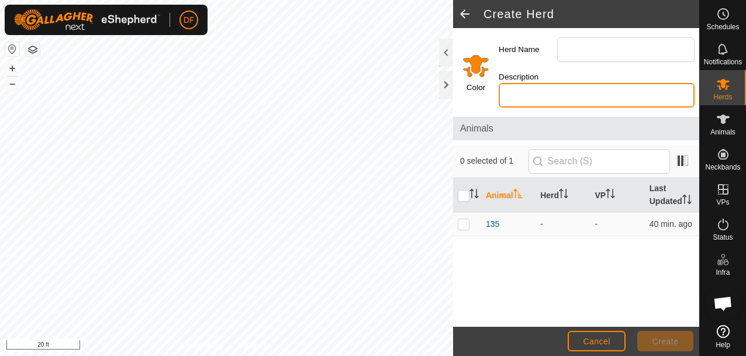
click at [521, 96] on input "Description" at bounding box center [596, 95] width 196 height 25
type input "A"
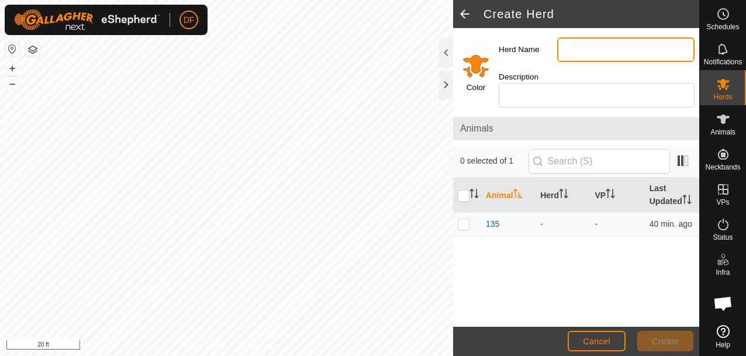
click at [588, 47] on input "Herd Name" at bounding box center [625, 49] width 137 height 25
type input "Angus"
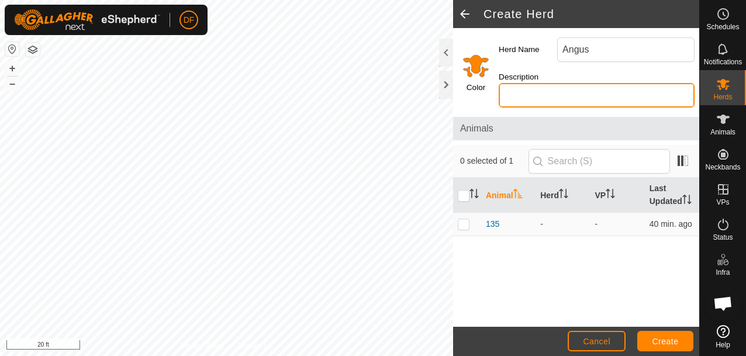
click at [527, 96] on input "Description" at bounding box center [596, 95] width 196 height 25
type input "Cows"
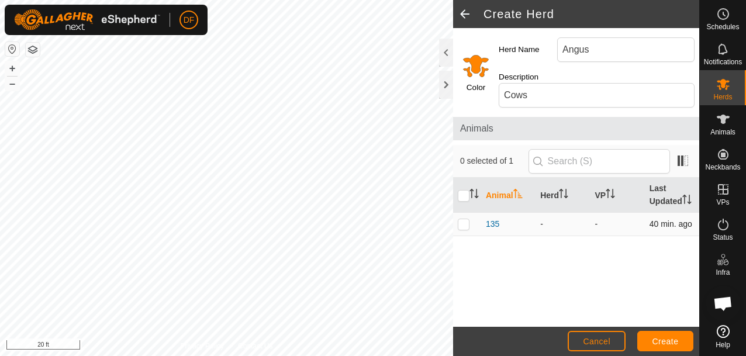
click at [464, 225] on p-checkbox at bounding box center [463, 223] width 12 height 9
checkbox input "true"
click at [665, 342] on span "Create" at bounding box center [665, 341] width 26 height 9
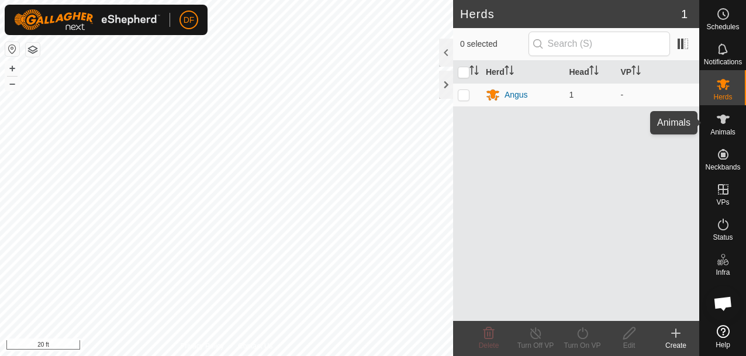
click at [722, 127] on es-animals-svg-icon at bounding box center [722, 119] width 21 height 19
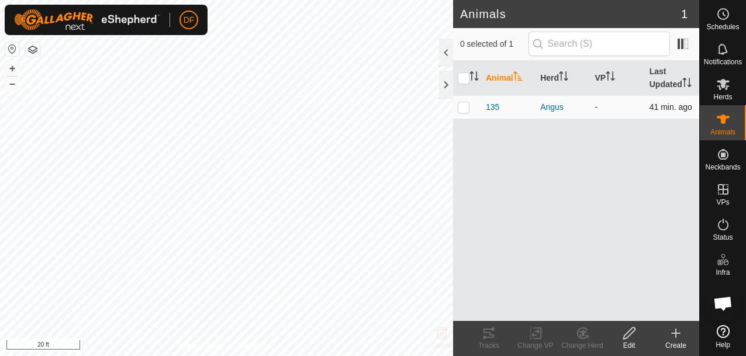
click at [461, 106] on p-checkbox at bounding box center [463, 106] width 12 height 9
checkbox input "true"
click at [461, 106] on p-checkbox at bounding box center [463, 106] width 12 height 9
checkbox input "false"
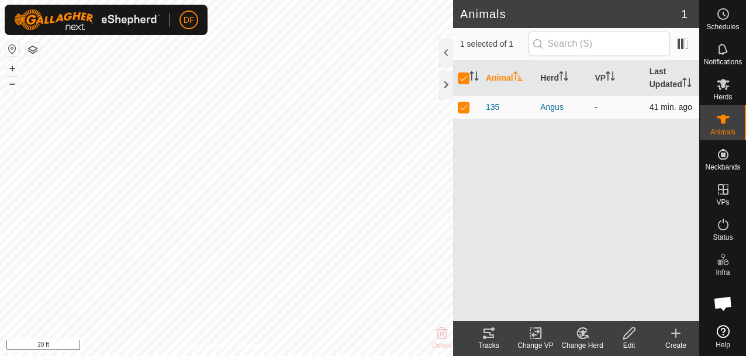
checkbox input "false"
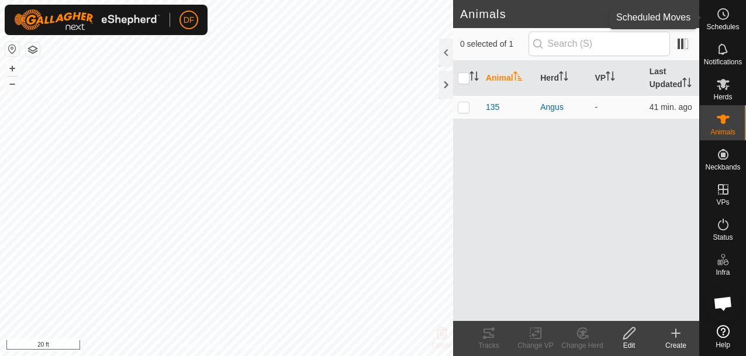
click at [722, 18] on icon at bounding box center [723, 14] width 14 height 14
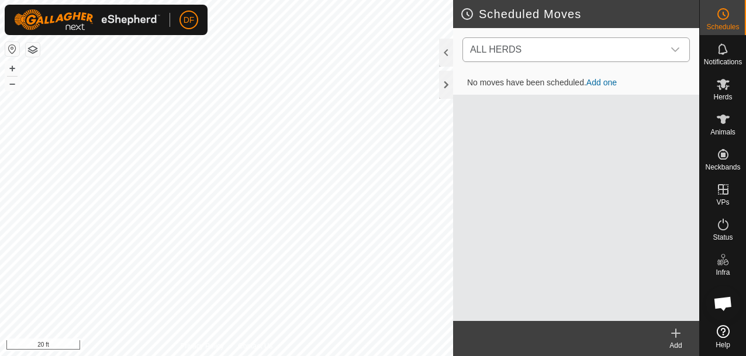
click at [658, 51] on span "ALL HERDS" at bounding box center [564, 49] width 198 height 23
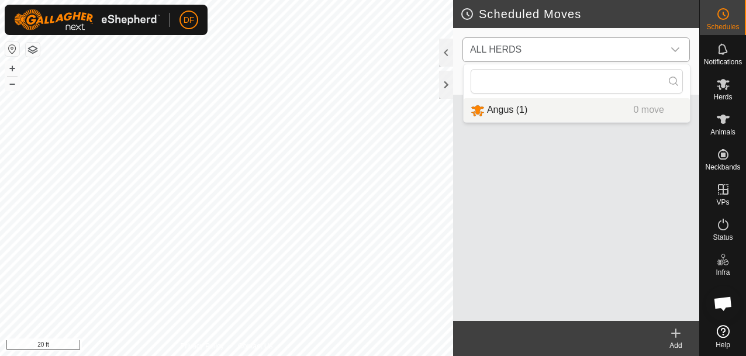
click at [567, 110] on li "Angus (1) 0 move" at bounding box center [576, 110] width 226 height 24
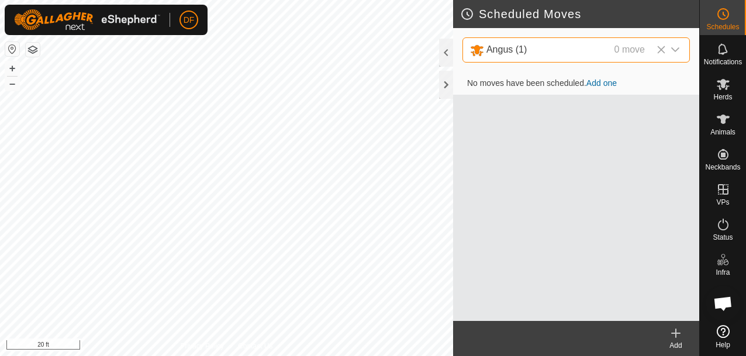
click at [601, 81] on link "Add one" at bounding box center [601, 82] width 30 height 9
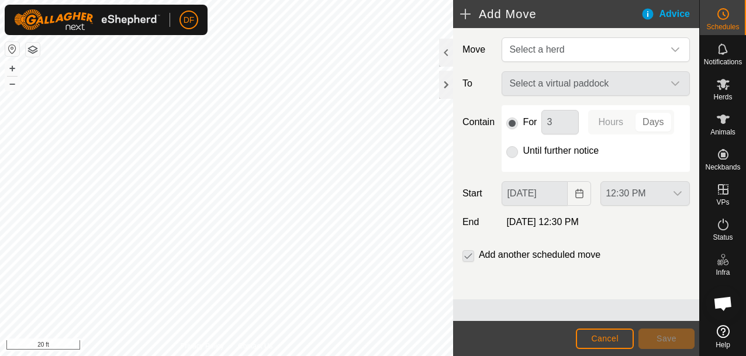
click at [637, 82] on div "Select a virtual paddock" at bounding box center [595, 83] width 197 height 25
click at [650, 83] on div "Select a virtual paddock" at bounding box center [595, 83] width 197 height 25
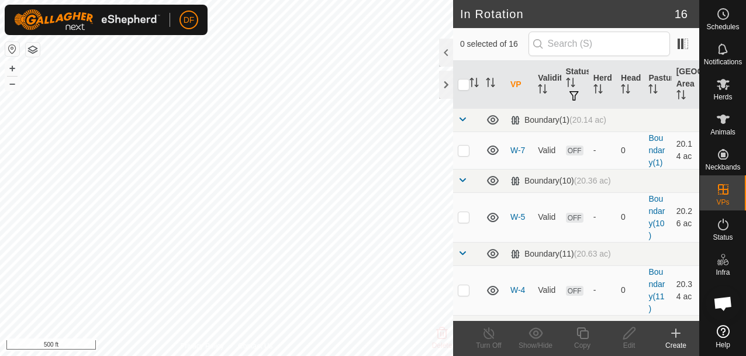
checkbox input "true"
click at [722, 95] on span "Herds" at bounding box center [722, 96] width 19 height 7
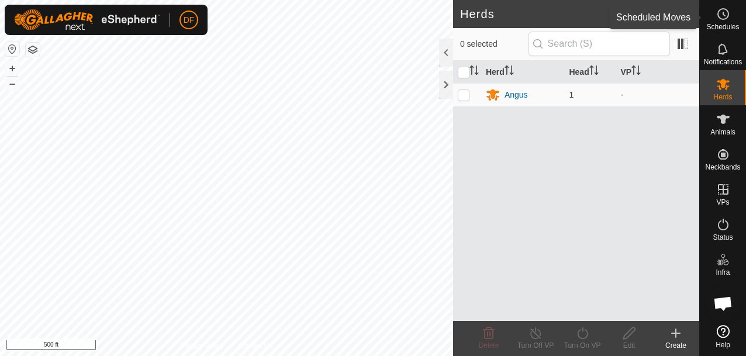
click at [721, 17] on icon at bounding box center [723, 14] width 14 height 14
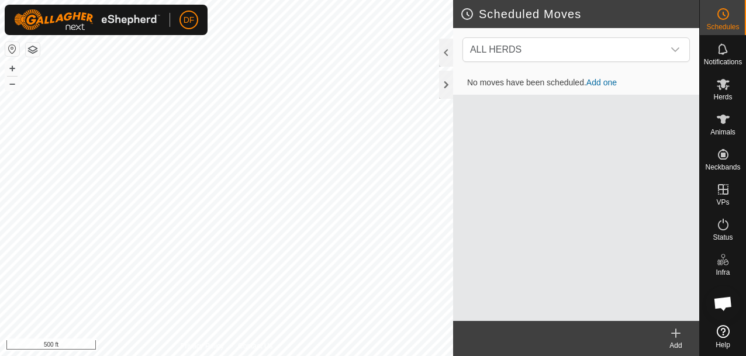
click at [602, 82] on link "Add one" at bounding box center [601, 82] width 30 height 9
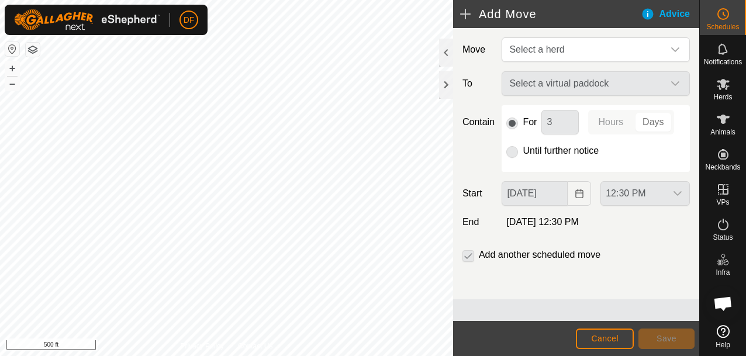
click at [512, 152] on p-radiobutton at bounding box center [512, 151] width 12 height 14
click at [573, 85] on div "Select a virtual paddock" at bounding box center [595, 83] width 197 height 25
click at [608, 49] on span "Select a herd" at bounding box center [583, 49] width 159 height 23
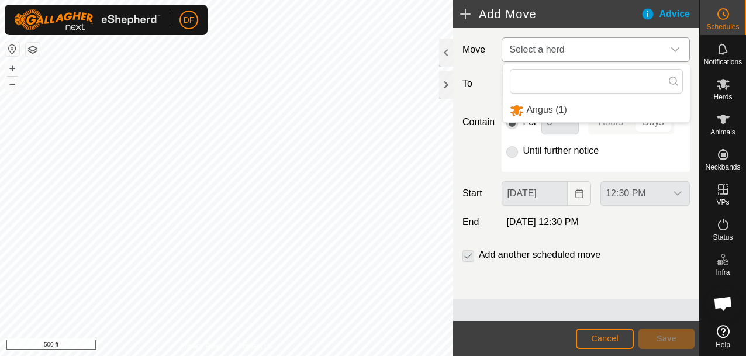
click at [564, 110] on li "Angus (1)" at bounding box center [595, 110] width 187 height 24
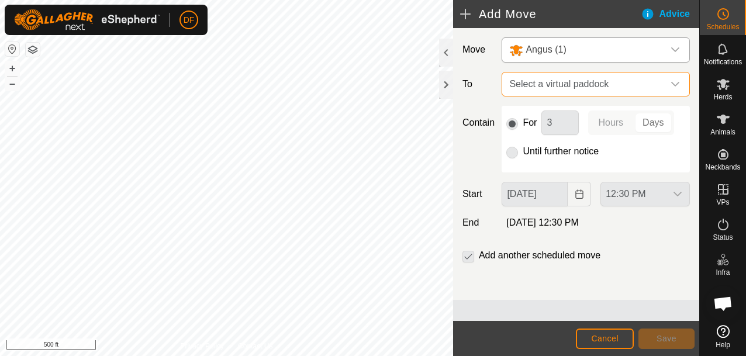
click at [607, 89] on span "Select a virtual paddock" at bounding box center [583, 83] width 159 height 23
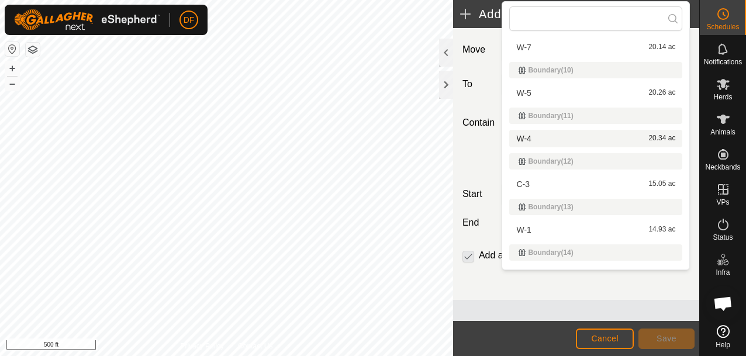
scroll to position [25, 0]
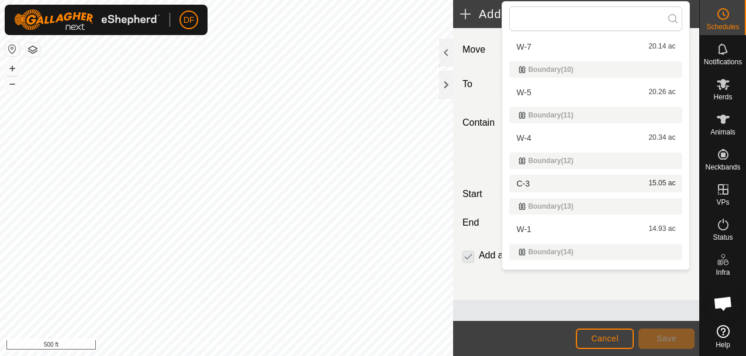
click at [525, 179] on li "C-3 15.05 ac" at bounding box center [595, 184] width 173 height 18
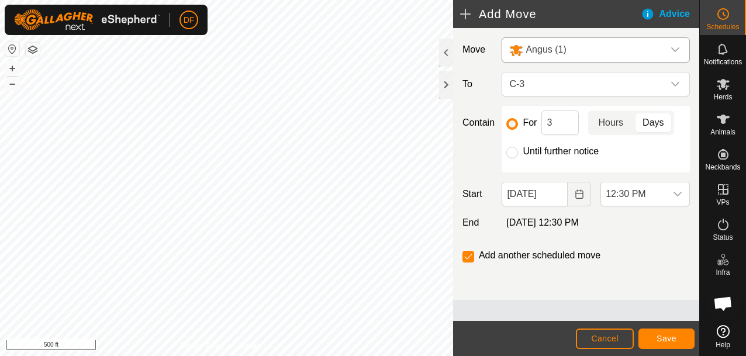
click at [608, 123] on p-togglebutton "Hours" at bounding box center [610, 122] width 45 height 25
